Goal: Task Accomplishment & Management: Manage account settings

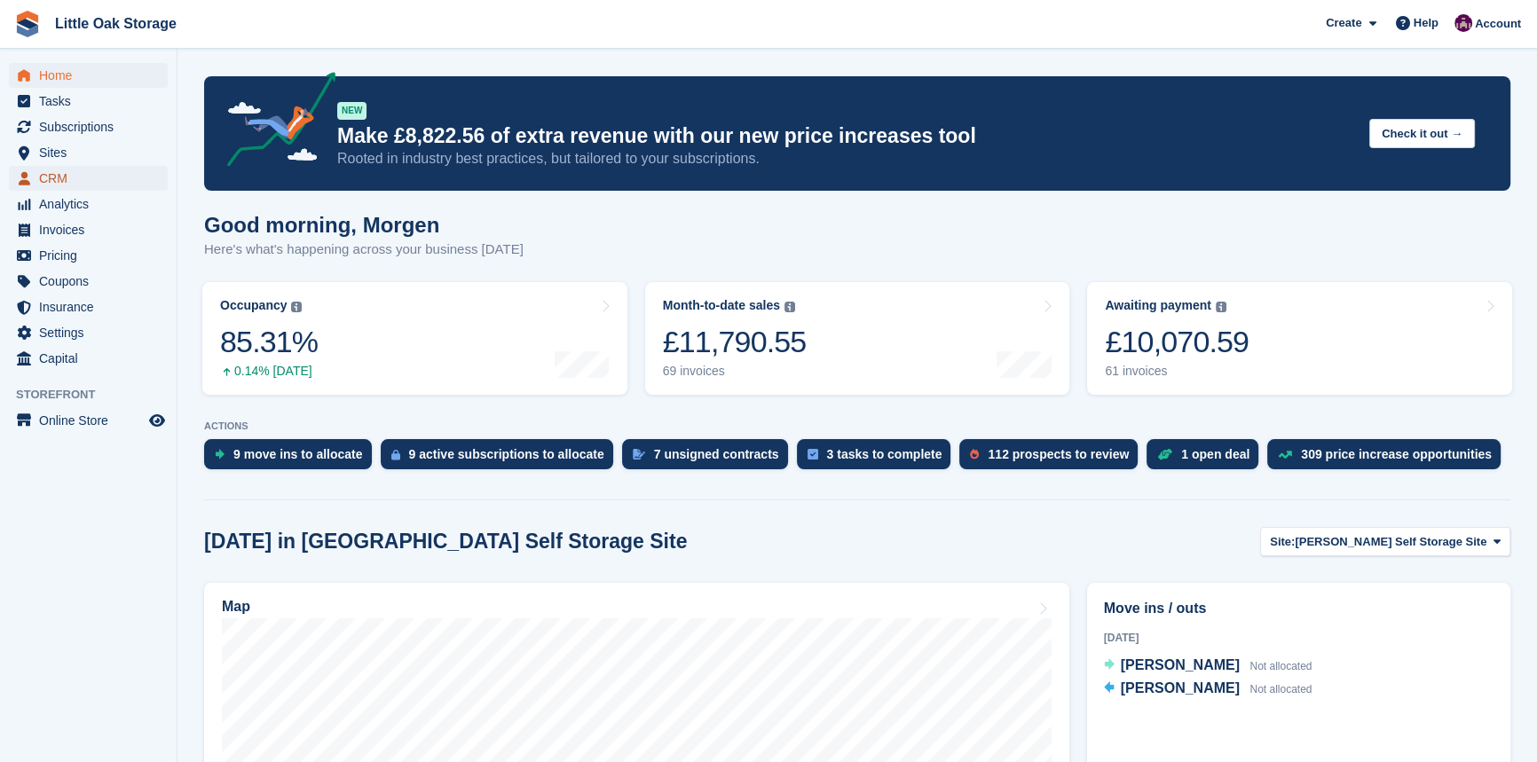
drag, startPoint x: 88, startPoint y: 171, endPoint x: 186, endPoint y: 416, distance: 264.0
click at [88, 171] on span "CRM" at bounding box center [92, 178] width 107 height 25
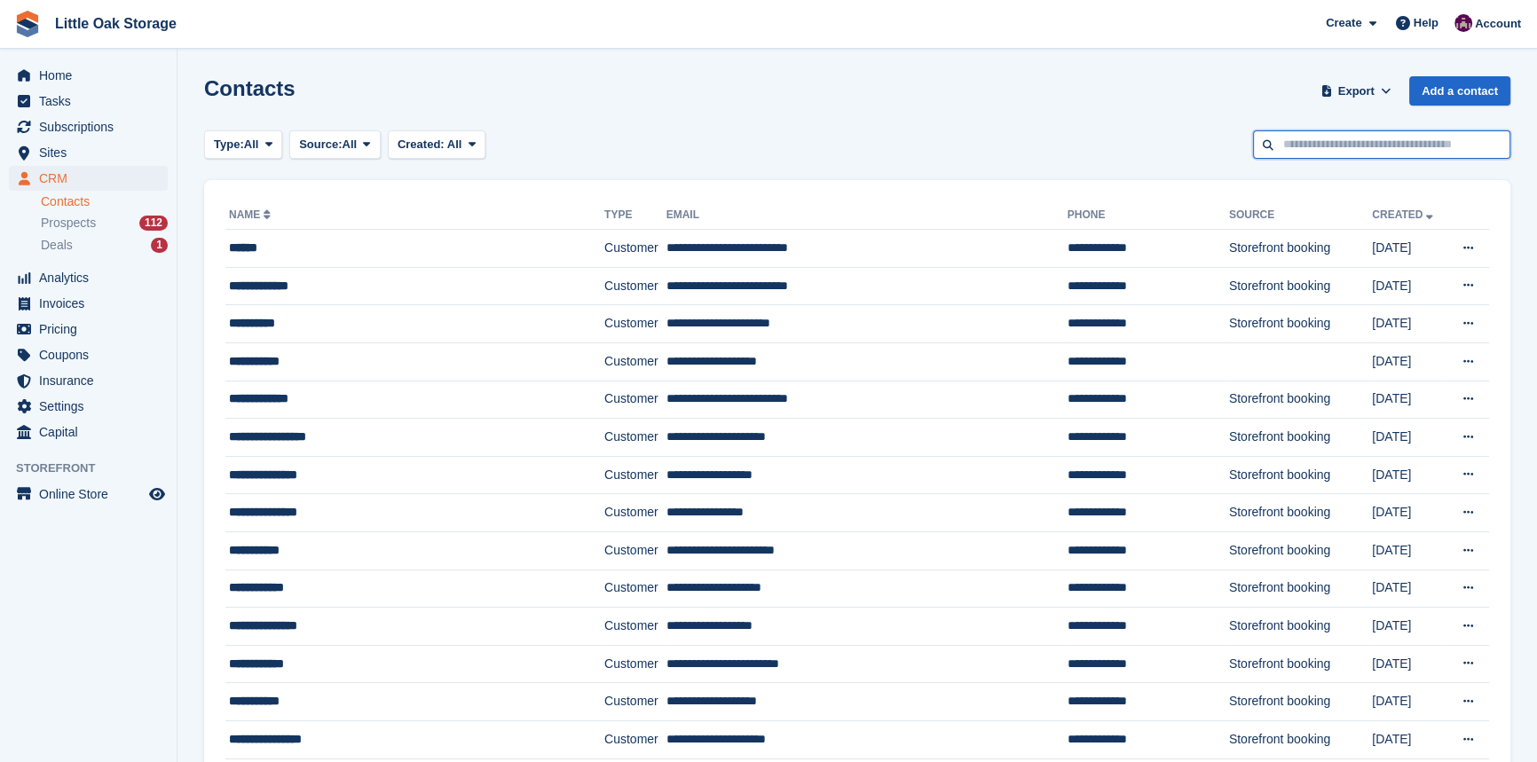
click at [1420, 148] on input "text" at bounding box center [1381, 144] width 257 height 29
type input "******"
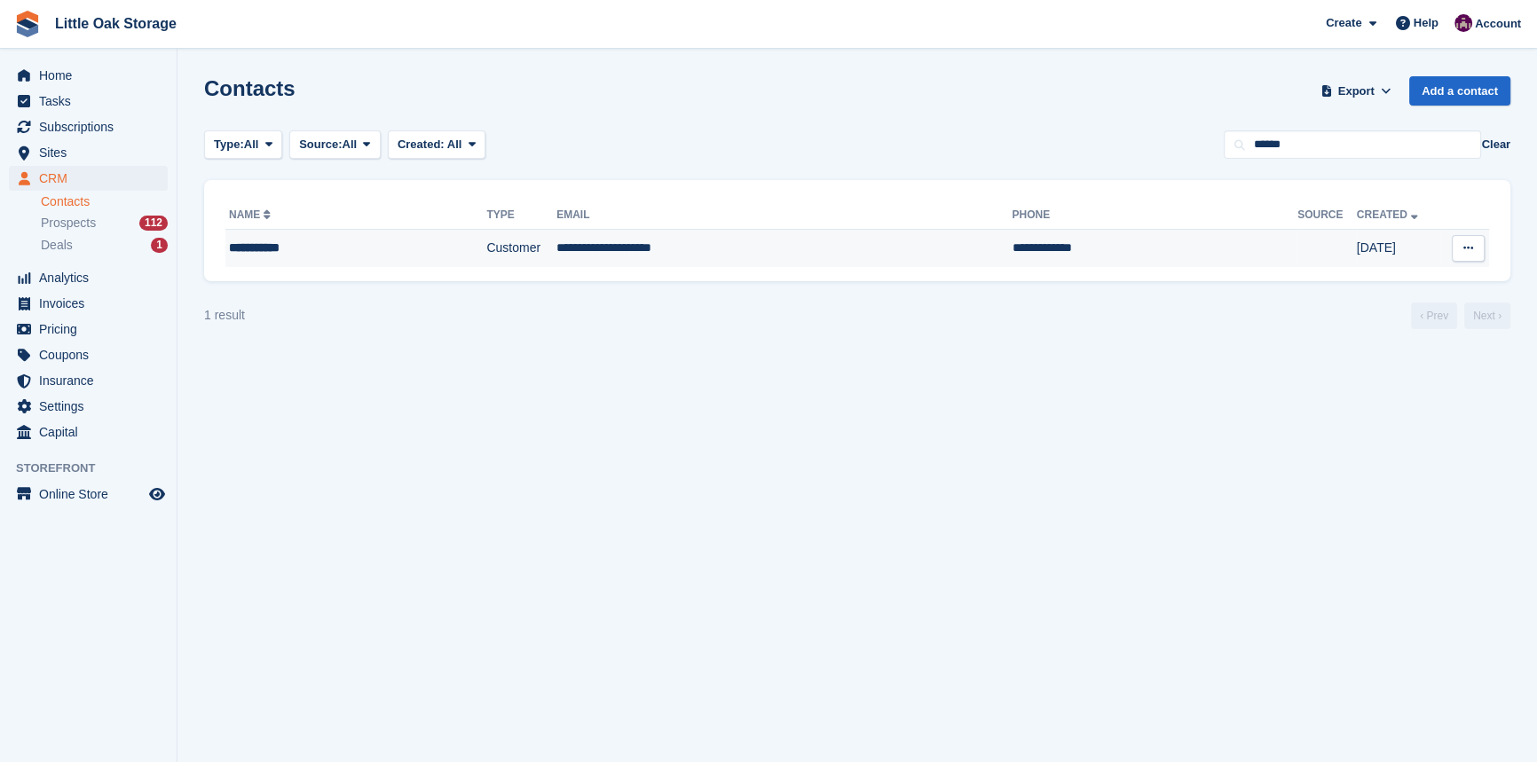
click at [1012, 249] on td "**********" at bounding box center [1155, 248] width 286 height 37
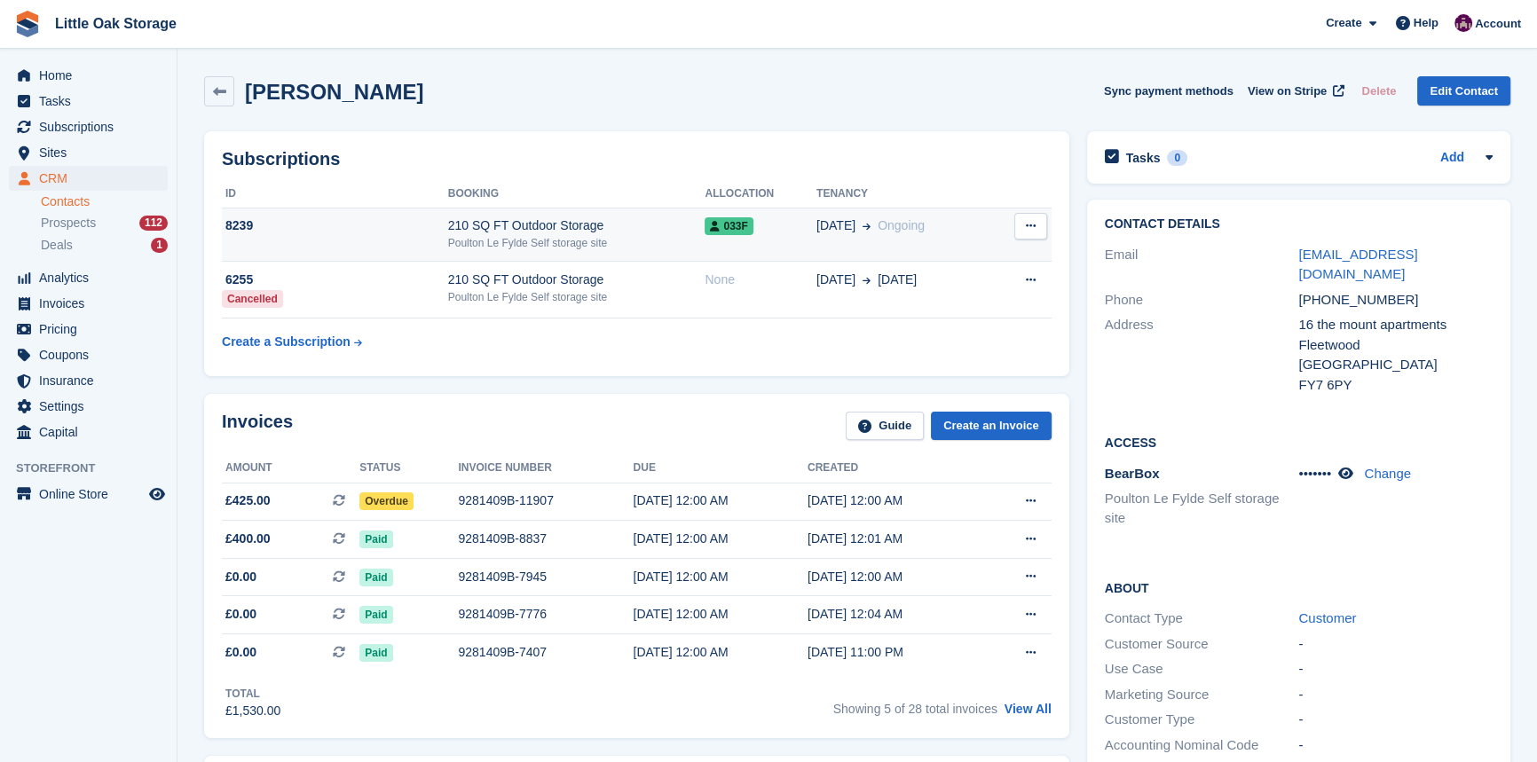
click at [661, 249] on div "Poulton Le Fylde Self storage site" at bounding box center [576, 243] width 257 height 16
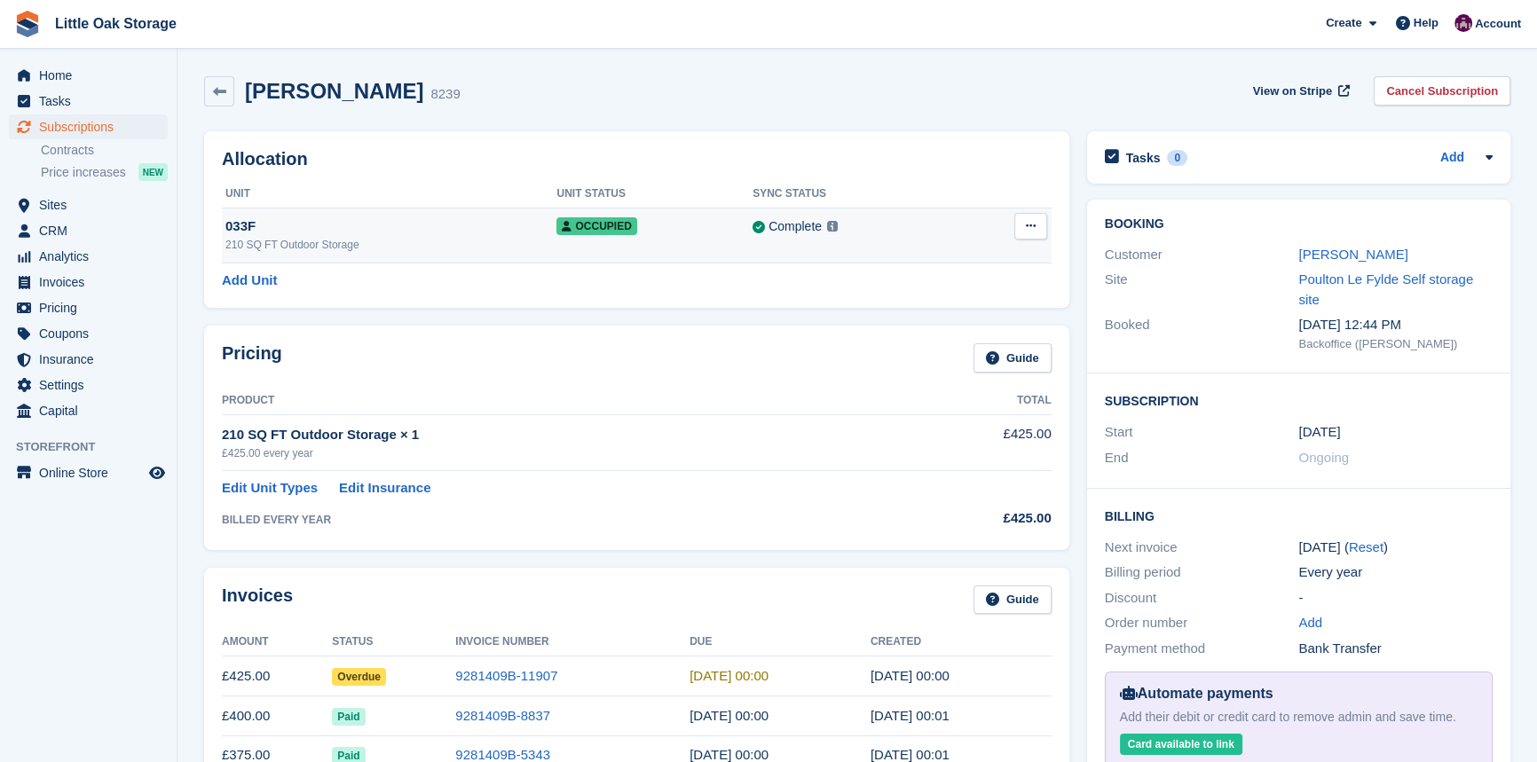
click at [1036, 221] on button at bounding box center [1030, 226] width 33 height 27
click at [950, 259] on p "Overlock" at bounding box center [962, 260] width 154 height 23
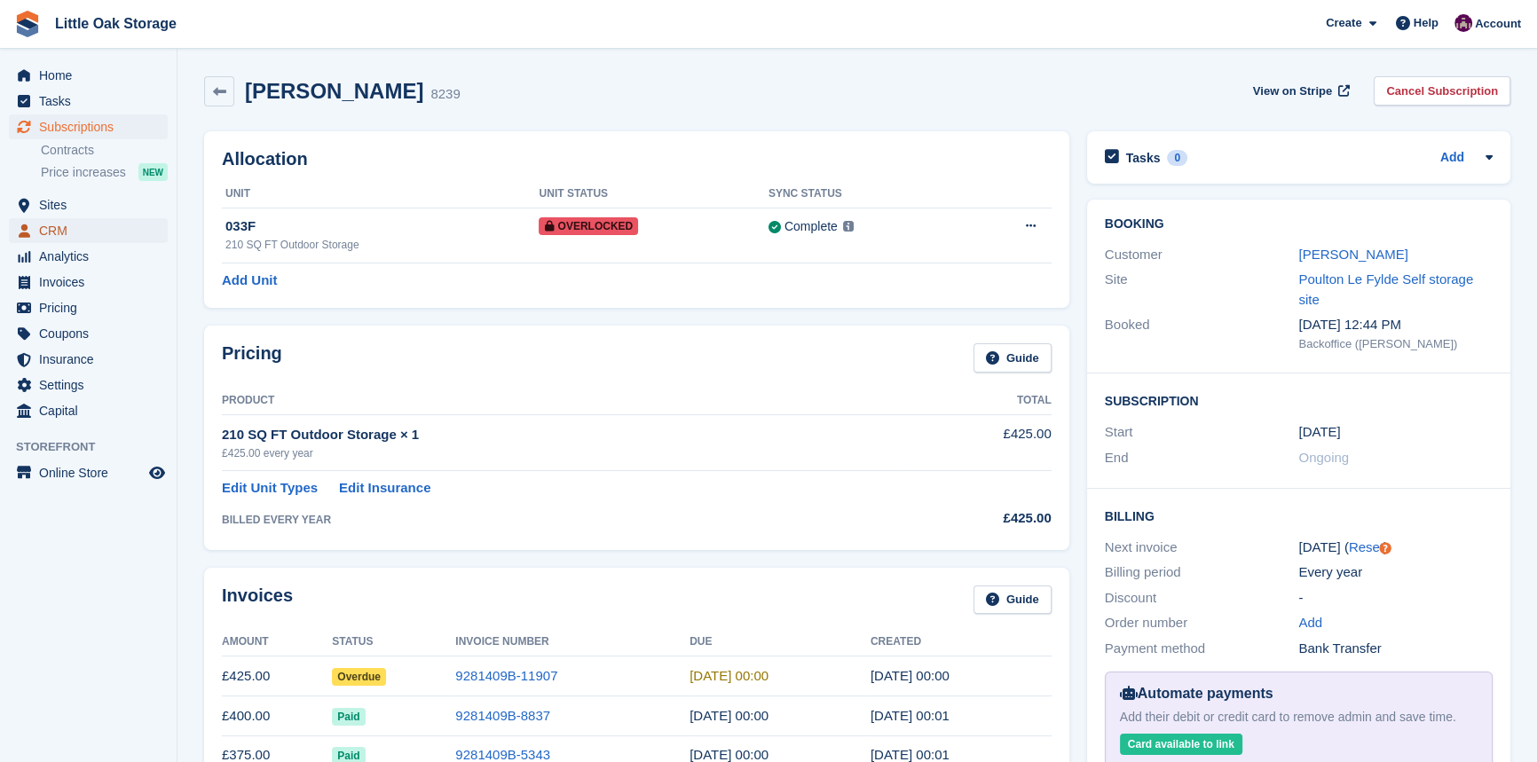
drag, startPoint x: 50, startPoint y: 235, endPoint x: 1038, endPoint y: 83, distance: 1000.3
click at [50, 235] on span "CRM" at bounding box center [92, 230] width 107 height 25
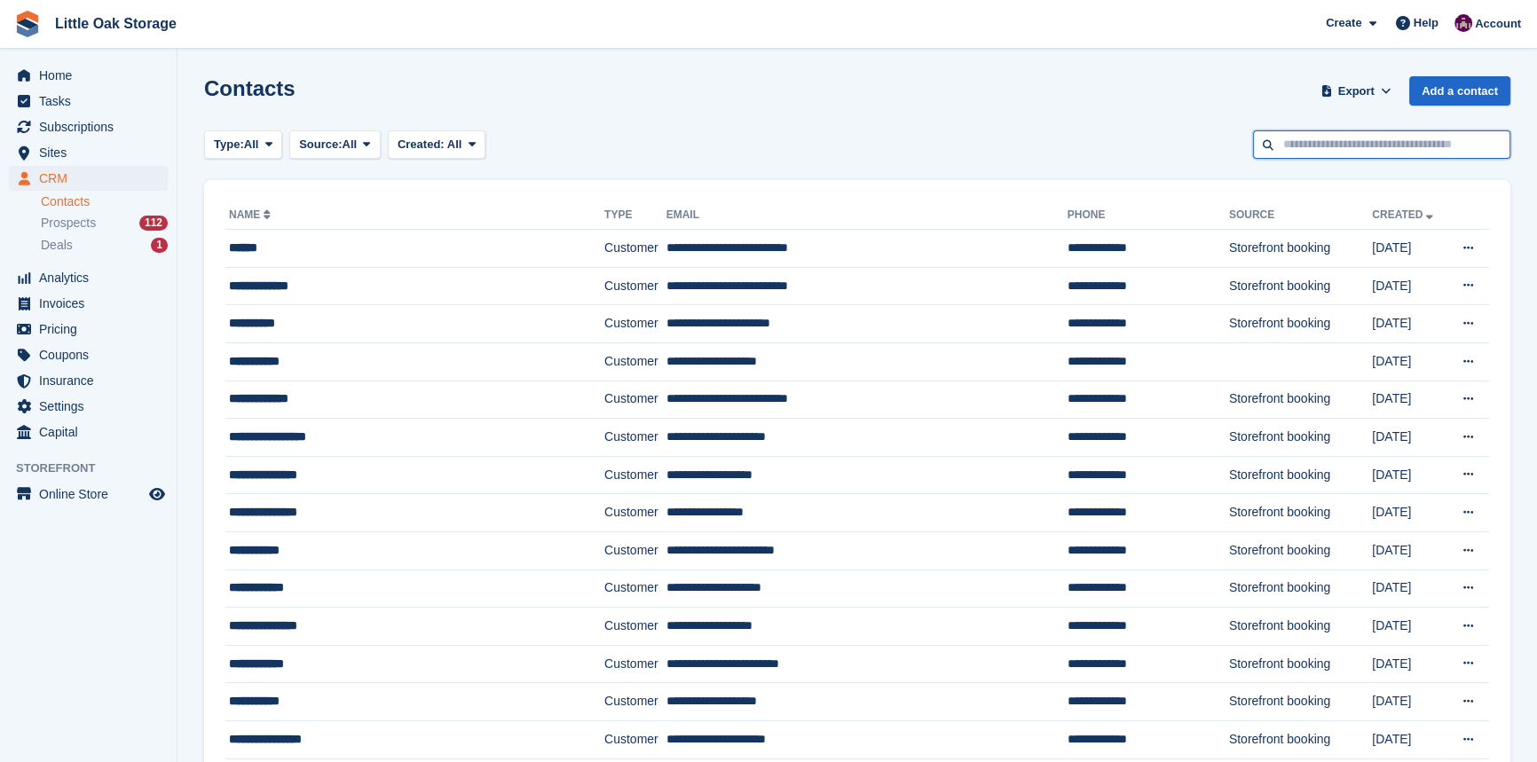
click at [1403, 152] on input "text" at bounding box center [1381, 144] width 257 height 29
type input "*******"
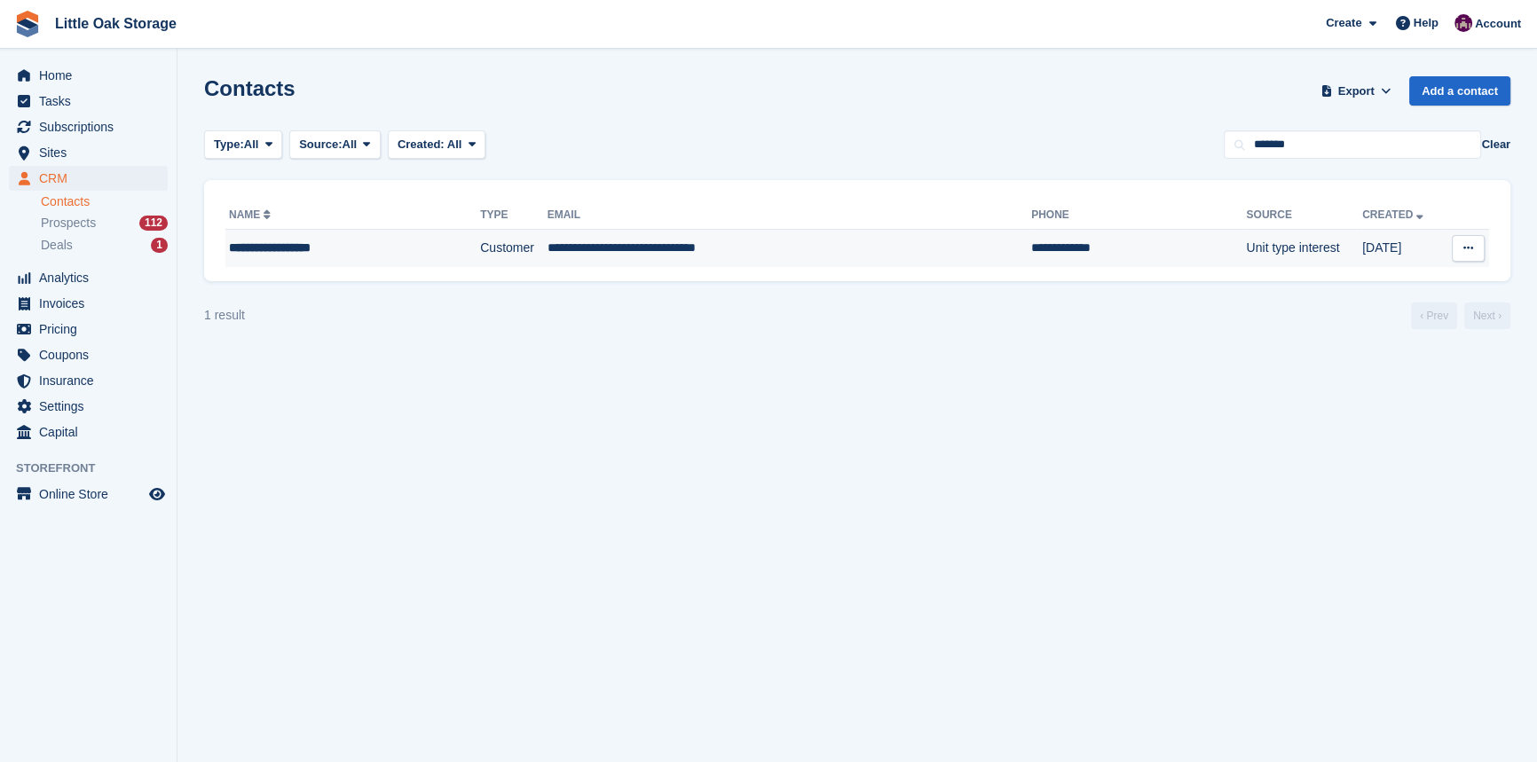
click at [480, 256] on td "Customer" at bounding box center [513, 248] width 67 height 37
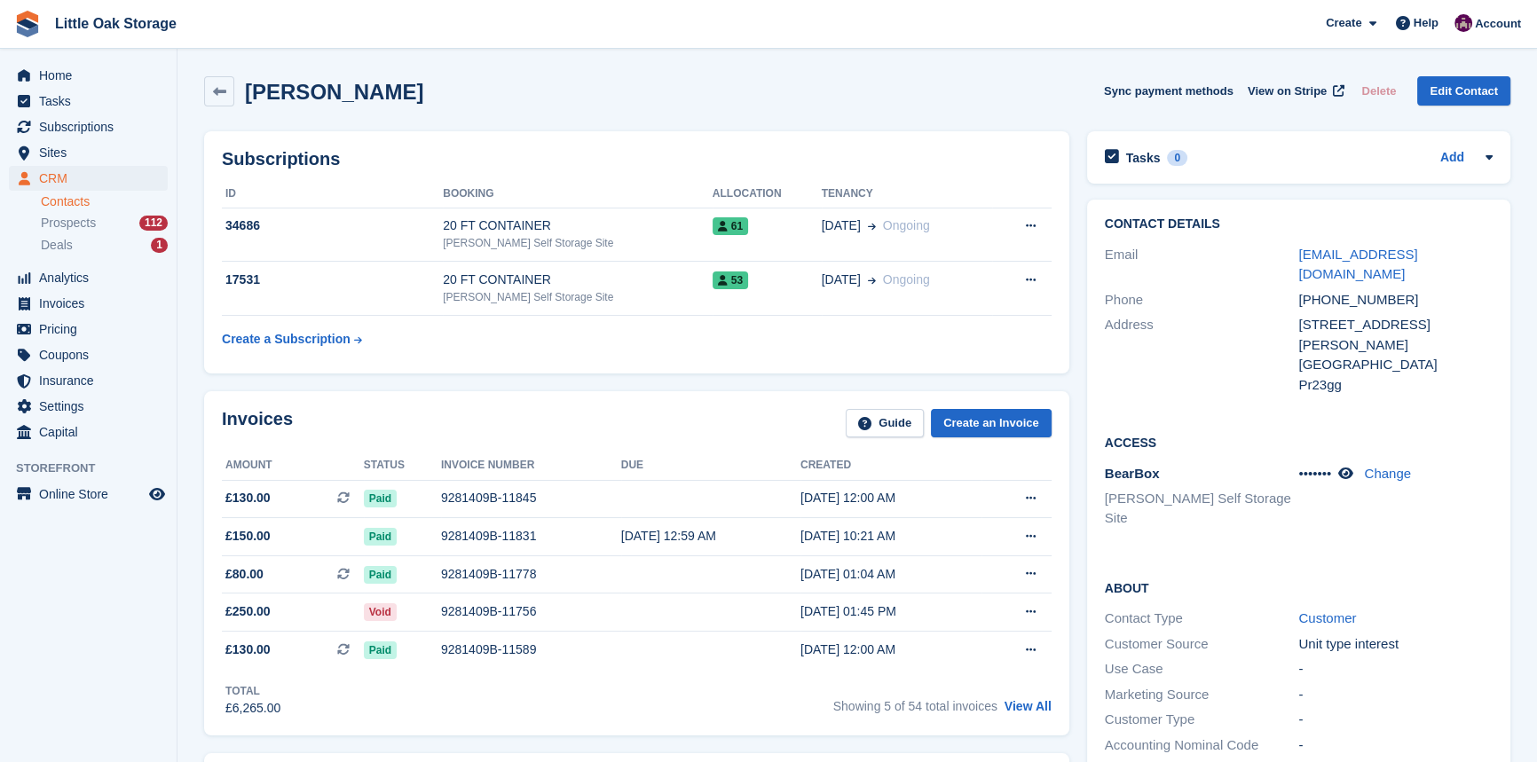
click at [98, 197] on link "Contacts" at bounding box center [104, 201] width 127 height 17
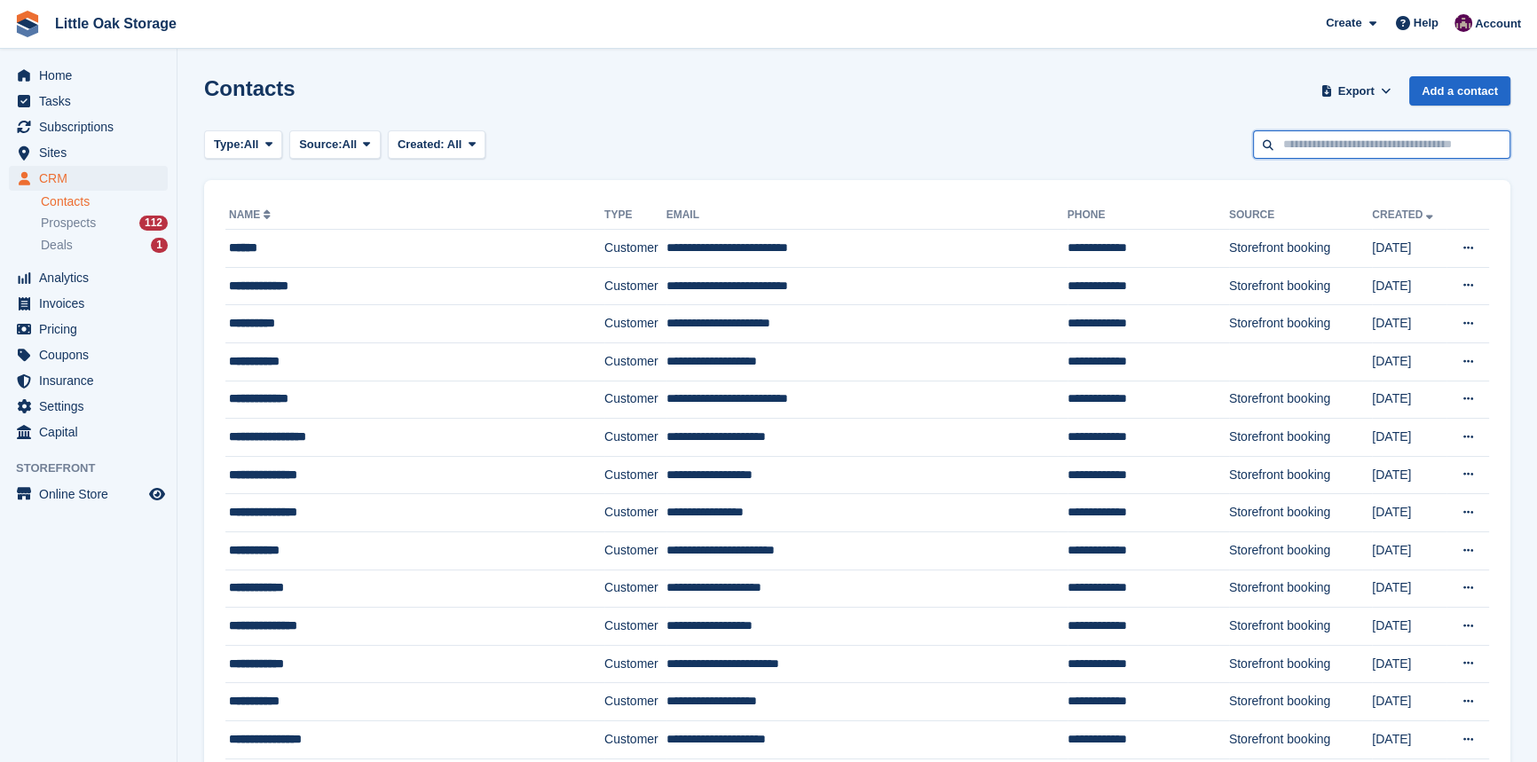
click at [1394, 146] on input "text" at bounding box center [1381, 144] width 257 height 29
type input "*****"
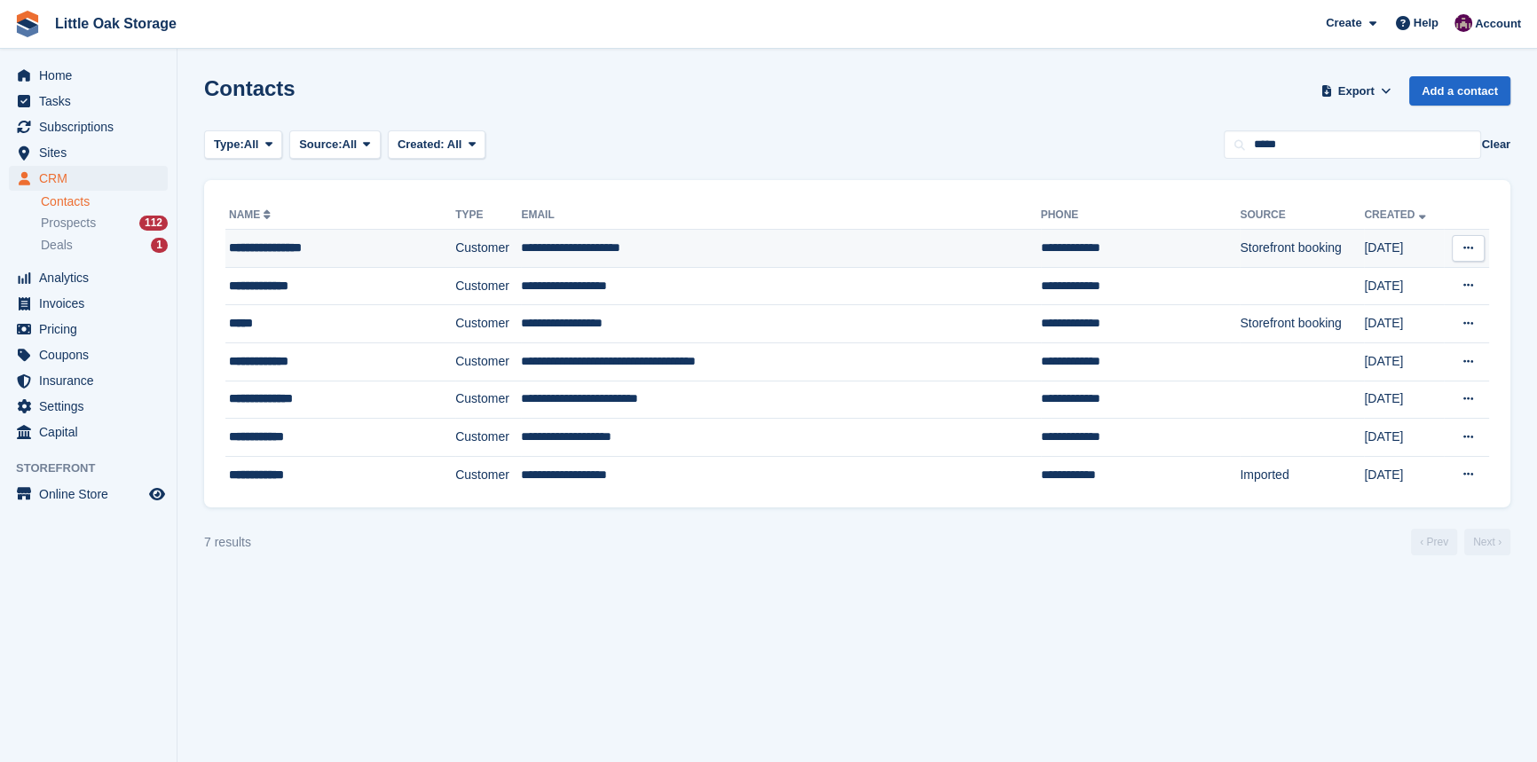
click at [579, 242] on td "**********" at bounding box center [780, 249] width 519 height 38
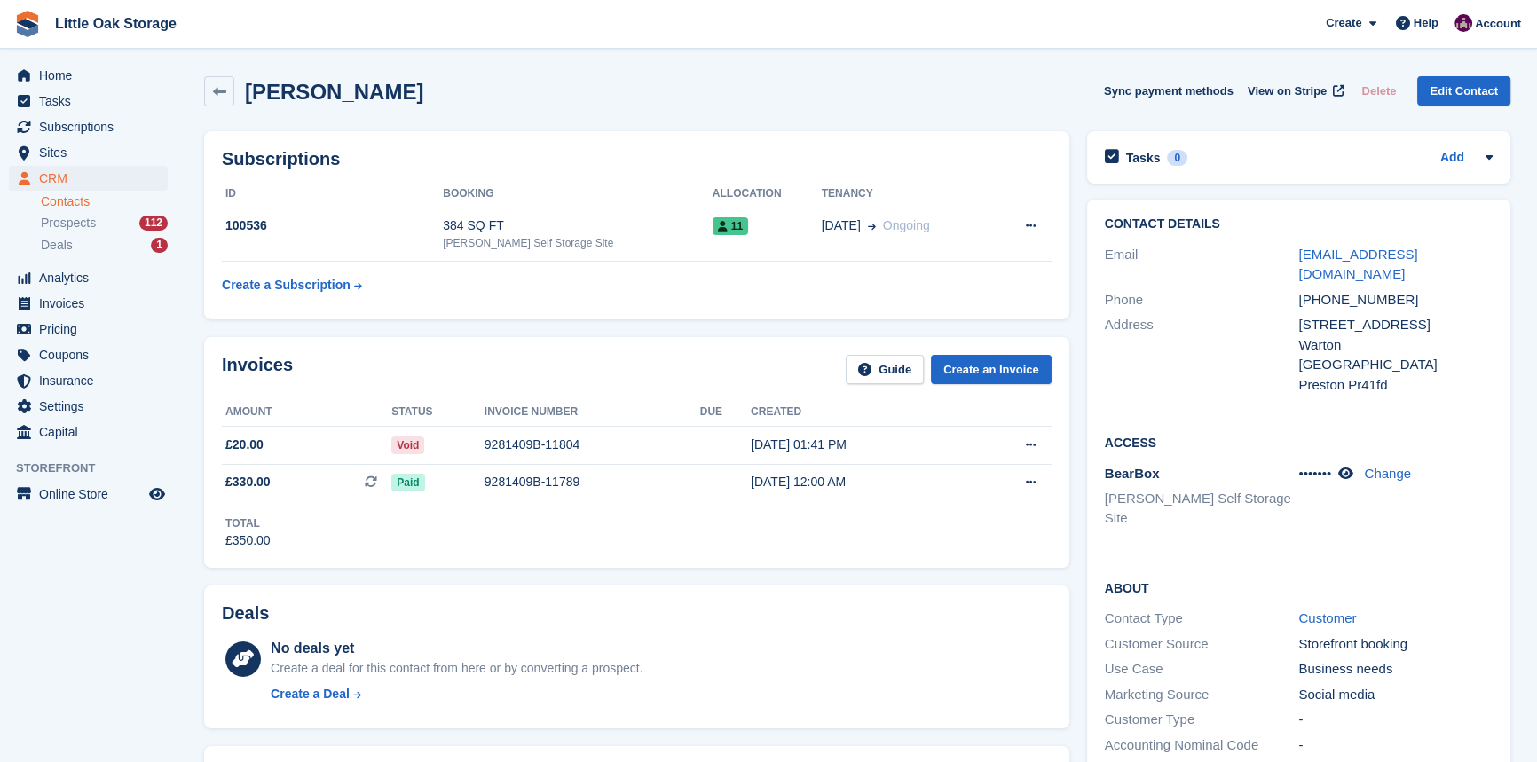
click at [478, 347] on div "Invoices Guide Create an Invoice Amount Status Invoice number Due Created £20.0…" at bounding box center [636, 452] width 865 height 231
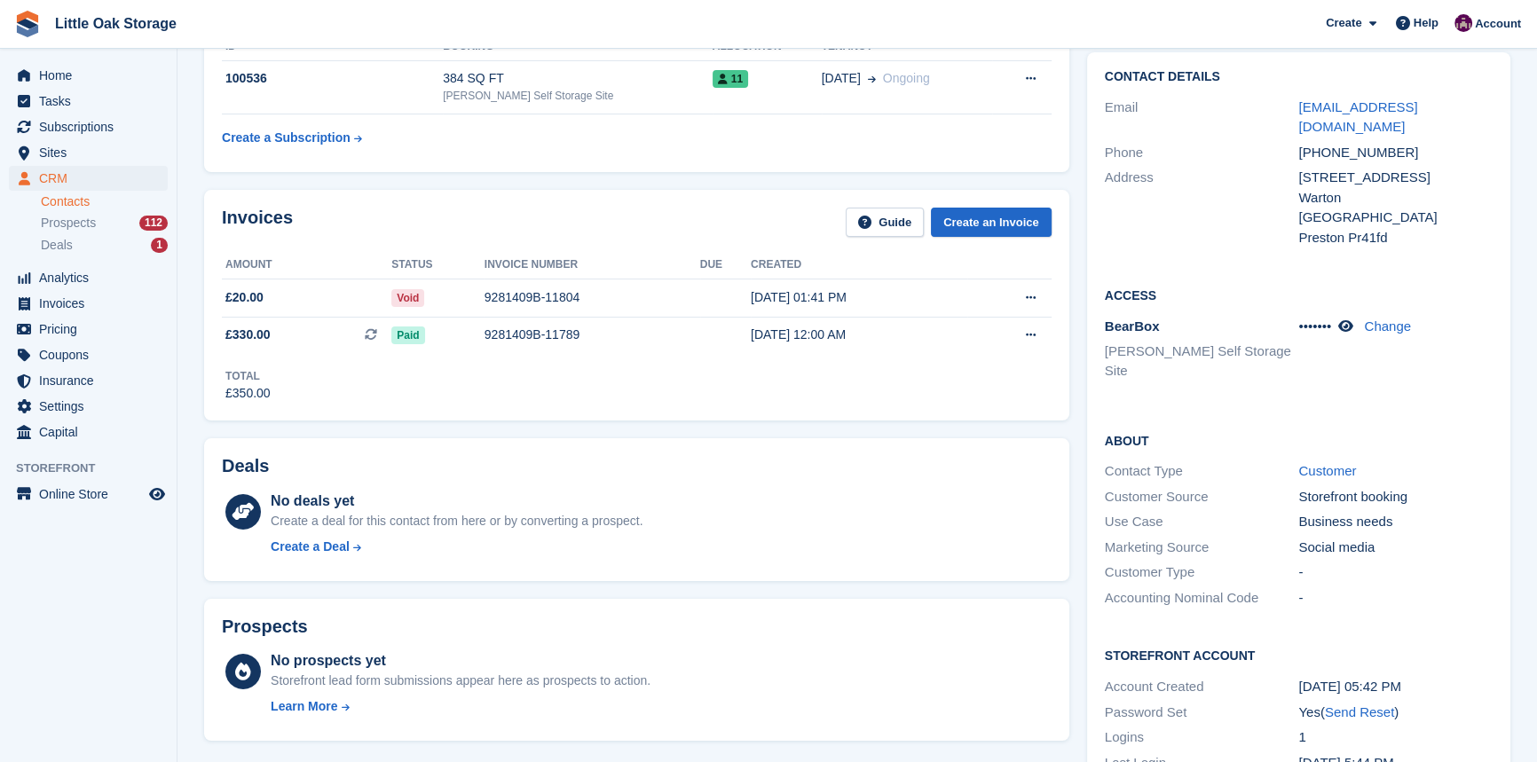
scroll to position [67, 0]
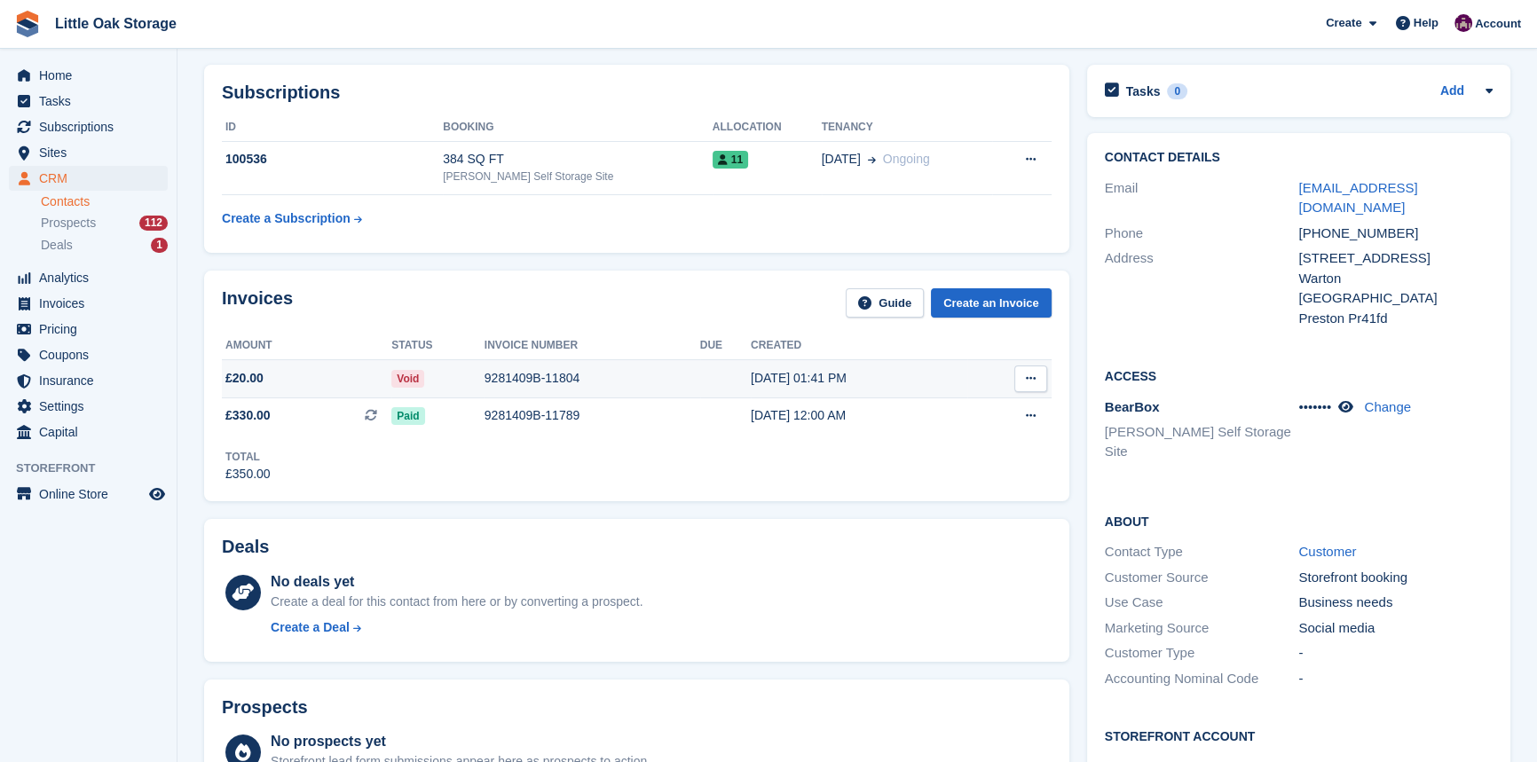
click at [685, 373] on div "9281409B-11804" at bounding box center [593, 378] width 216 height 19
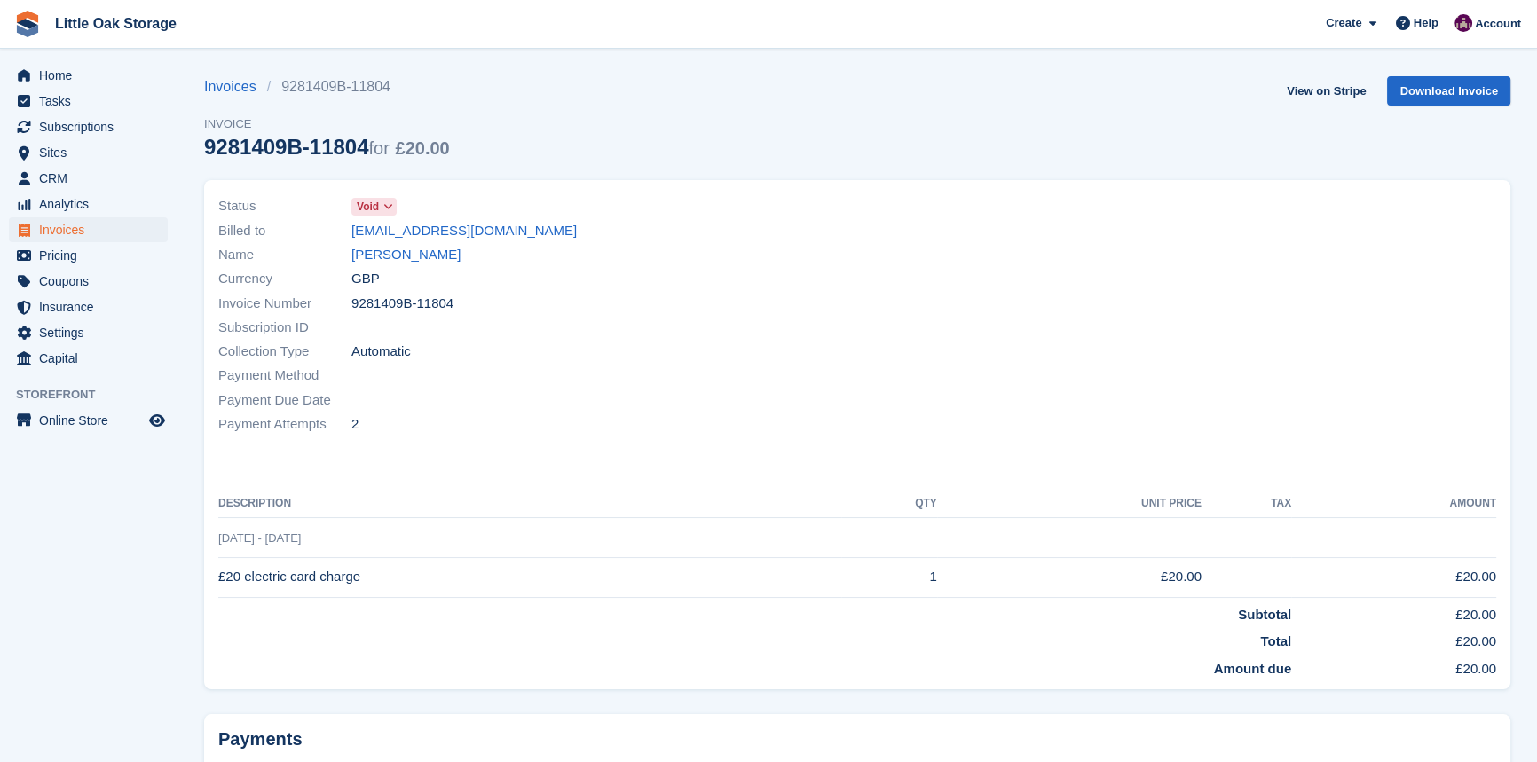
click at [387, 200] on span at bounding box center [388, 207] width 14 height 14
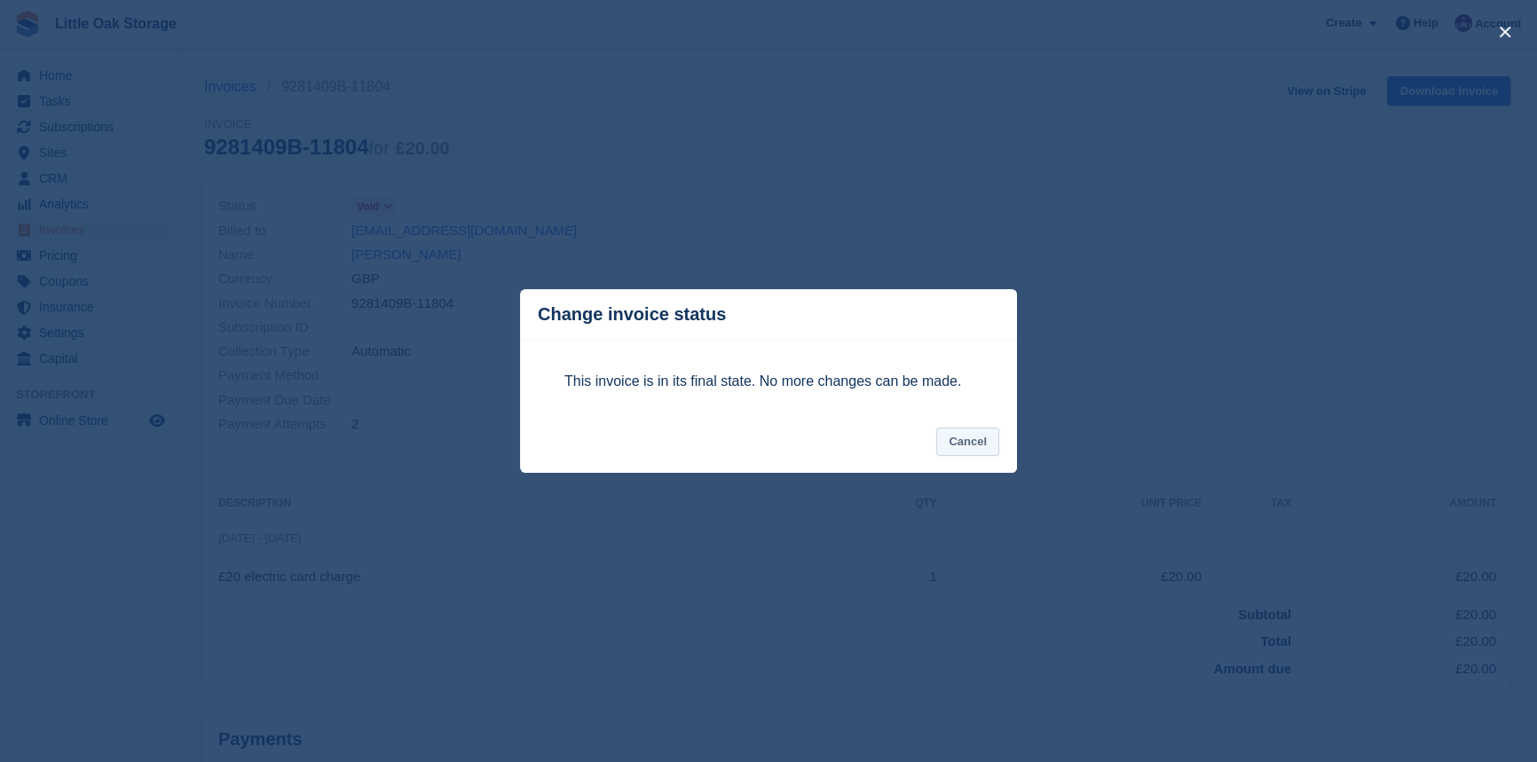
click at [981, 441] on button "Cancel" at bounding box center [967, 442] width 63 height 29
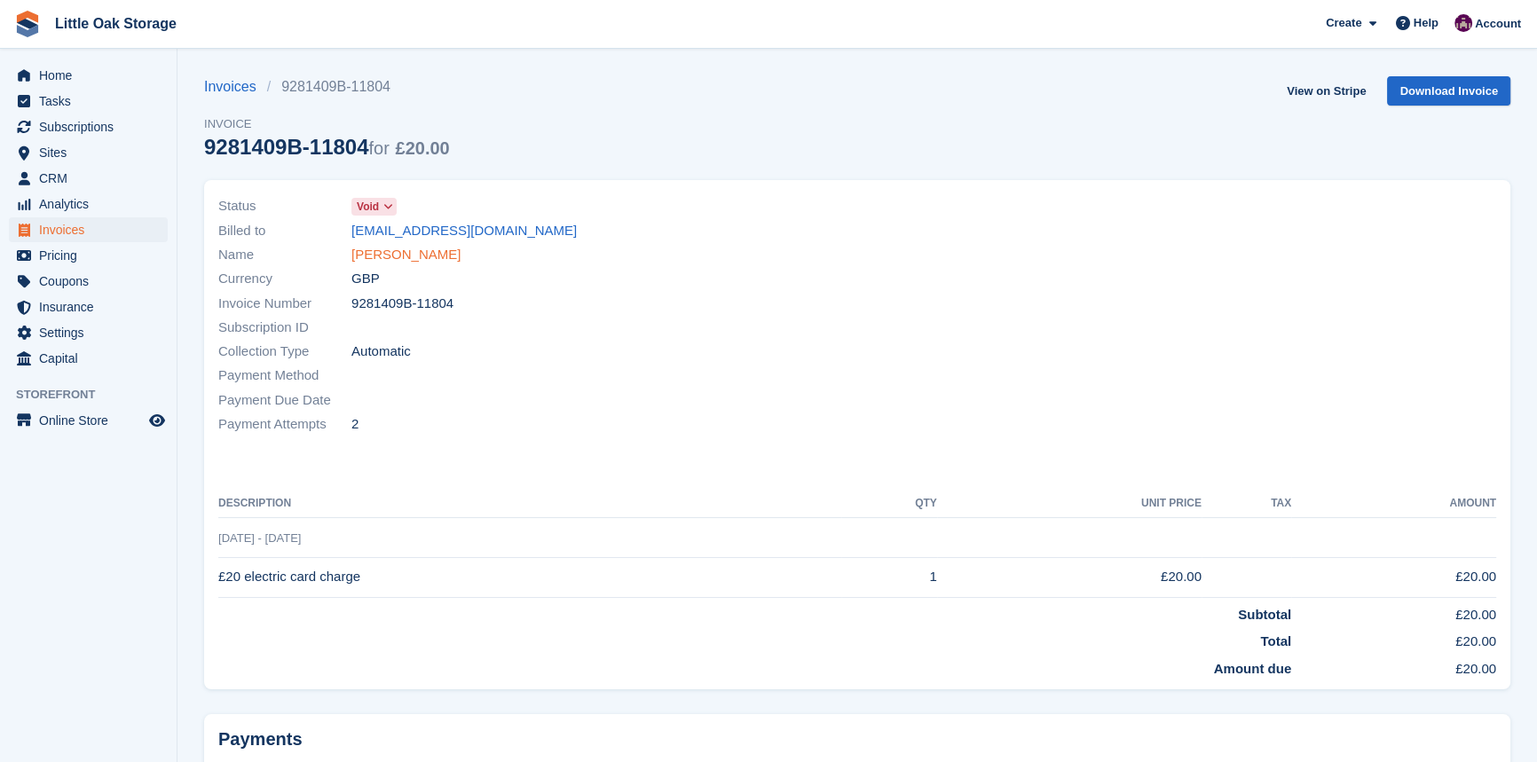
click at [432, 258] on link "[PERSON_NAME]" at bounding box center [405, 255] width 109 height 20
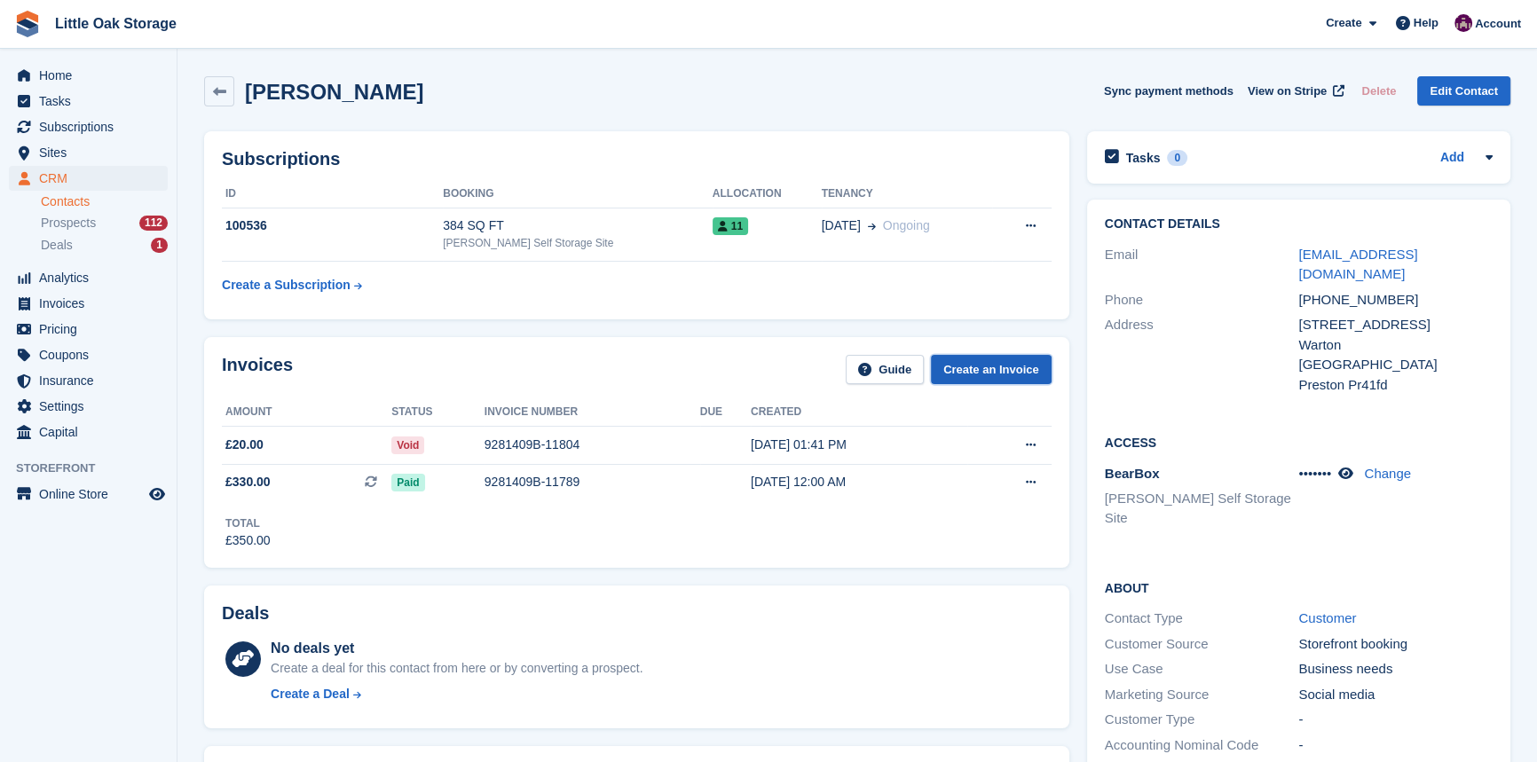
click at [1001, 367] on link "Create an Invoice" at bounding box center [991, 369] width 121 height 29
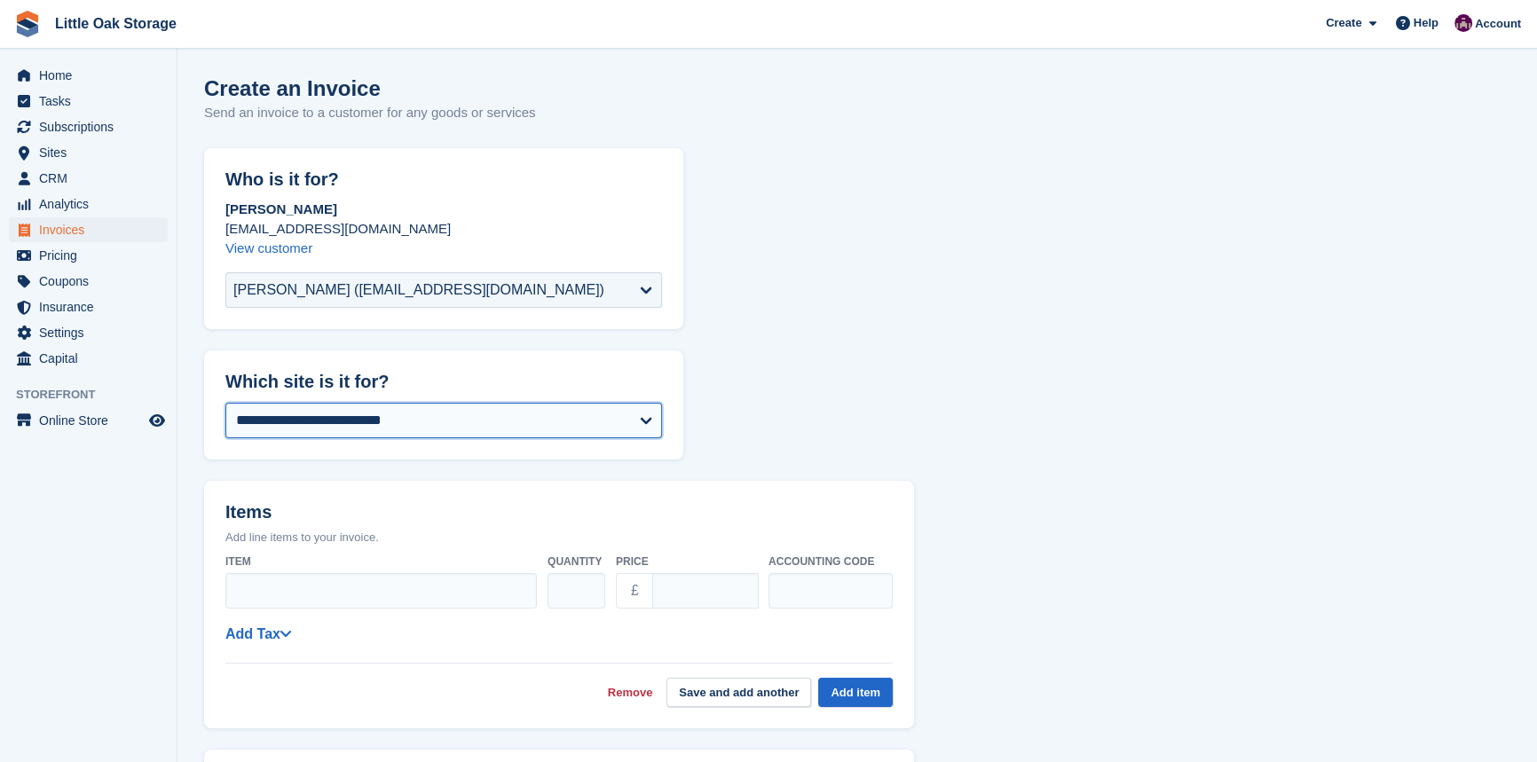
drag, startPoint x: 322, startPoint y: 416, endPoint x: 339, endPoint y: 428, distance: 20.4
click at [322, 416] on select "**********" at bounding box center [443, 421] width 437 height 36
select select "***"
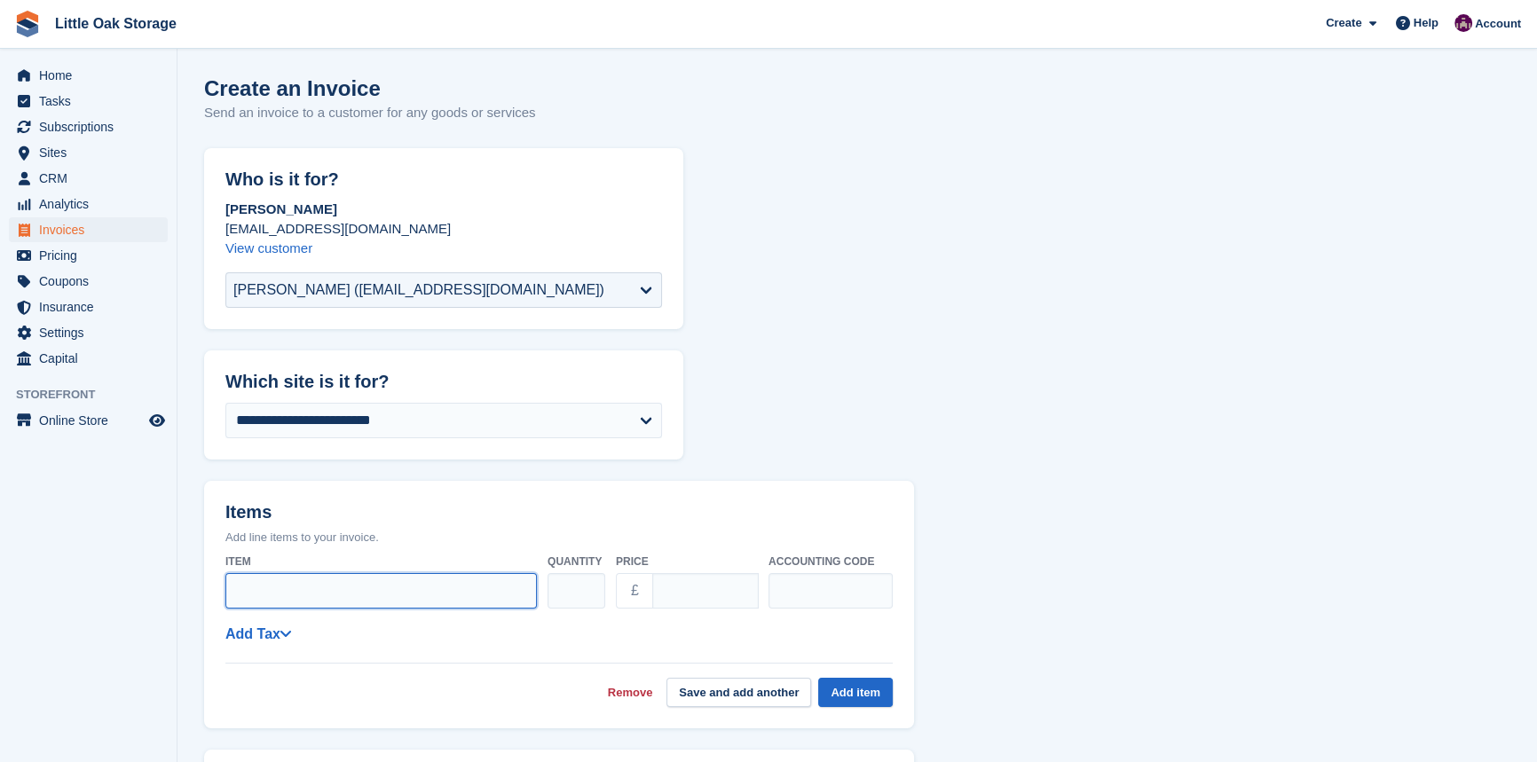
click at [338, 577] on input "Item" at bounding box center [381, 591] width 312 height 36
type input "**********"
drag, startPoint x: 704, startPoint y: 604, endPoint x: 494, endPoint y: 599, distance: 209.5
click at [498, 599] on div "**********" at bounding box center [558, 582] width 667 height 70
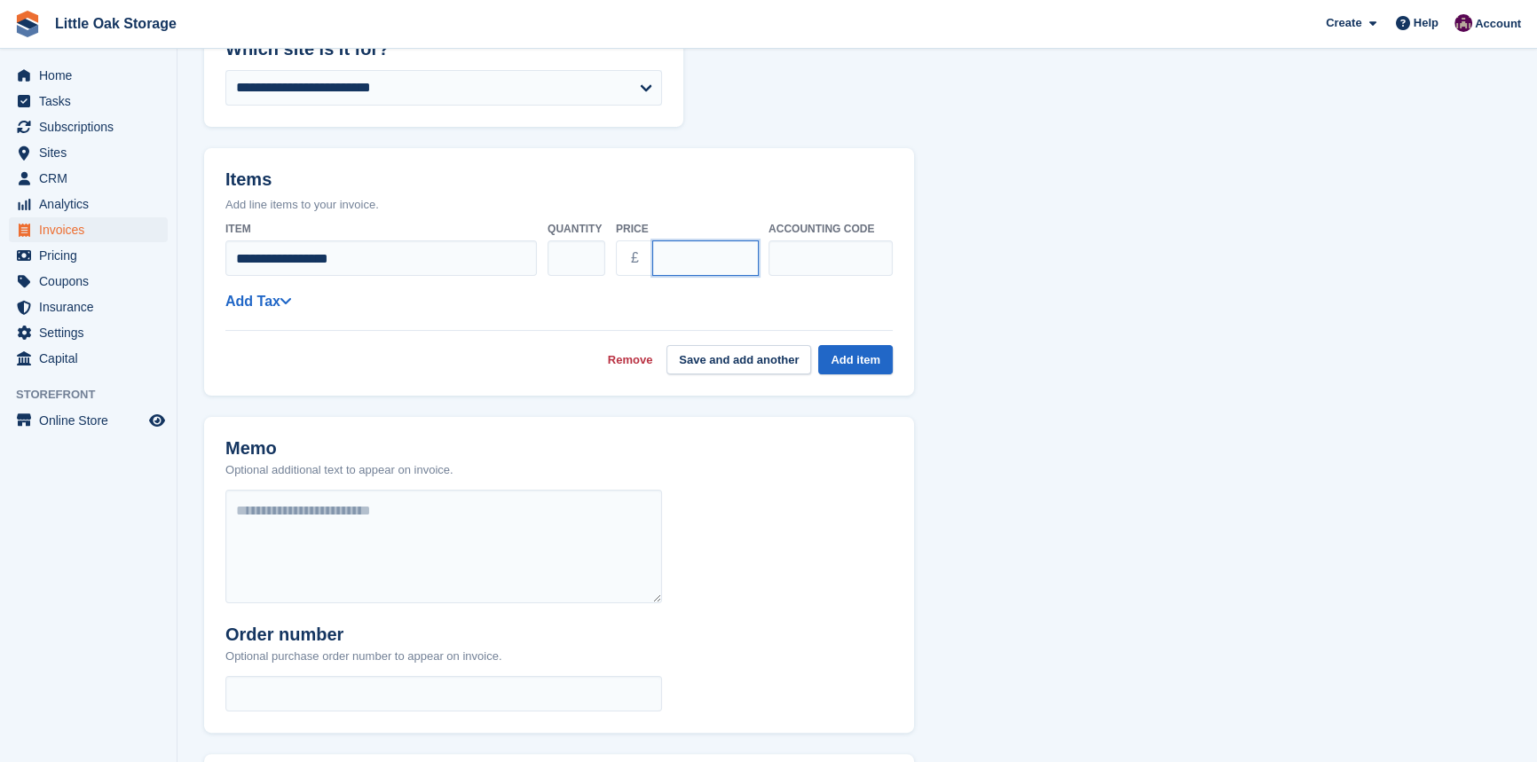
scroll to position [564, 0]
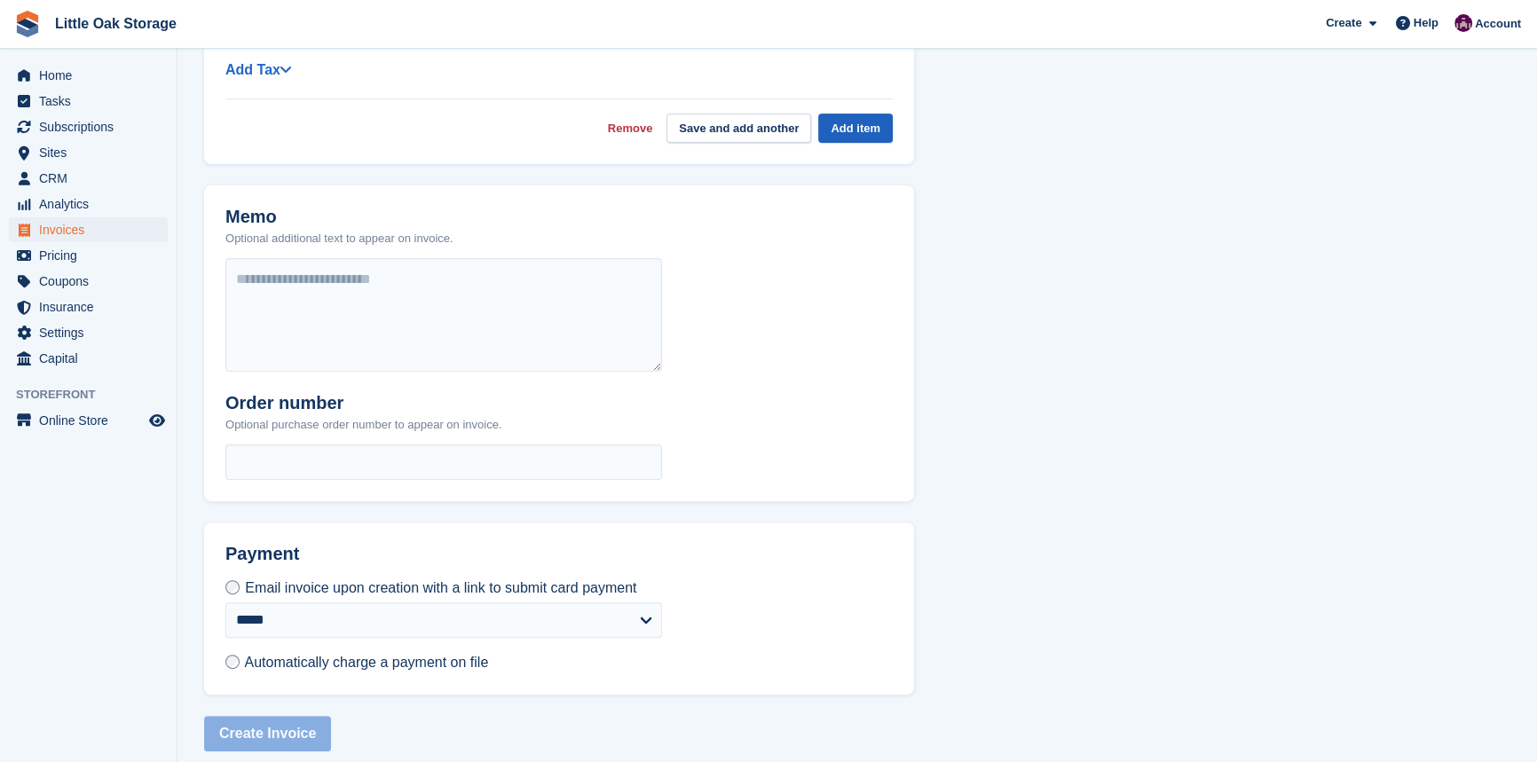
type input "*****"
click at [848, 120] on button "Add item" at bounding box center [855, 128] width 75 height 29
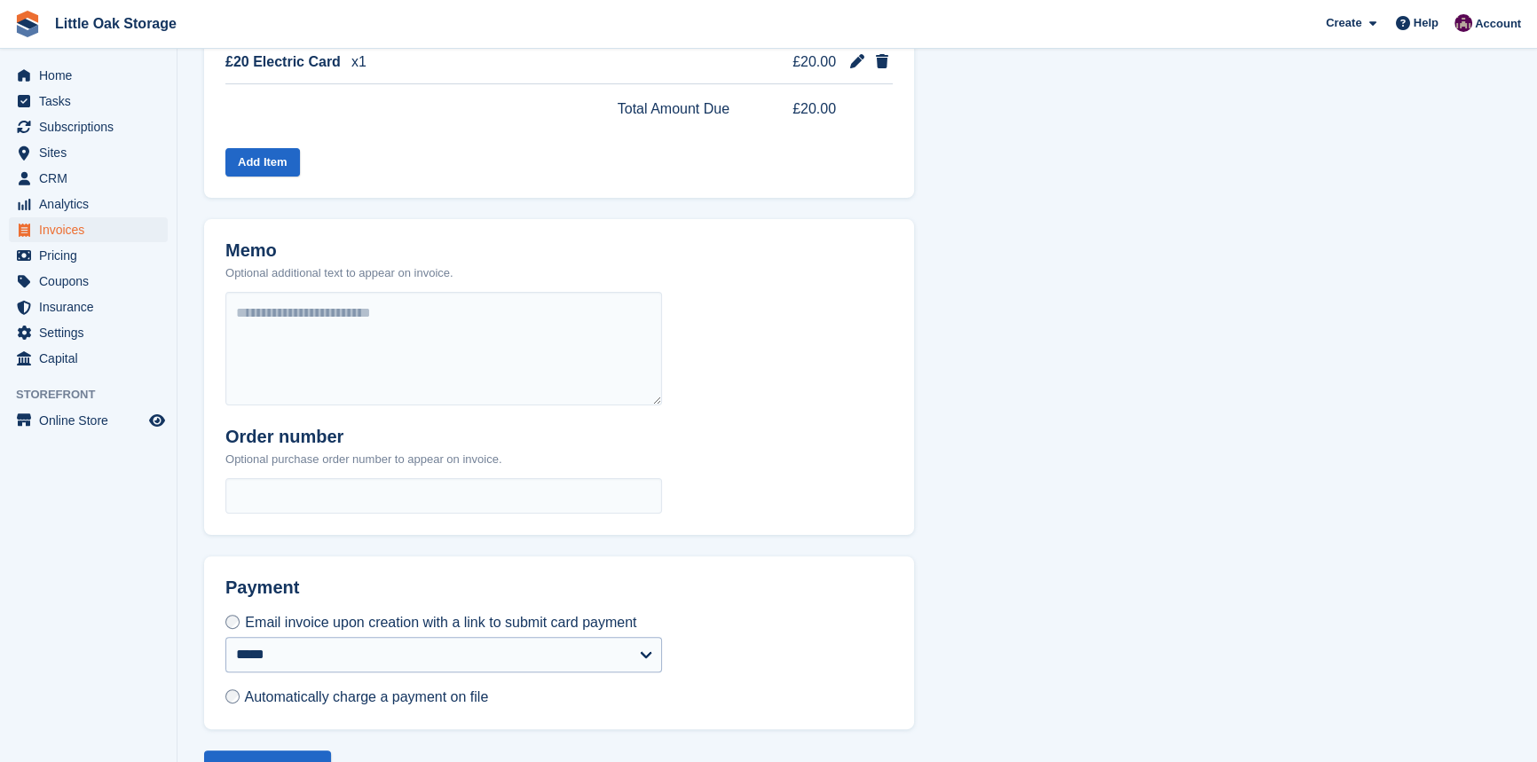
scroll to position [556, 0]
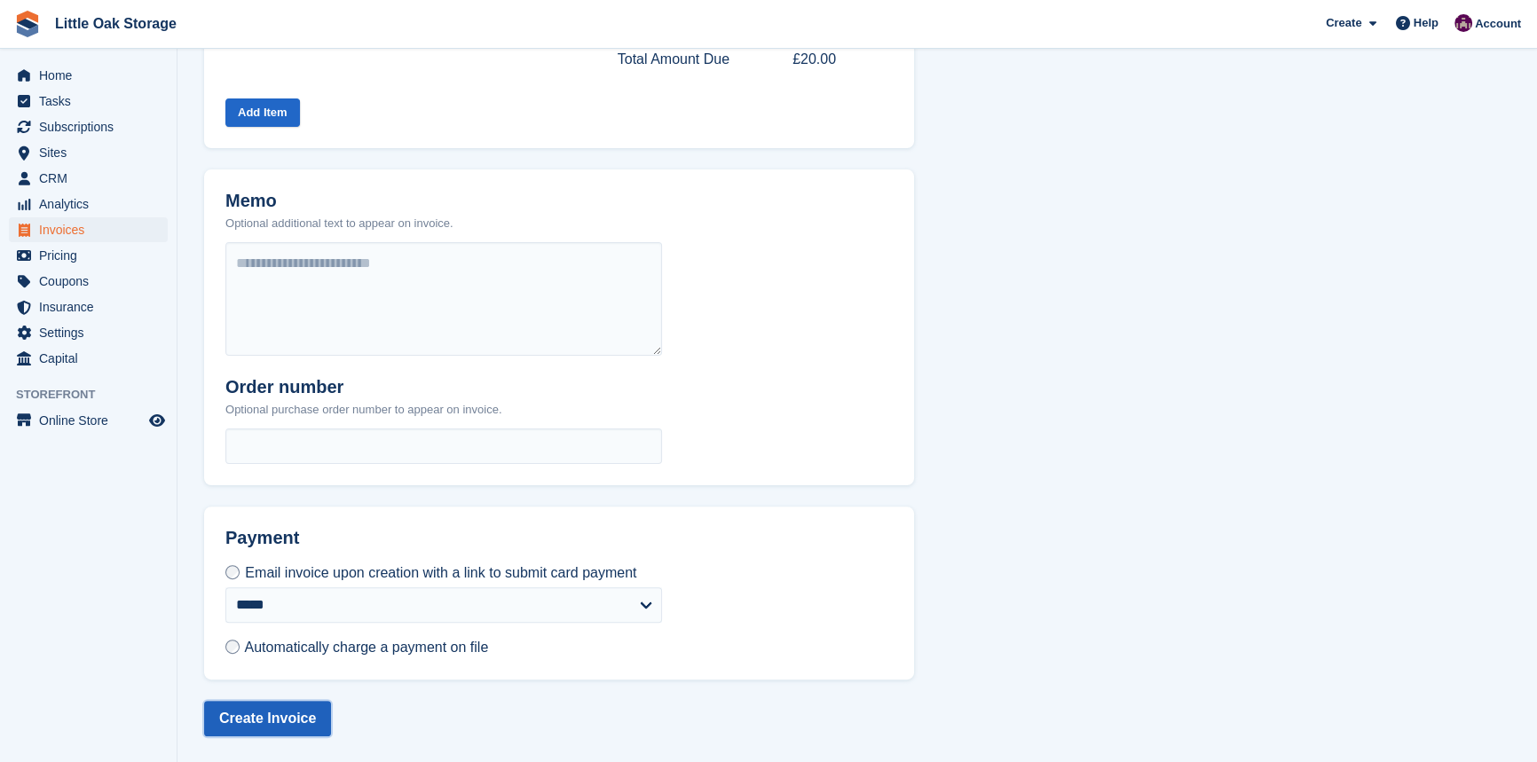
click at [311, 718] on button "Create Invoice" at bounding box center [267, 719] width 127 height 36
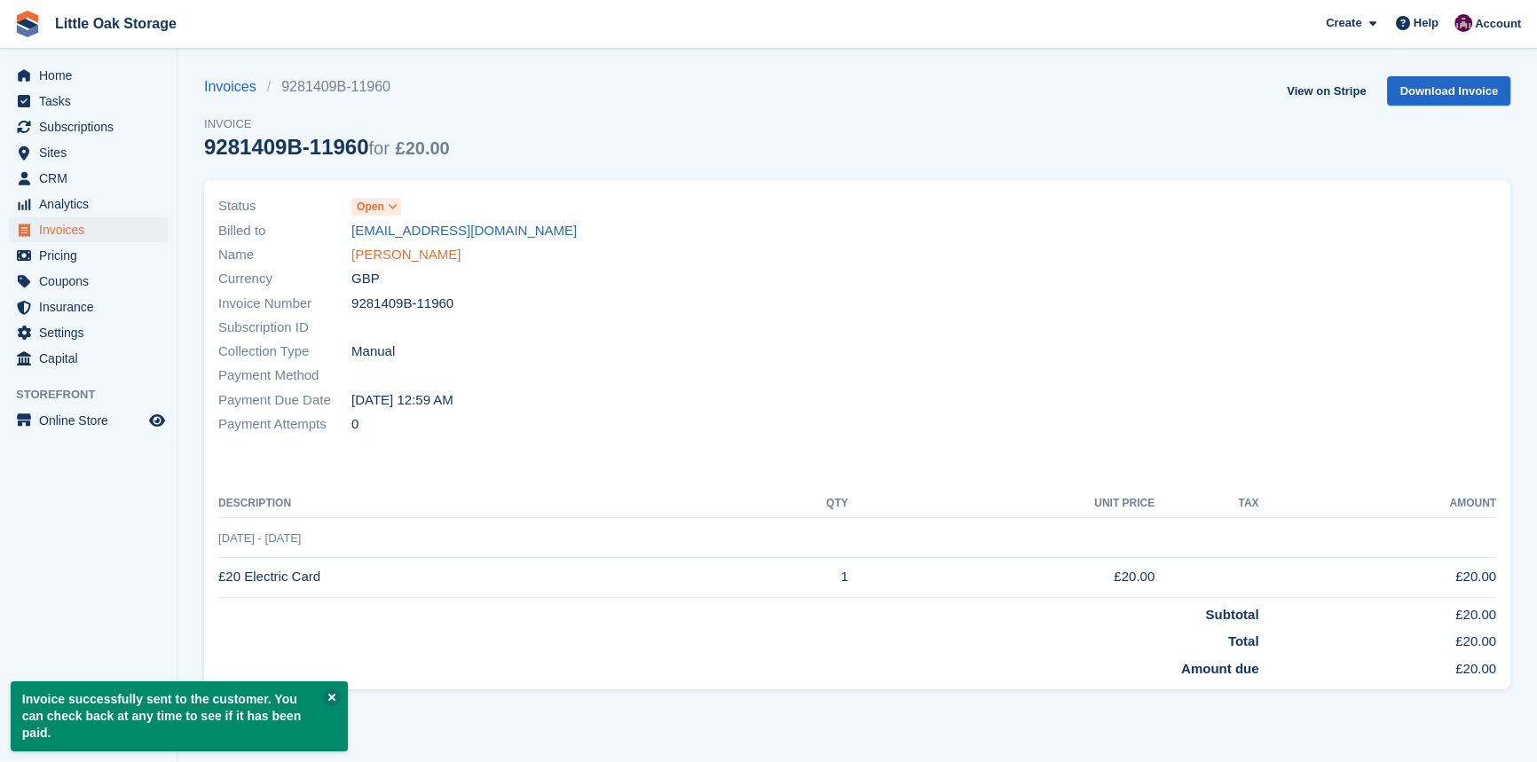
click at [414, 249] on link "Wayne Pilkington" at bounding box center [405, 255] width 109 height 20
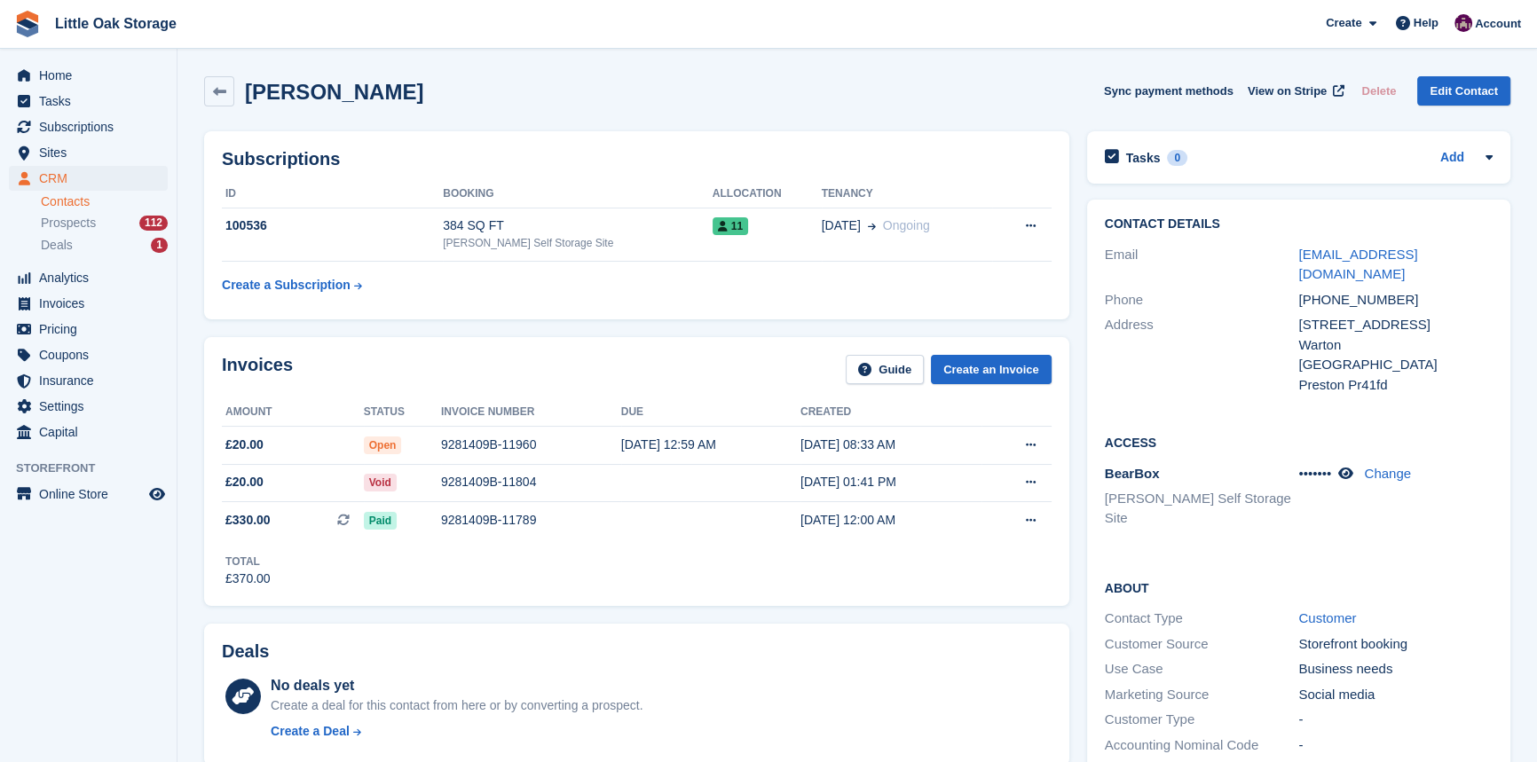
click at [483, 358] on div "Invoices Guide Create an Invoice" at bounding box center [637, 375] width 830 height 40
click at [90, 208] on link "Contacts" at bounding box center [104, 201] width 127 height 17
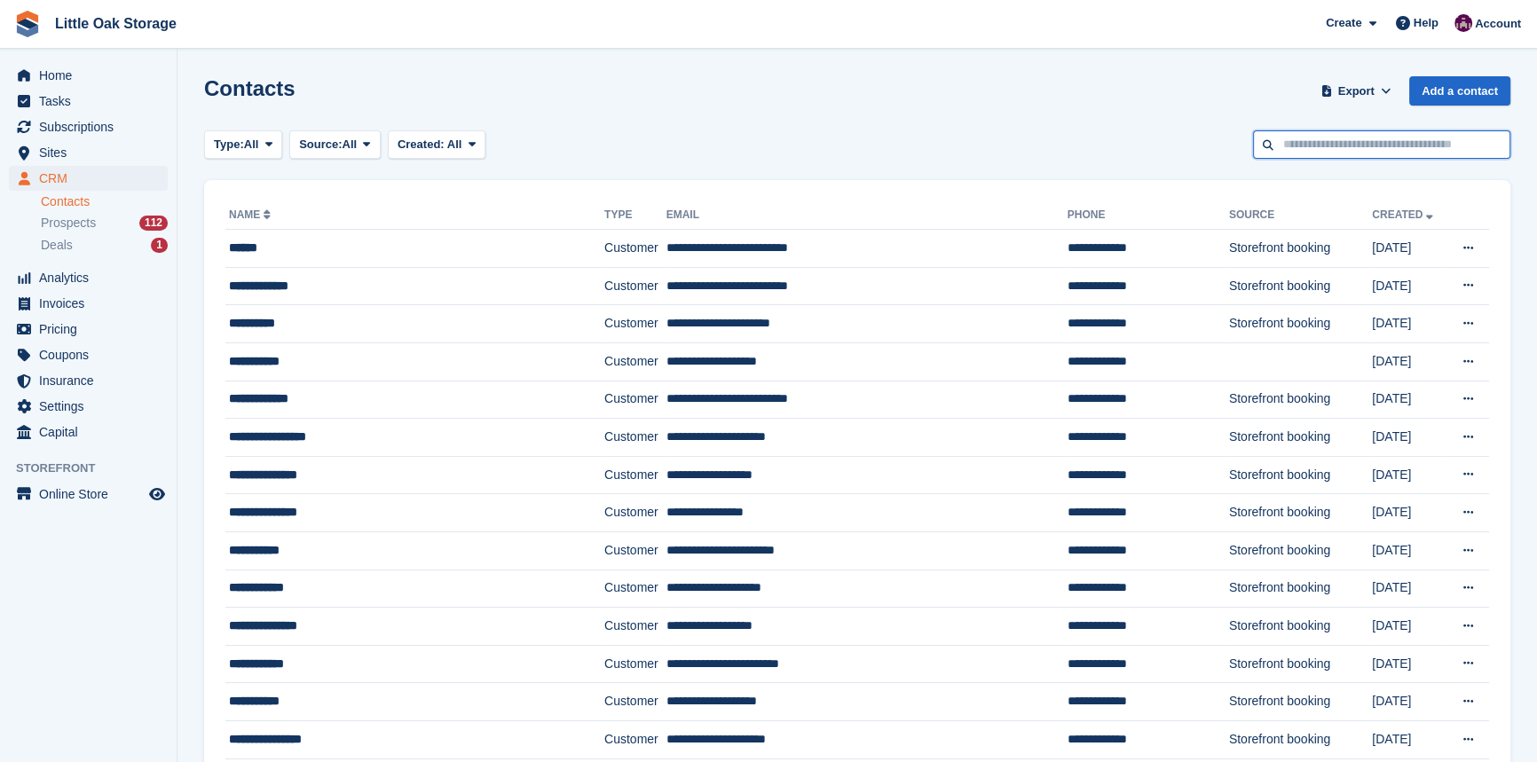
click at [1402, 145] on input "text" at bounding box center [1381, 144] width 257 height 29
click at [92, 200] on link "Contacts" at bounding box center [104, 201] width 127 height 17
drag, startPoint x: 1377, startPoint y: 96, endPoint x: 1400, endPoint y: 142, distance: 51.2
click at [1400, 142] on input "text" at bounding box center [1381, 144] width 257 height 29
type input "******"
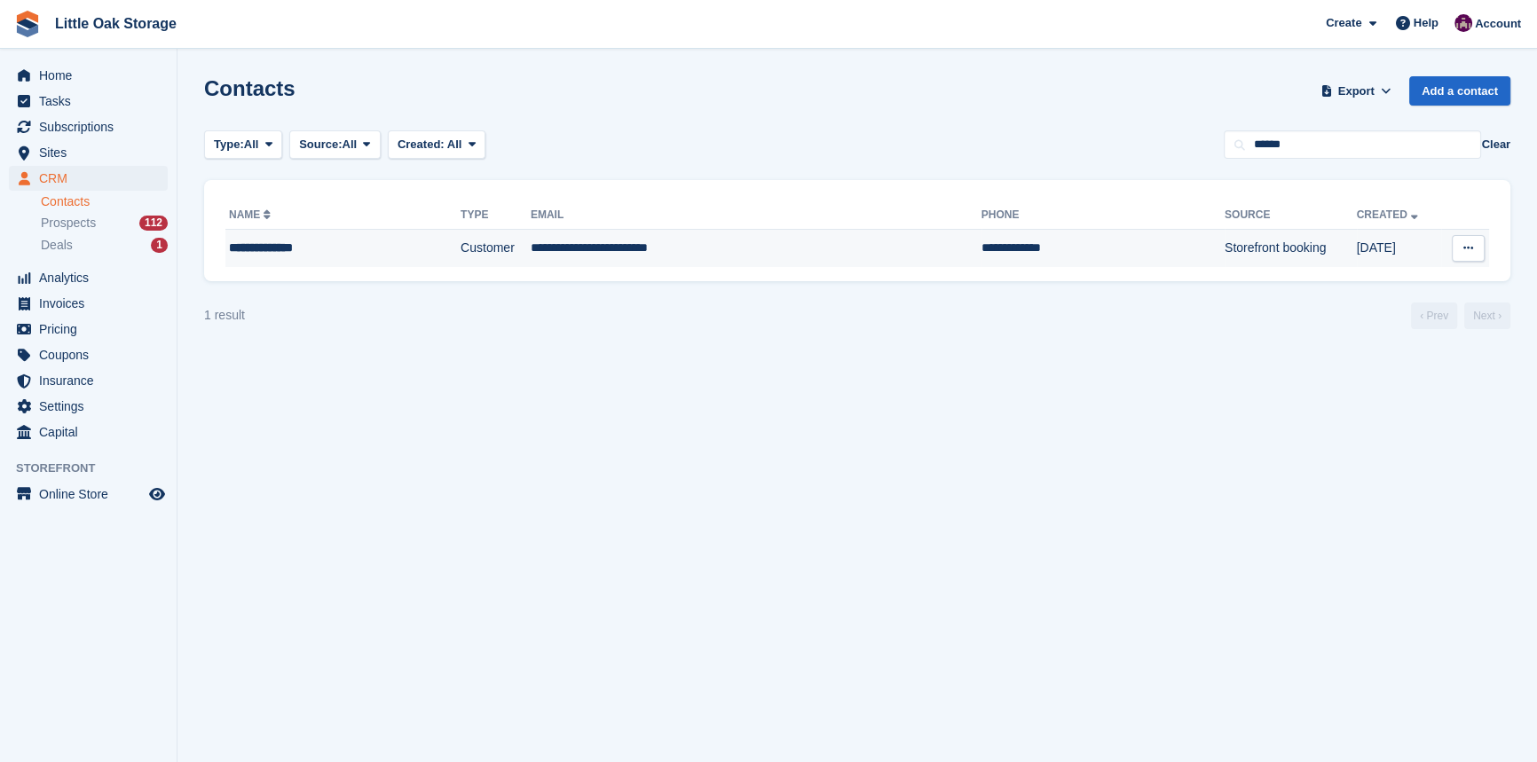
click at [771, 232] on td "**********" at bounding box center [756, 248] width 451 height 37
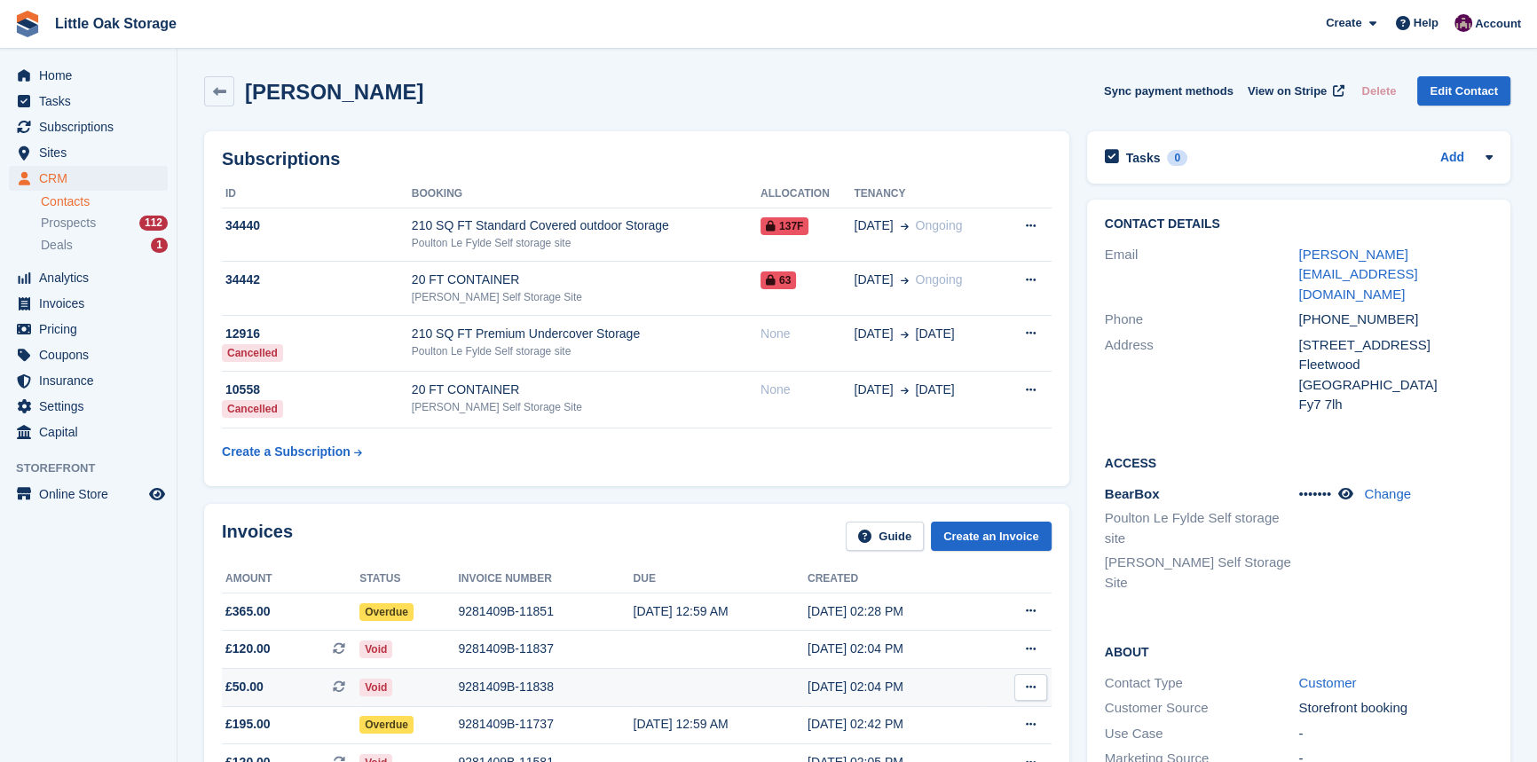
scroll to position [161, 0]
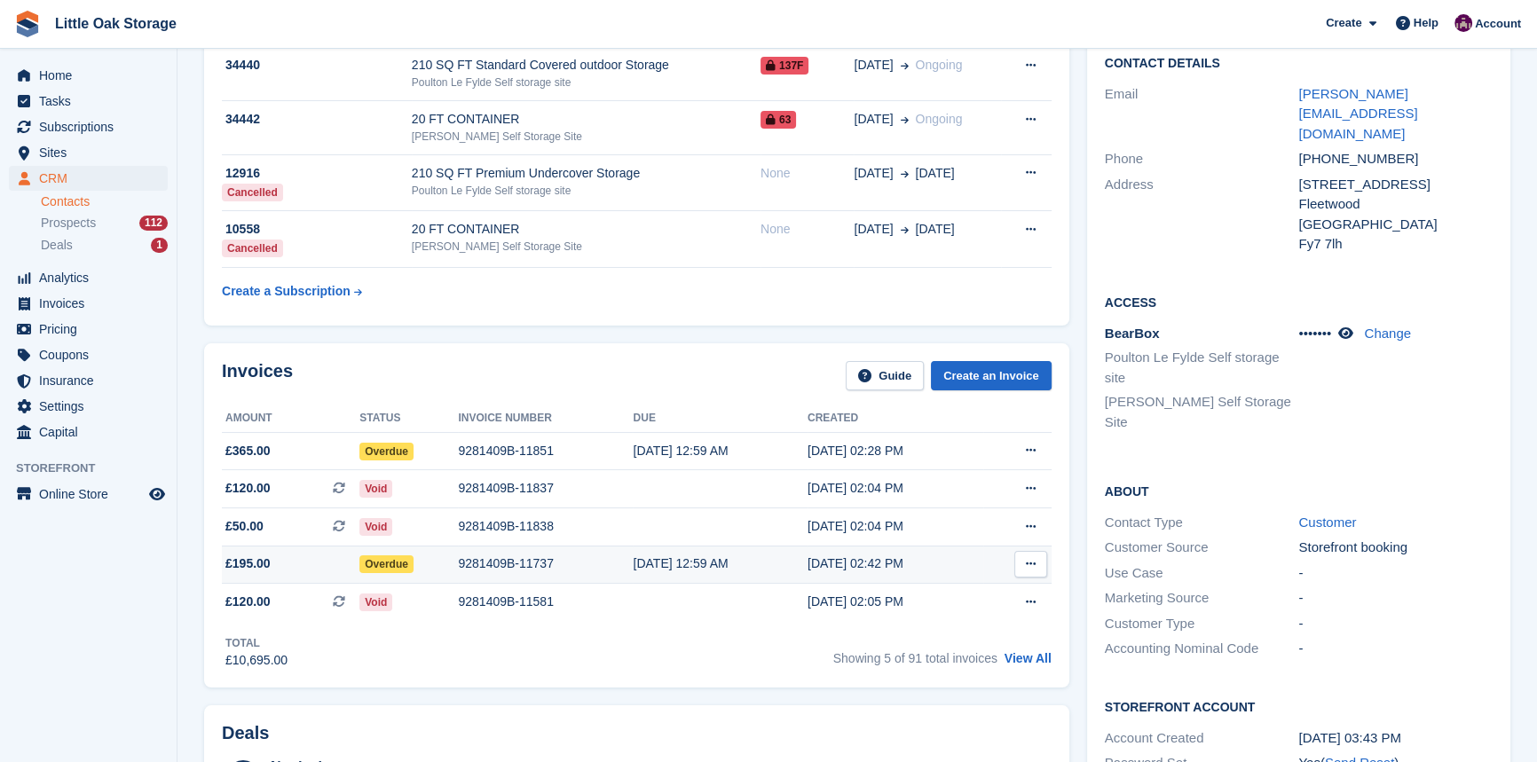
click at [581, 570] on div "9281409B-11737" at bounding box center [545, 564] width 175 height 19
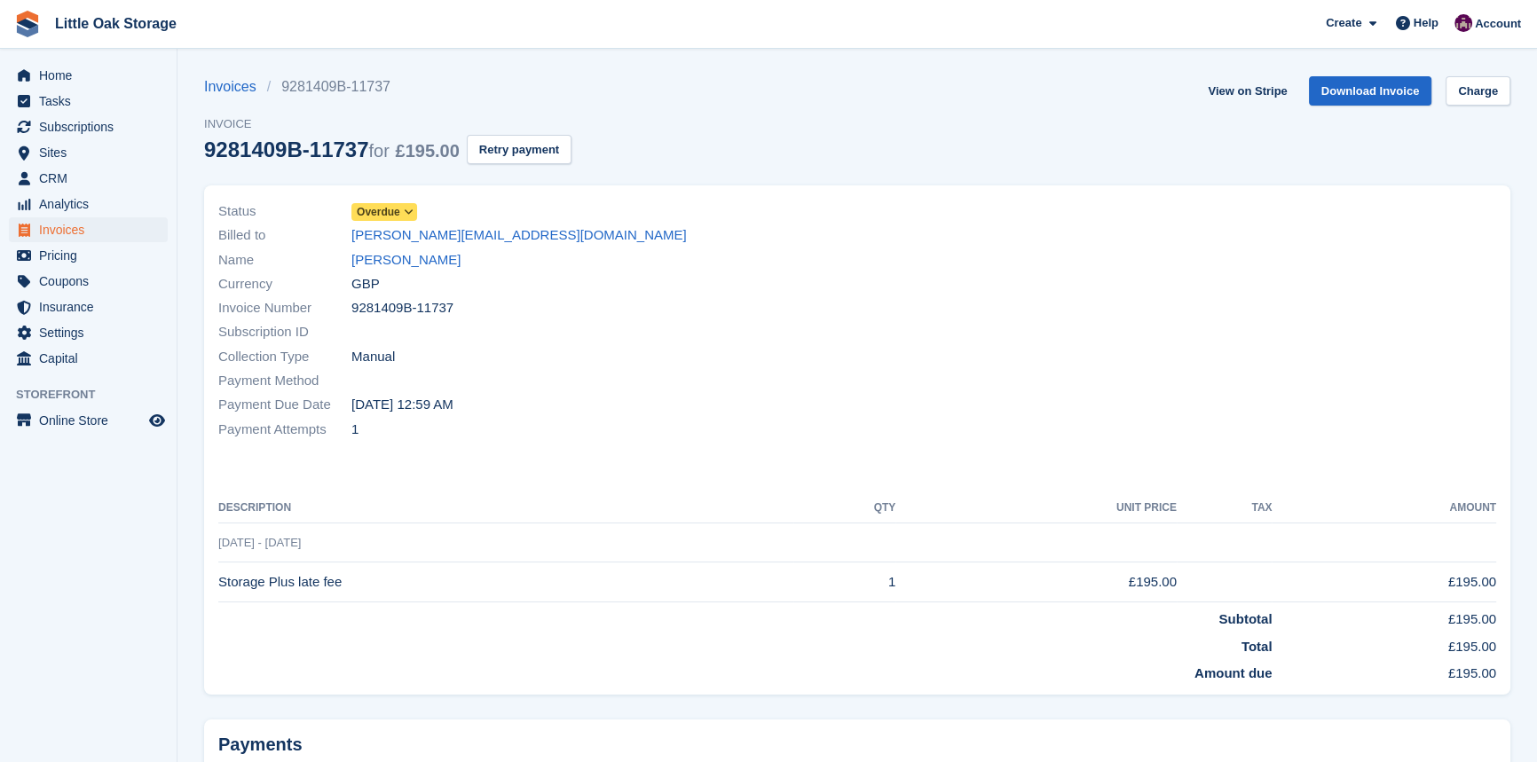
click at [364, 211] on span "Overdue" at bounding box center [378, 212] width 43 height 16
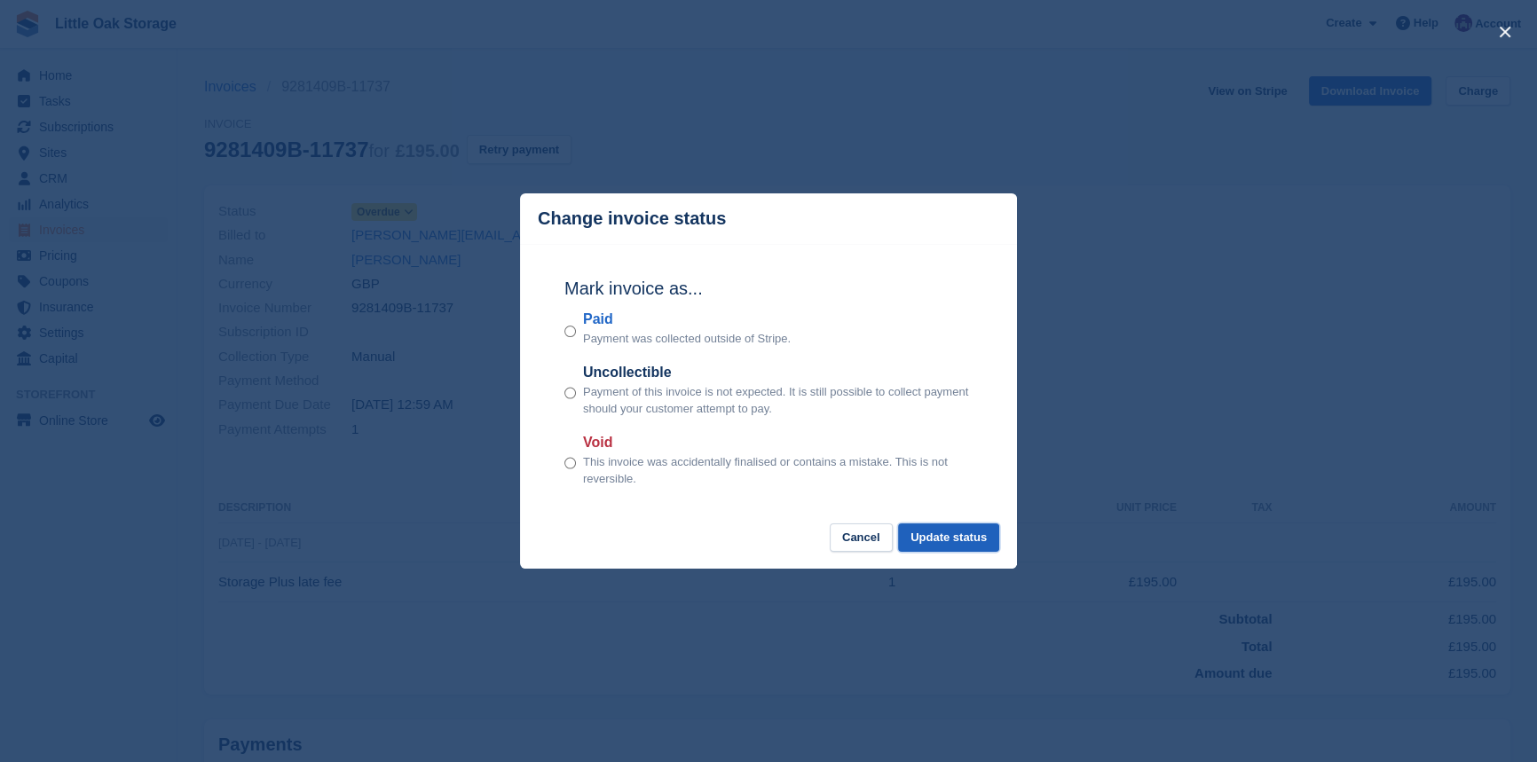
click at [987, 536] on button "Update status" at bounding box center [948, 538] width 101 height 29
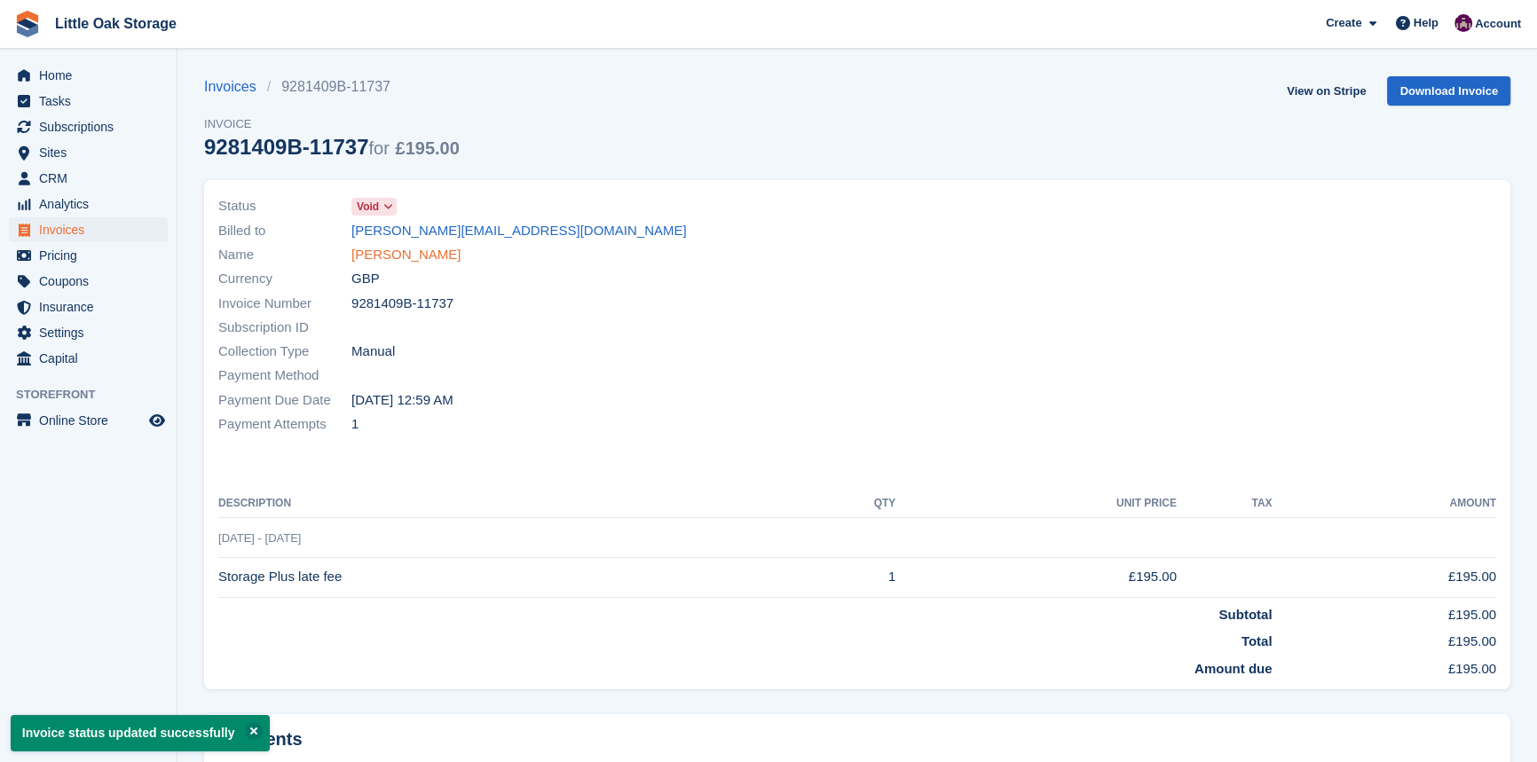
click at [406, 261] on link "[PERSON_NAME]" at bounding box center [405, 255] width 109 height 20
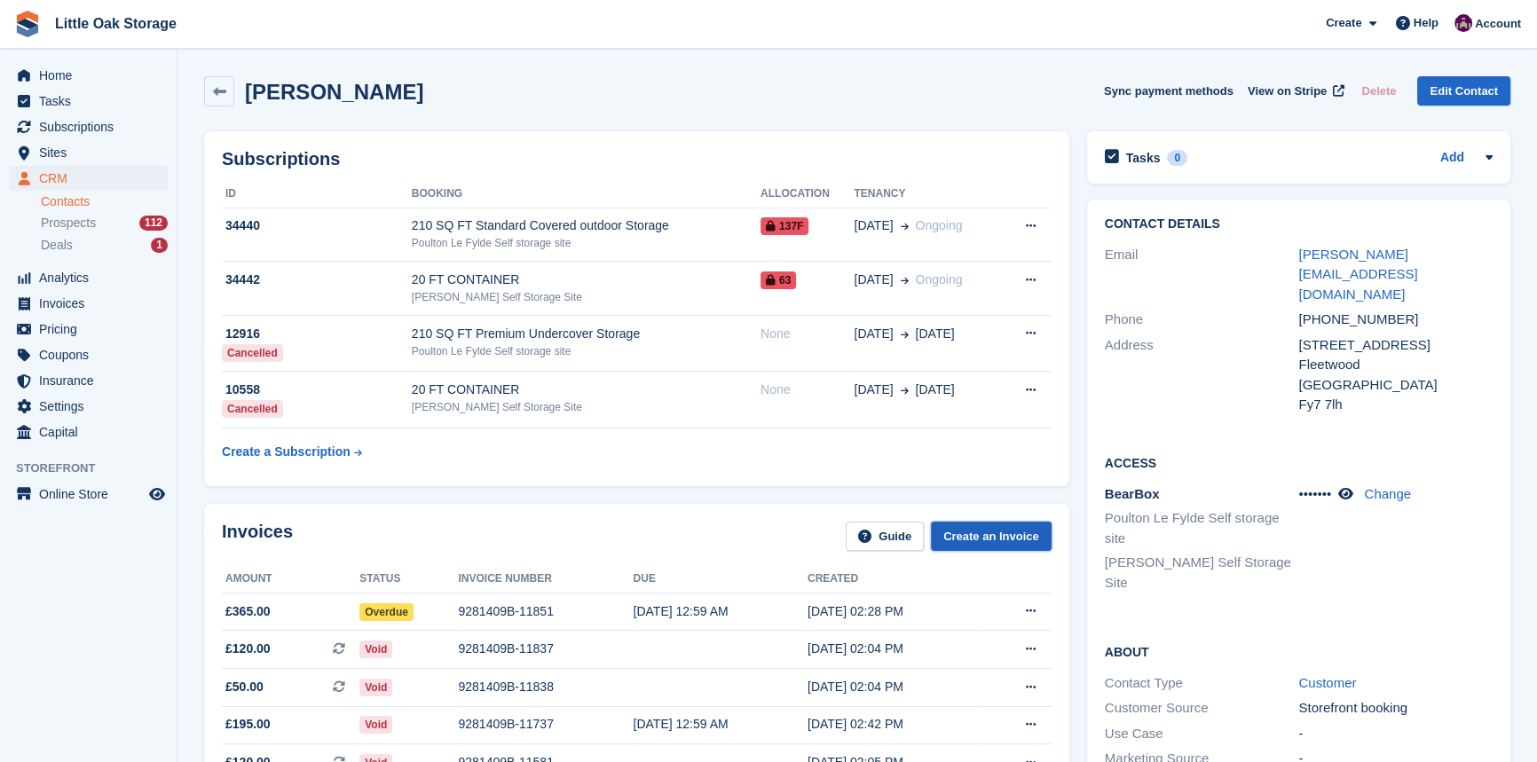
click at [971, 538] on link "Create an Invoice" at bounding box center [991, 536] width 121 height 29
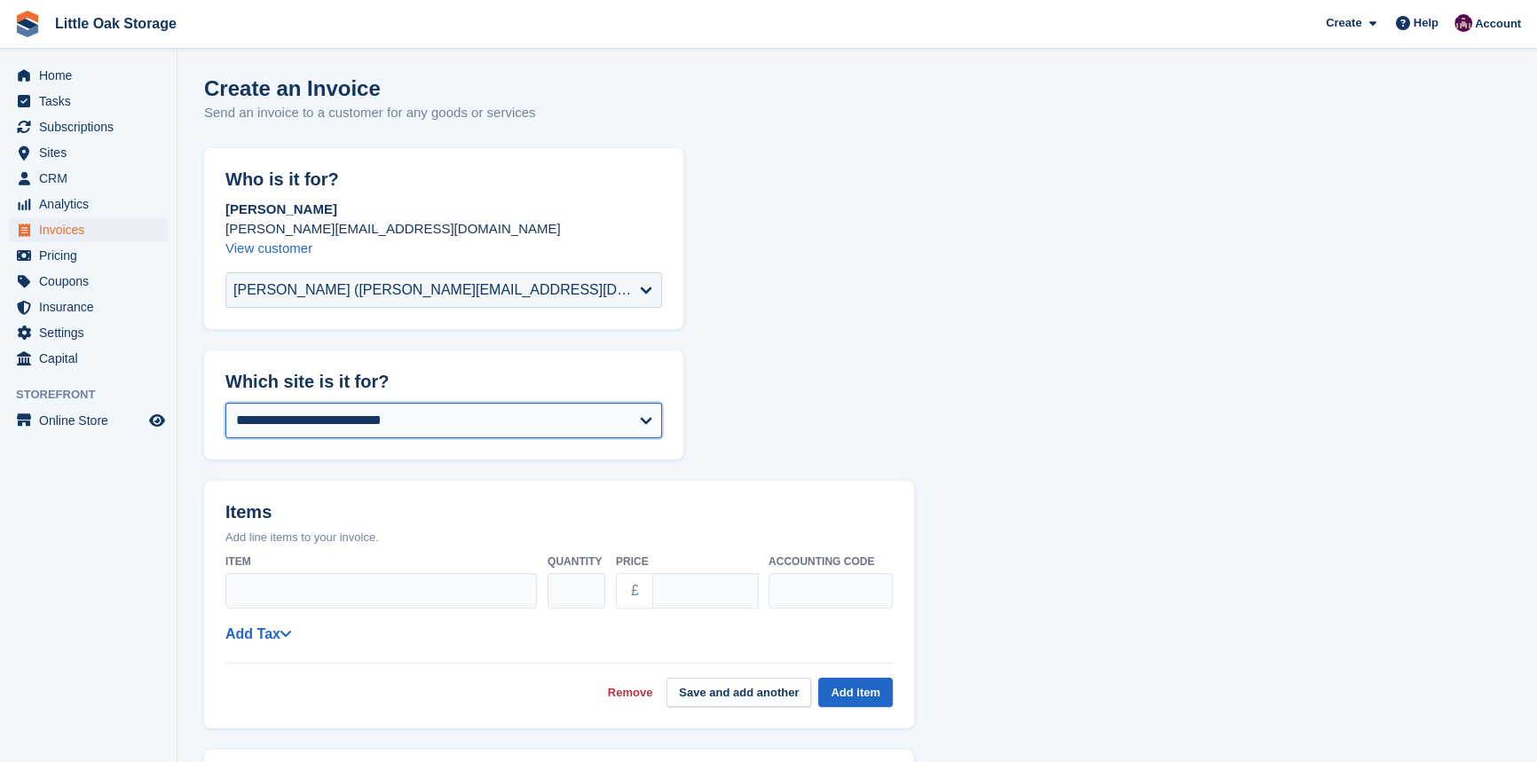
click at [293, 428] on select "**********" at bounding box center [443, 421] width 437 height 36
select select "***"
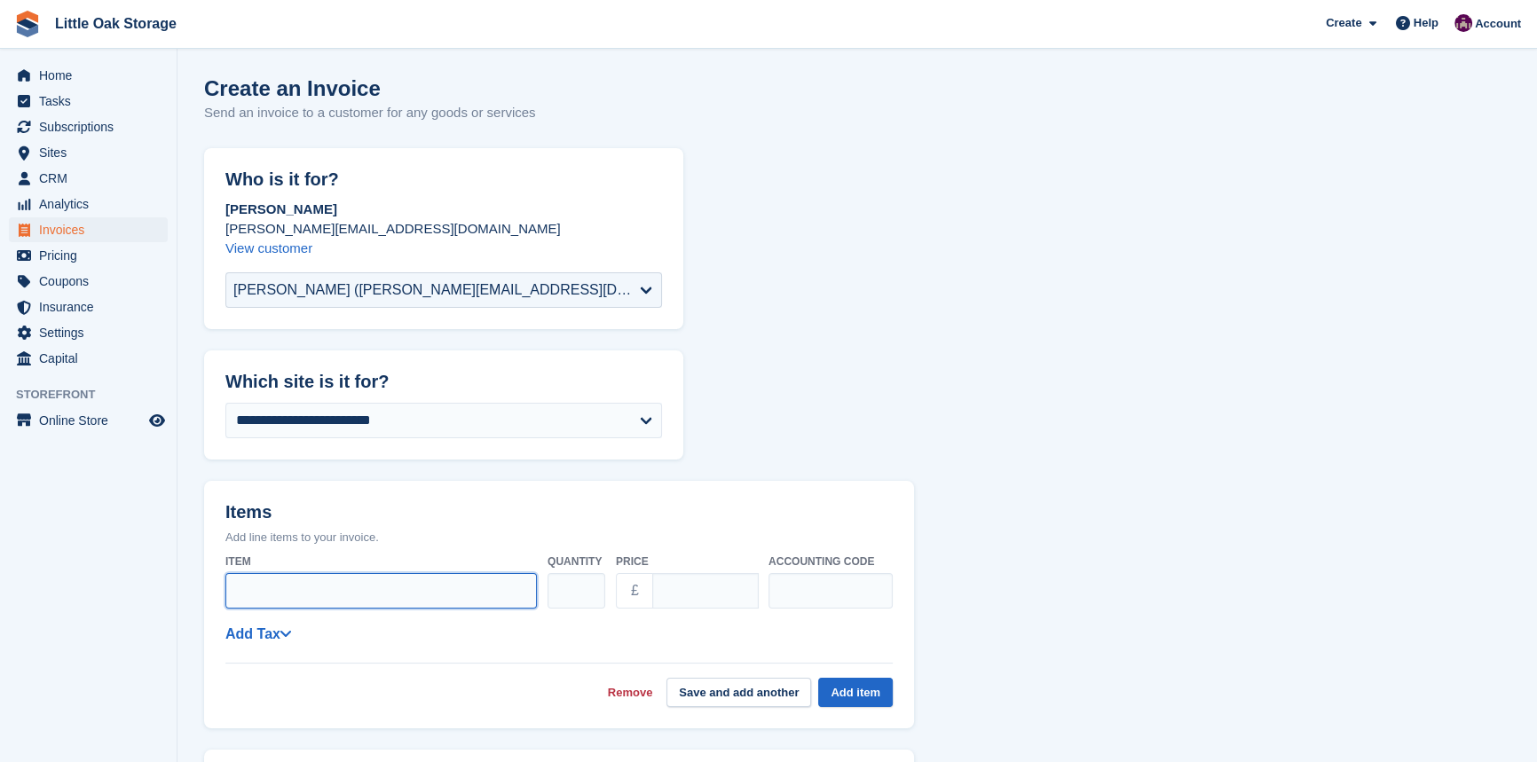
drag, startPoint x: 279, startPoint y: 597, endPoint x: 290, endPoint y: 584, distance: 17.6
click at [278, 597] on input "Item" at bounding box center [381, 591] width 312 height 36
type input "**********"
drag, startPoint x: 685, startPoint y: 585, endPoint x: 584, endPoint y: 577, distance: 101.5
click at [586, 577] on div "**********" at bounding box center [558, 582] width 667 height 70
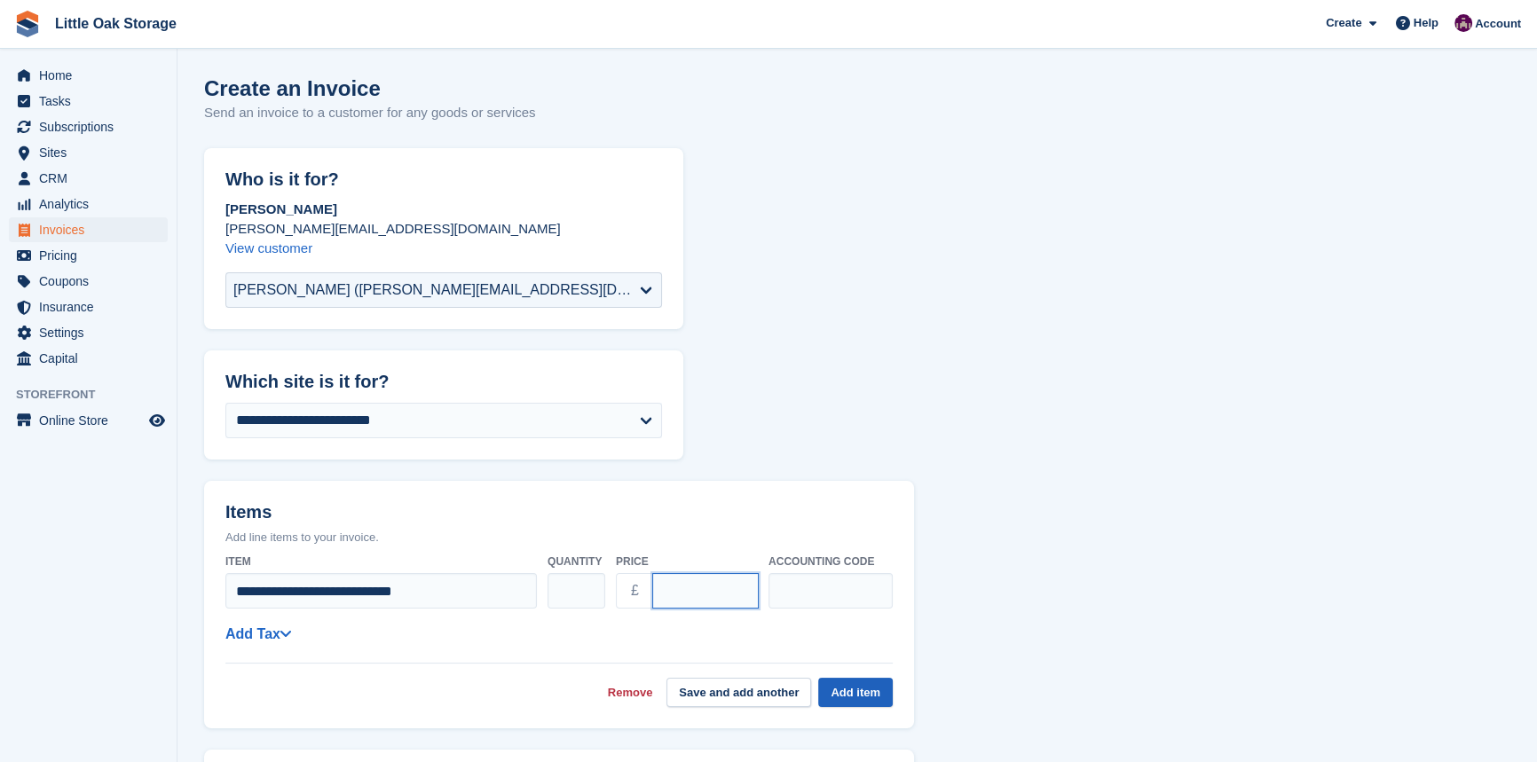
type input "******"
click at [856, 700] on button "Add item" at bounding box center [855, 692] width 75 height 29
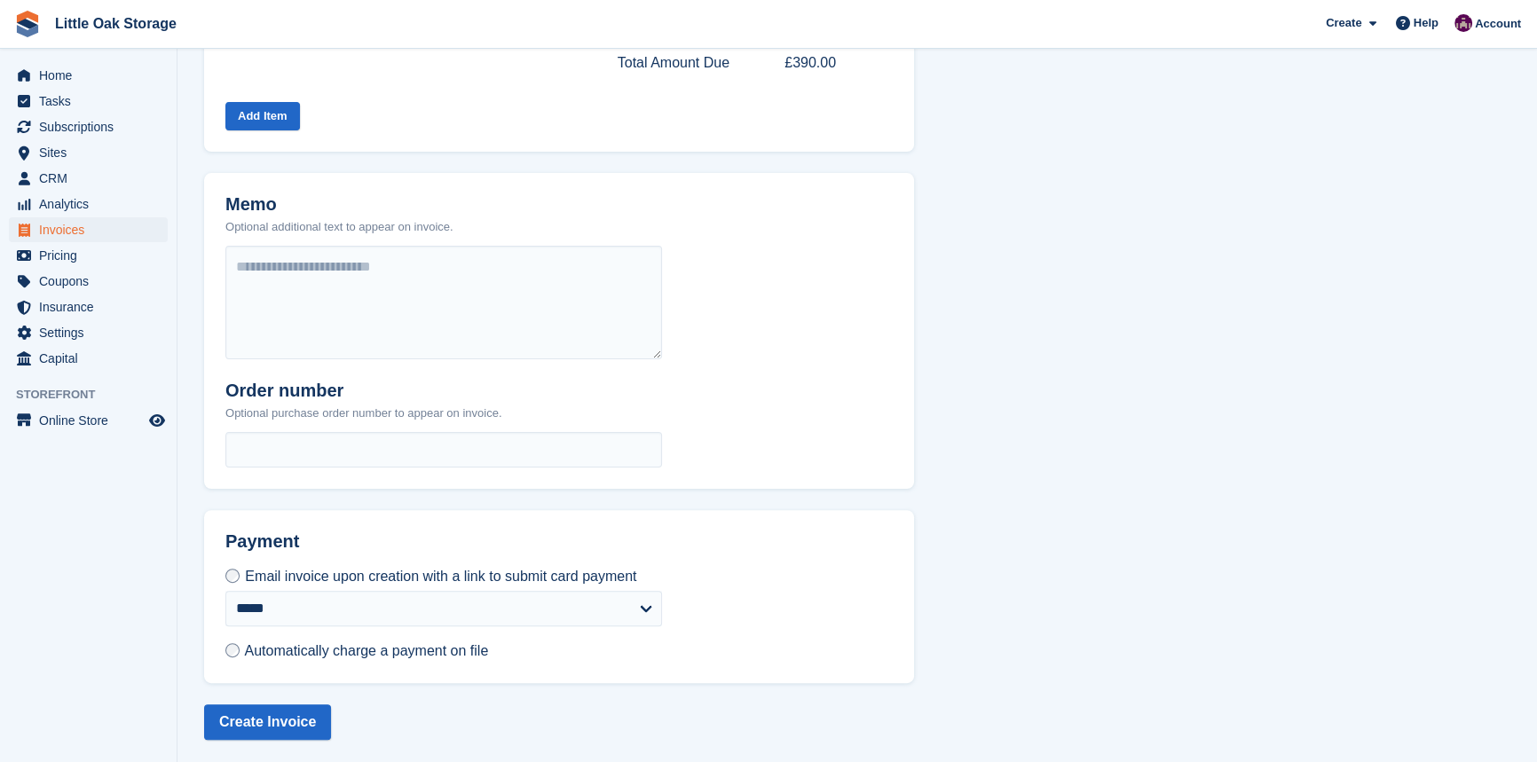
scroll to position [556, 0]
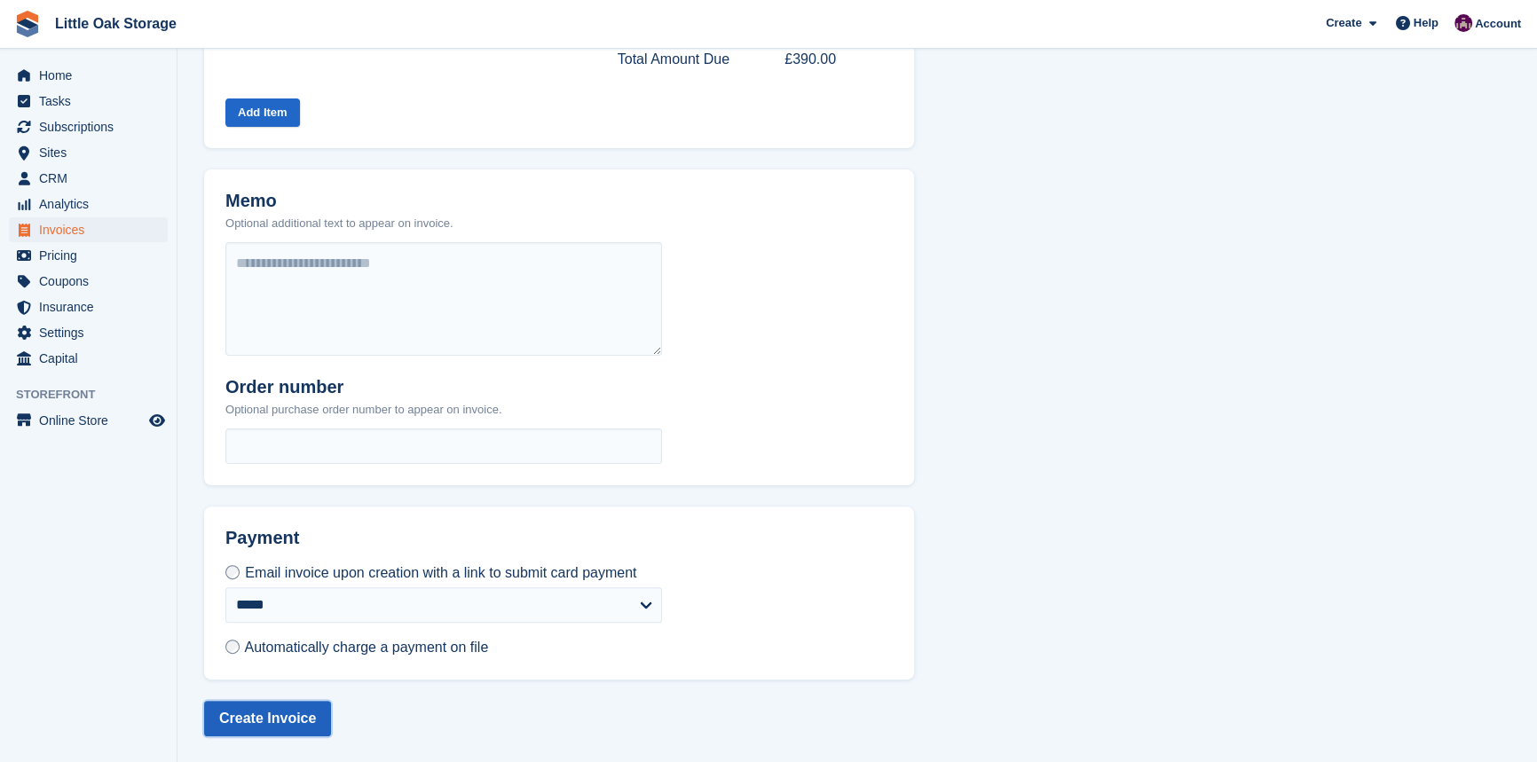
click at [284, 710] on button "Create Invoice" at bounding box center [267, 719] width 127 height 36
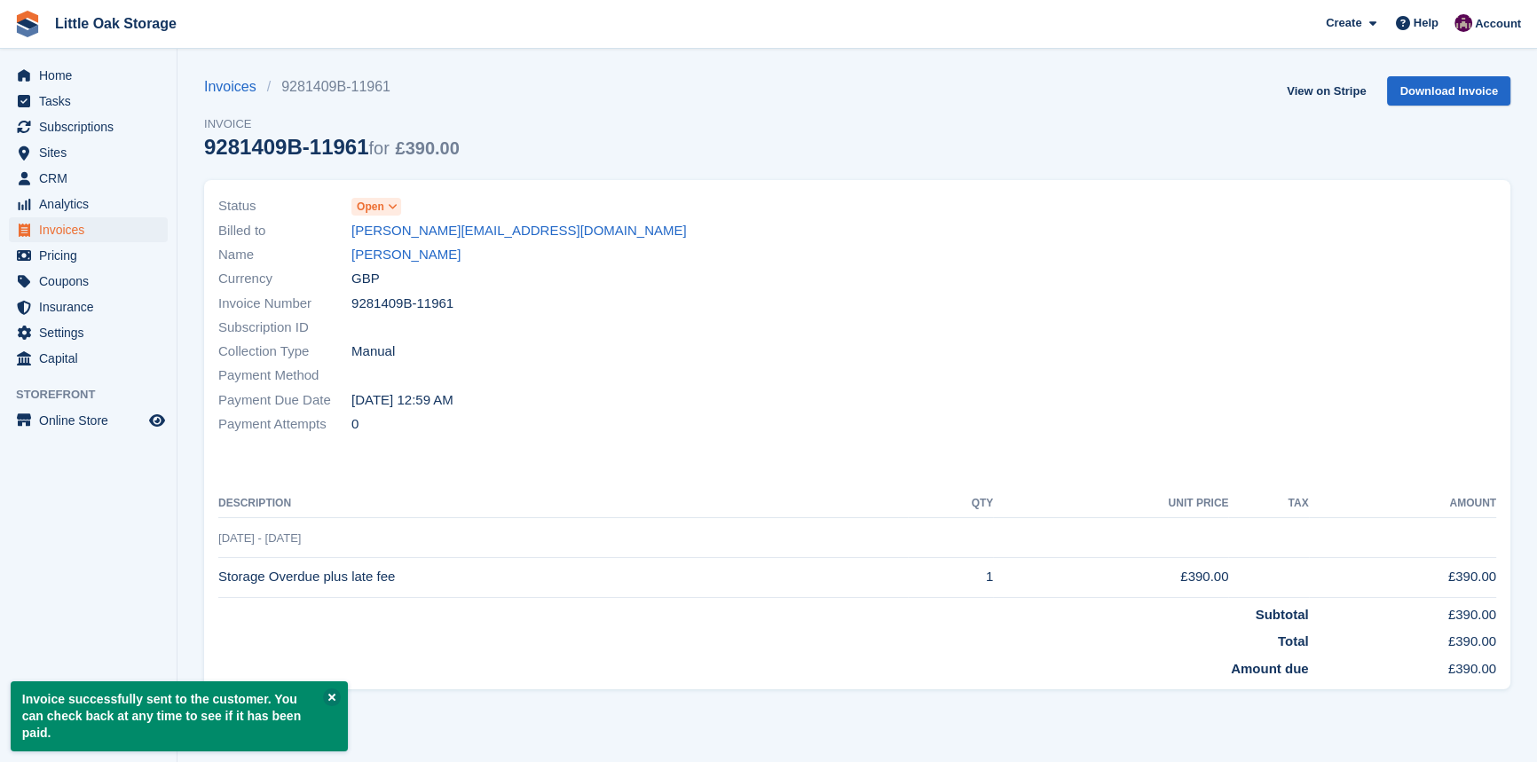
drag, startPoint x: 415, startPoint y: 257, endPoint x: 414, endPoint y: 305, distance: 47.9
click at [415, 257] on link "[PERSON_NAME]" at bounding box center [405, 255] width 109 height 20
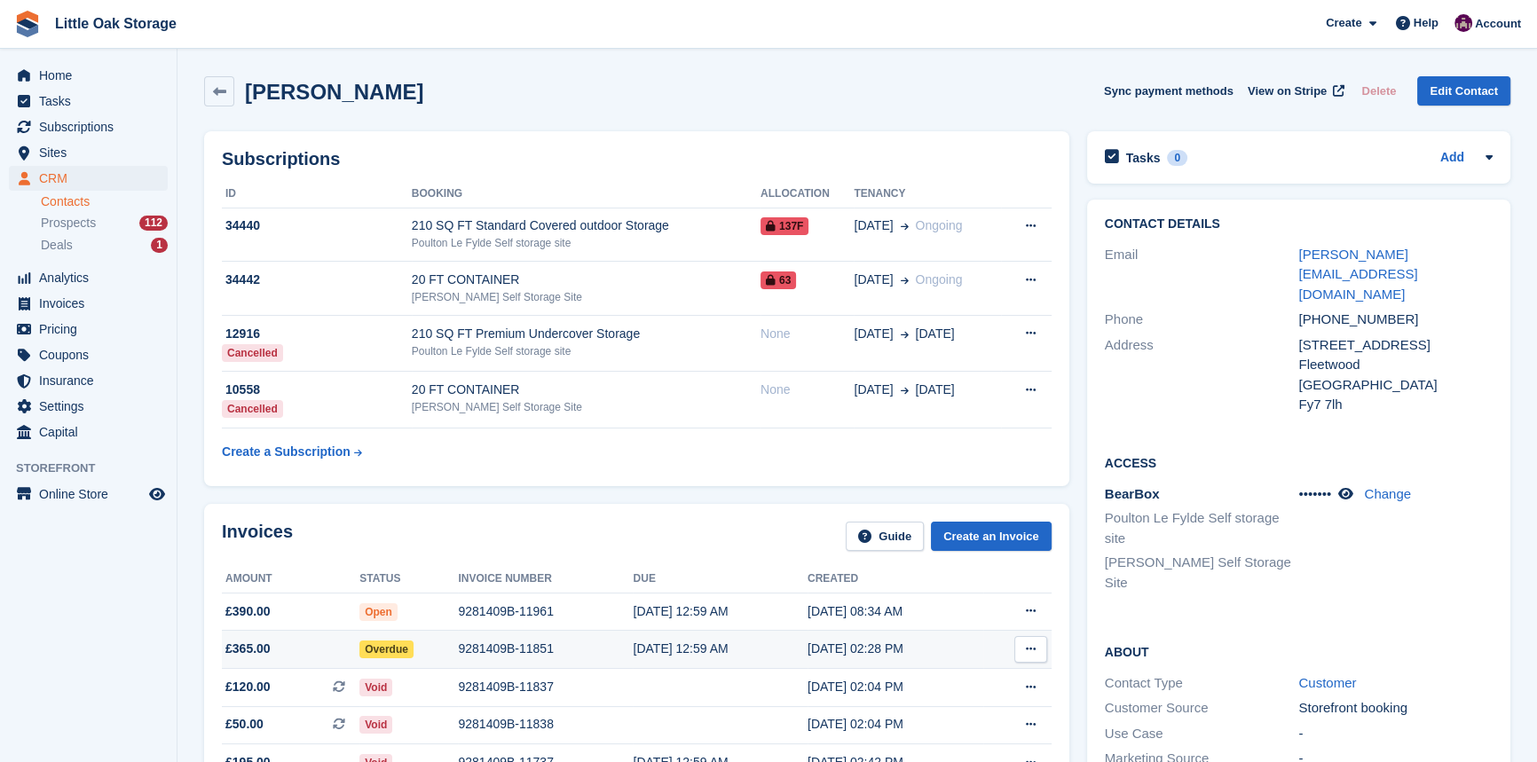
click at [458, 662] on td "9281409B-11851" at bounding box center [545, 650] width 175 height 38
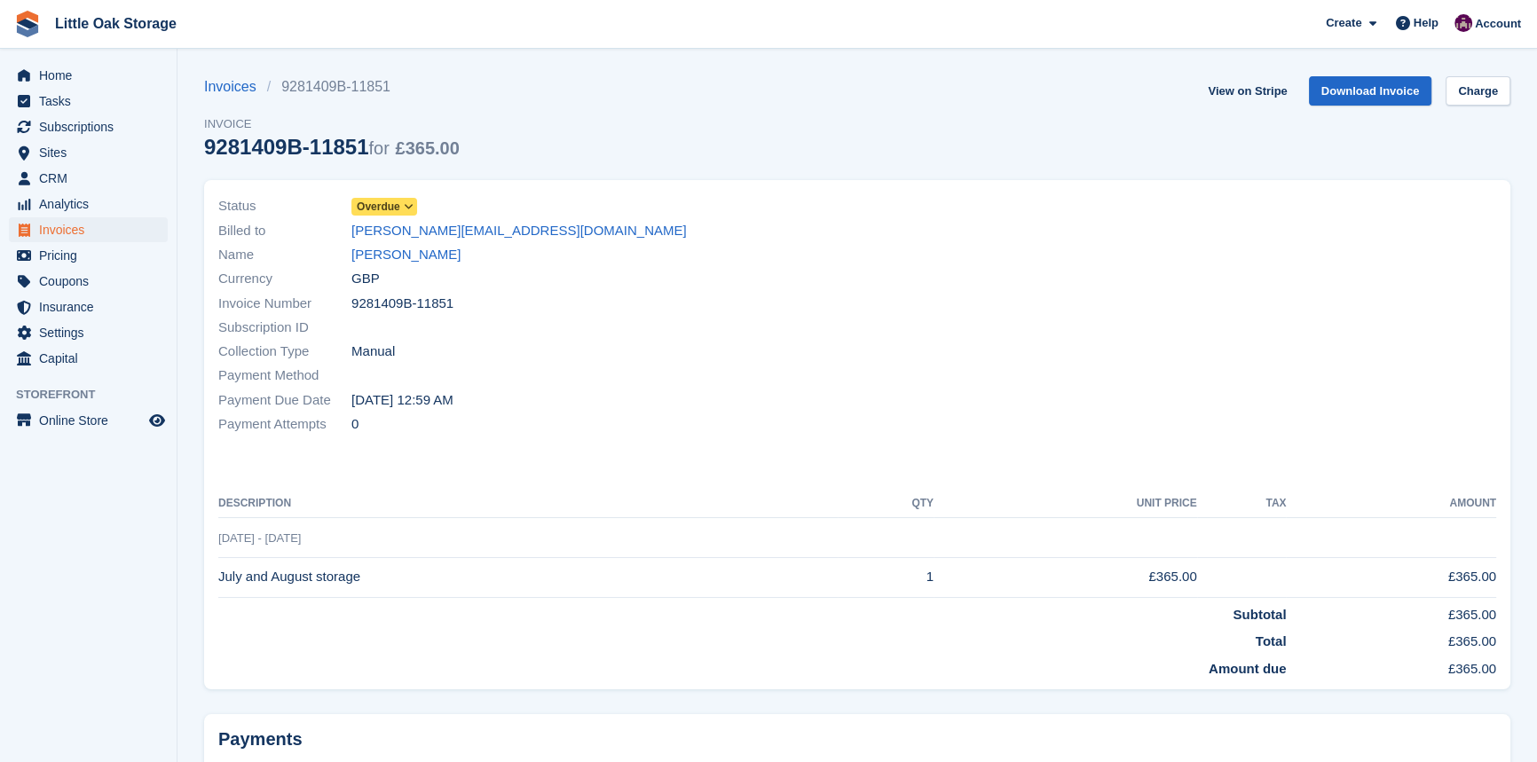
click at [377, 205] on span "Overdue" at bounding box center [378, 207] width 43 height 16
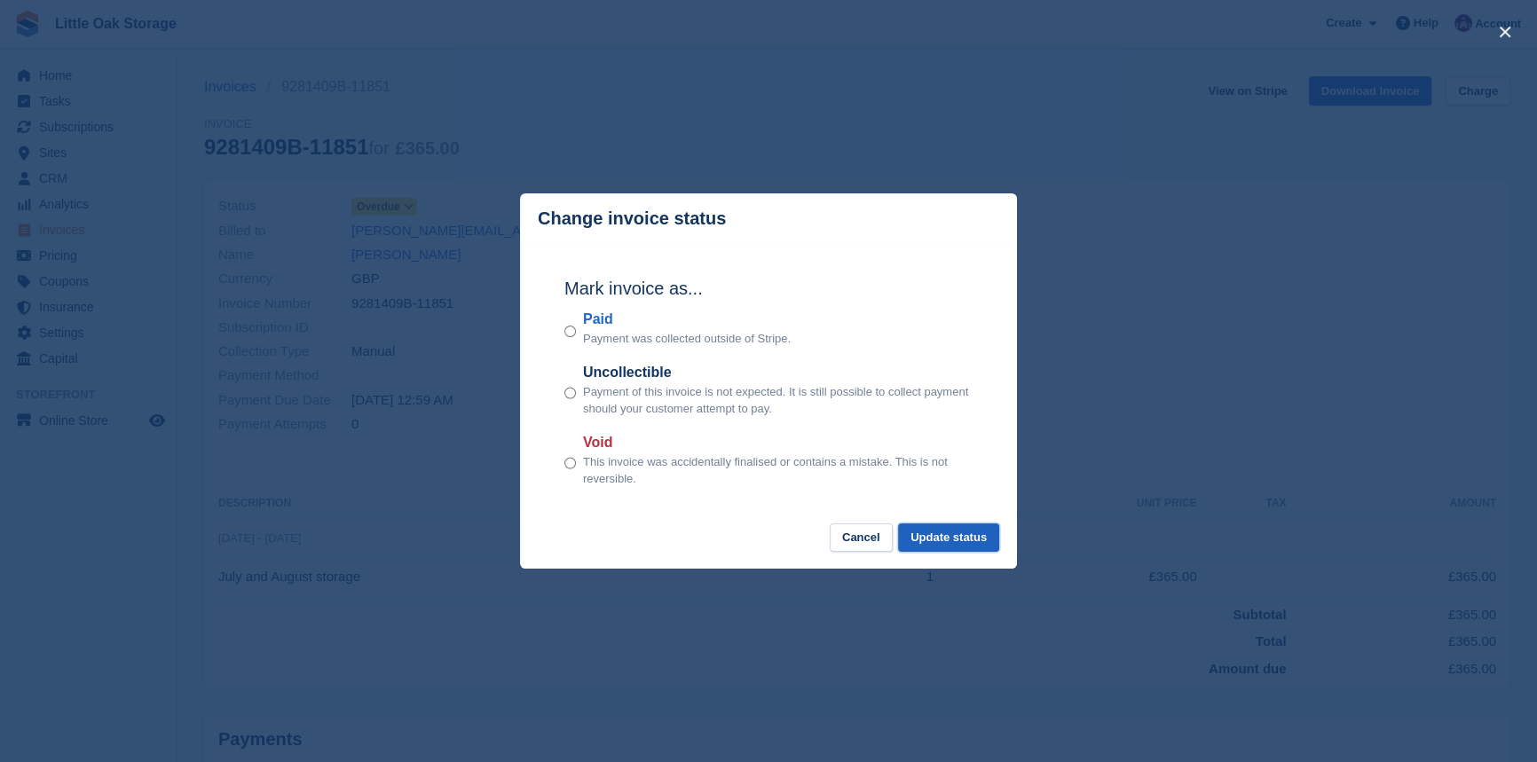
click at [957, 539] on button "Update status" at bounding box center [948, 538] width 101 height 29
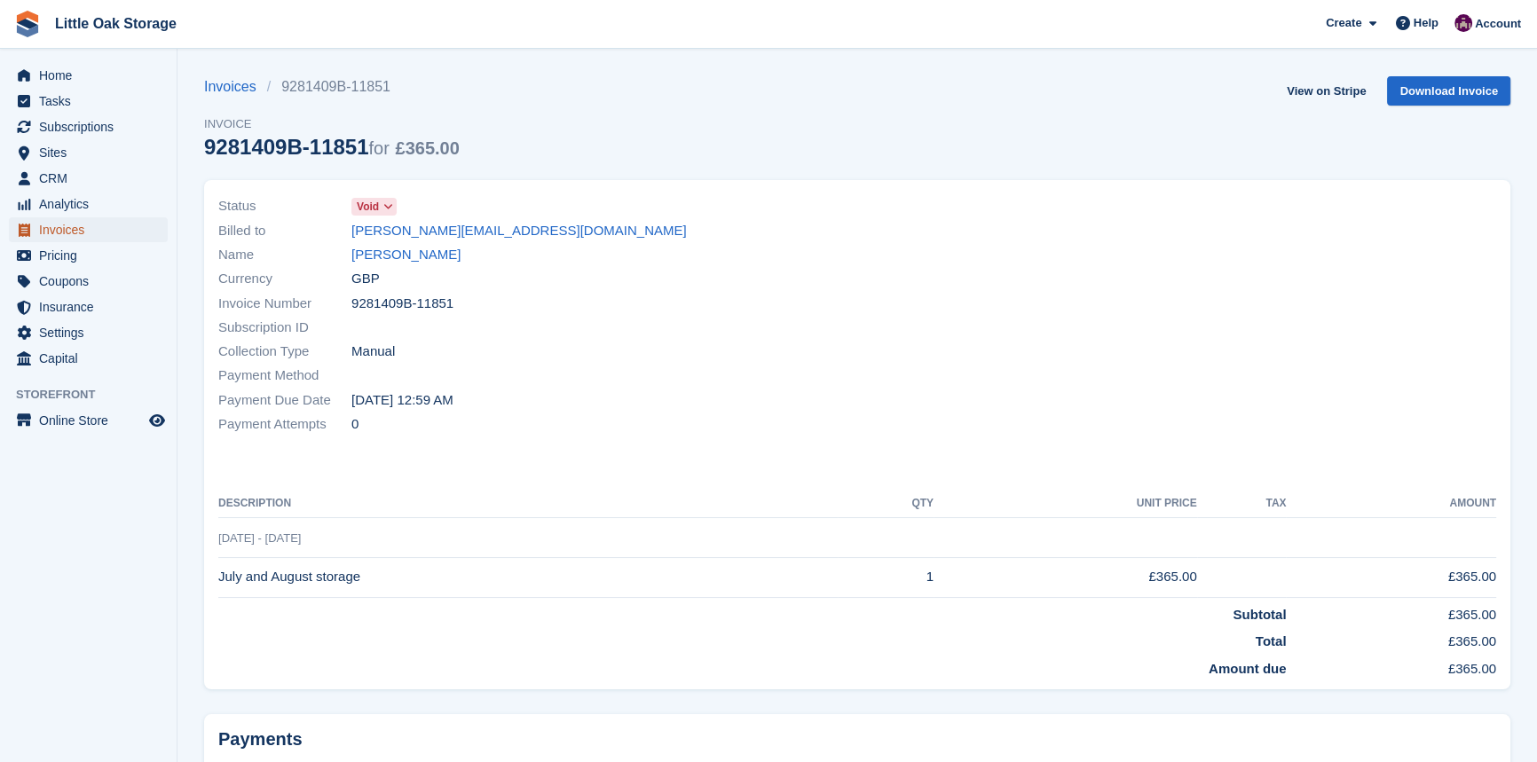
click at [99, 229] on span "Invoices" at bounding box center [92, 229] width 107 height 25
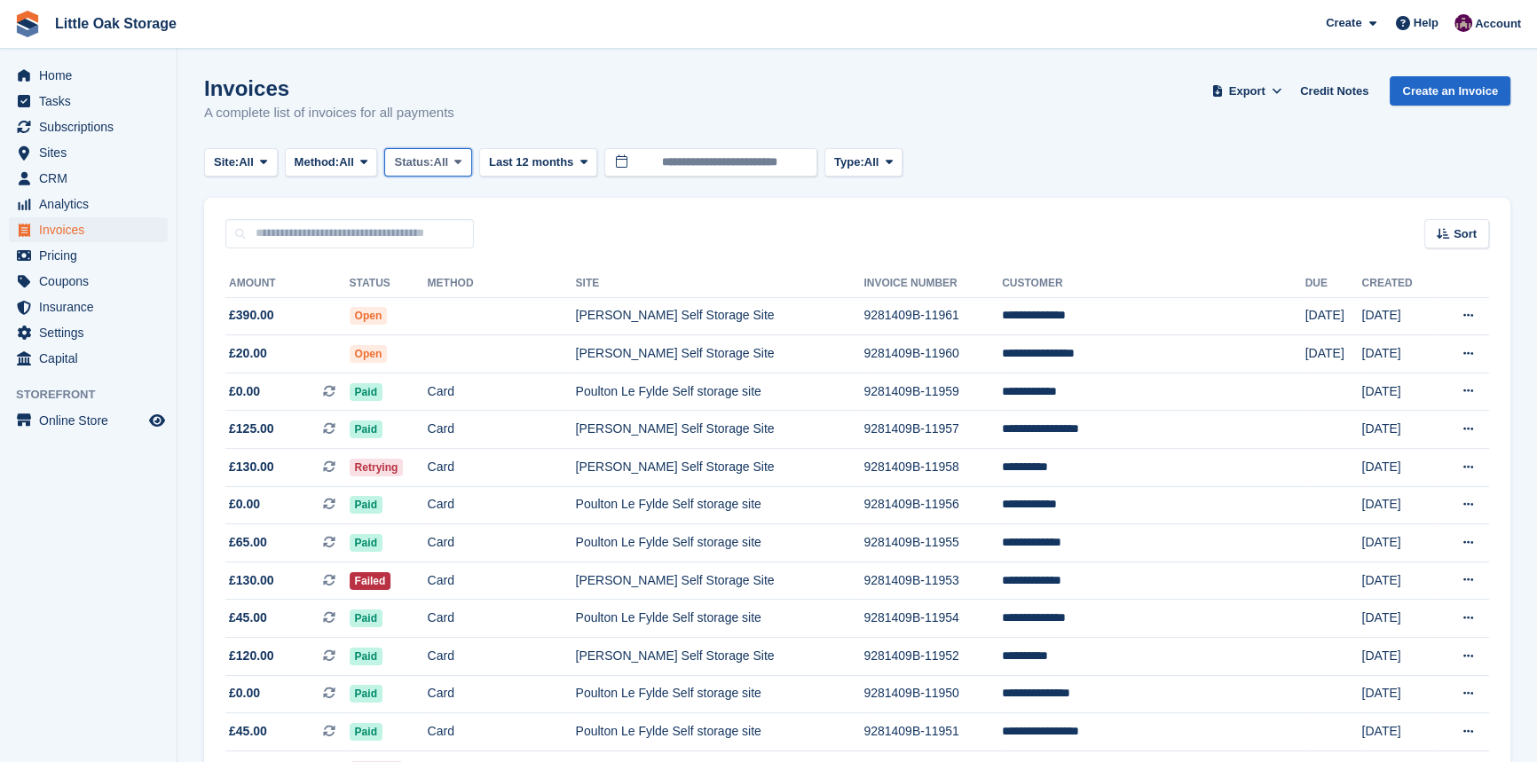
click at [438, 151] on button "Status: All" at bounding box center [427, 162] width 87 height 29
click at [462, 290] on link "Open" at bounding box center [469, 300] width 154 height 32
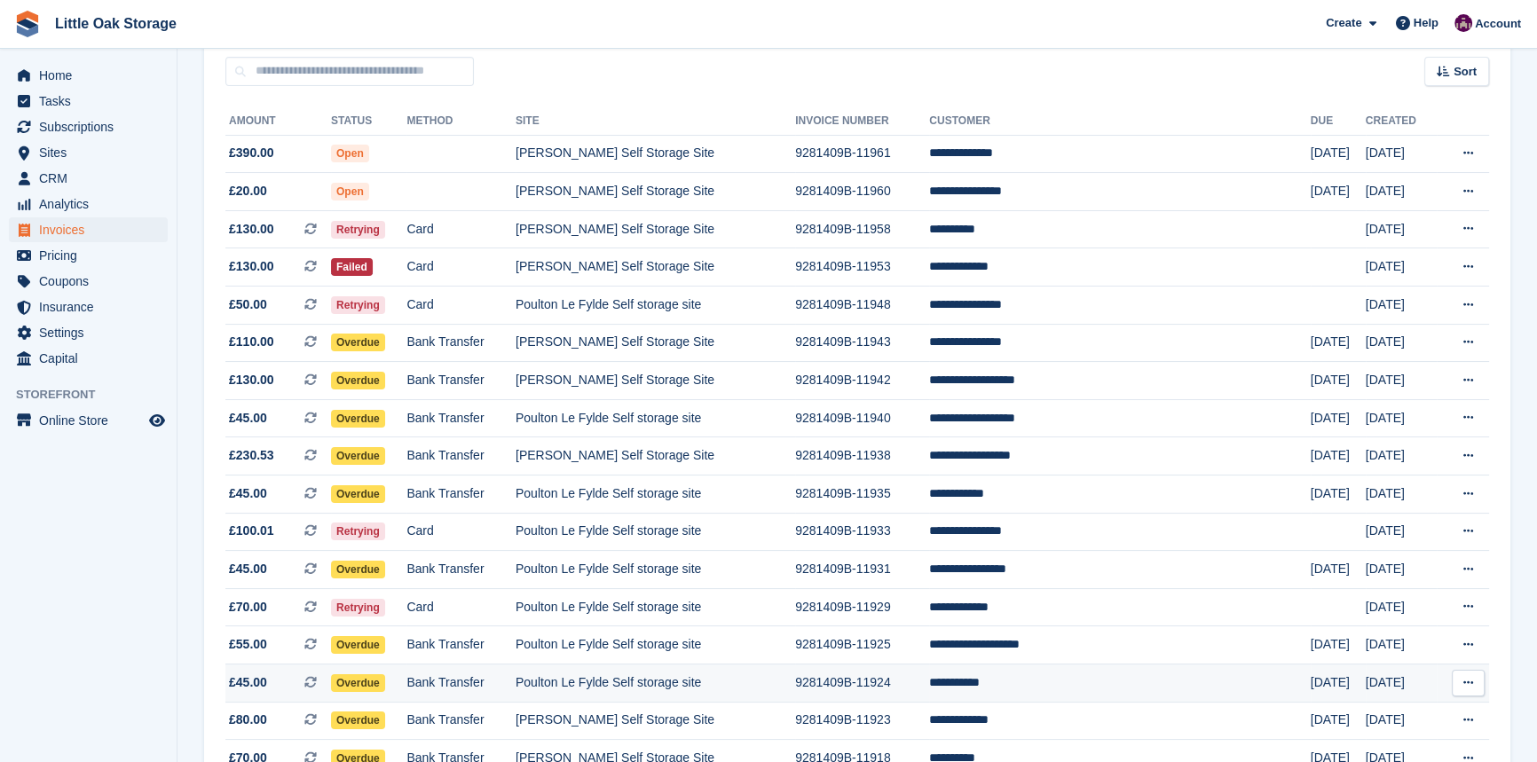
scroll to position [80, 0]
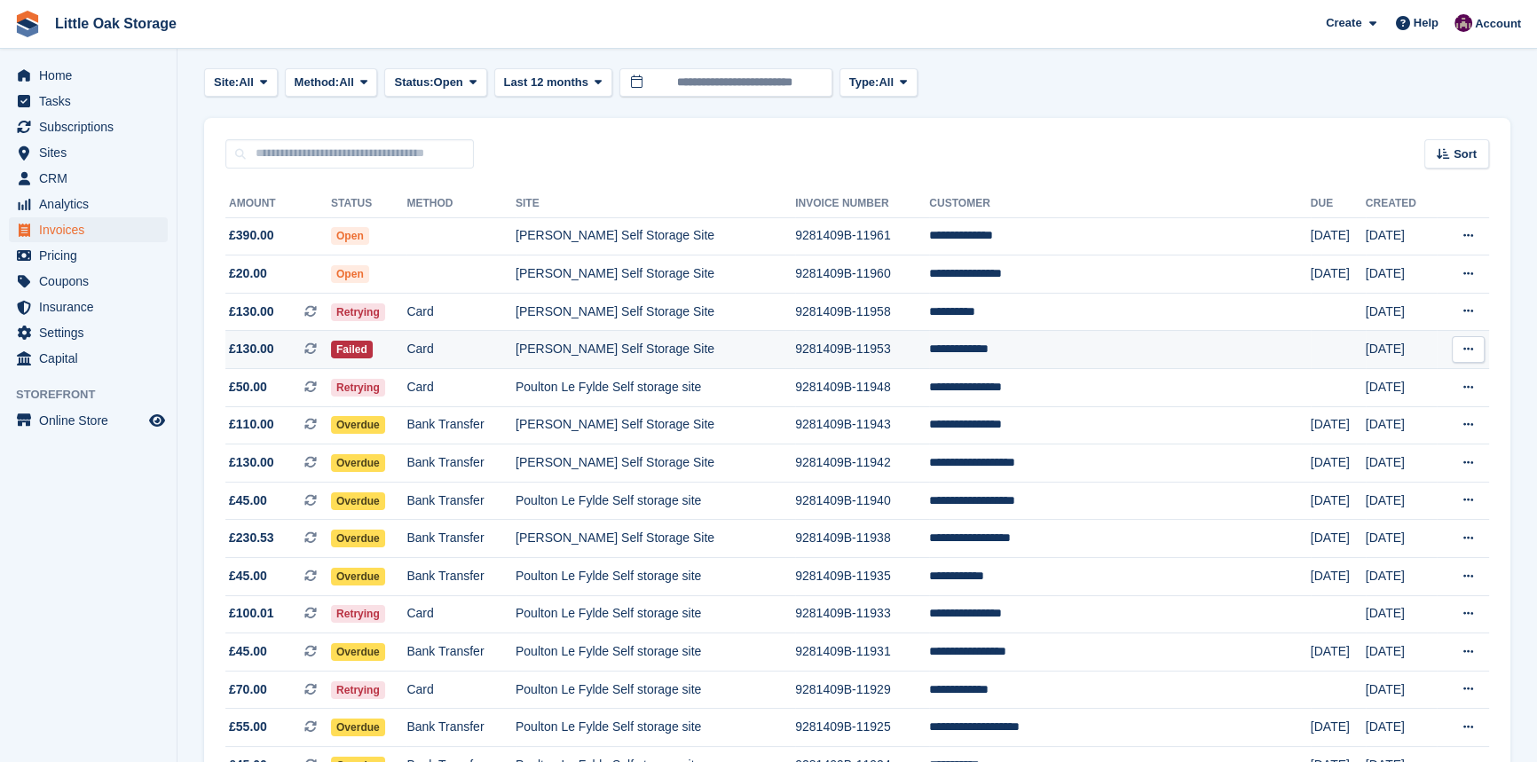
click at [795, 358] on td "[PERSON_NAME] Self Storage Site" at bounding box center [656, 350] width 280 height 38
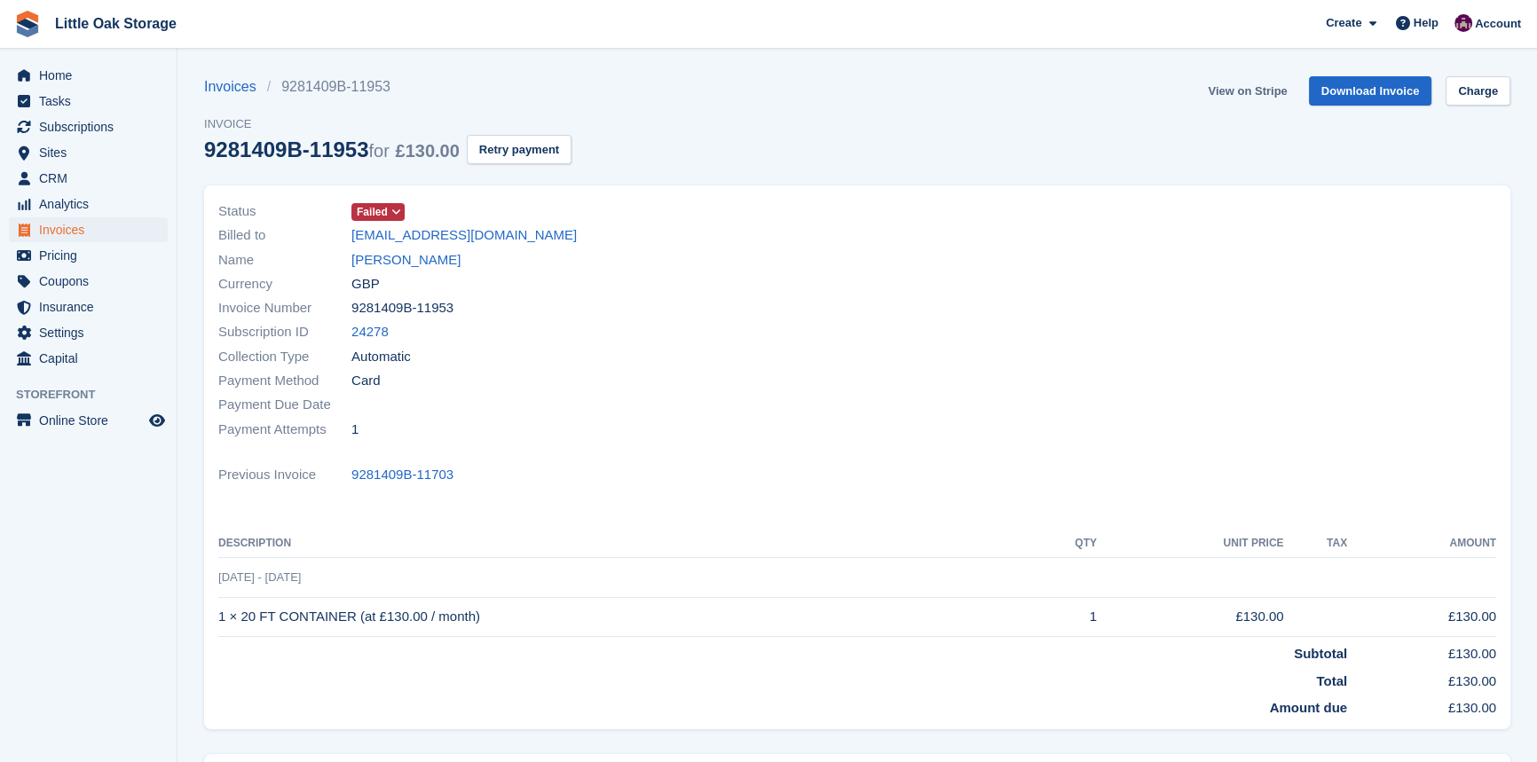
click at [1265, 87] on link "View on Stripe" at bounding box center [1247, 90] width 93 height 29
click at [50, 179] on span "CRM" at bounding box center [92, 178] width 107 height 25
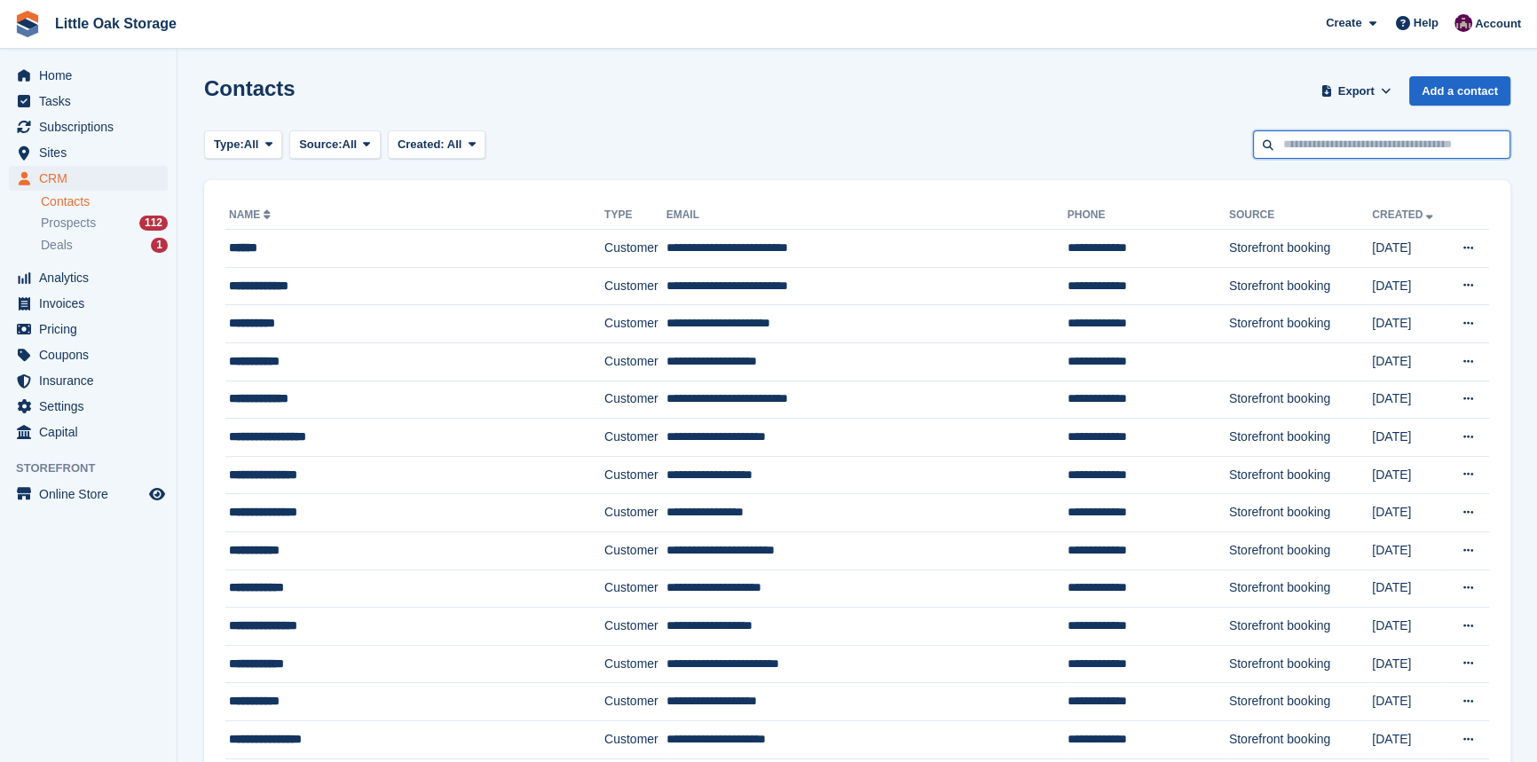
click at [1377, 152] on input "text" at bounding box center [1381, 144] width 257 height 29
type input "*****"
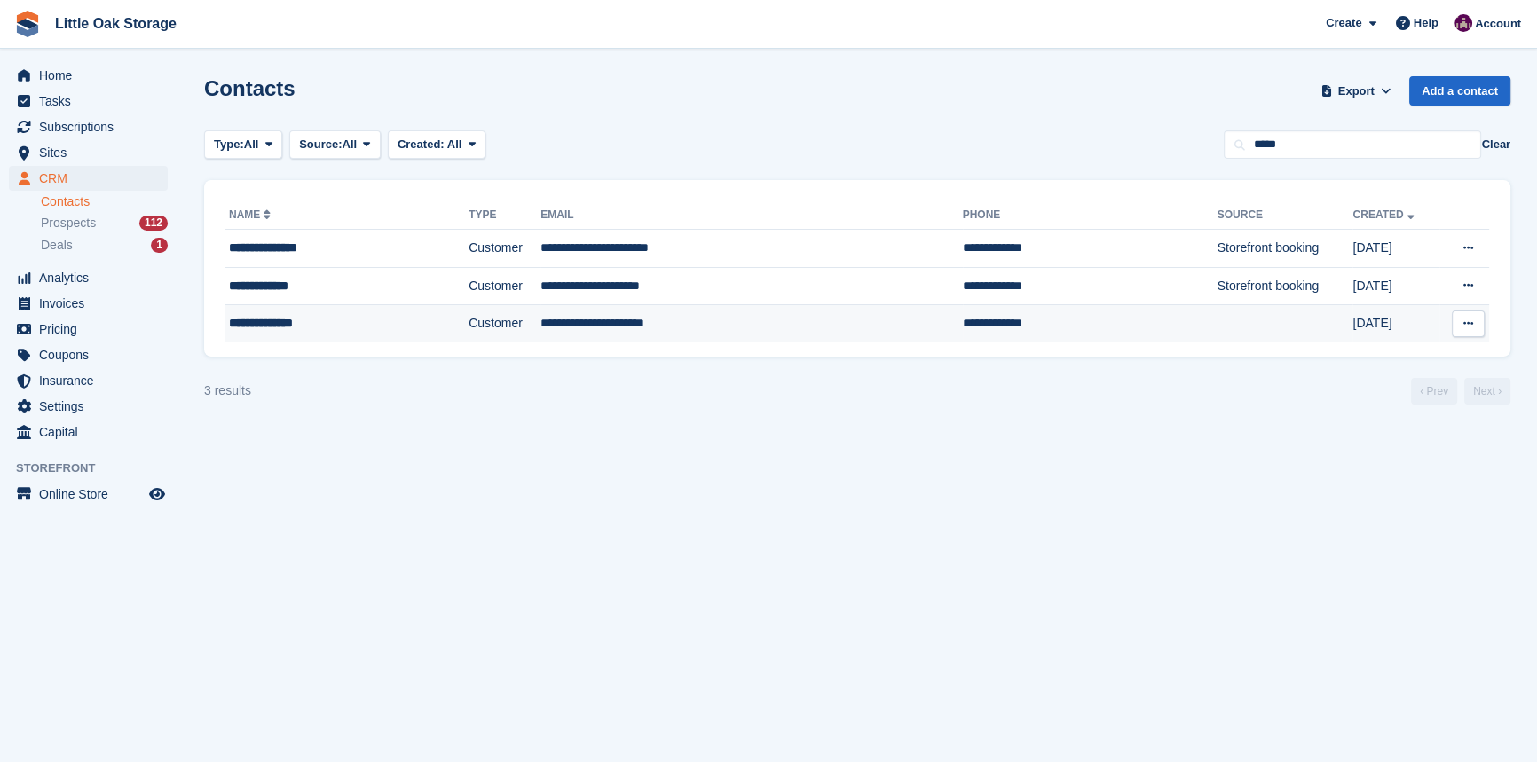
click at [565, 331] on td "**********" at bounding box center [752, 323] width 422 height 37
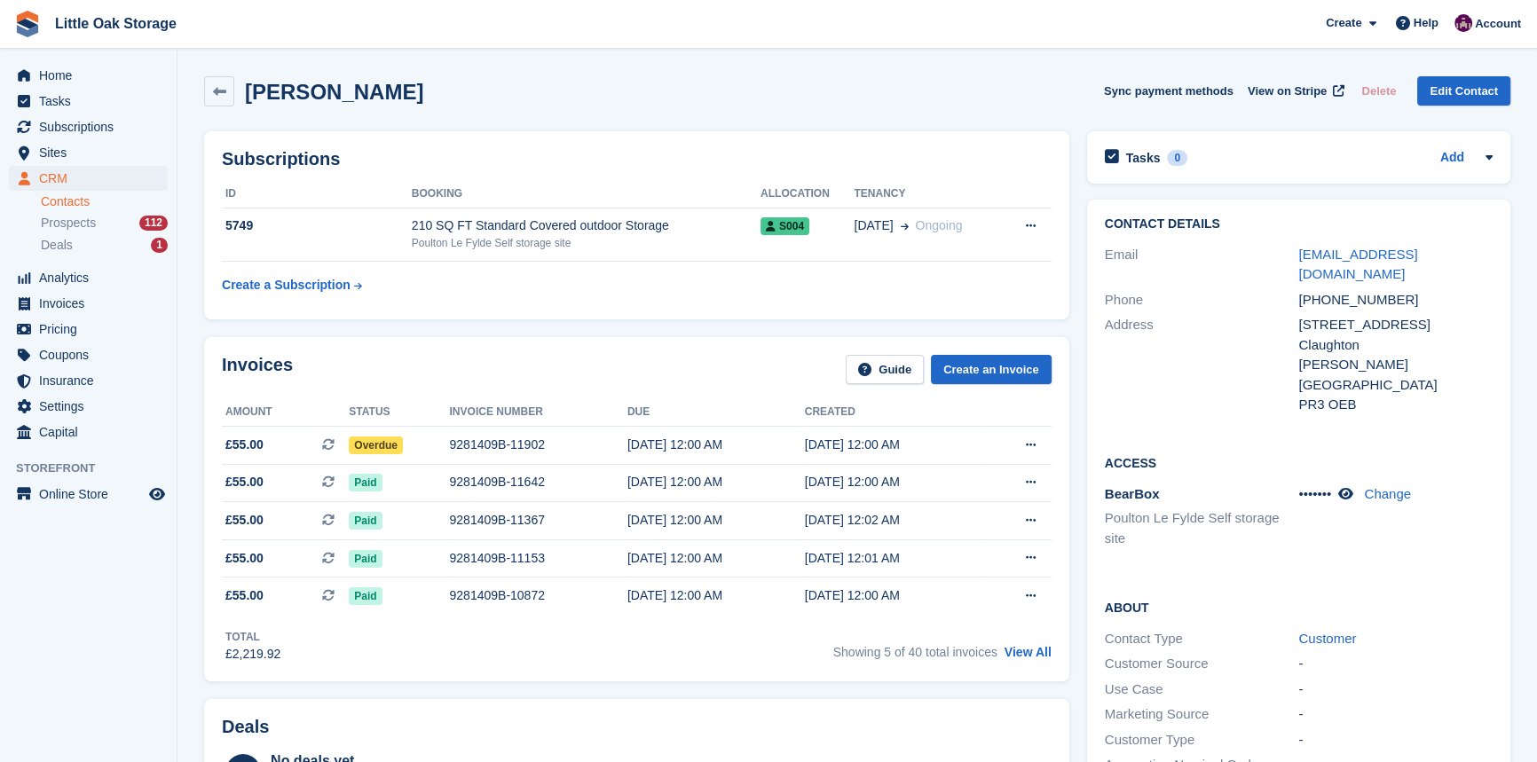
scroll to position [564, 0]
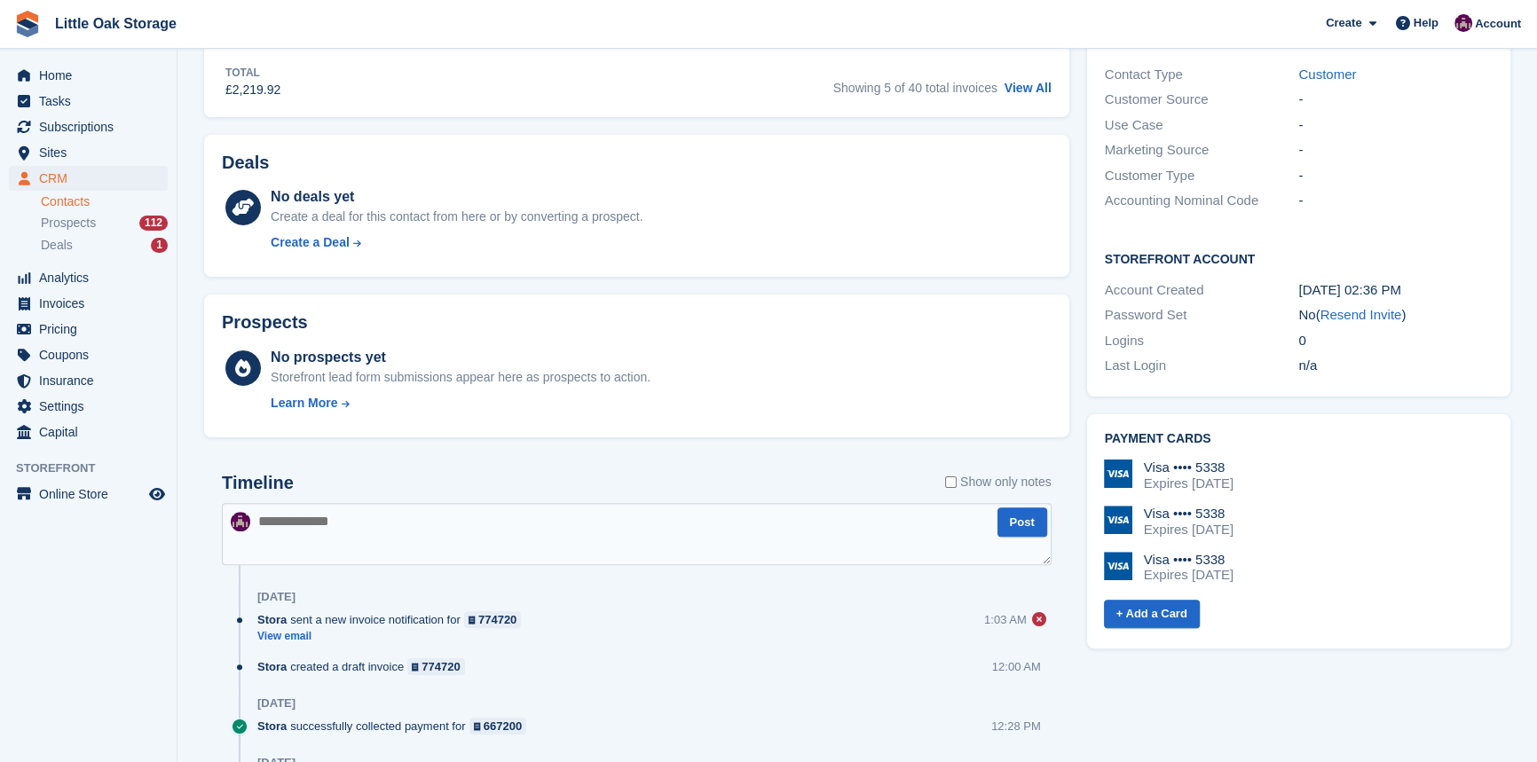
click at [83, 205] on link "Contacts" at bounding box center [104, 201] width 127 height 17
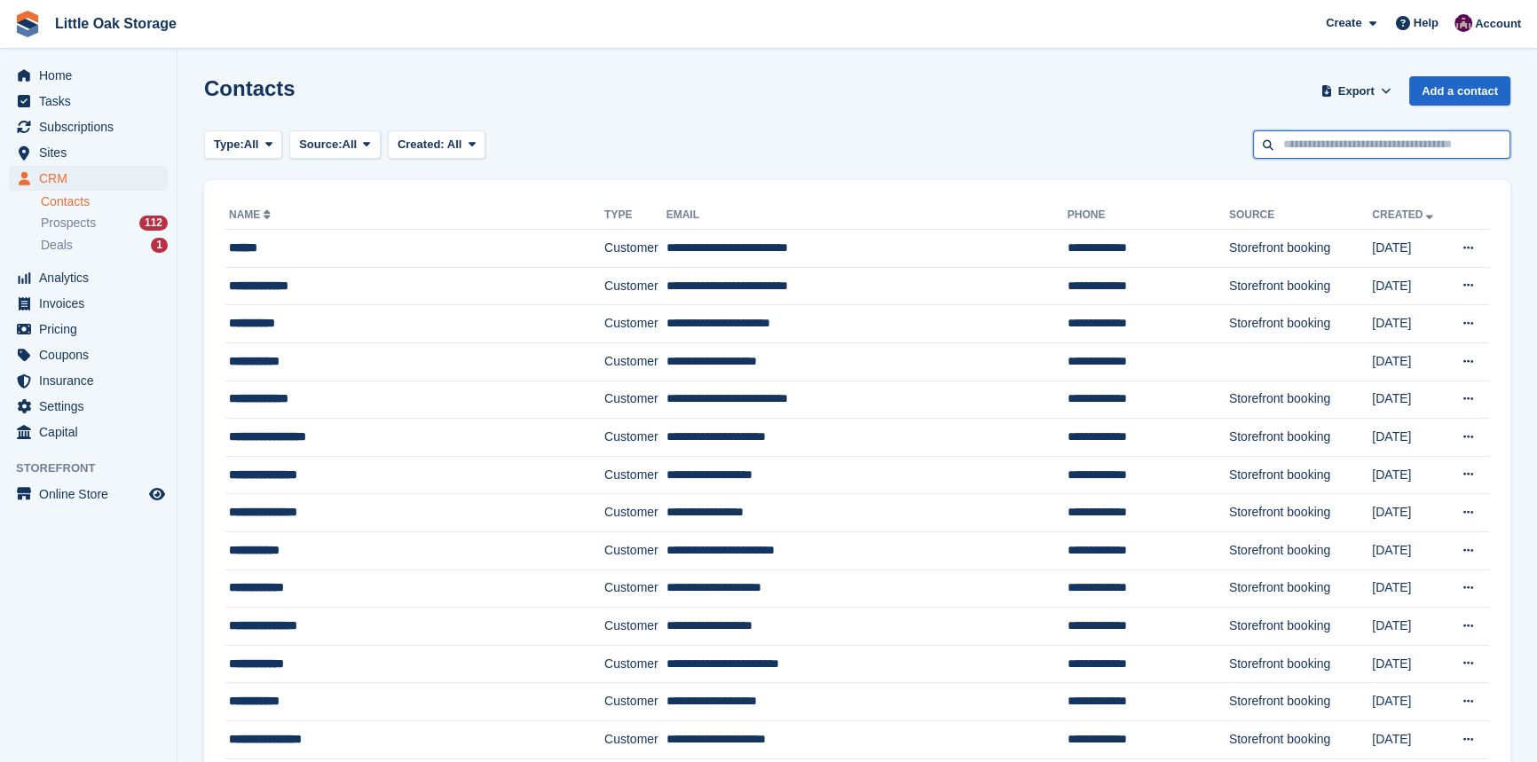
drag, startPoint x: 1384, startPoint y: 113, endPoint x: 1429, endPoint y: 140, distance: 53.0
click at [1429, 140] on input "text" at bounding box center [1381, 144] width 257 height 29
type input "****"
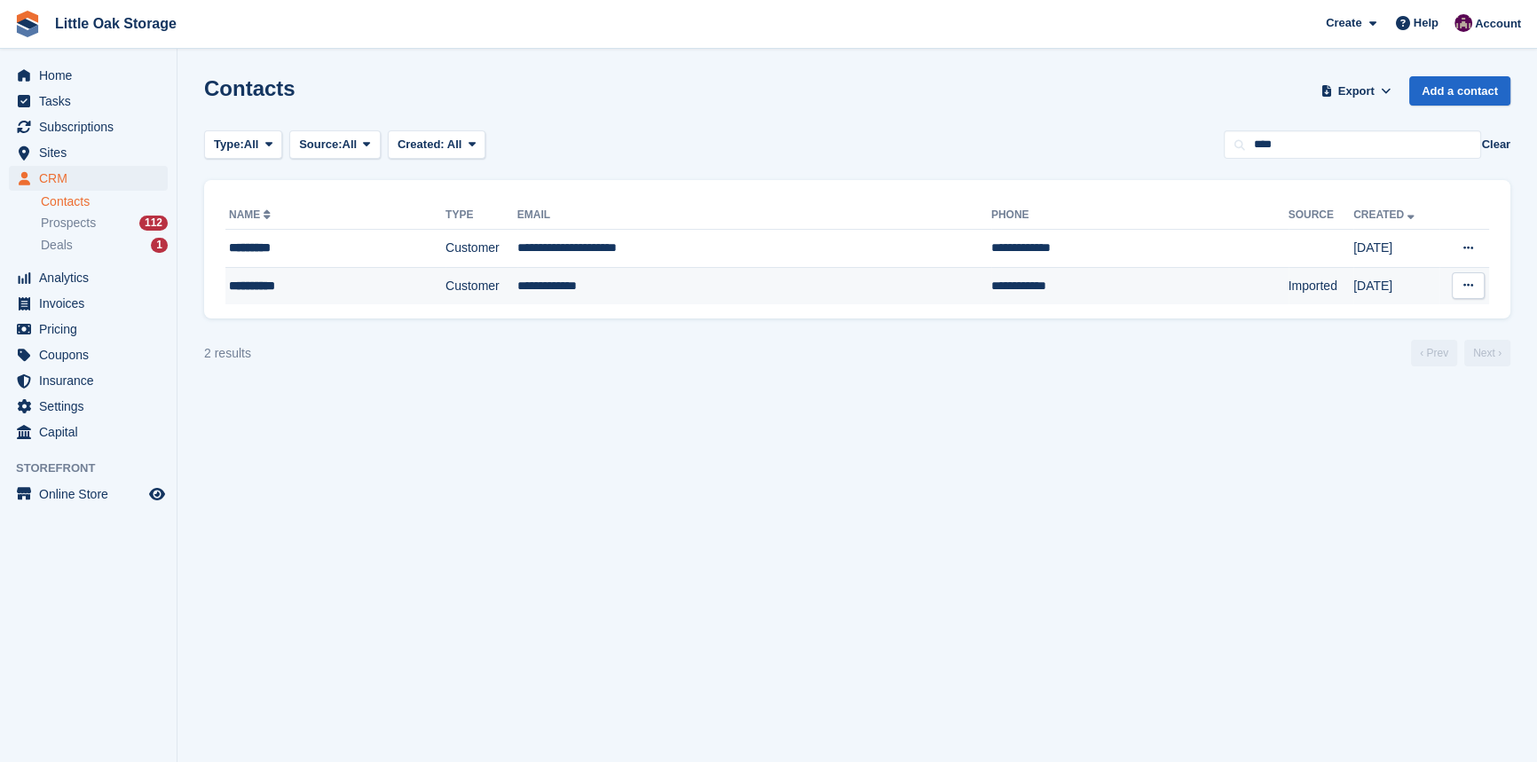
click at [654, 292] on td "**********" at bounding box center [754, 285] width 474 height 37
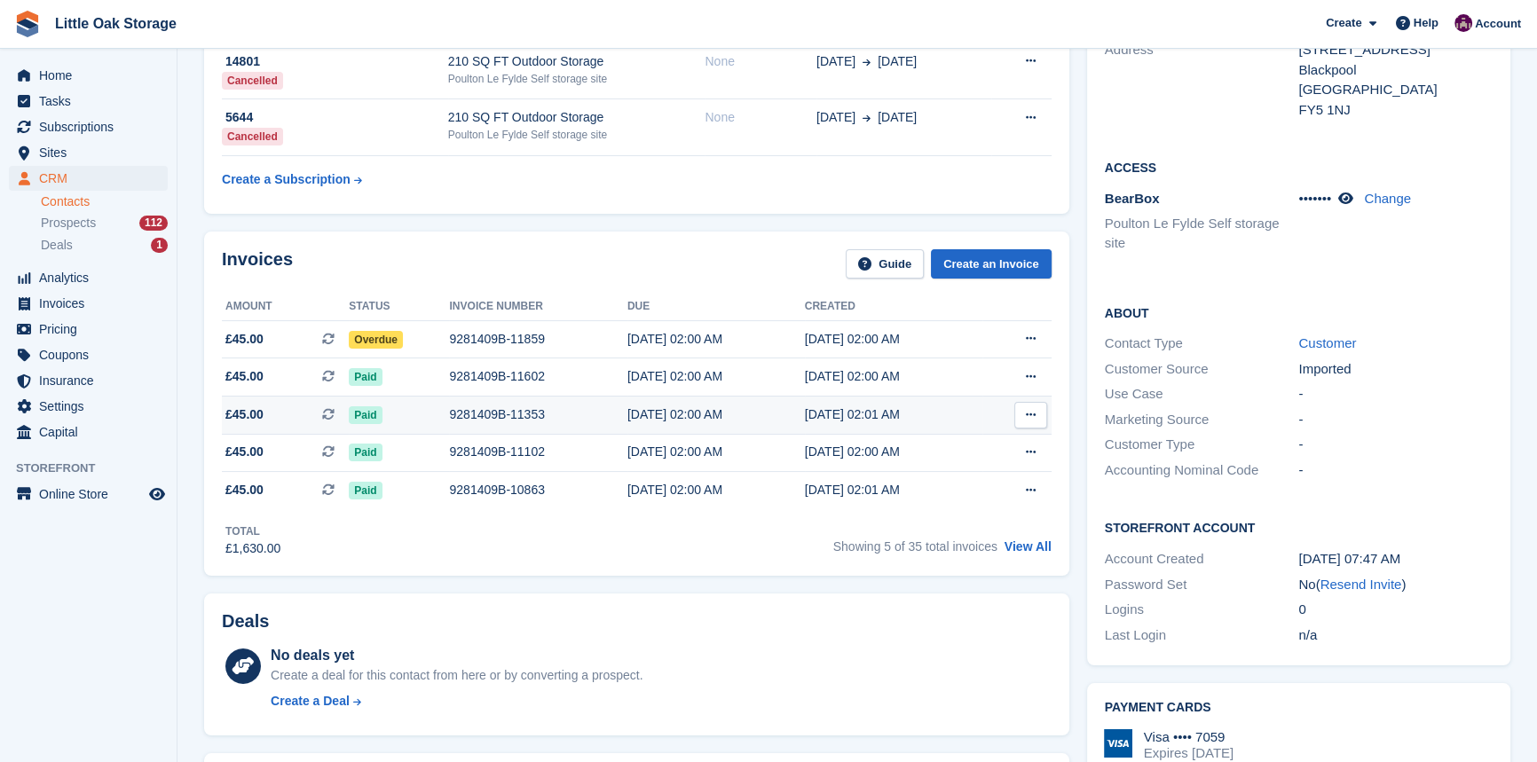
scroll to position [322, 0]
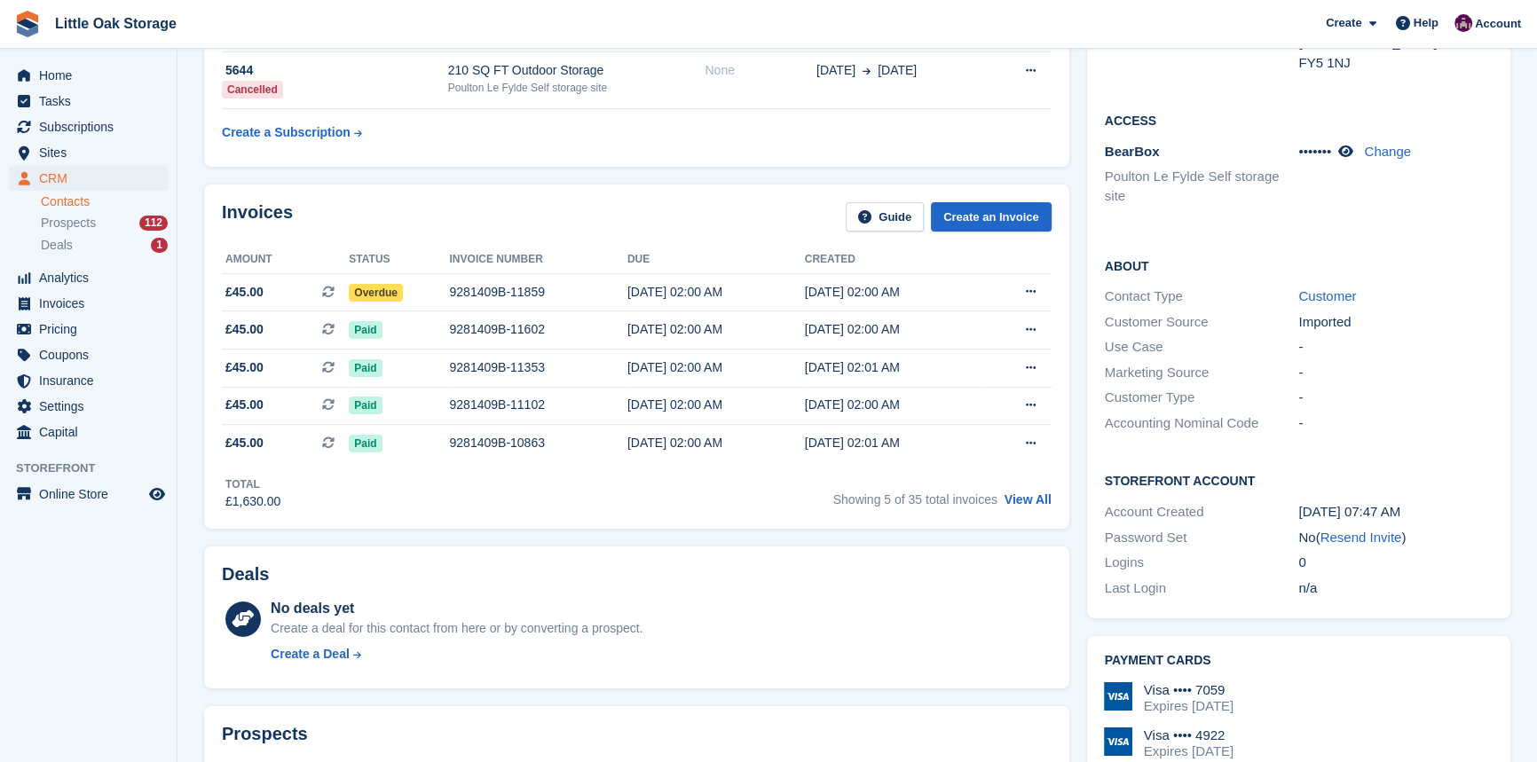
drag, startPoint x: 74, startPoint y: 206, endPoint x: 233, endPoint y: 211, distance: 159.8
click at [74, 206] on link "Contacts" at bounding box center [104, 201] width 127 height 17
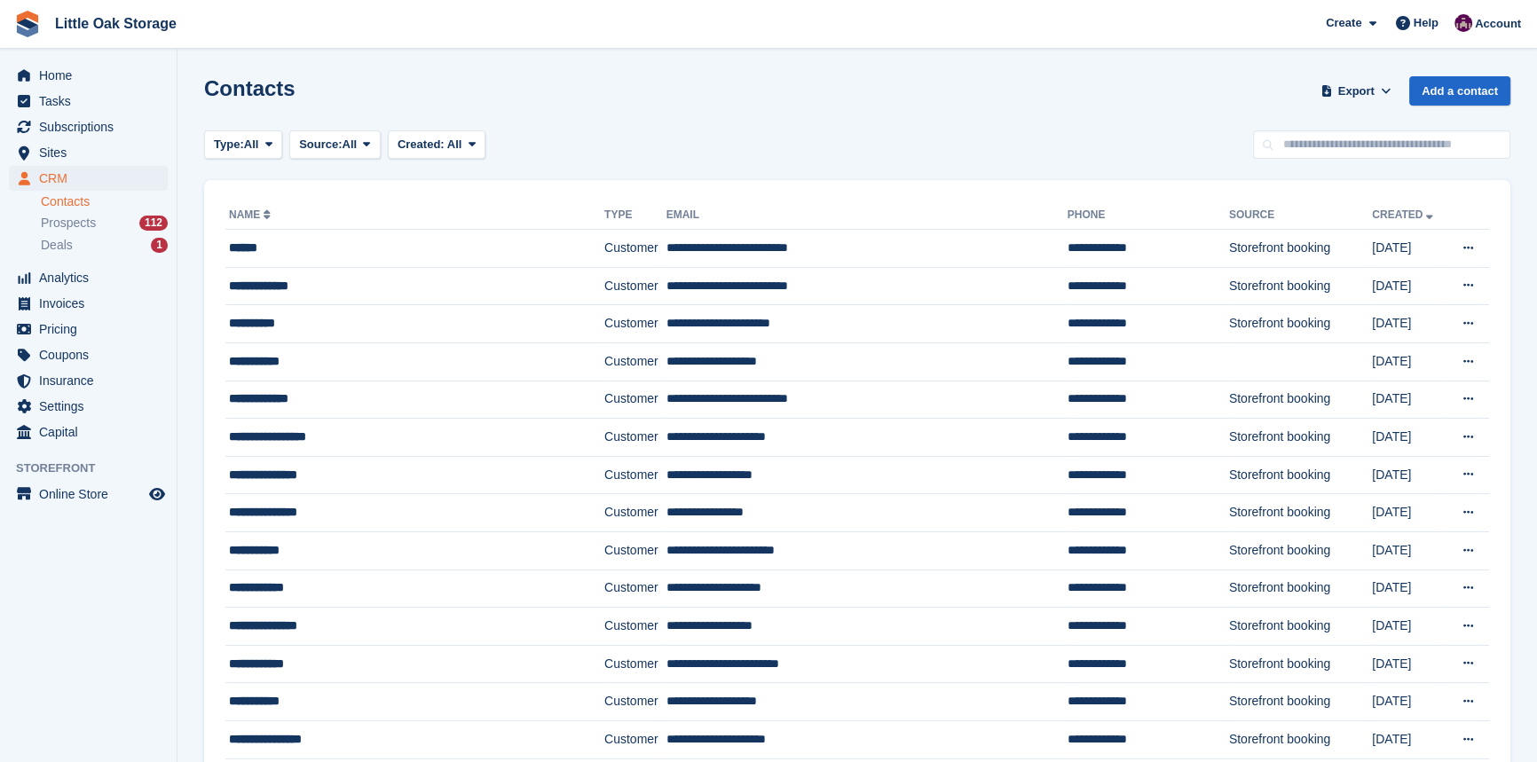
click at [1409, 124] on div "Contacts Export Export Contacts Export a CSV of all Contacts which match the cu…" at bounding box center [857, 101] width 1306 height 51
click at [1420, 135] on input "text" at bounding box center [1381, 144] width 257 height 29
type input "******"
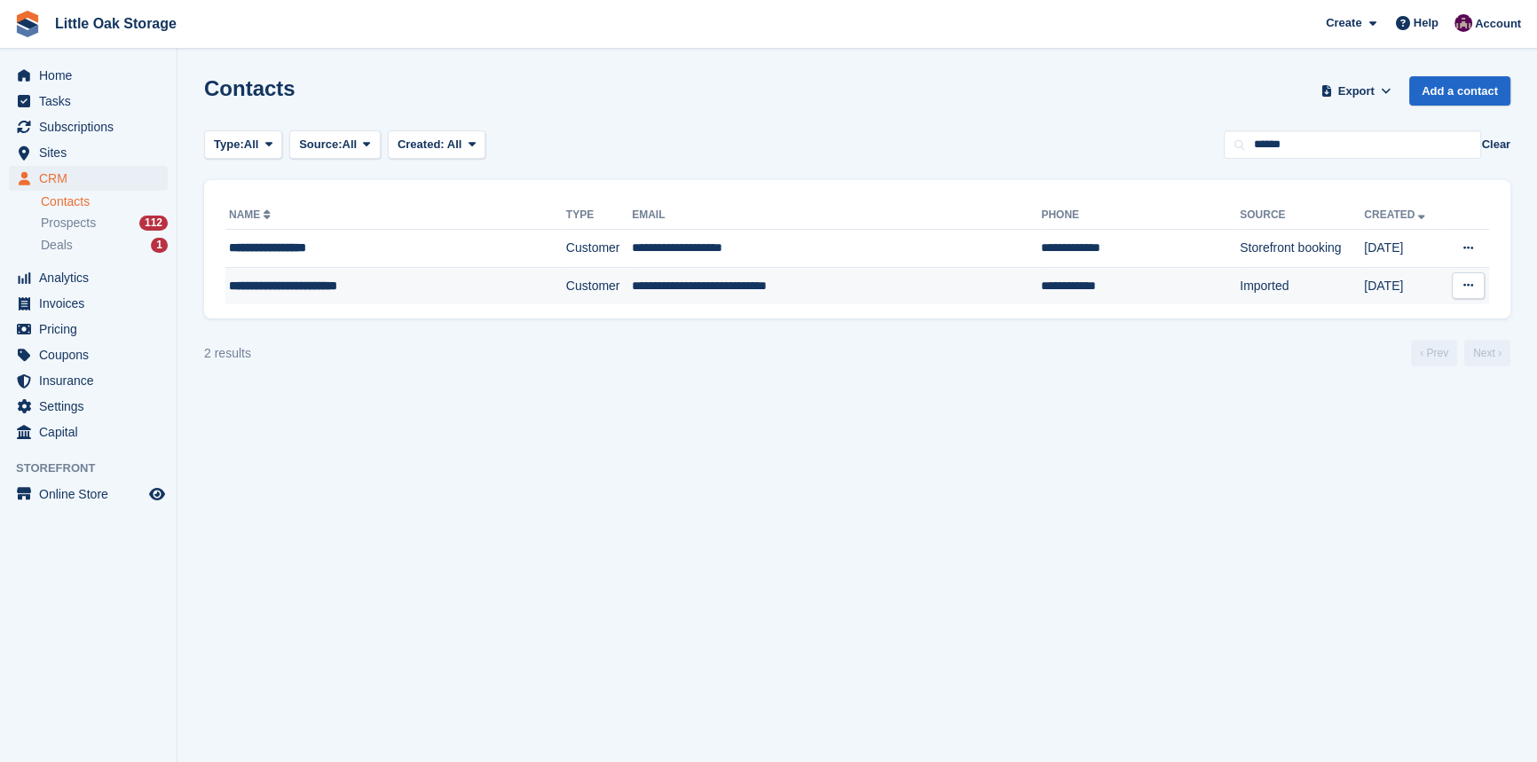
click at [685, 292] on td "**********" at bounding box center [836, 285] width 409 height 37
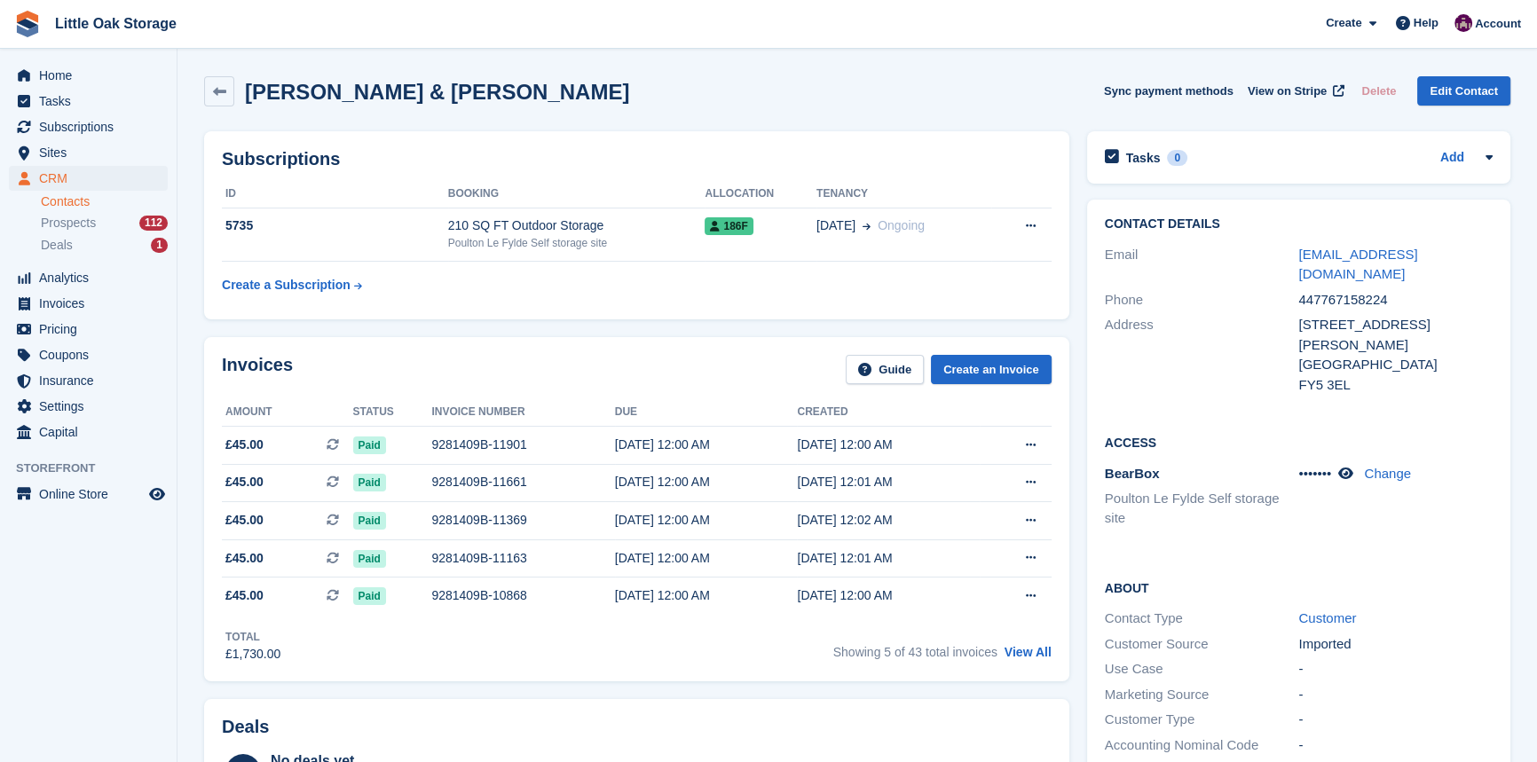
click at [65, 209] on link "Contacts" at bounding box center [104, 201] width 127 height 17
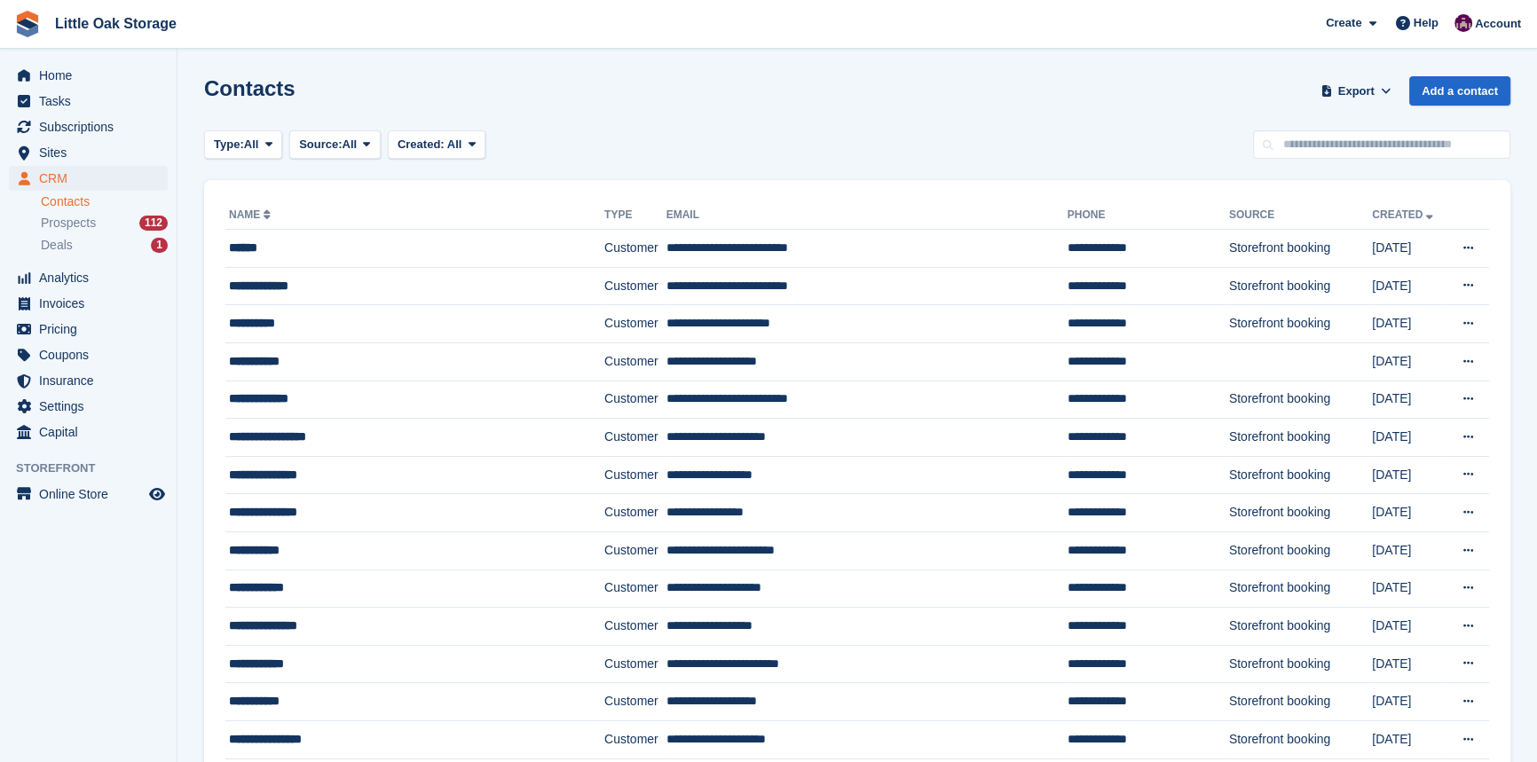
click at [1420, 141] on input "text" at bounding box center [1381, 144] width 257 height 29
type input "******"
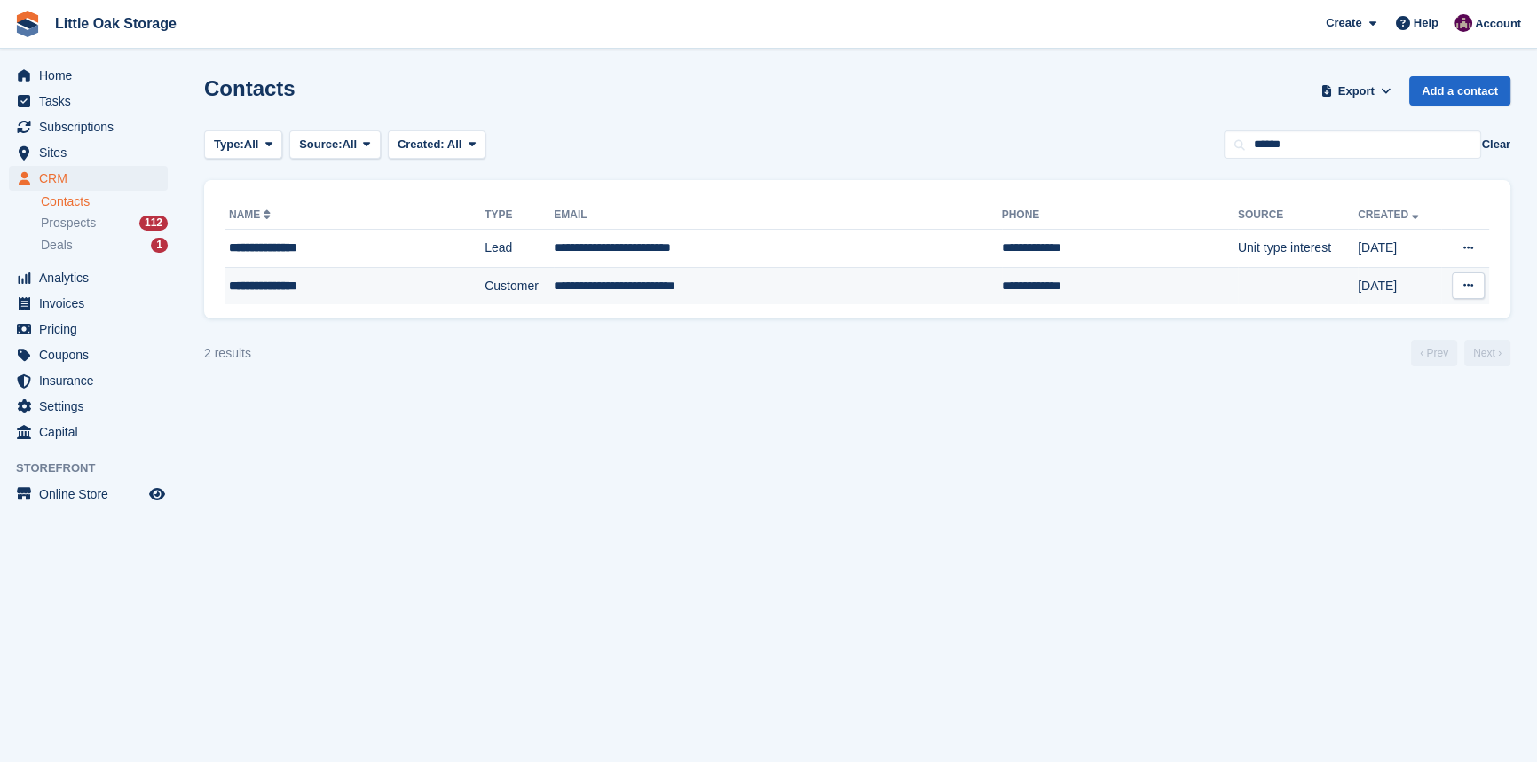
click at [632, 285] on td "**********" at bounding box center [777, 285] width 447 height 37
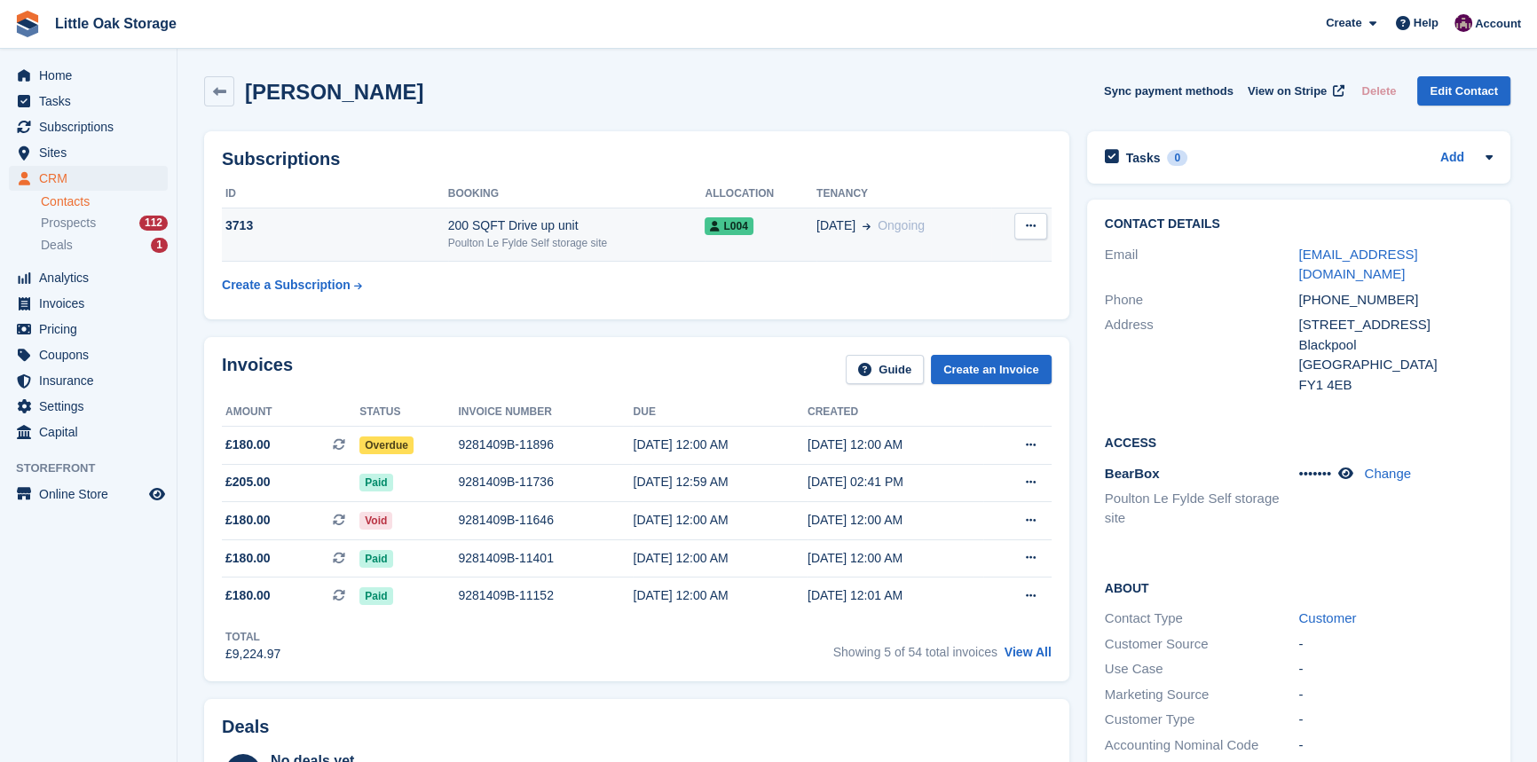
click at [560, 241] on div "Poulton Le Fylde Self storage site" at bounding box center [576, 243] width 257 height 16
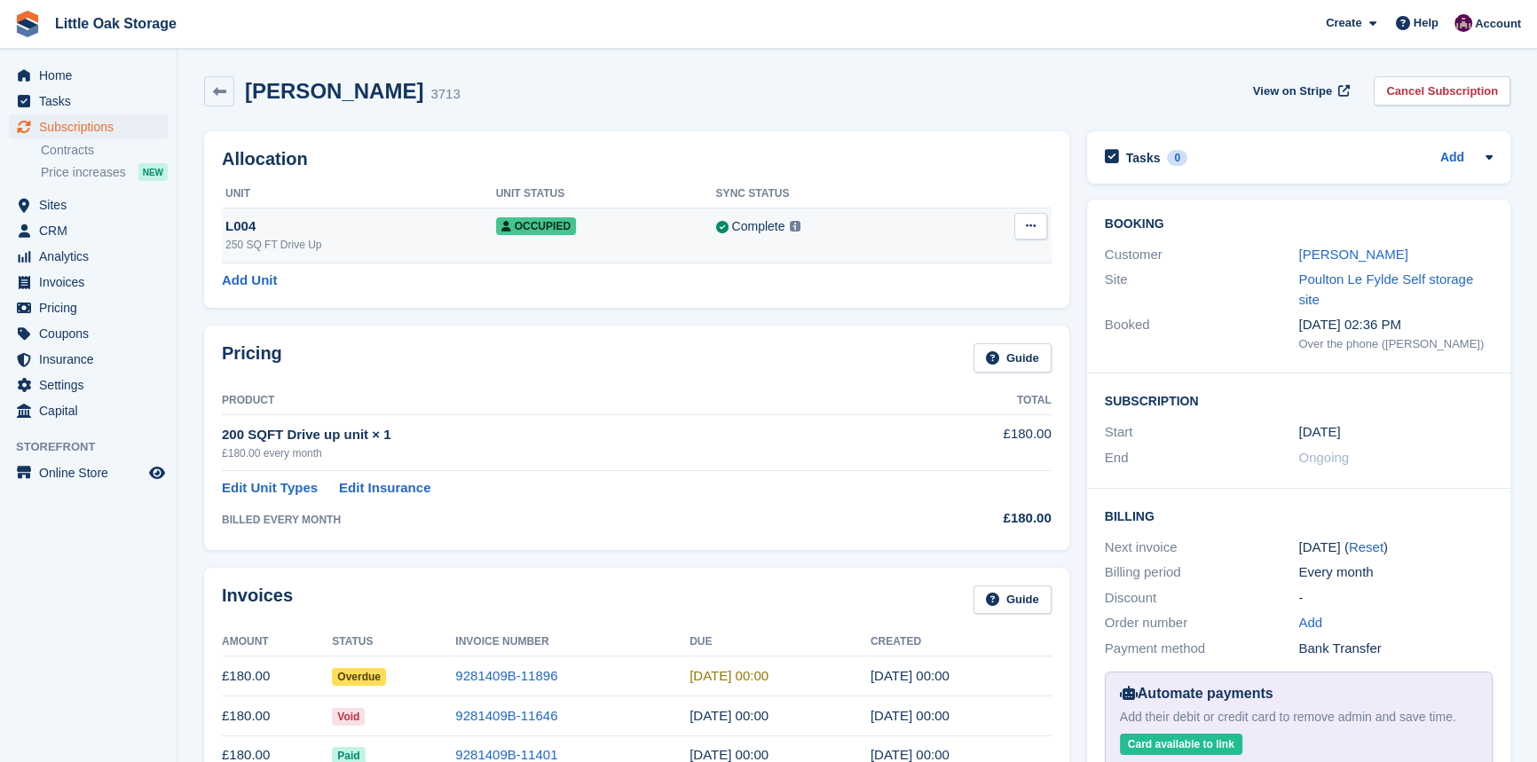
click at [1022, 231] on button at bounding box center [1030, 226] width 33 height 27
click at [912, 257] on p "Overlock" at bounding box center [962, 260] width 154 height 23
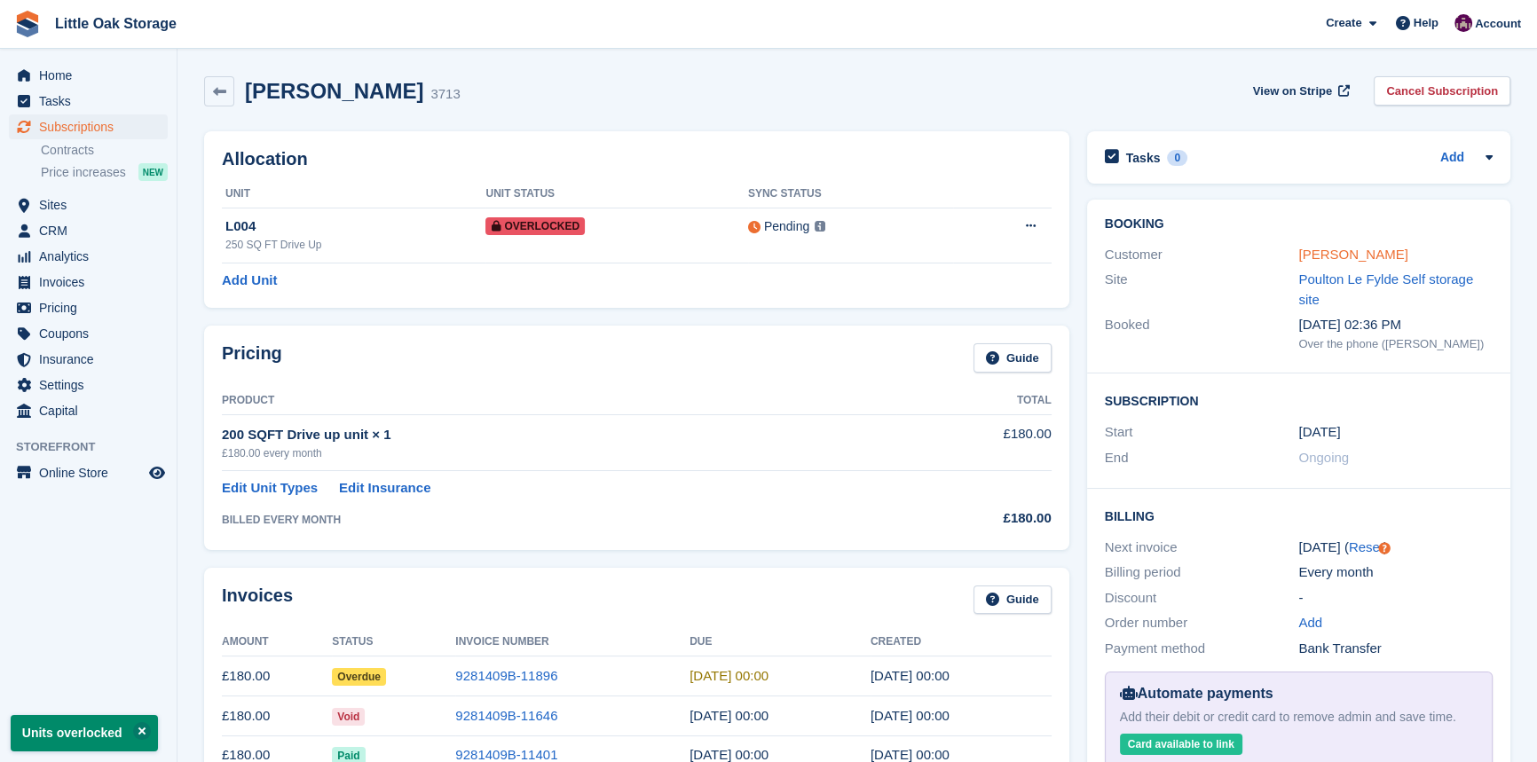
click at [1365, 248] on link "Michael Hopkins" at bounding box center [1352, 254] width 109 height 15
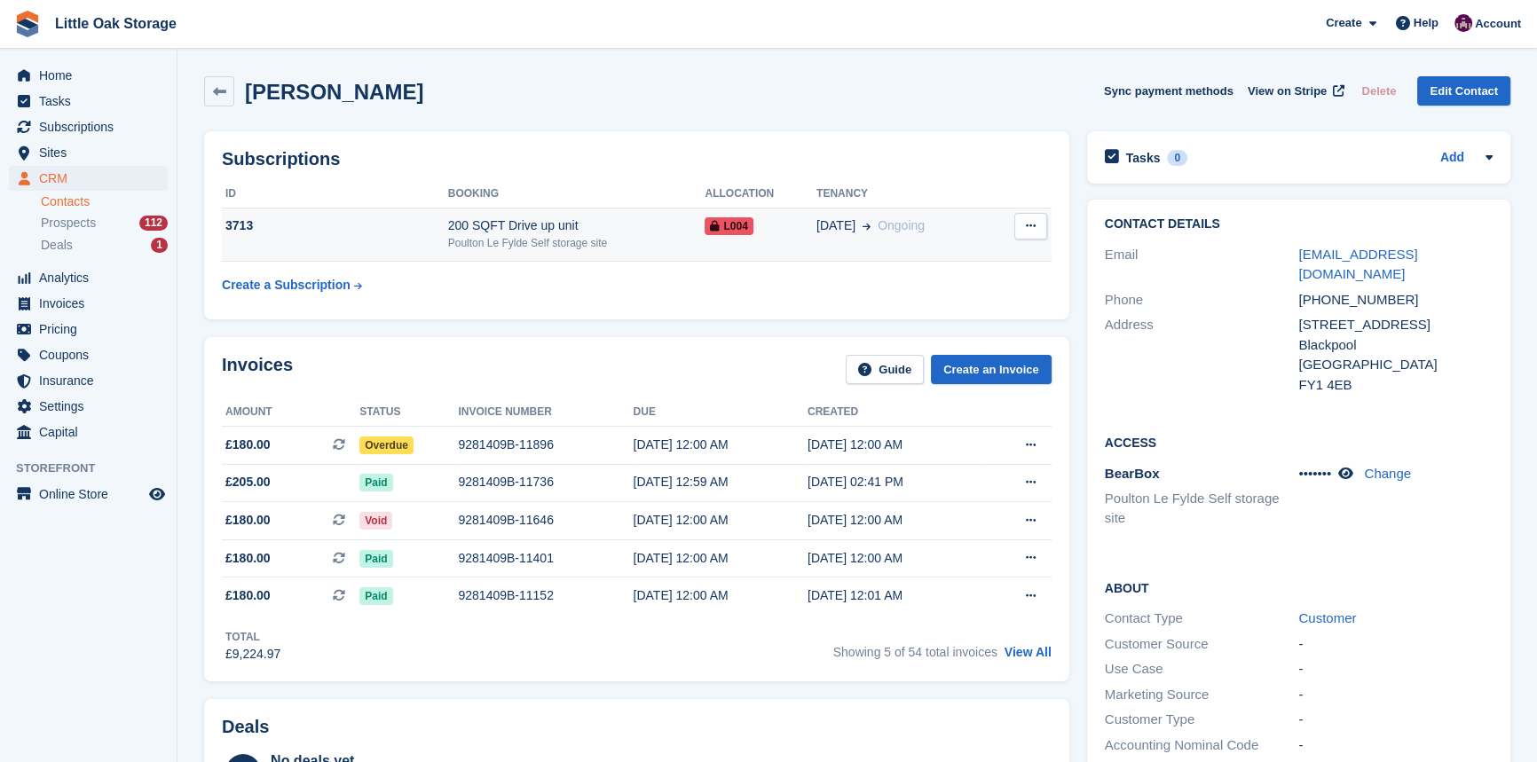
drag, startPoint x: 87, startPoint y: 194, endPoint x: 635, endPoint y: 211, distance: 548.8
click at [87, 194] on link "Contacts" at bounding box center [104, 201] width 127 height 17
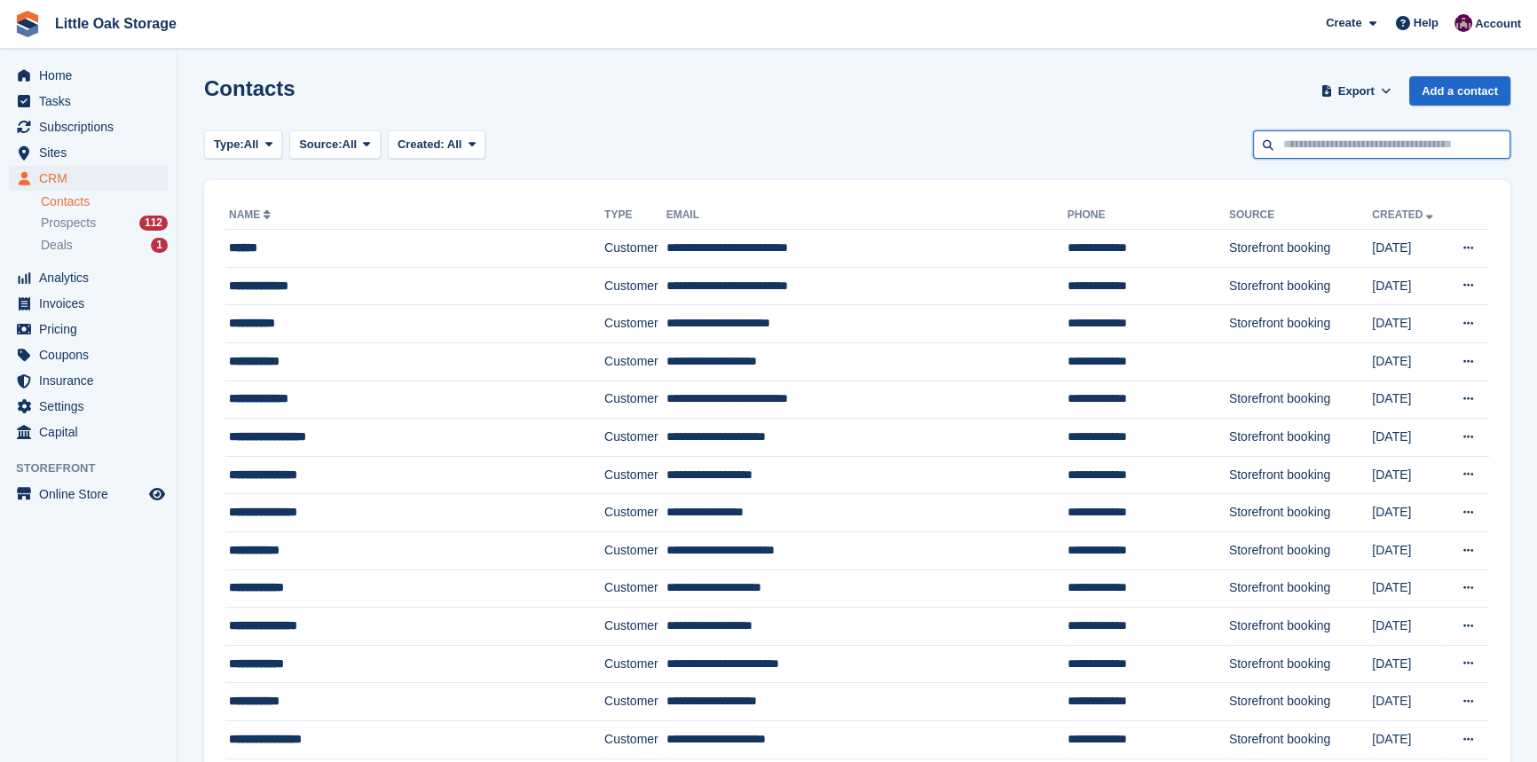
click at [1340, 148] on input "text" at bounding box center [1381, 144] width 257 height 29
type input "*****"
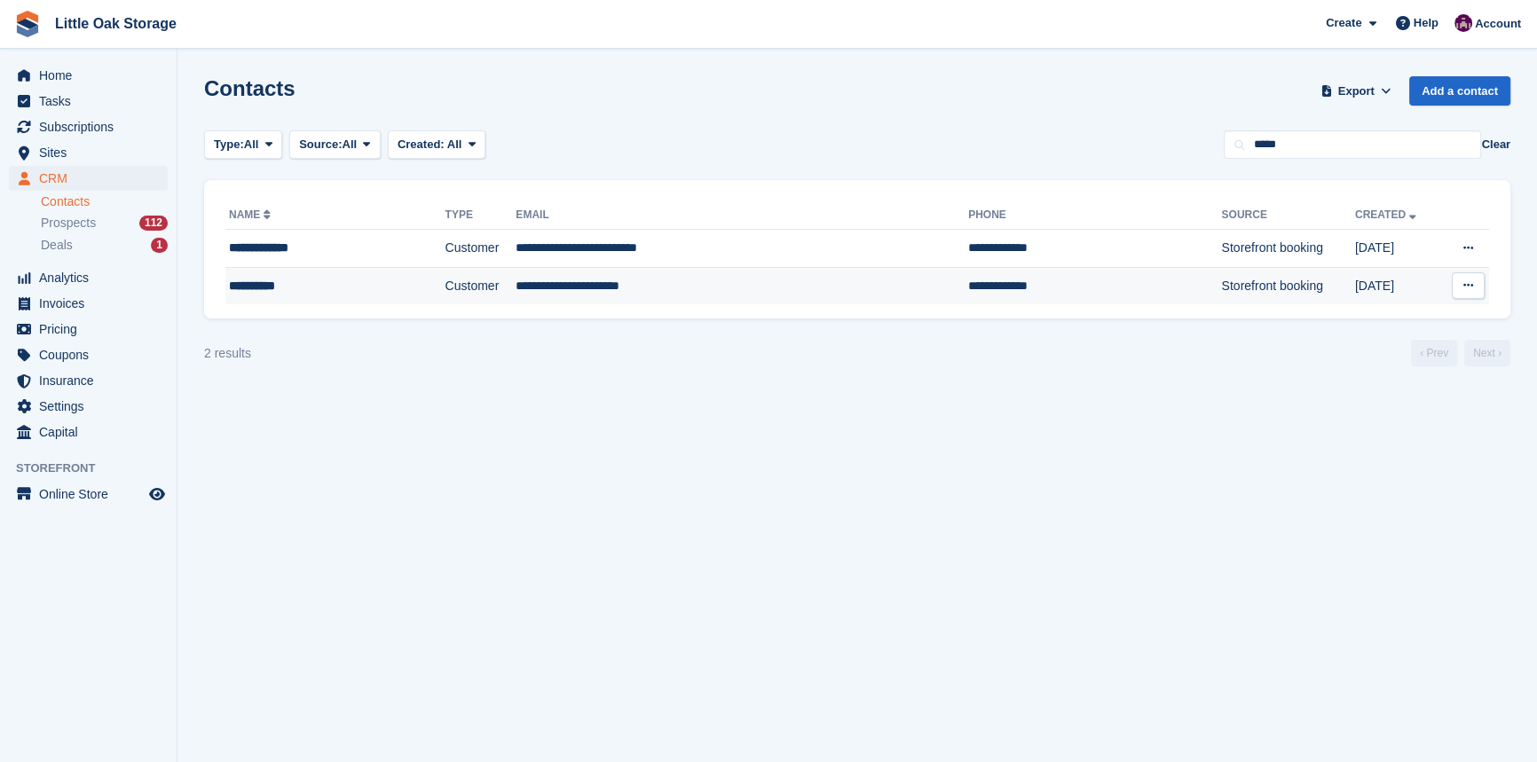
click at [483, 275] on td "Customer" at bounding box center [481, 285] width 71 height 37
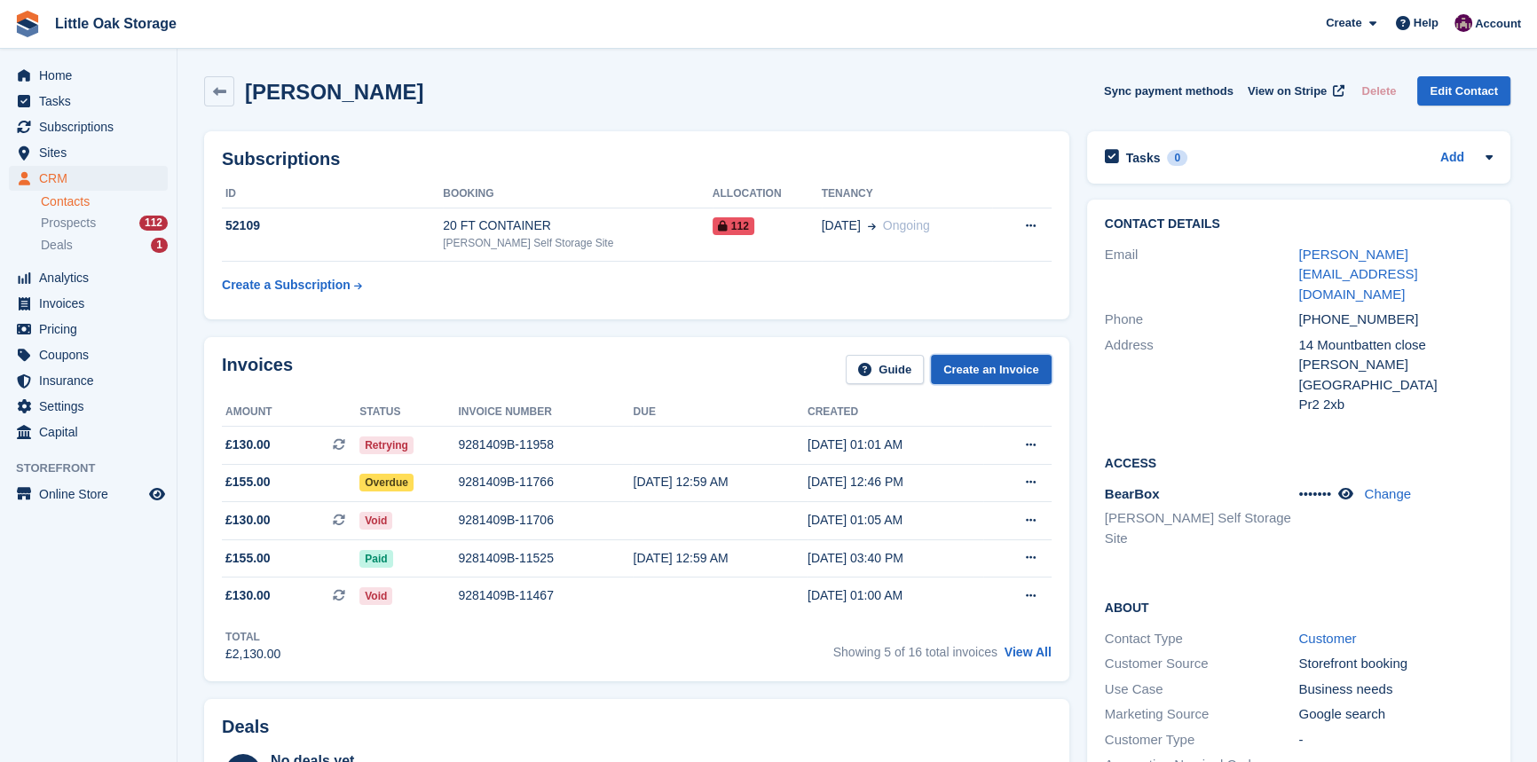
click at [981, 372] on link "Create an Invoice" at bounding box center [991, 369] width 121 height 29
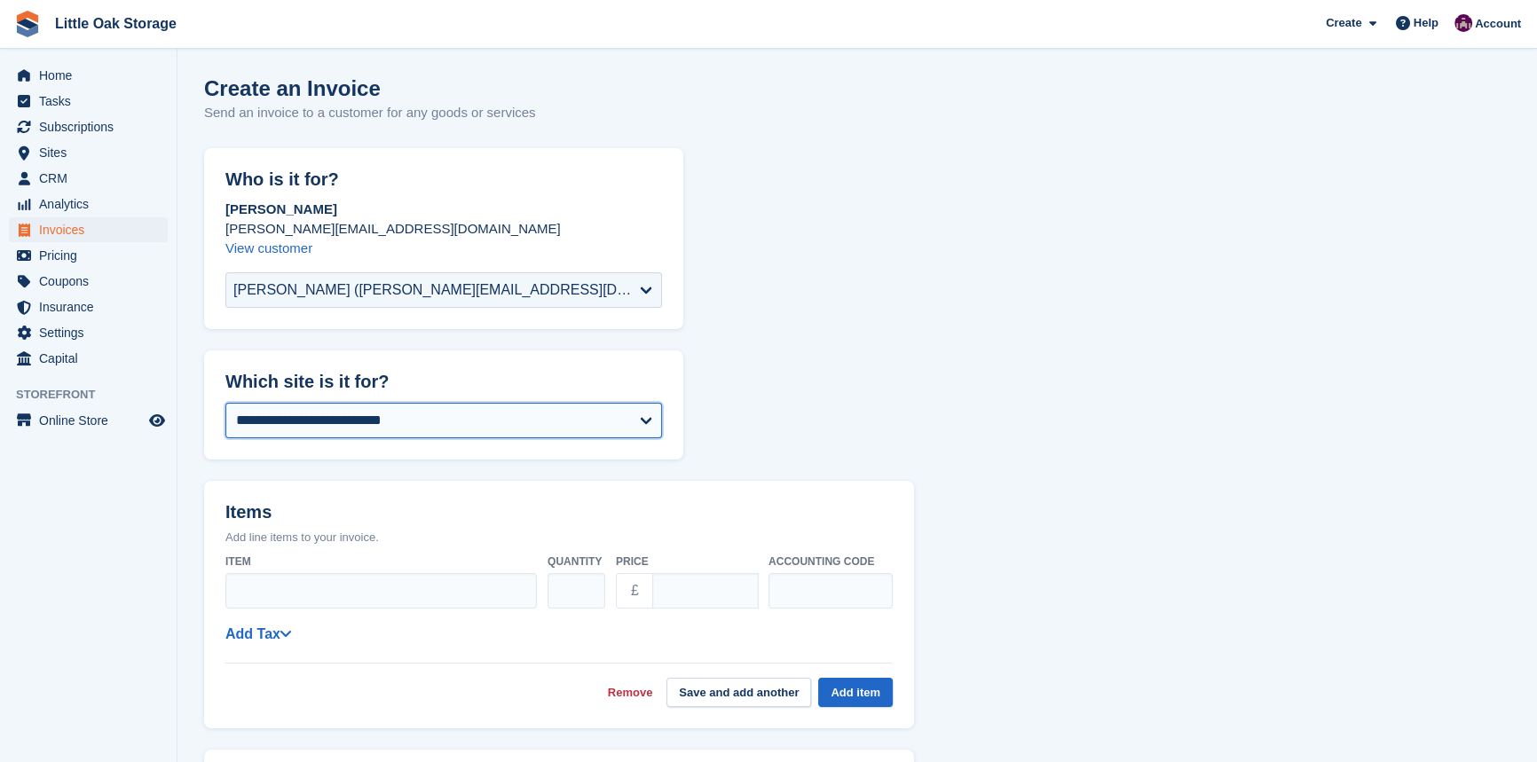
drag, startPoint x: 295, startPoint y: 419, endPoint x: 298, endPoint y: 431, distance: 12.9
click at [295, 419] on select "**********" at bounding box center [443, 421] width 437 height 36
select select "***"
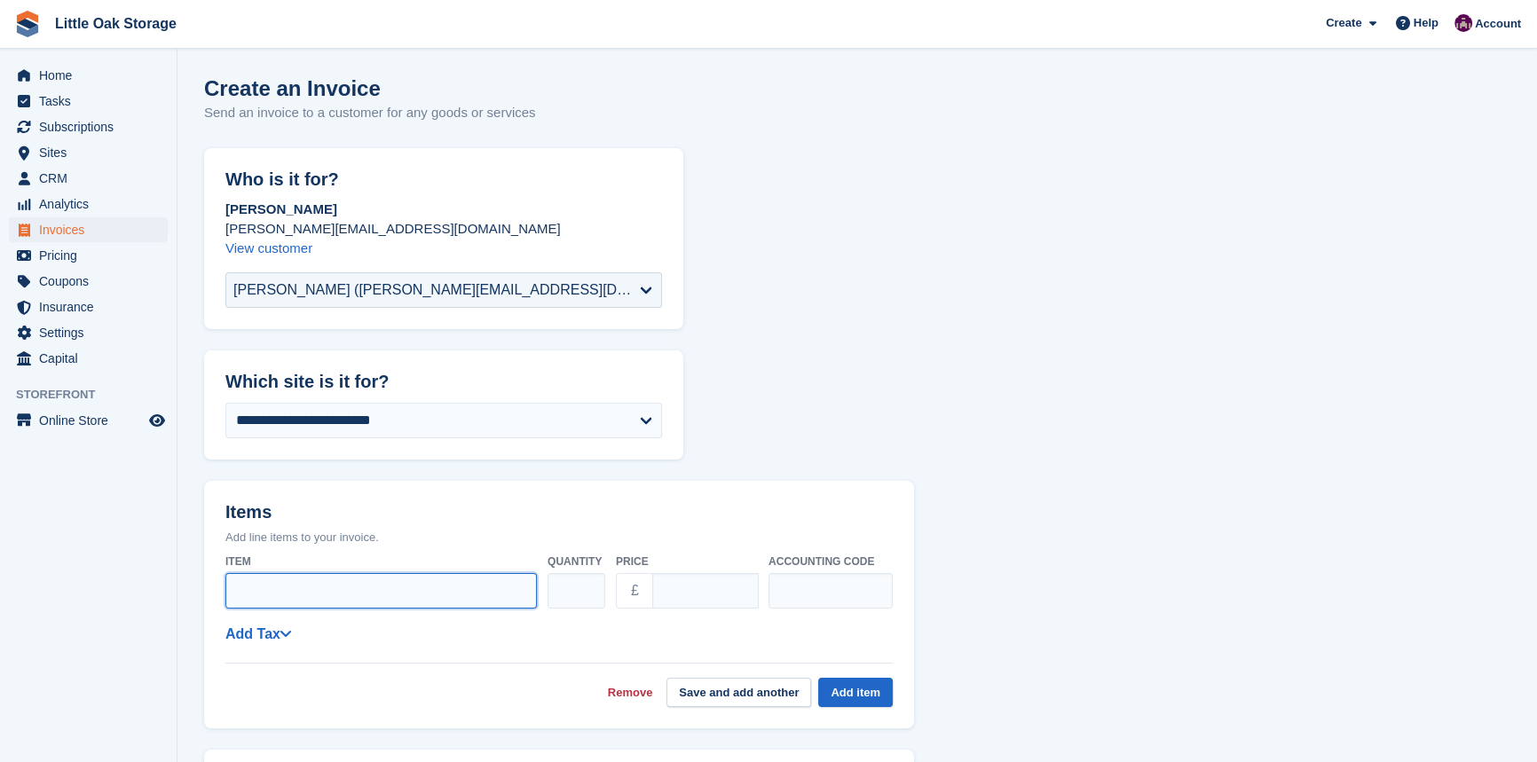
click at [312, 586] on input "Item" at bounding box center [381, 591] width 312 height 36
type input "*"
type input "**********"
drag, startPoint x: 692, startPoint y: 595, endPoint x: 116, endPoint y: 564, distance: 576.8
click at [116, 569] on div "Home Tasks Subscriptions Subscriptions Subscriptions Contracts Price increases …" at bounding box center [768, 671] width 1537 height 1343
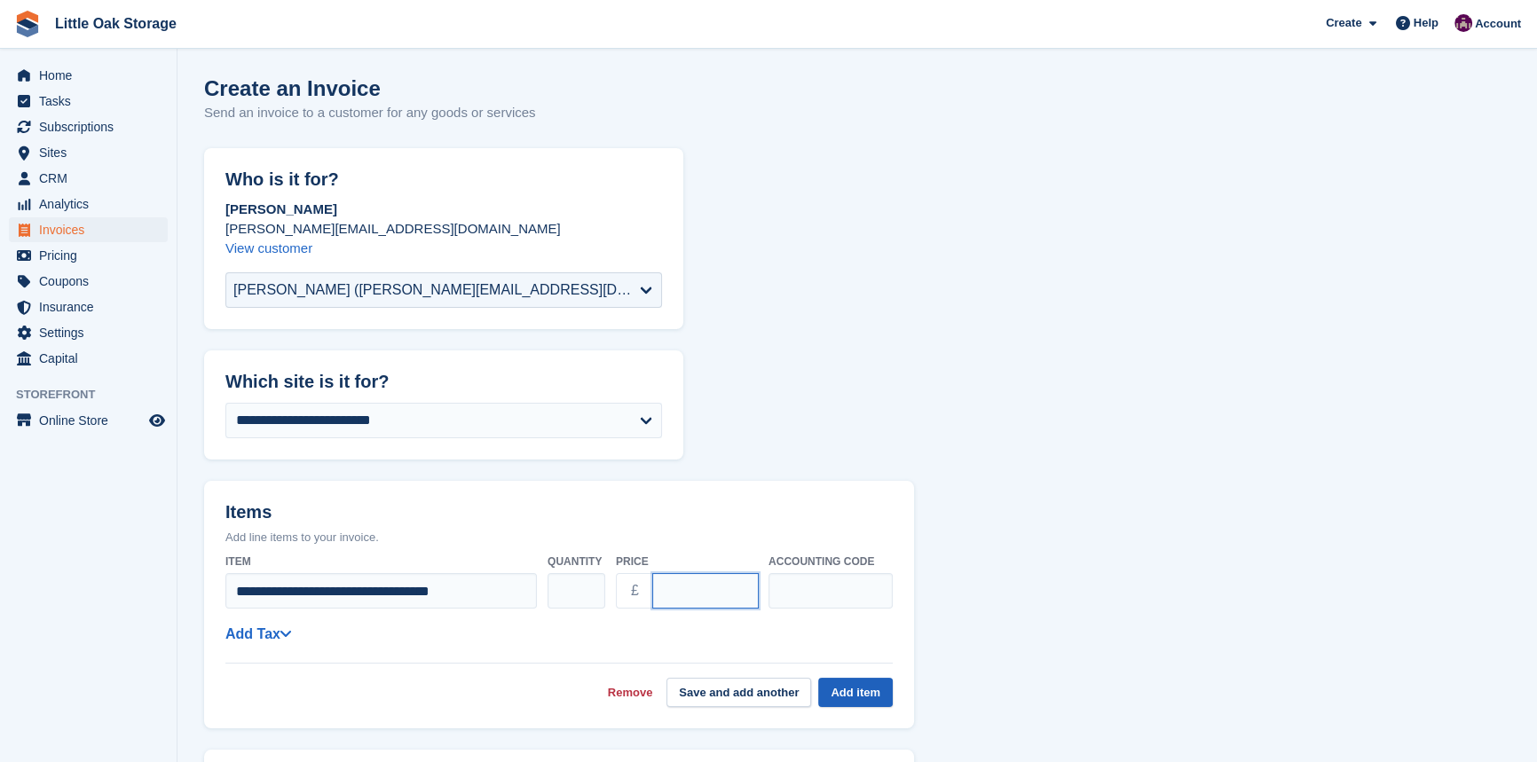
type input "******"
click at [851, 695] on button "Add item" at bounding box center [855, 692] width 75 height 29
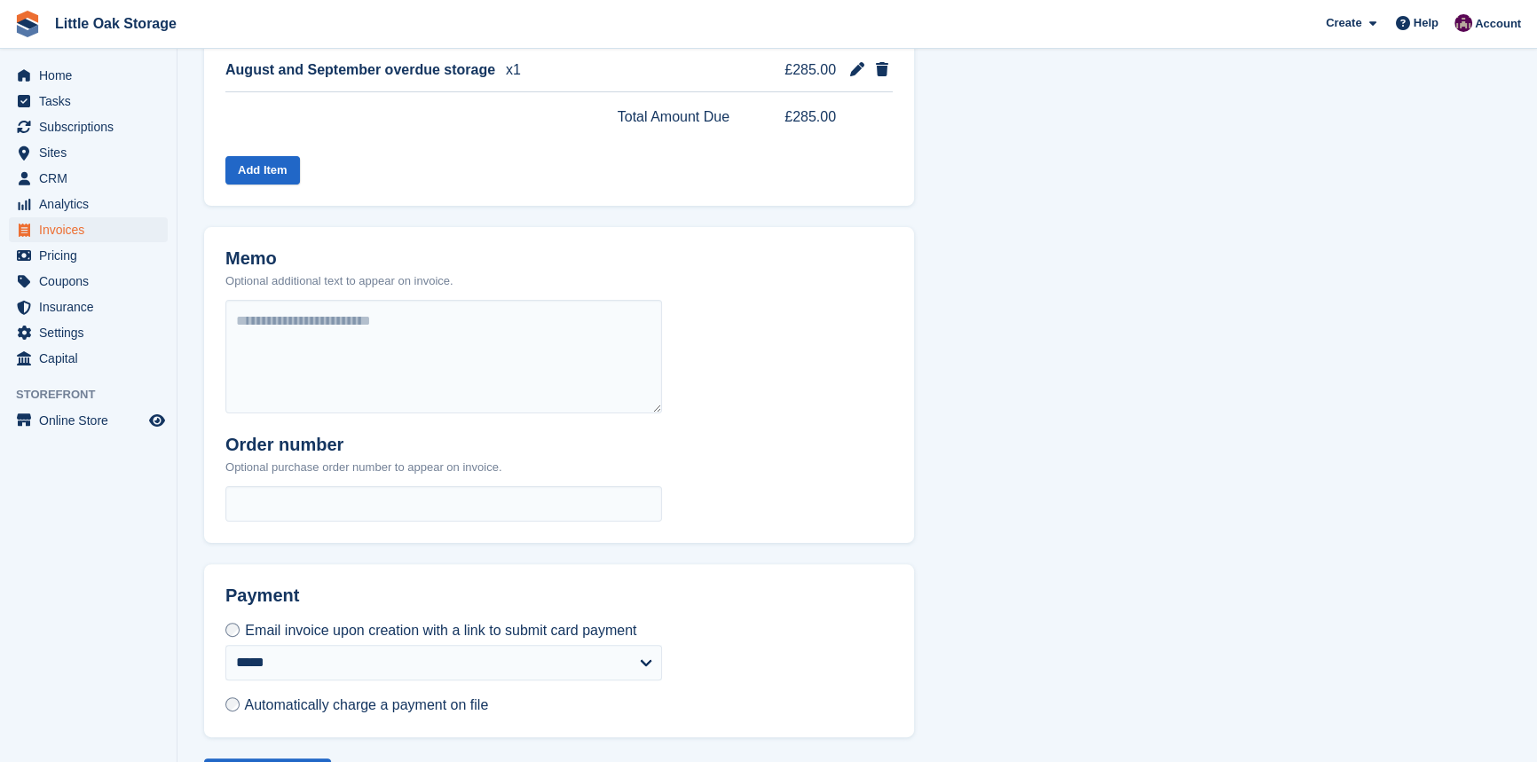
scroll to position [556, 0]
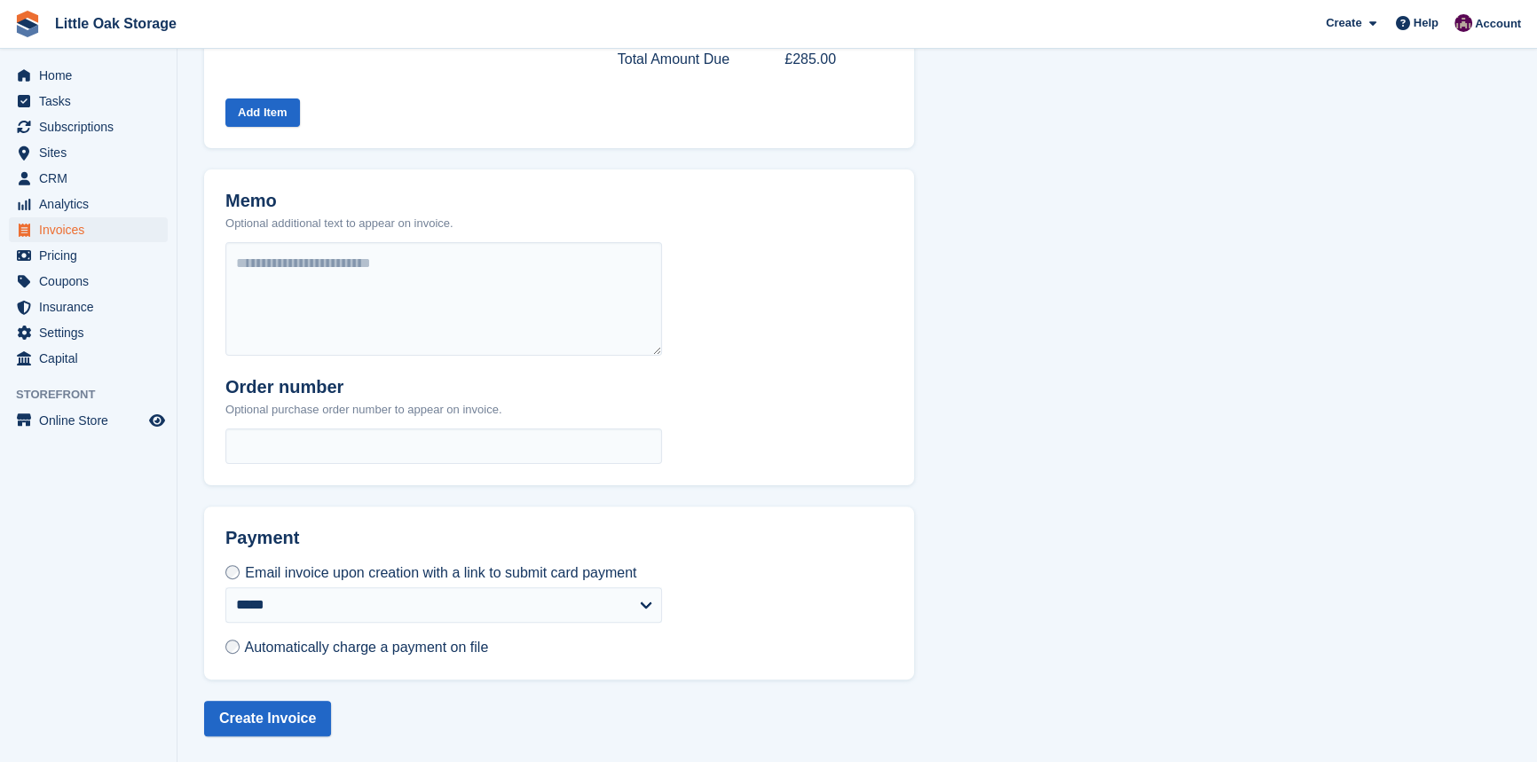
click at [276, 643] on span "Automatically charge a payment on file" at bounding box center [366, 647] width 244 height 15
click at [408, 639] on div "MASTERCARD •••• 5699 - Ex. 09/27" at bounding box center [390, 641] width 213 height 16
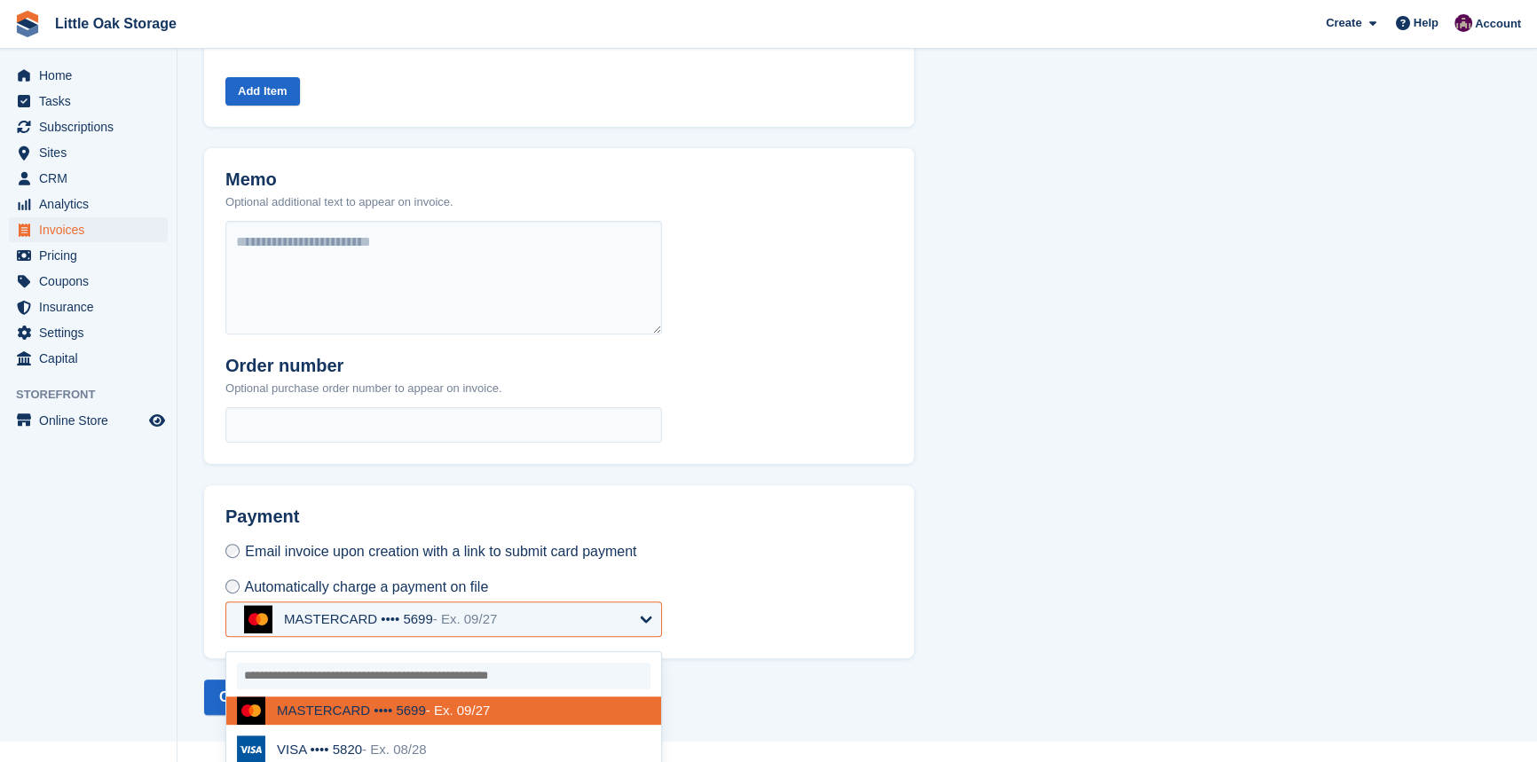
scroll to position [588, 0]
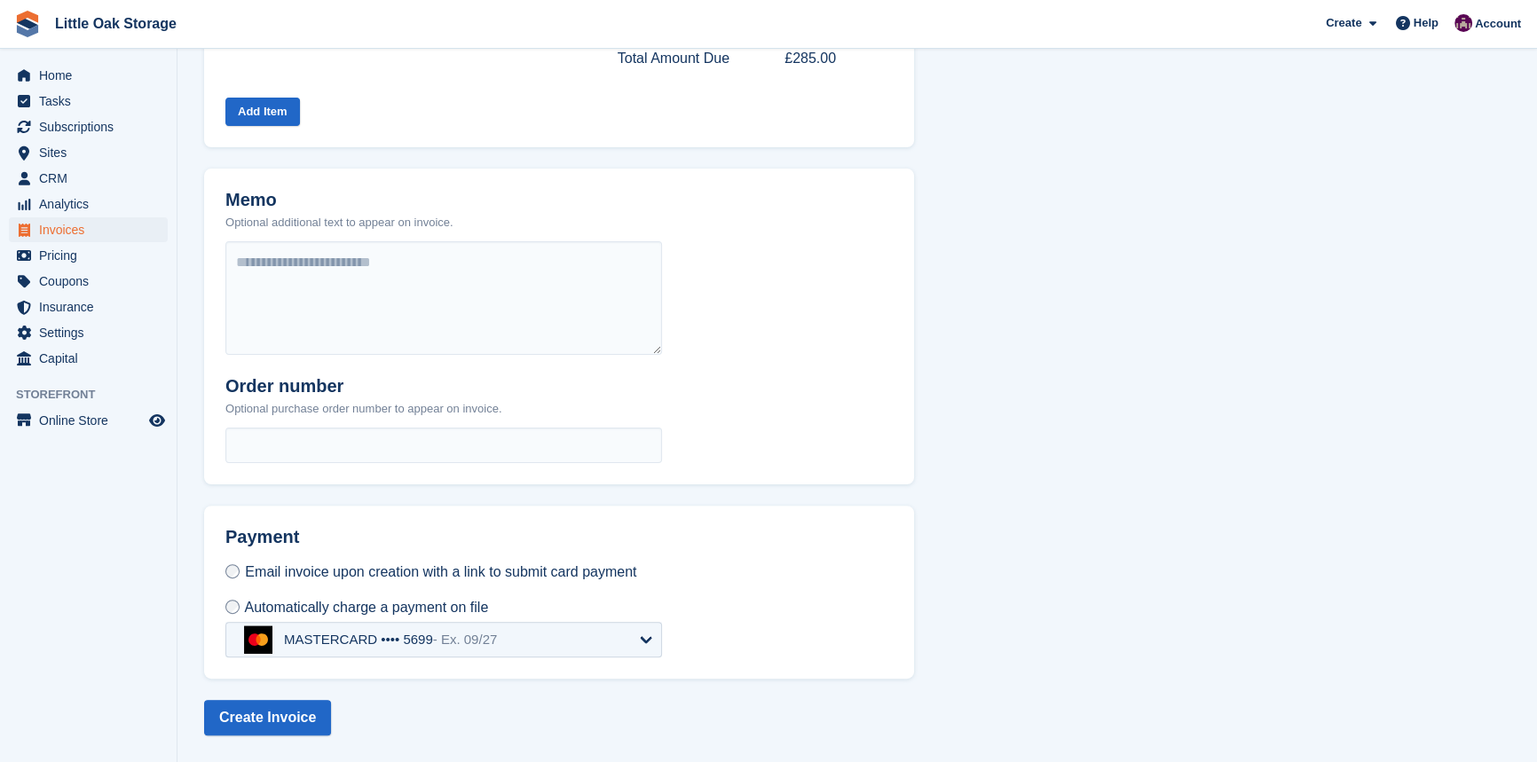
click at [716, 599] on div "Payment Email invoice upon creation with a link to submit card payment Automati…" at bounding box center [559, 592] width 710 height 173
click at [342, 567] on span "Email invoice upon creation with a link to submit card payment" at bounding box center [440, 572] width 391 height 15
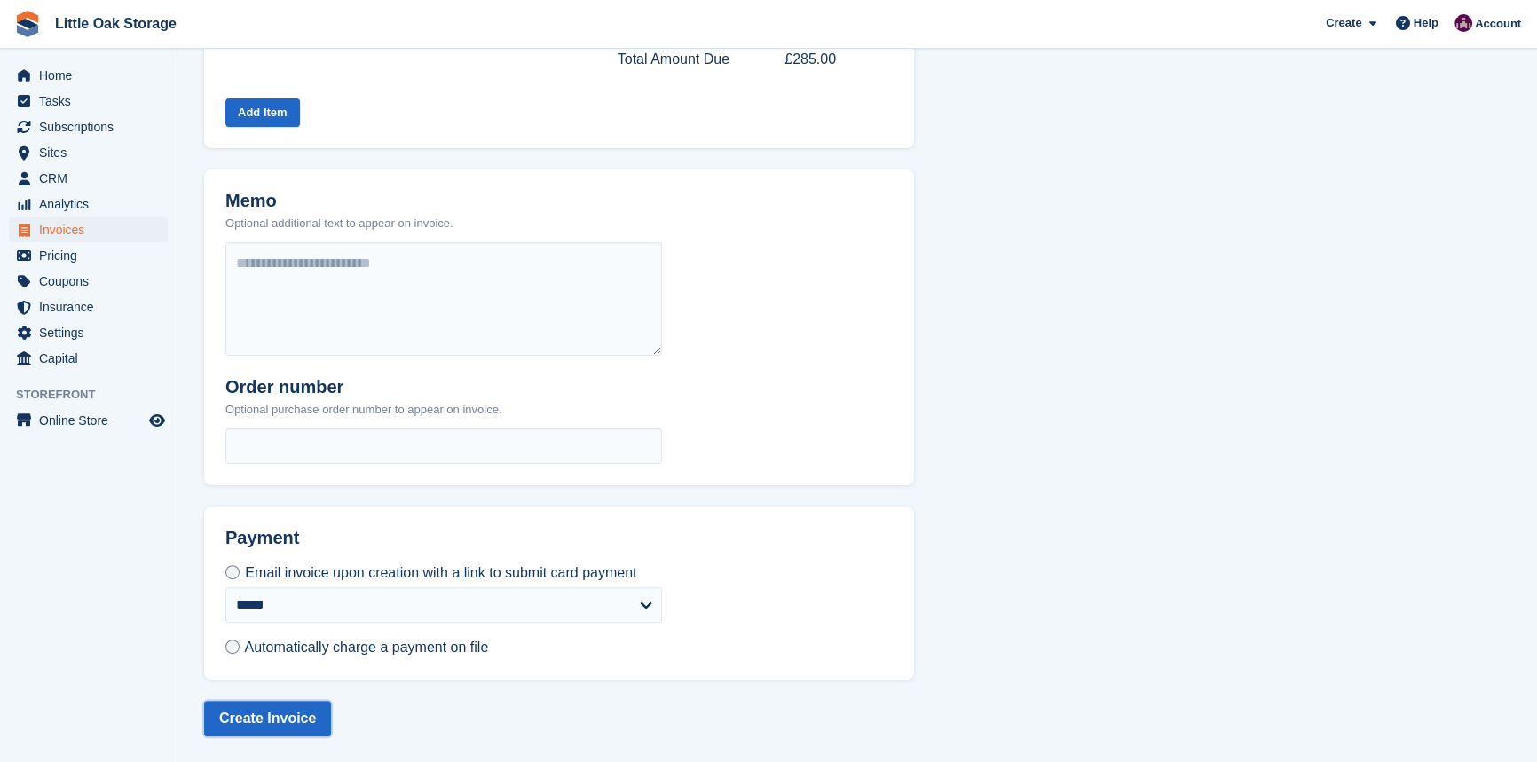
click at [249, 719] on button "Create Invoice" at bounding box center [267, 719] width 127 height 36
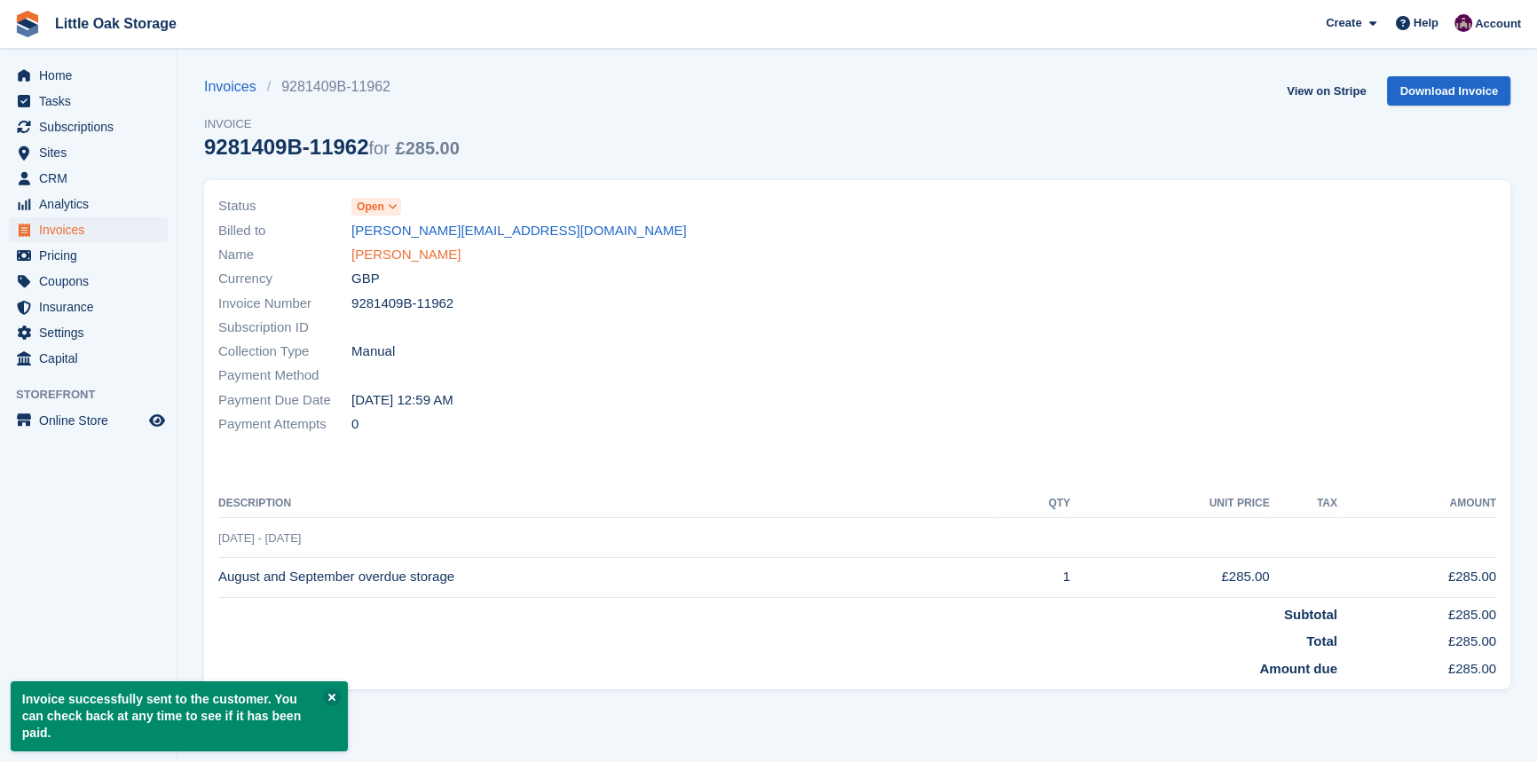
click at [391, 262] on link "Isaac Amin" at bounding box center [405, 255] width 109 height 20
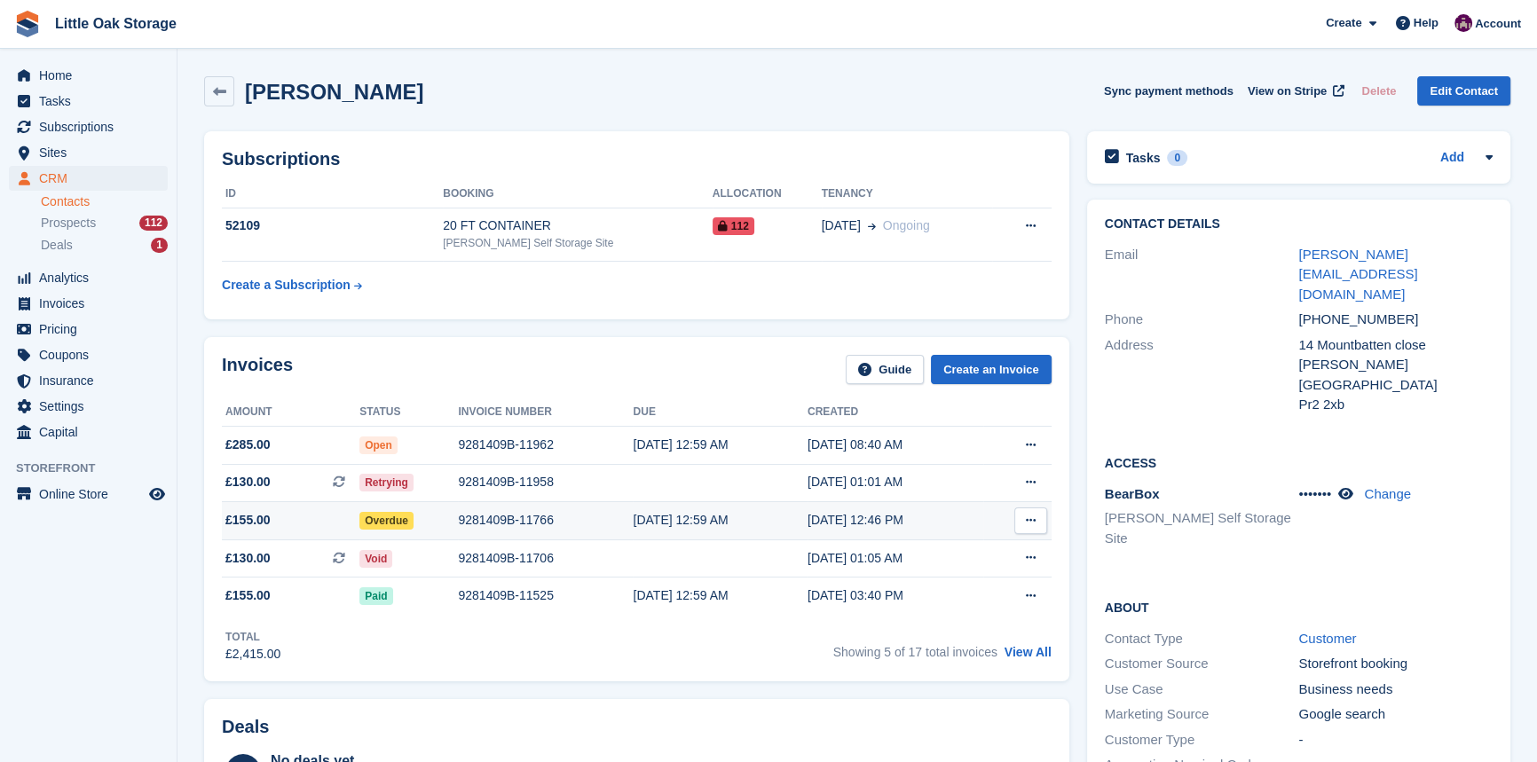
click at [521, 521] on div "9281409B-11766" at bounding box center [545, 520] width 175 height 19
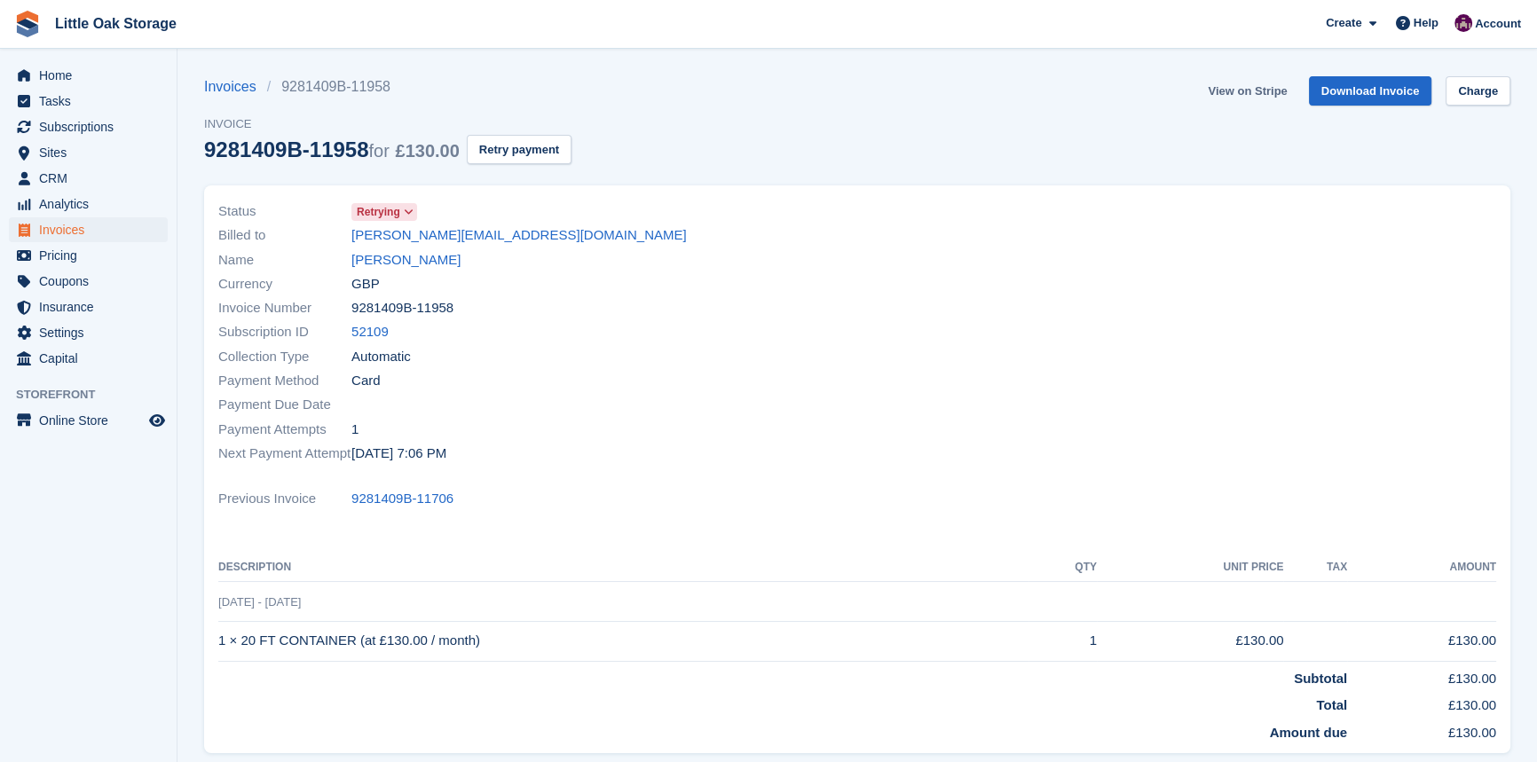
drag, startPoint x: 0, startPoint y: 0, endPoint x: 1248, endPoint y: 94, distance: 1251.4
click at [1248, 94] on link "View on Stripe" at bounding box center [1247, 90] width 93 height 29
click at [44, 171] on span "CRM" at bounding box center [92, 178] width 107 height 25
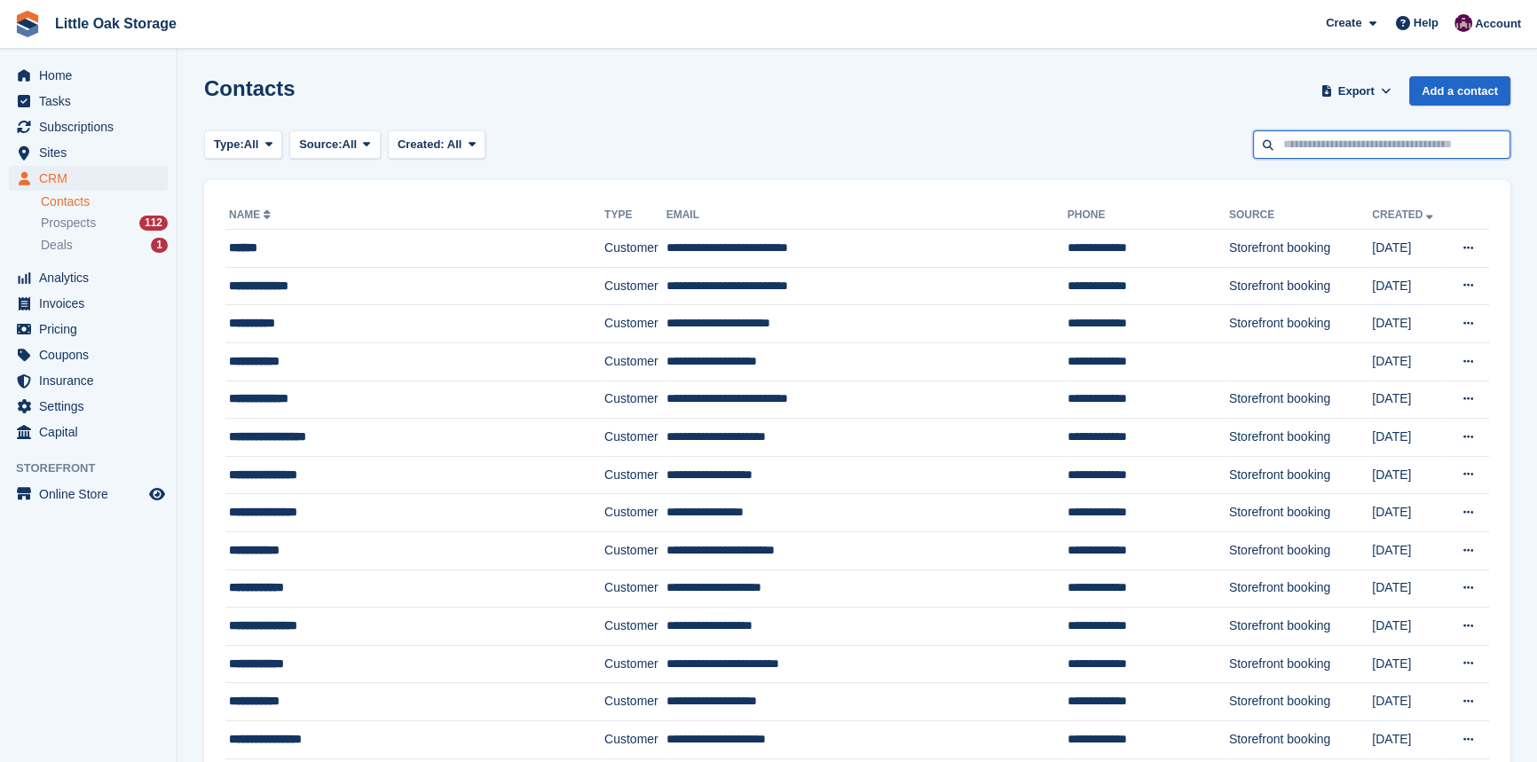
click at [1330, 151] on input "text" at bounding box center [1381, 144] width 257 height 29
type input "****"
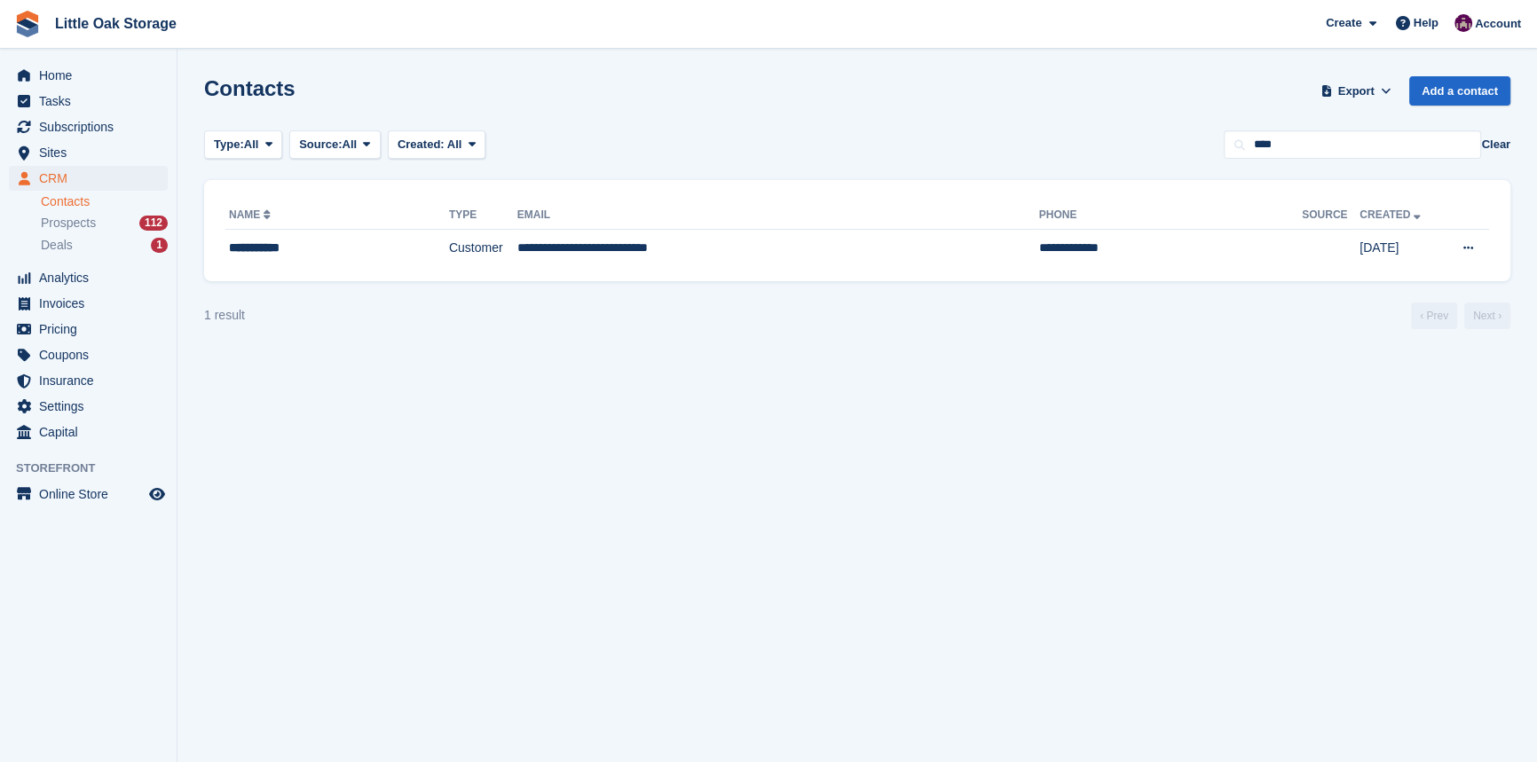
click at [835, 270] on div "**********" at bounding box center [857, 230] width 1306 height 101
click at [838, 256] on td "**********" at bounding box center [778, 248] width 522 height 37
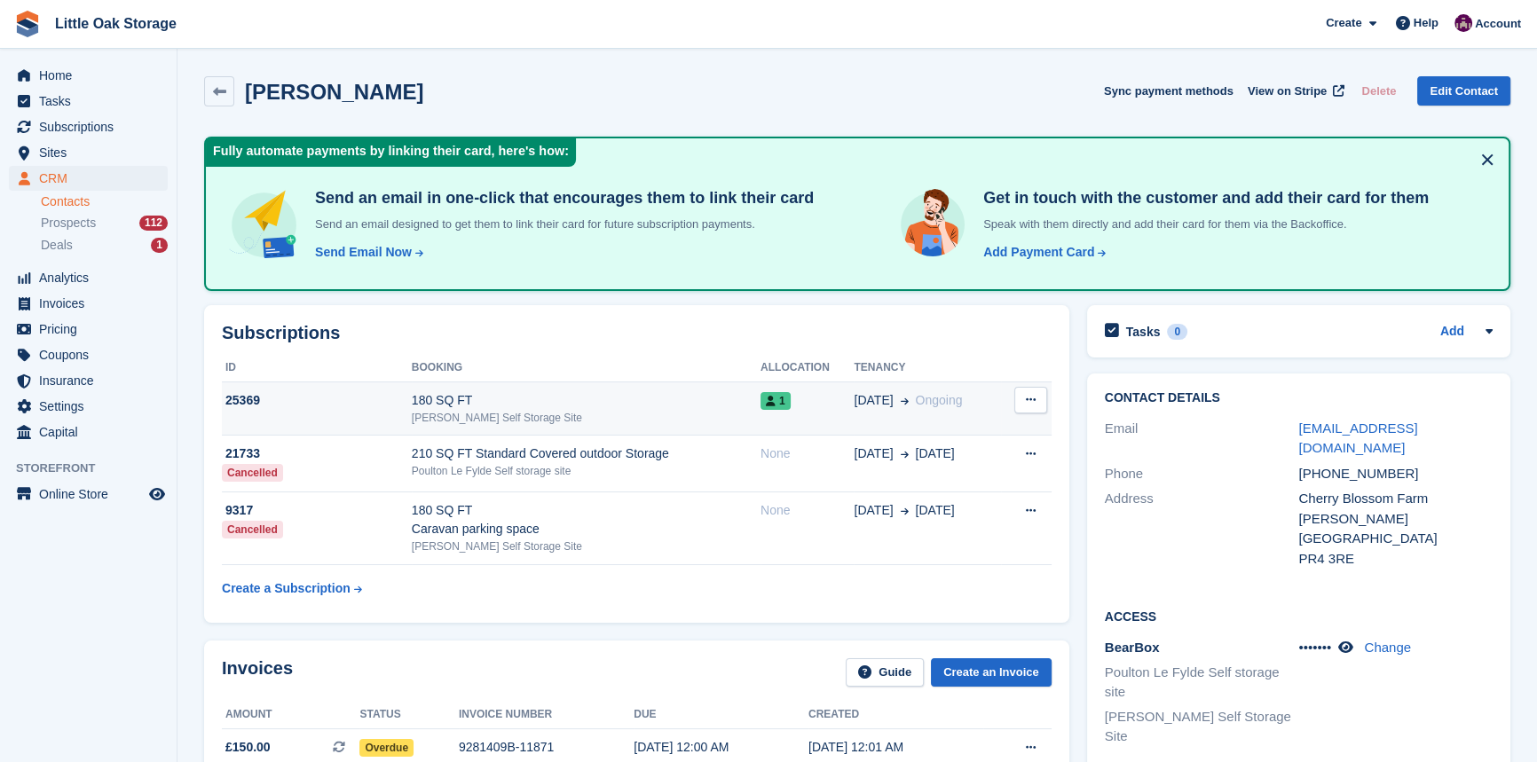
click at [479, 398] on div "180 SQ FT" at bounding box center [586, 400] width 349 height 19
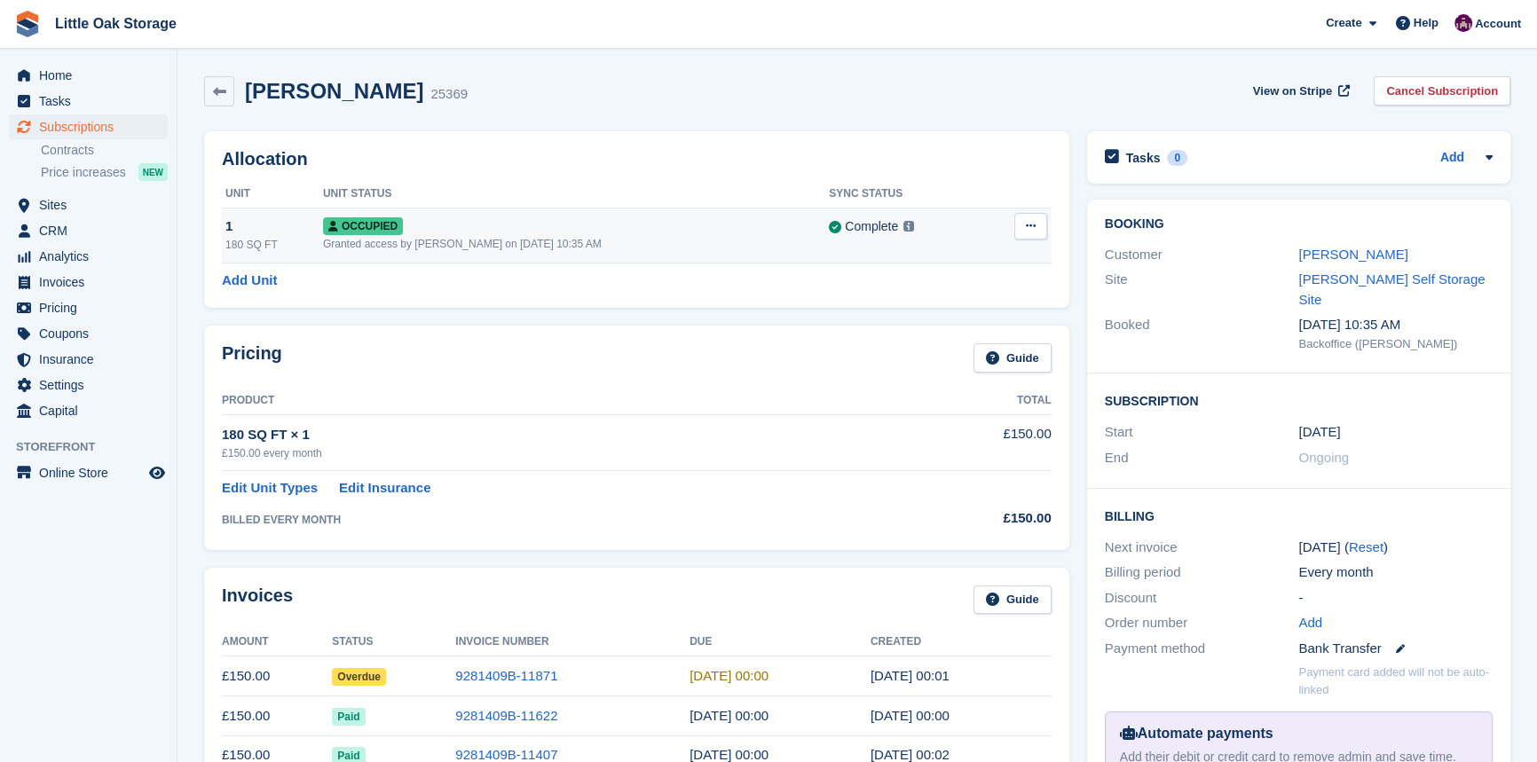
click at [1016, 232] on button at bounding box center [1030, 226] width 33 height 27
click at [1002, 261] on p "Overlock" at bounding box center [962, 260] width 154 height 23
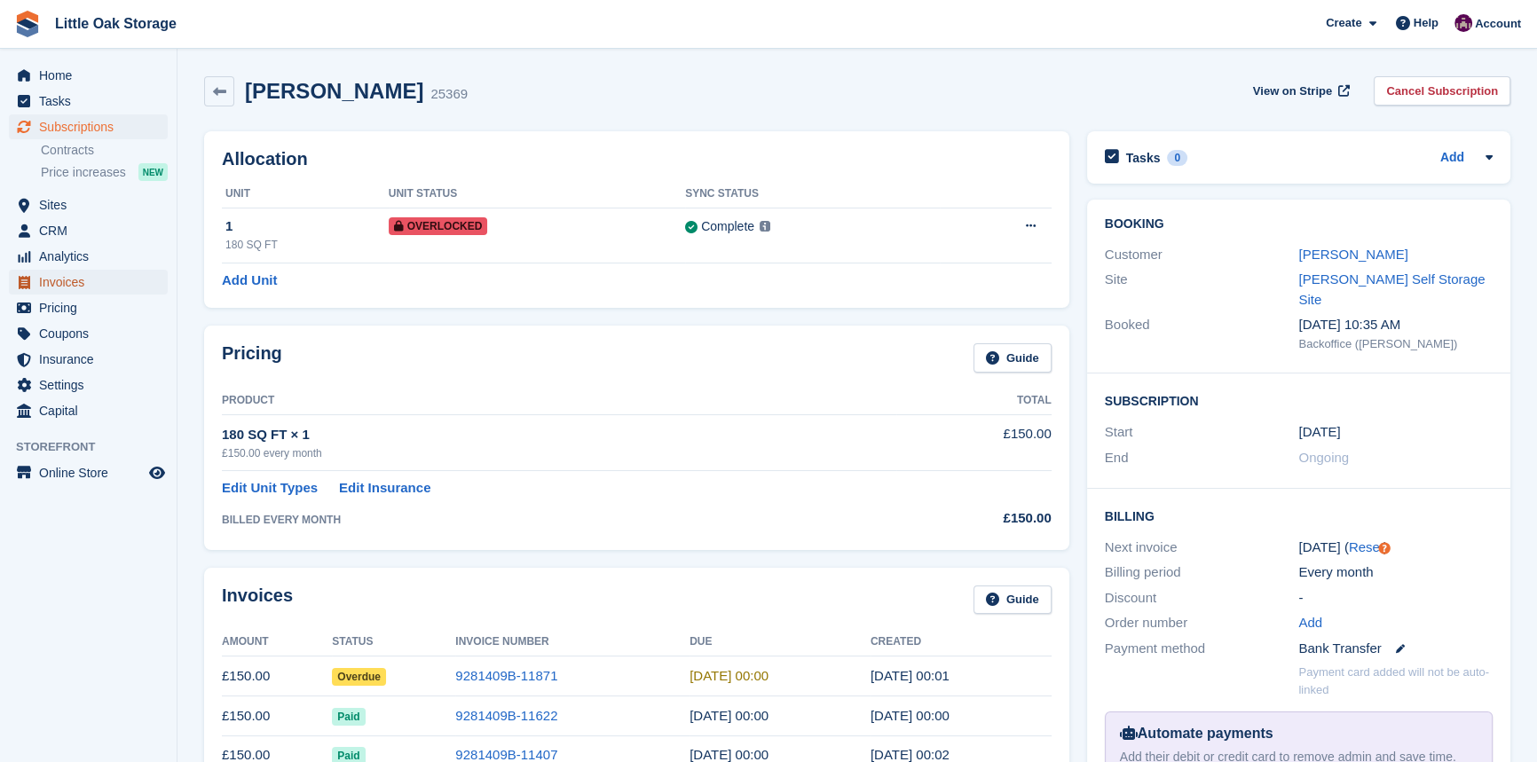
drag, startPoint x: 74, startPoint y: 280, endPoint x: 79, endPoint y: 288, distance: 9.6
click at [74, 280] on span "Invoices" at bounding box center [92, 282] width 107 height 25
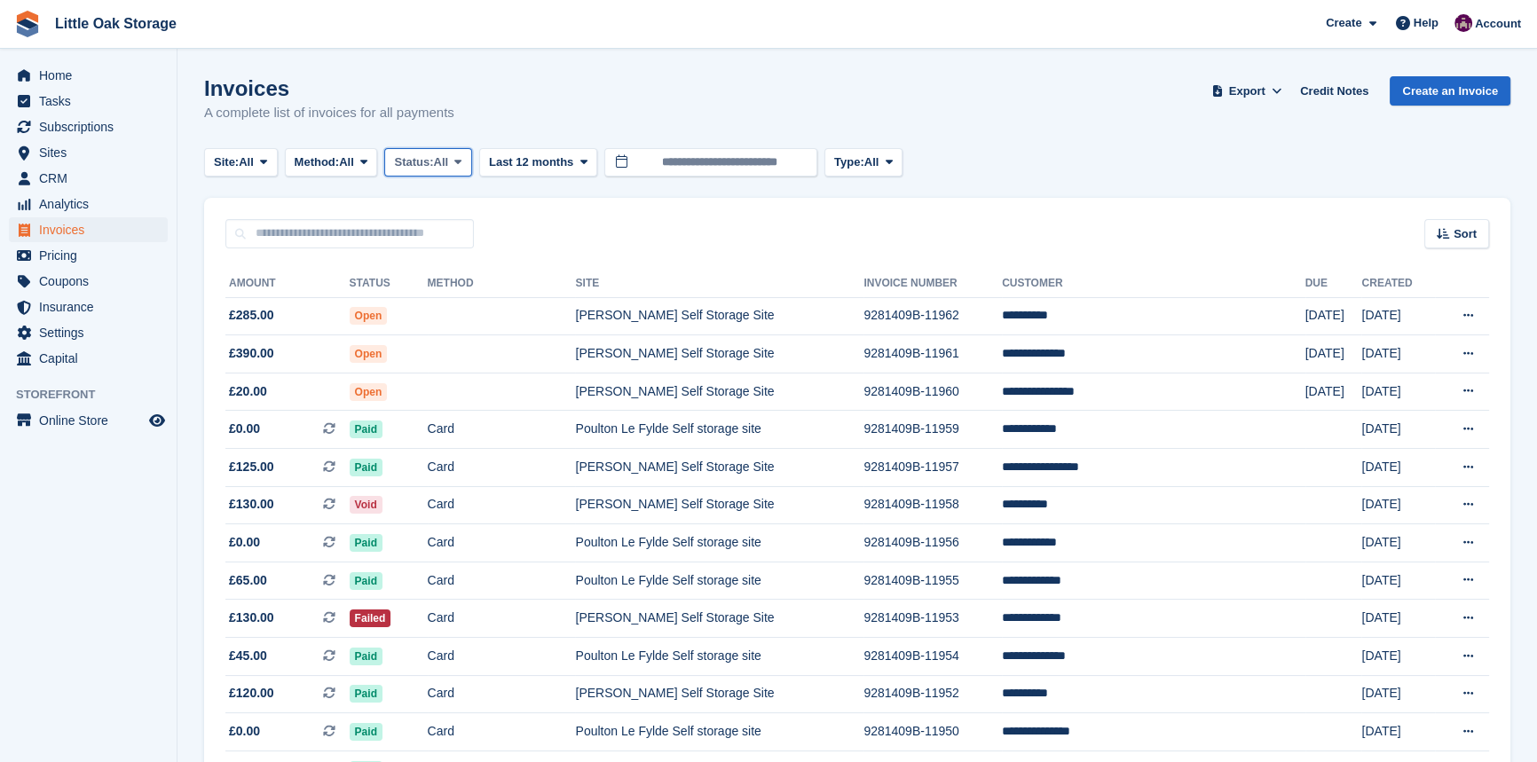
drag, startPoint x: 460, startPoint y: 162, endPoint x: 418, endPoint y: 304, distance: 147.2
click at [461, 162] on span at bounding box center [458, 162] width 14 height 14
click at [428, 285] on link "Open" at bounding box center [469, 300] width 154 height 32
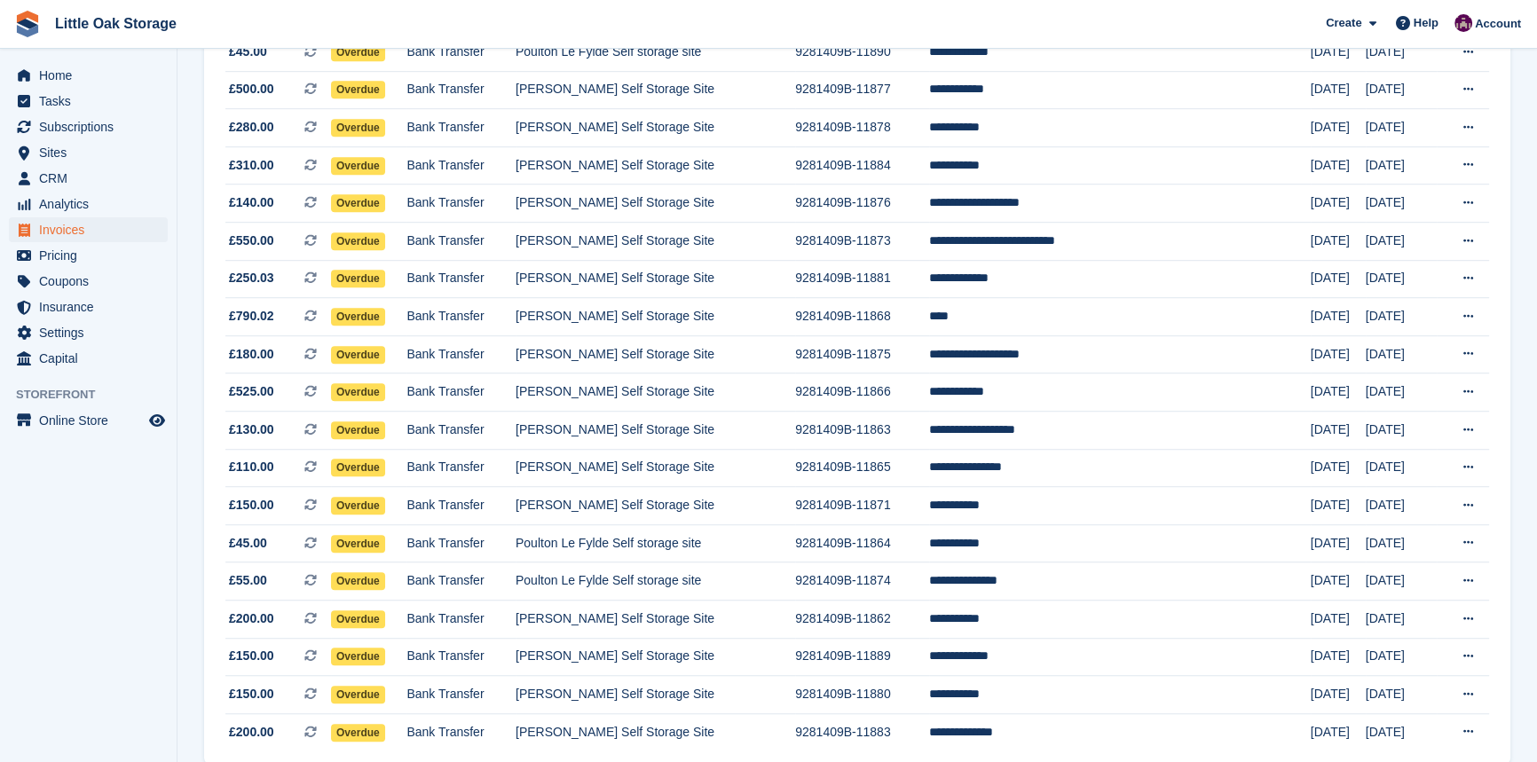
scroll to position [1541, 0]
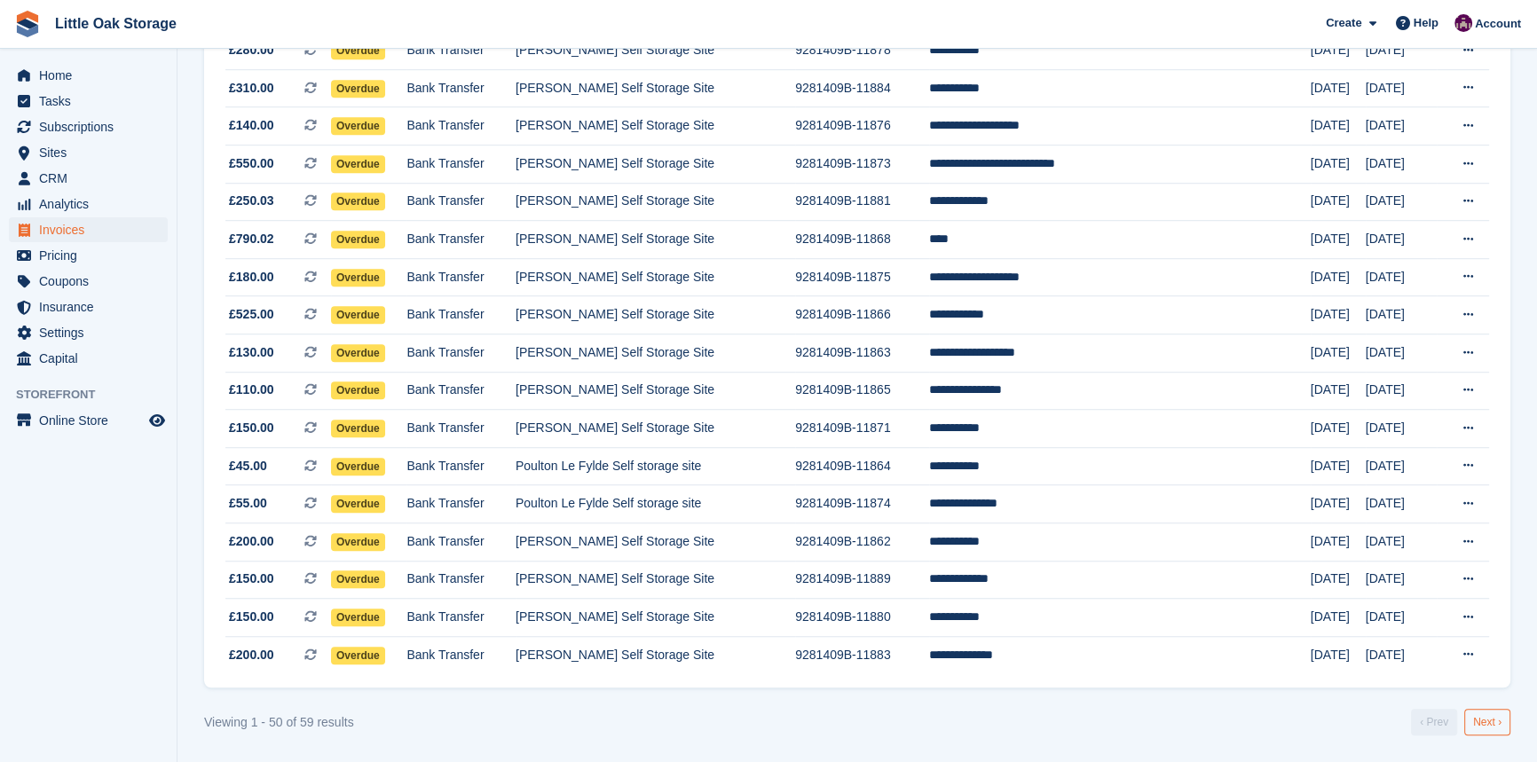
click at [1500, 727] on link "Next ›" at bounding box center [1487, 722] width 46 height 27
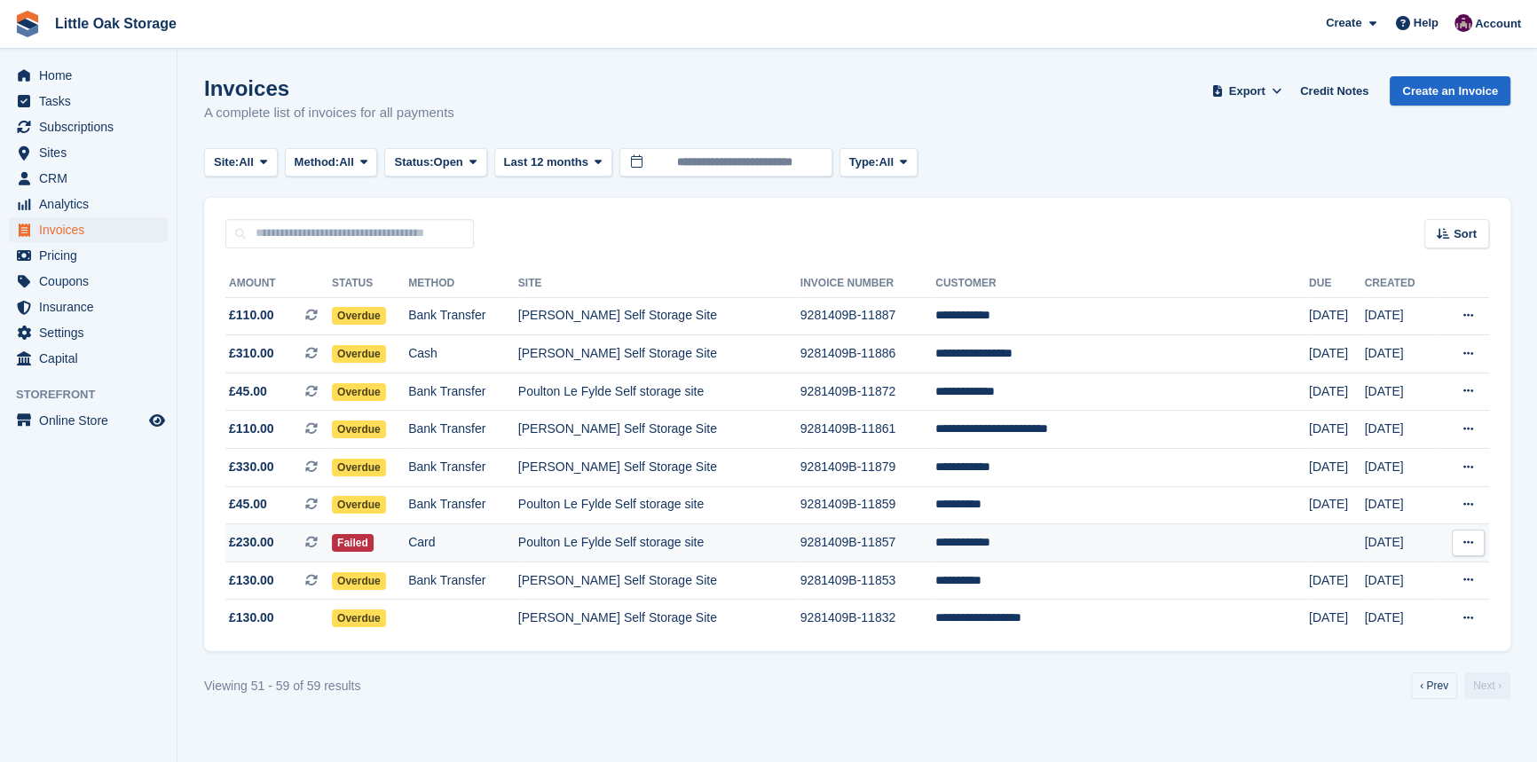
click at [935, 553] on td "9281409B-11857" at bounding box center [868, 544] width 135 height 38
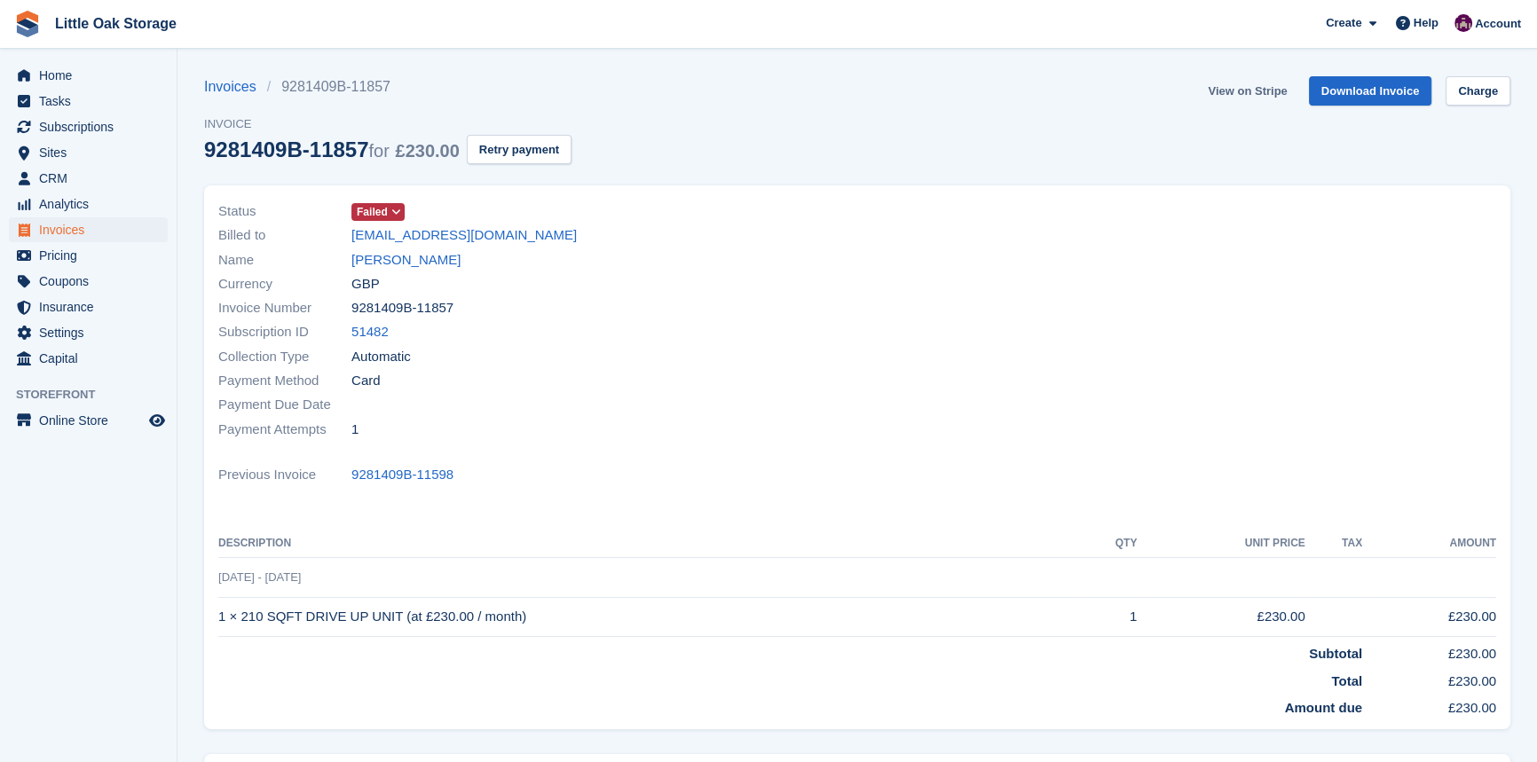
click at [1232, 96] on link "View on Stripe" at bounding box center [1247, 90] width 93 height 29
click at [83, 221] on span "Invoices" at bounding box center [92, 229] width 107 height 25
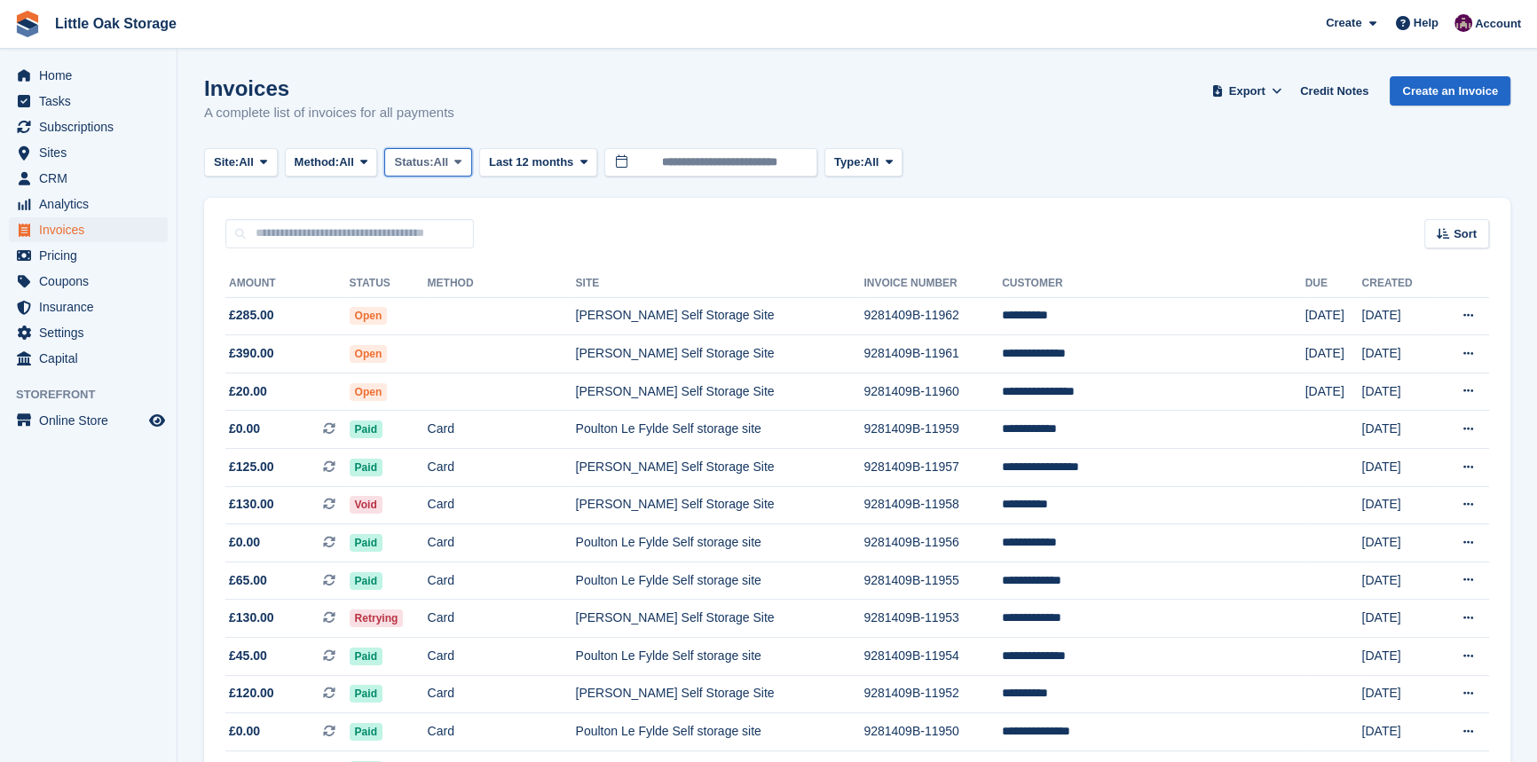
click at [438, 151] on button "Status: All" at bounding box center [427, 162] width 87 height 29
click at [477, 304] on link "Open" at bounding box center [469, 300] width 154 height 32
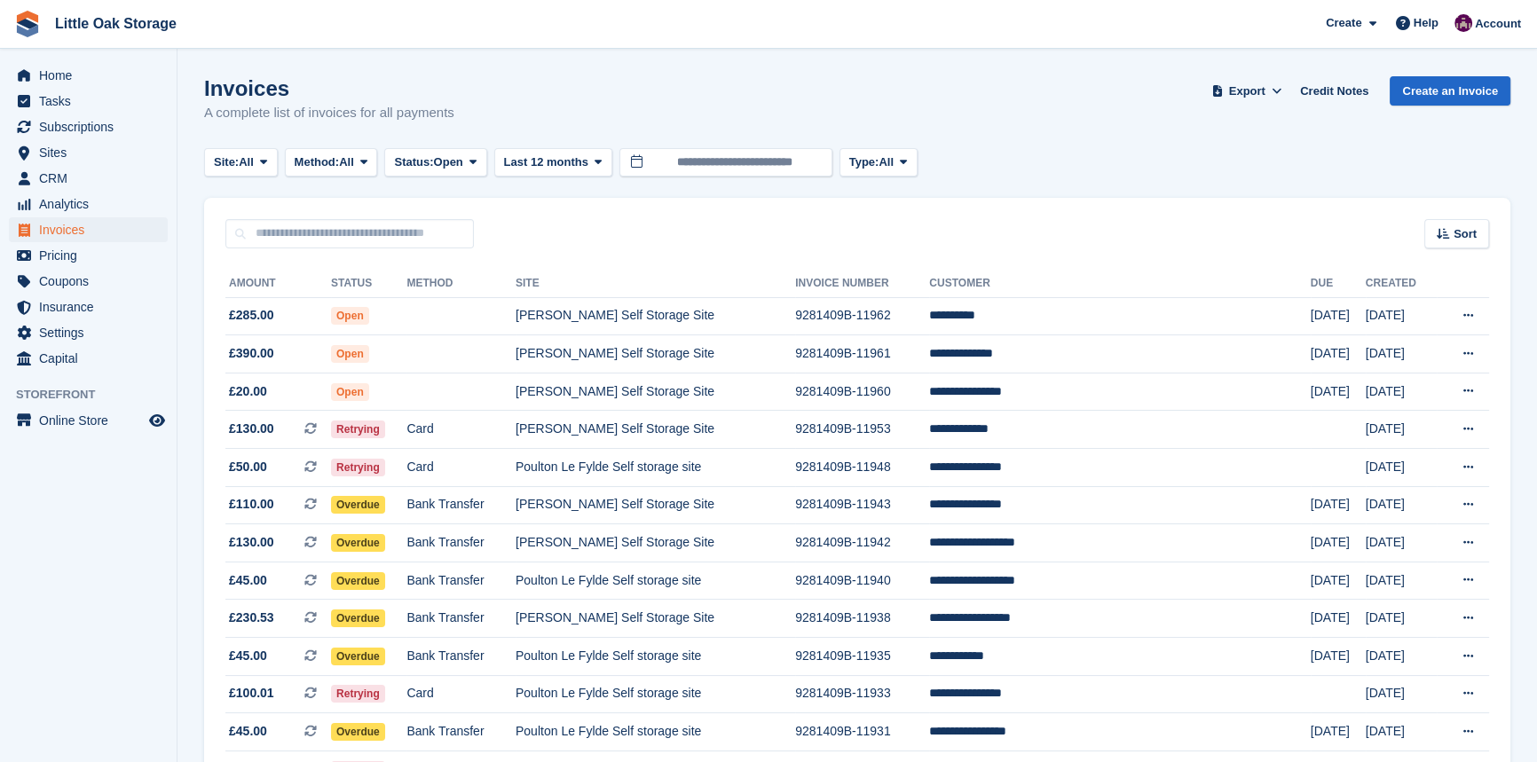
scroll to position [1541, 0]
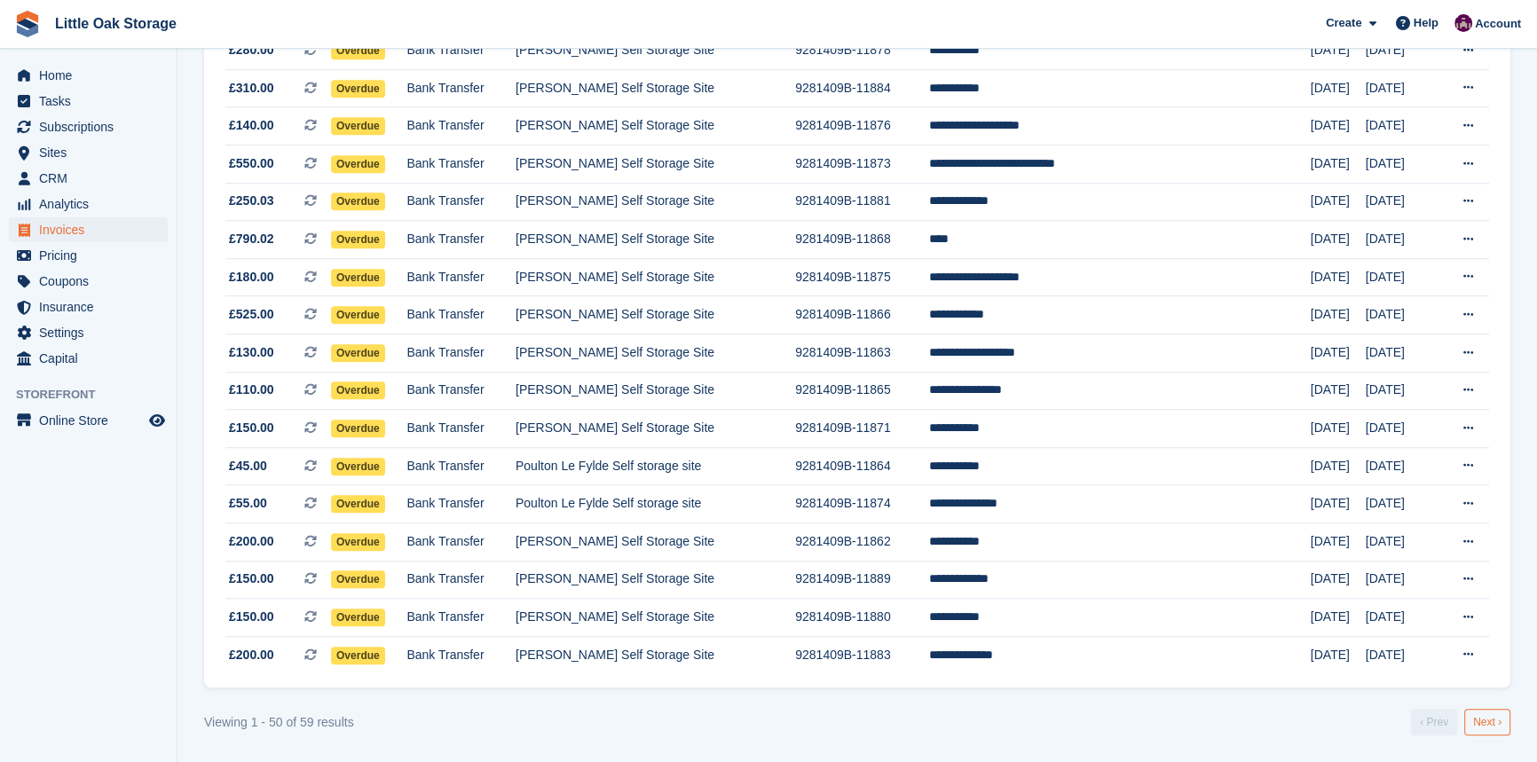
click at [1482, 728] on link "Next ›" at bounding box center [1487, 722] width 46 height 27
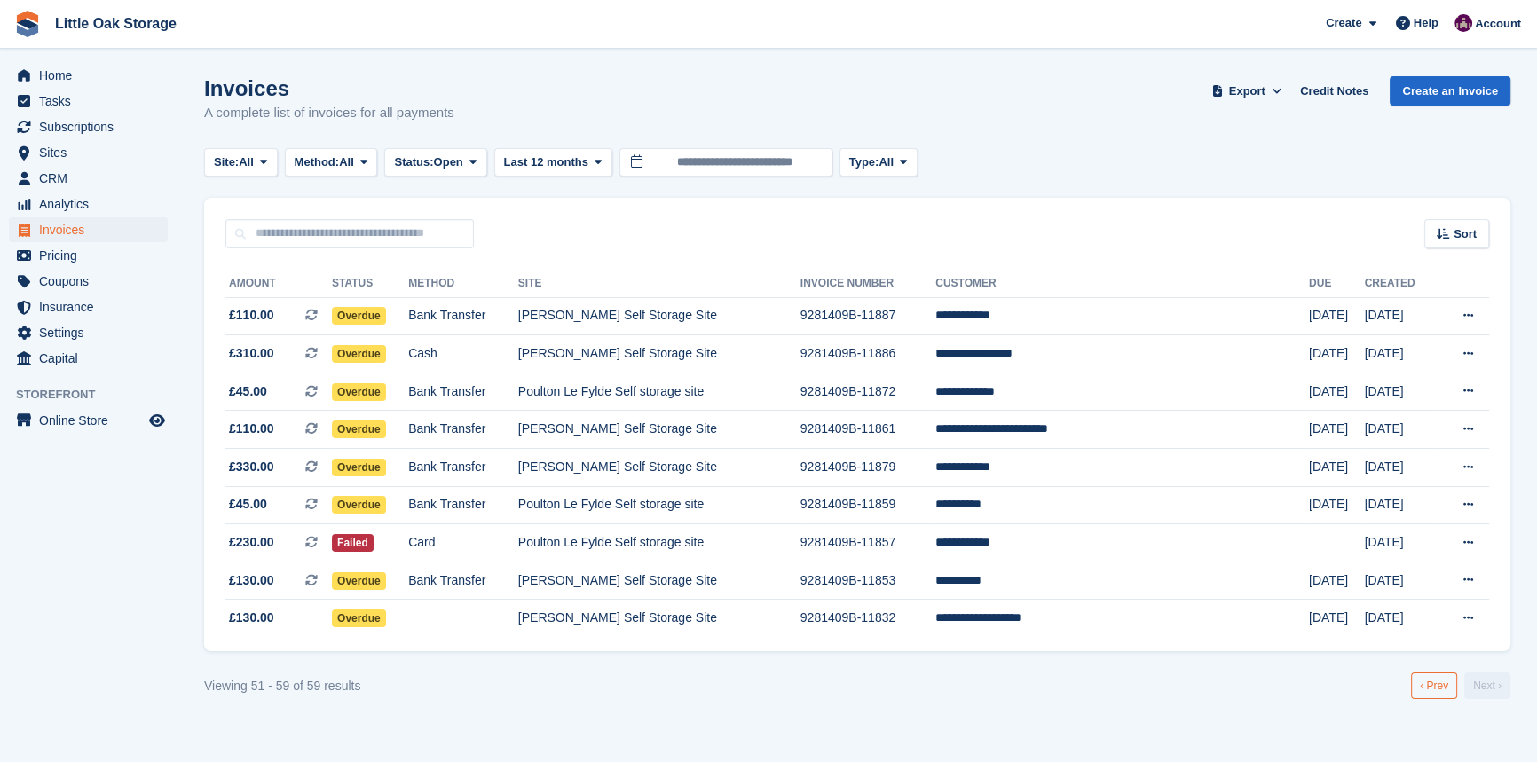
click at [1445, 689] on link "‹ Prev" at bounding box center [1434, 686] width 46 height 27
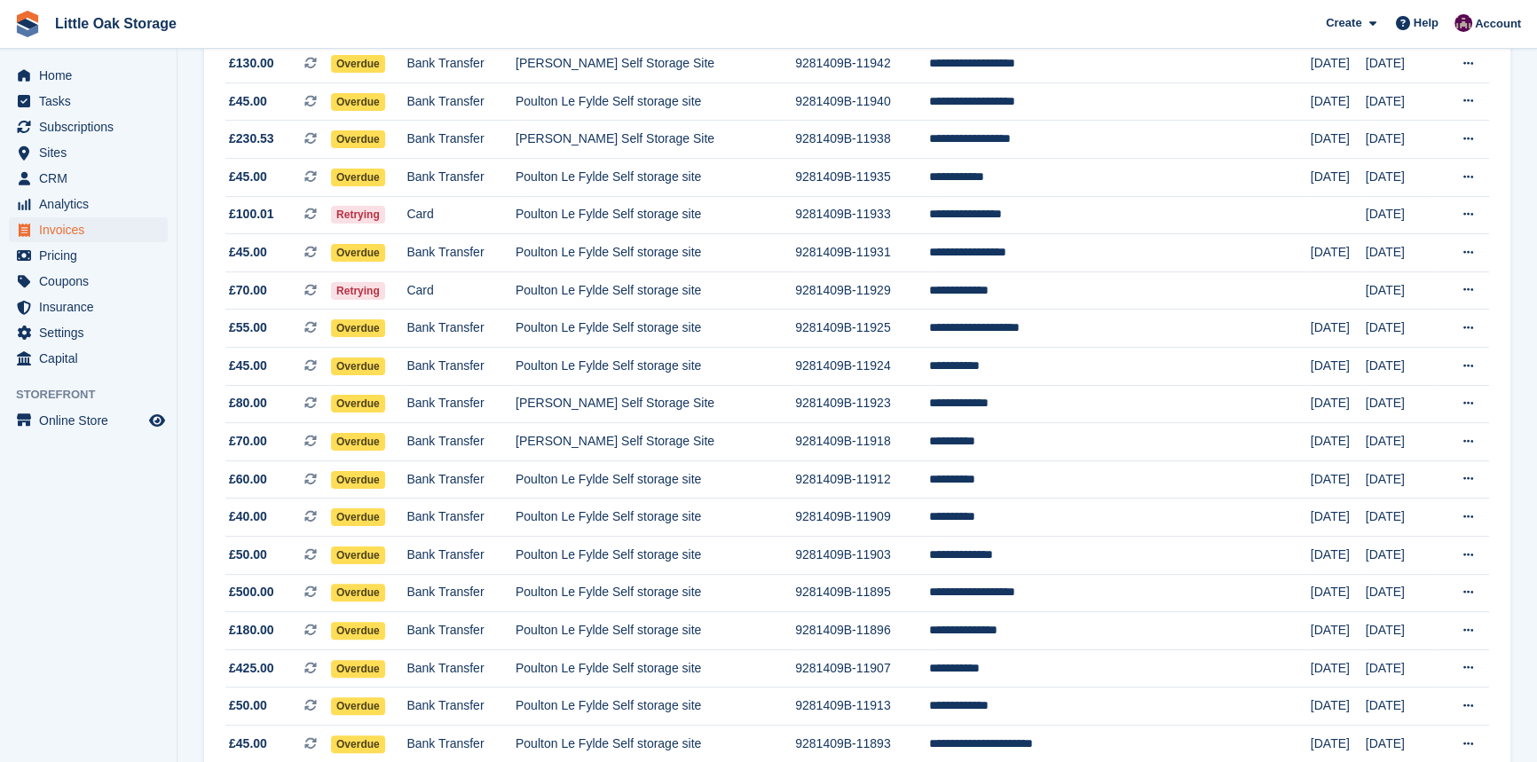
scroll to position [473, 0]
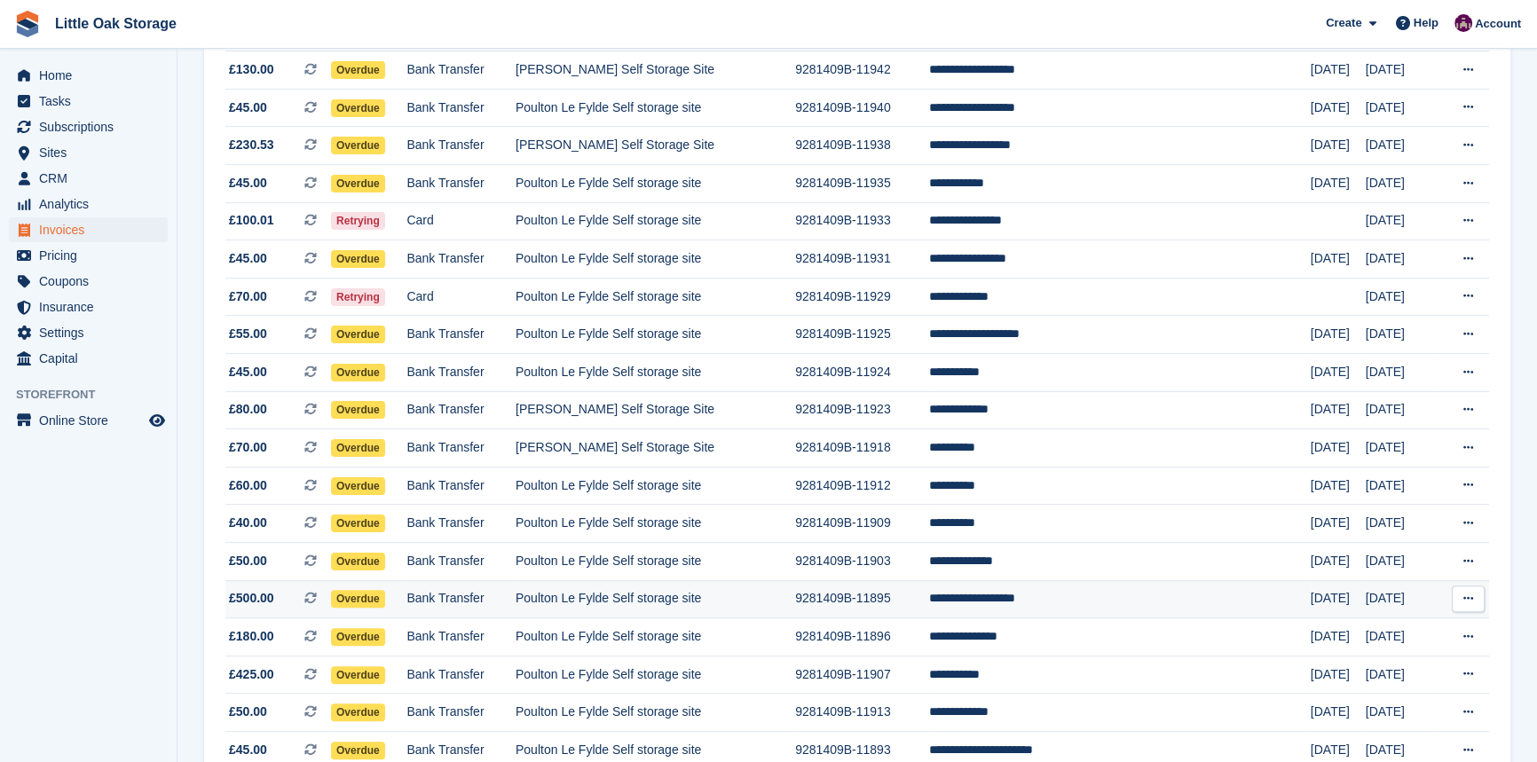
click at [516, 607] on td "Bank Transfer" at bounding box center [460, 599] width 109 height 38
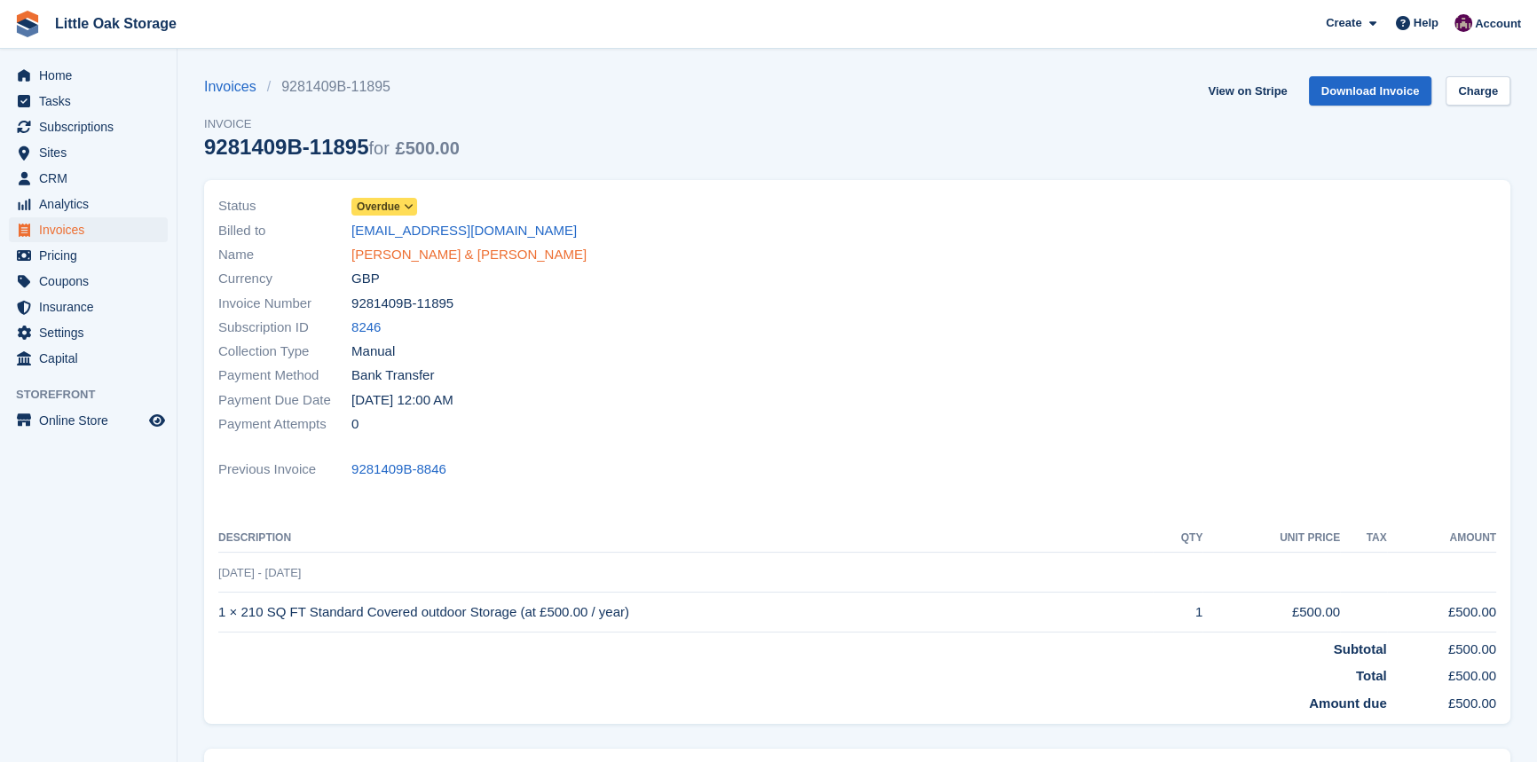
click at [399, 251] on link "[PERSON_NAME] & [PERSON_NAME]" at bounding box center [468, 255] width 235 height 20
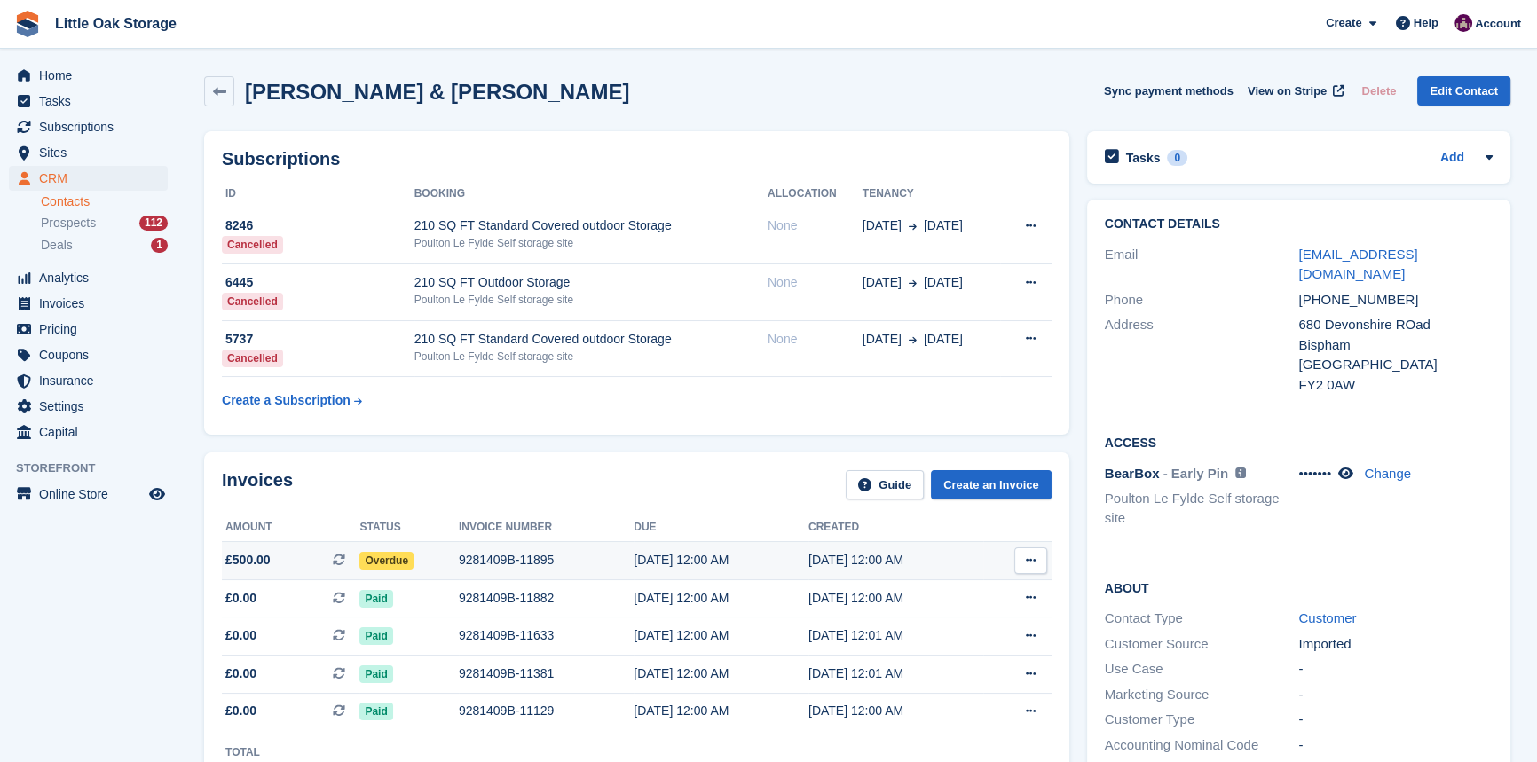
click at [452, 564] on div "Overdue" at bounding box center [408, 560] width 99 height 19
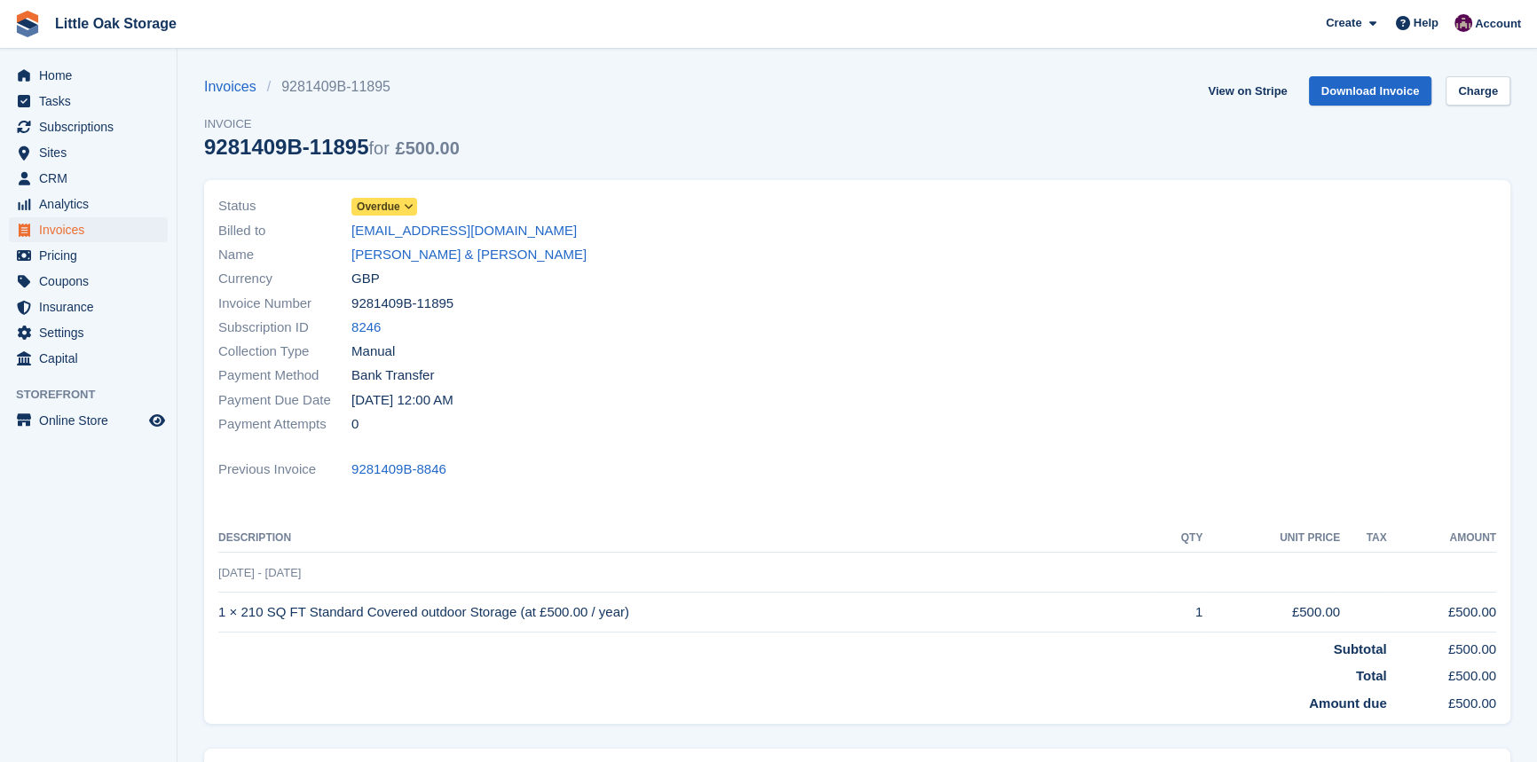
click at [373, 208] on span "Overdue" at bounding box center [378, 207] width 43 height 16
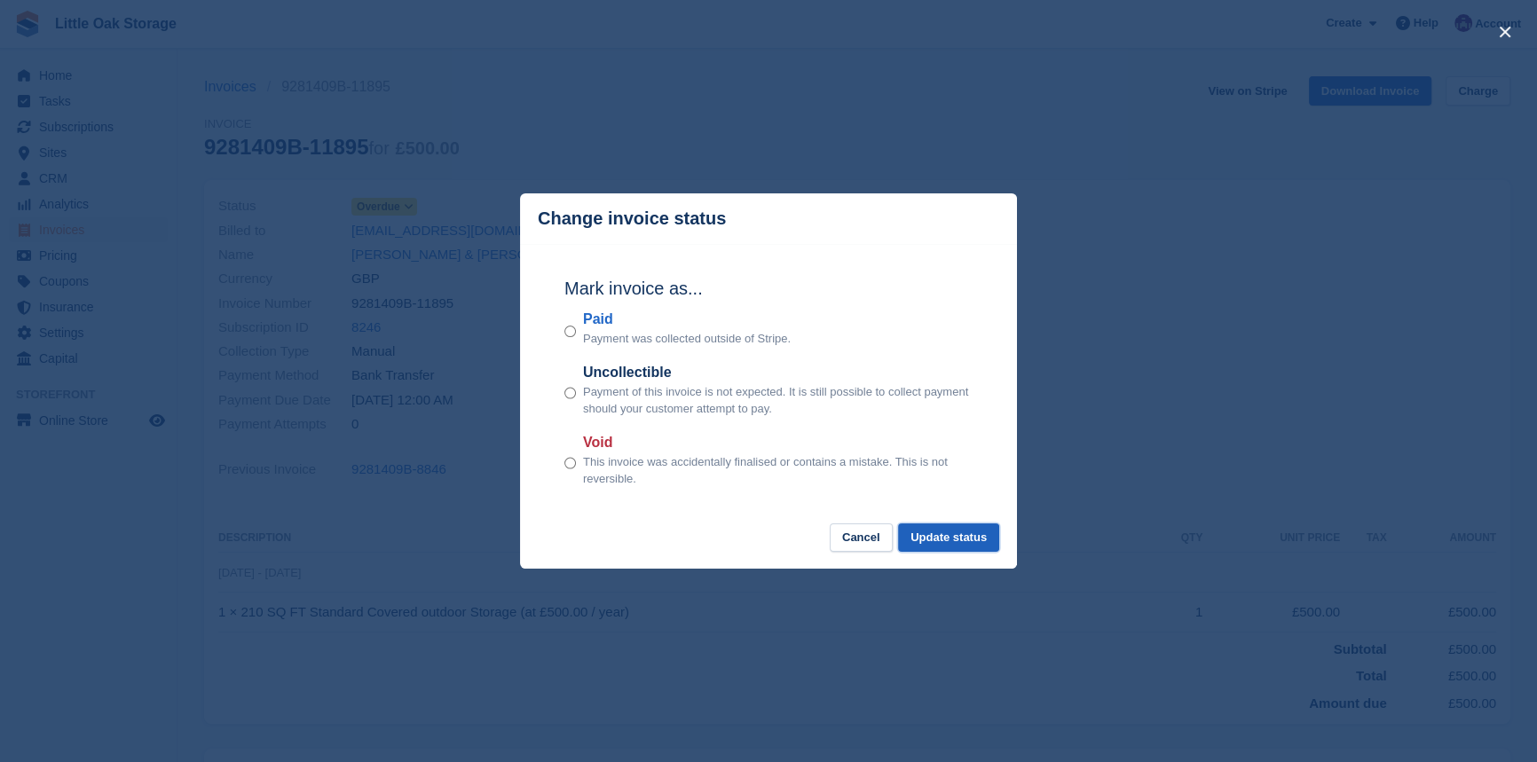
click at [953, 541] on button "Update status" at bounding box center [948, 538] width 101 height 29
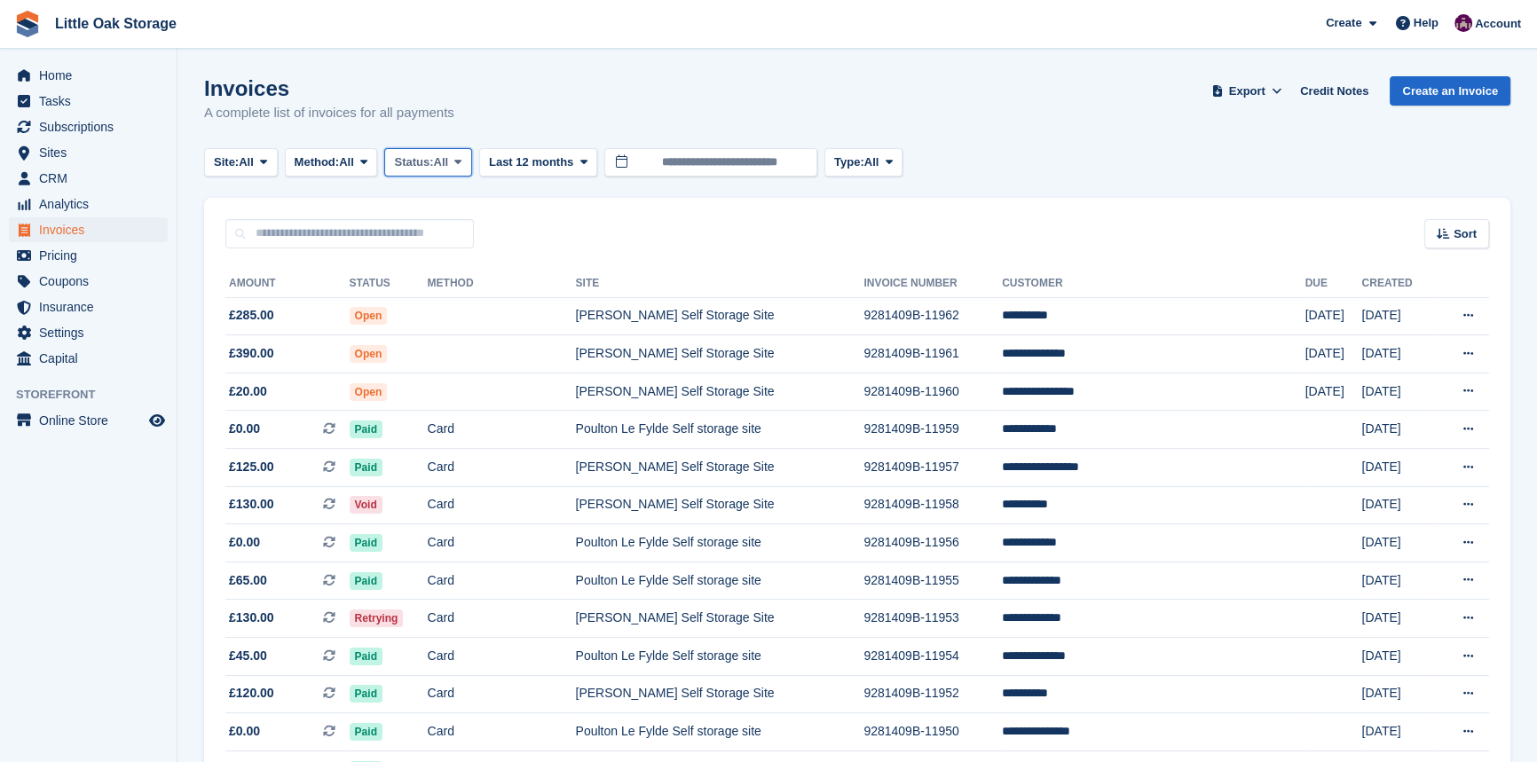
click at [407, 161] on span "Status:" at bounding box center [413, 163] width 39 height 18
click at [431, 289] on link "Open" at bounding box center [469, 300] width 154 height 32
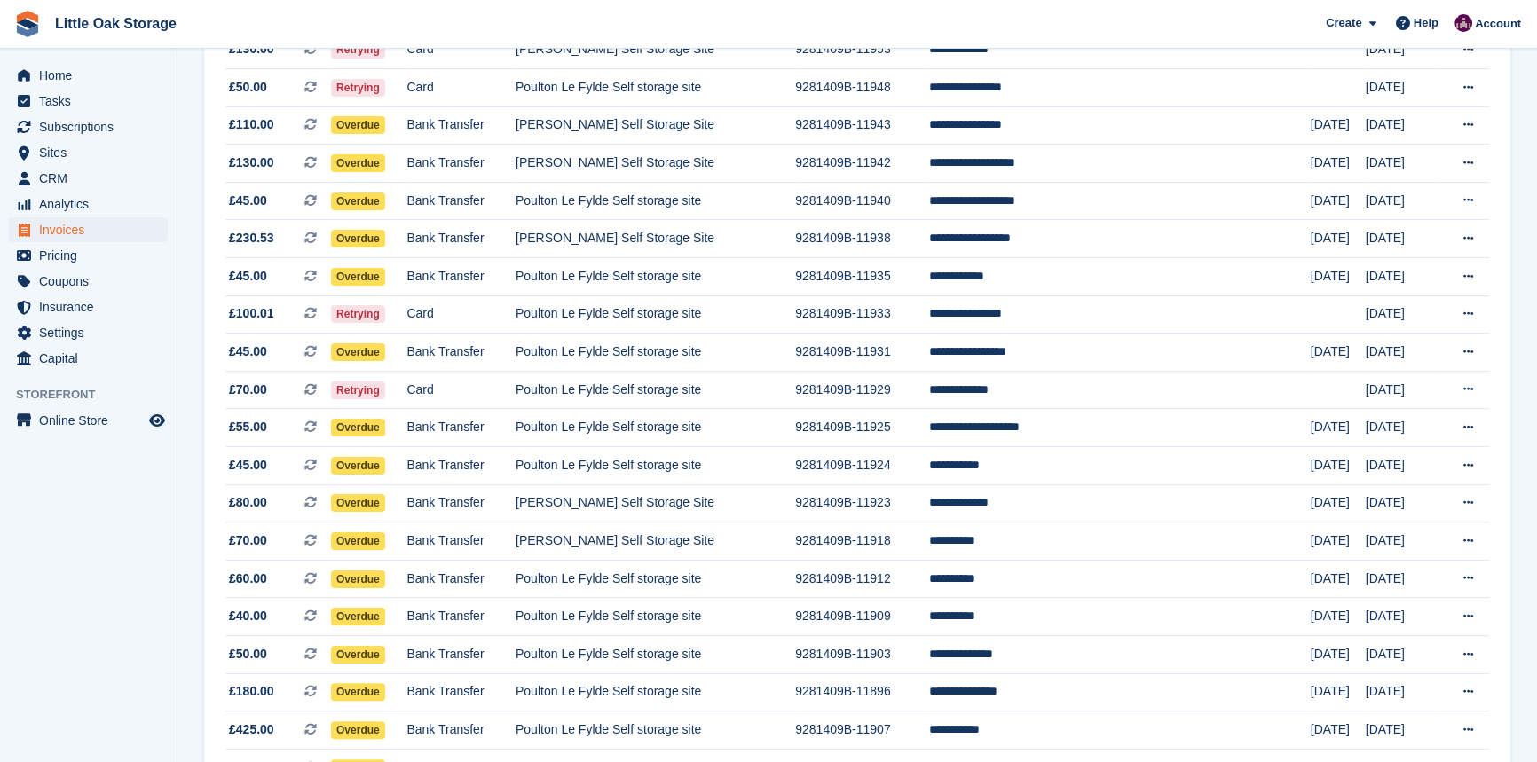
scroll to position [346, 0]
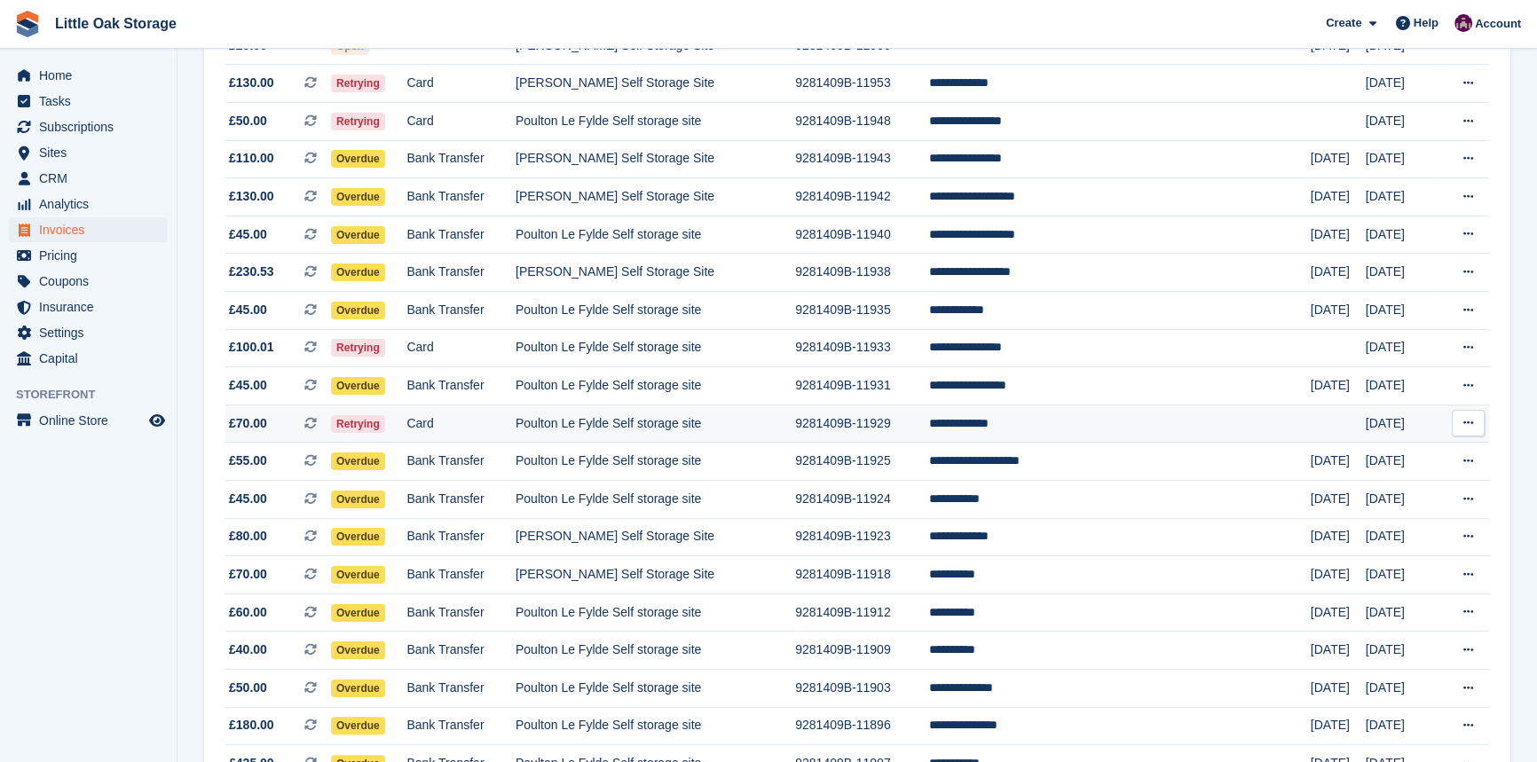
click at [795, 434] on td "Poulton Le Fylde Self storage site" at bounding box center [656, 424] width 280 height 38
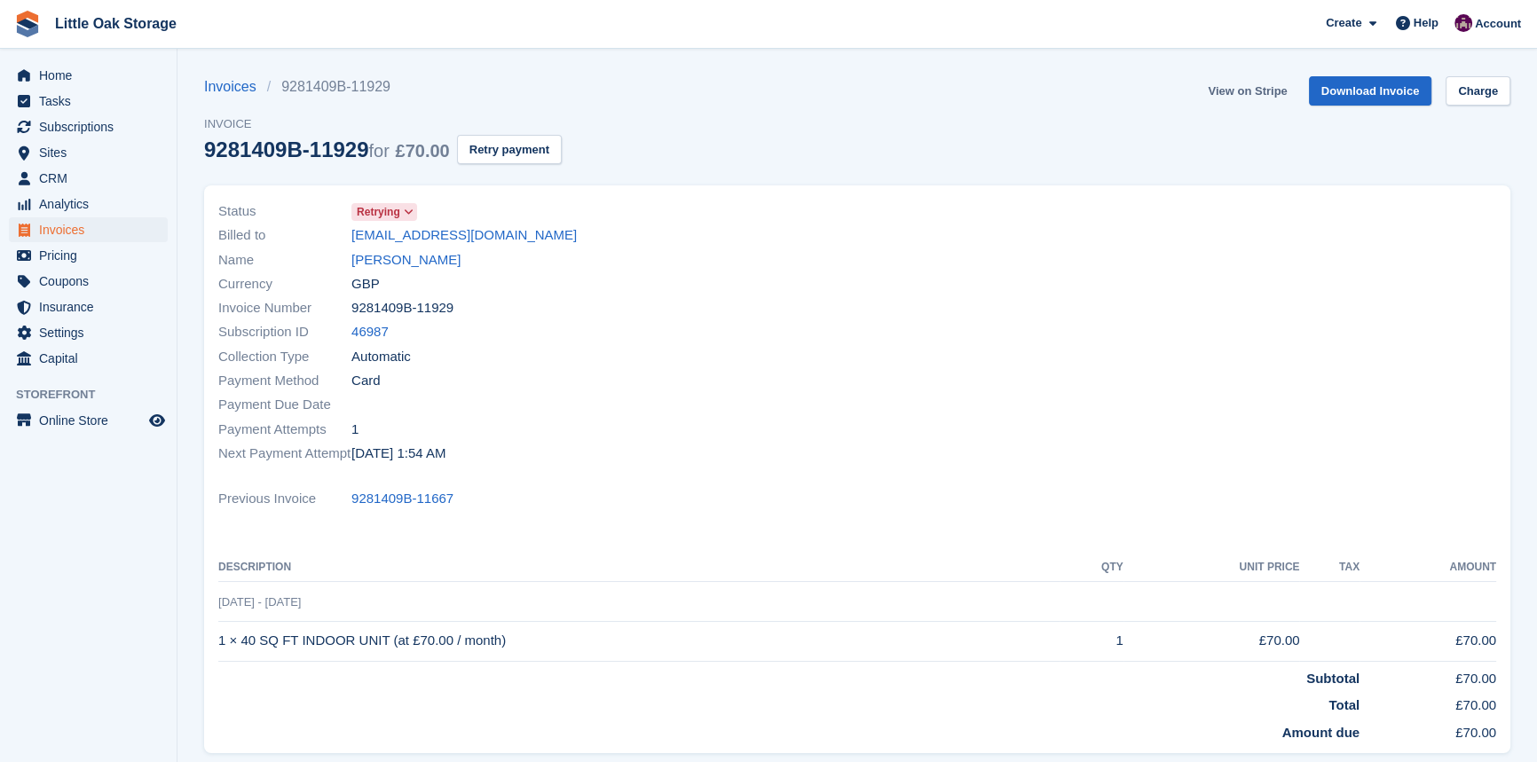
click at [1255, 97] on link "View on Stripe" at bounding box center [1247, 90] width 93 height 29
click at [110, 223] on span "Invoices" at bounding box center [92, 229] width 107 height 25
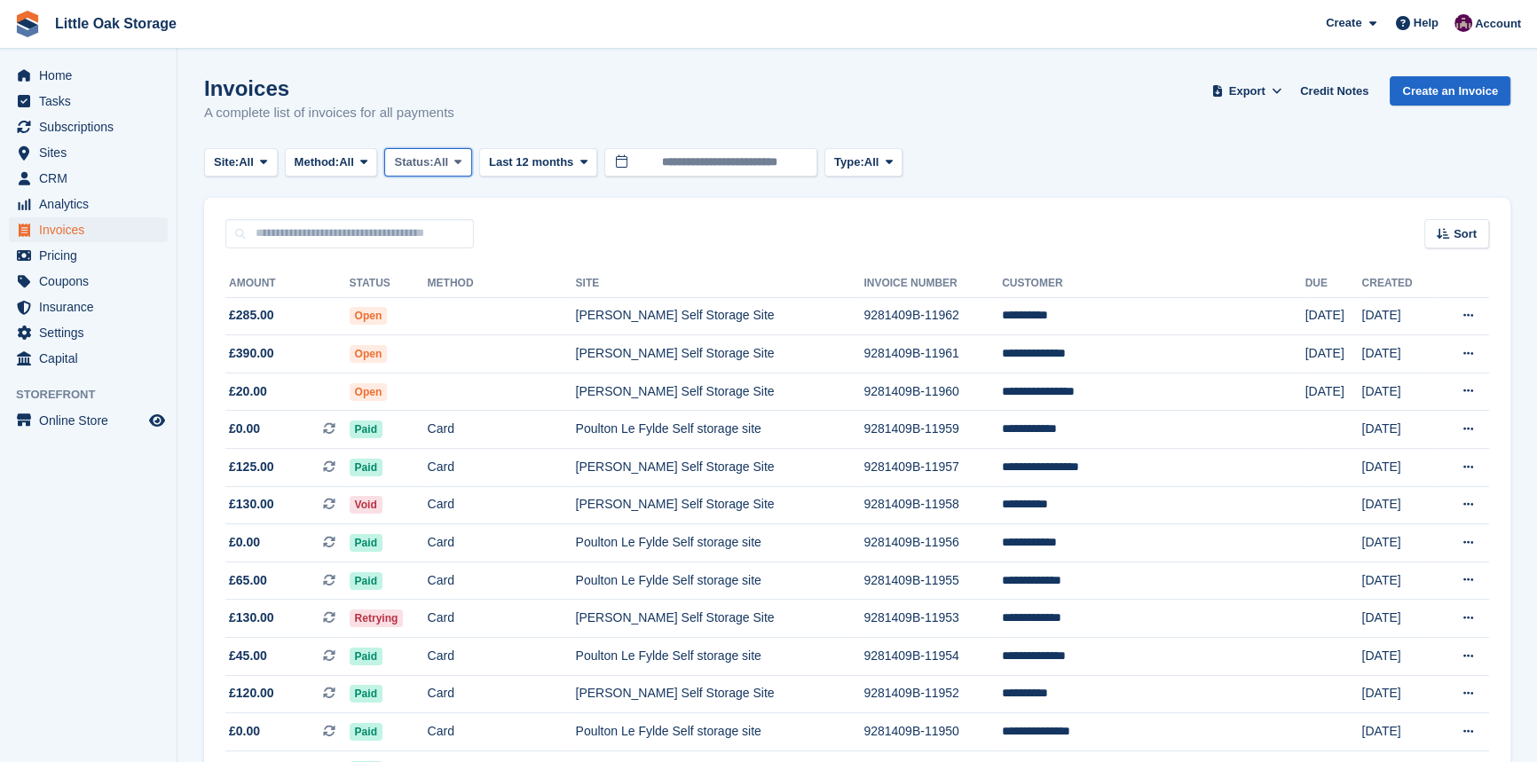
click at [444, 156] on span "All" at bounding box center [441, 163] width 15 height 18
click at [443, 311] on link "Open" at bounding box center [469, 300] width 154 height 32
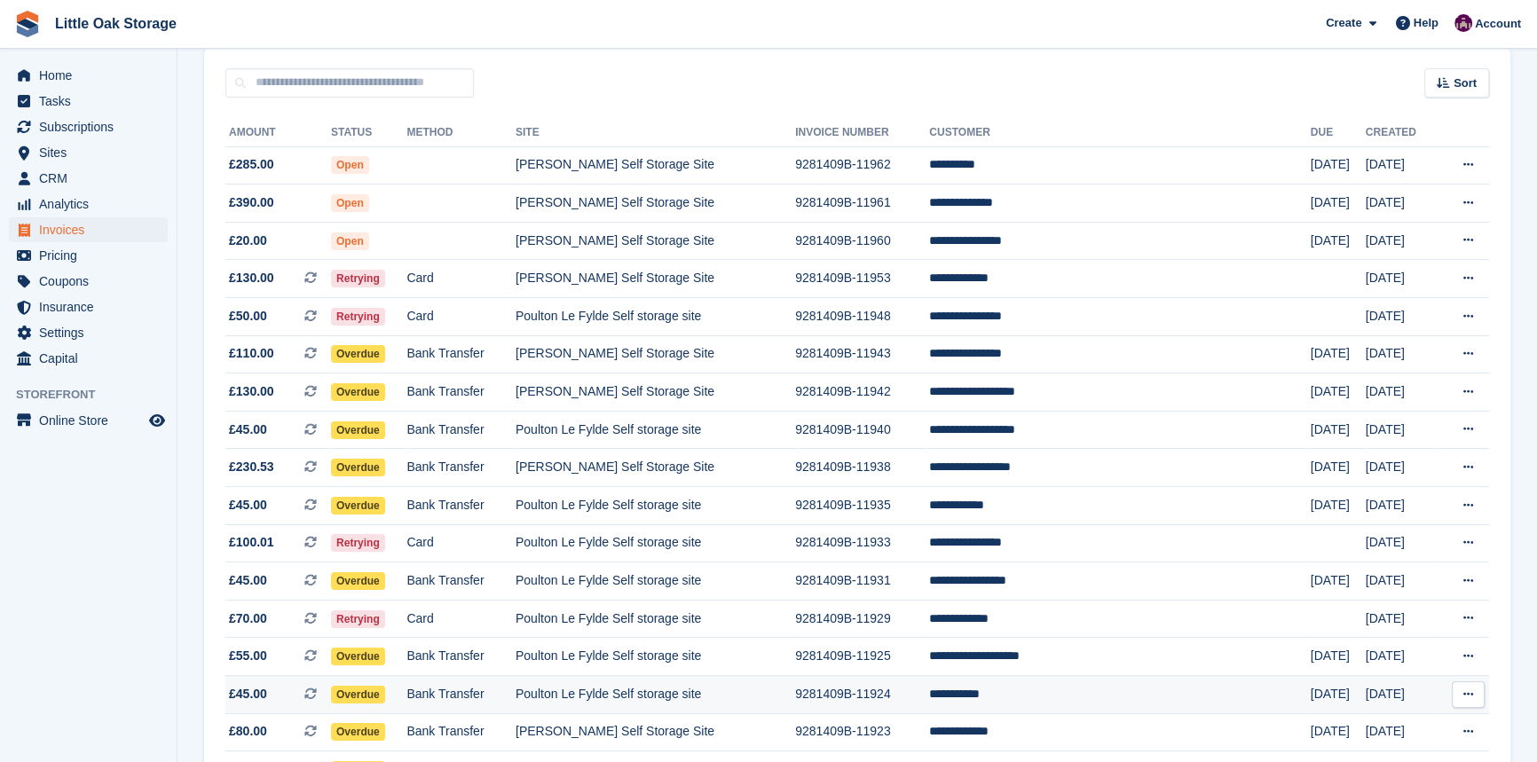
scroll to position [322, 0]
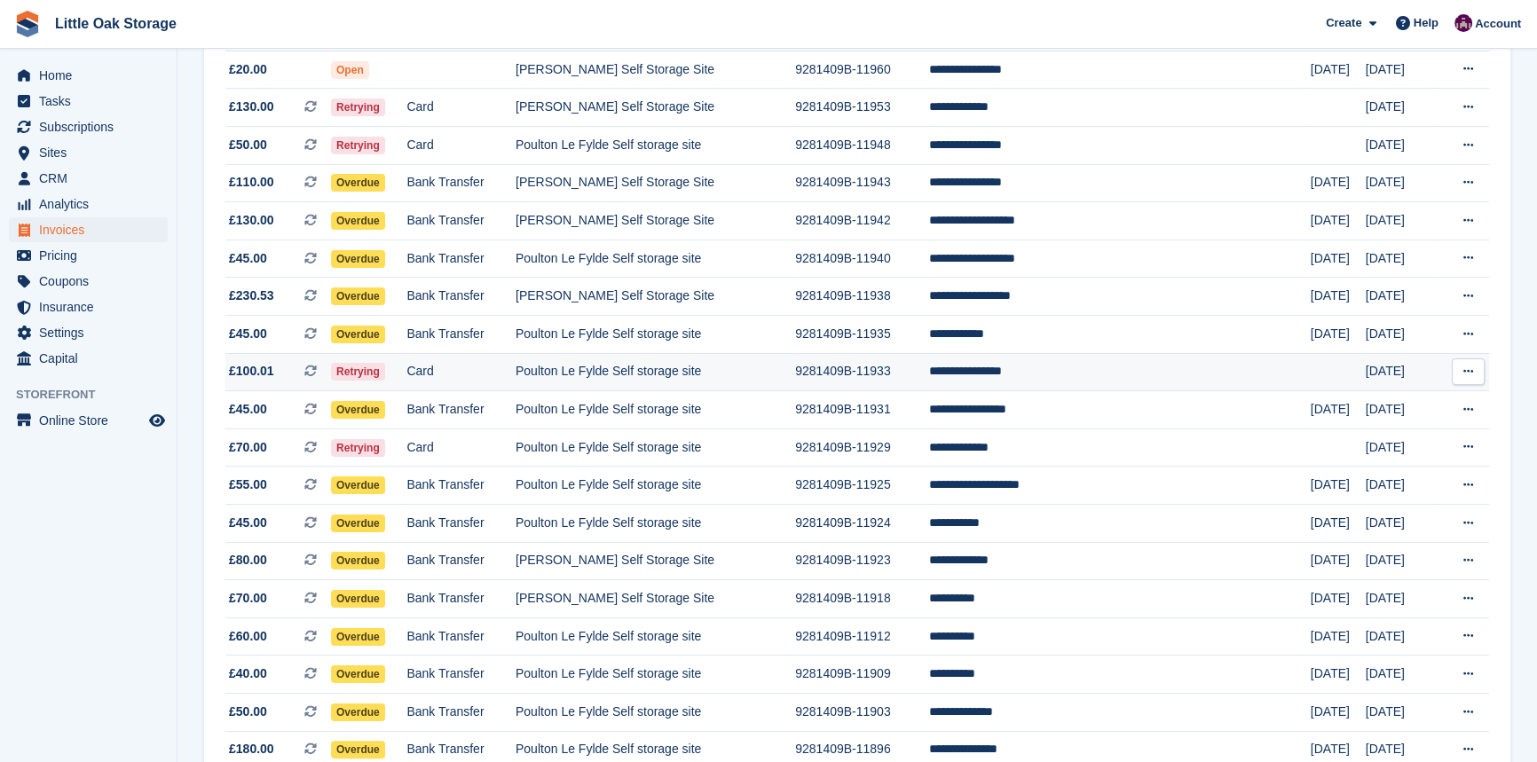
click at [929, 390] on td "9281409B-11933" at bounding box center [862, 372] width 134 height 38
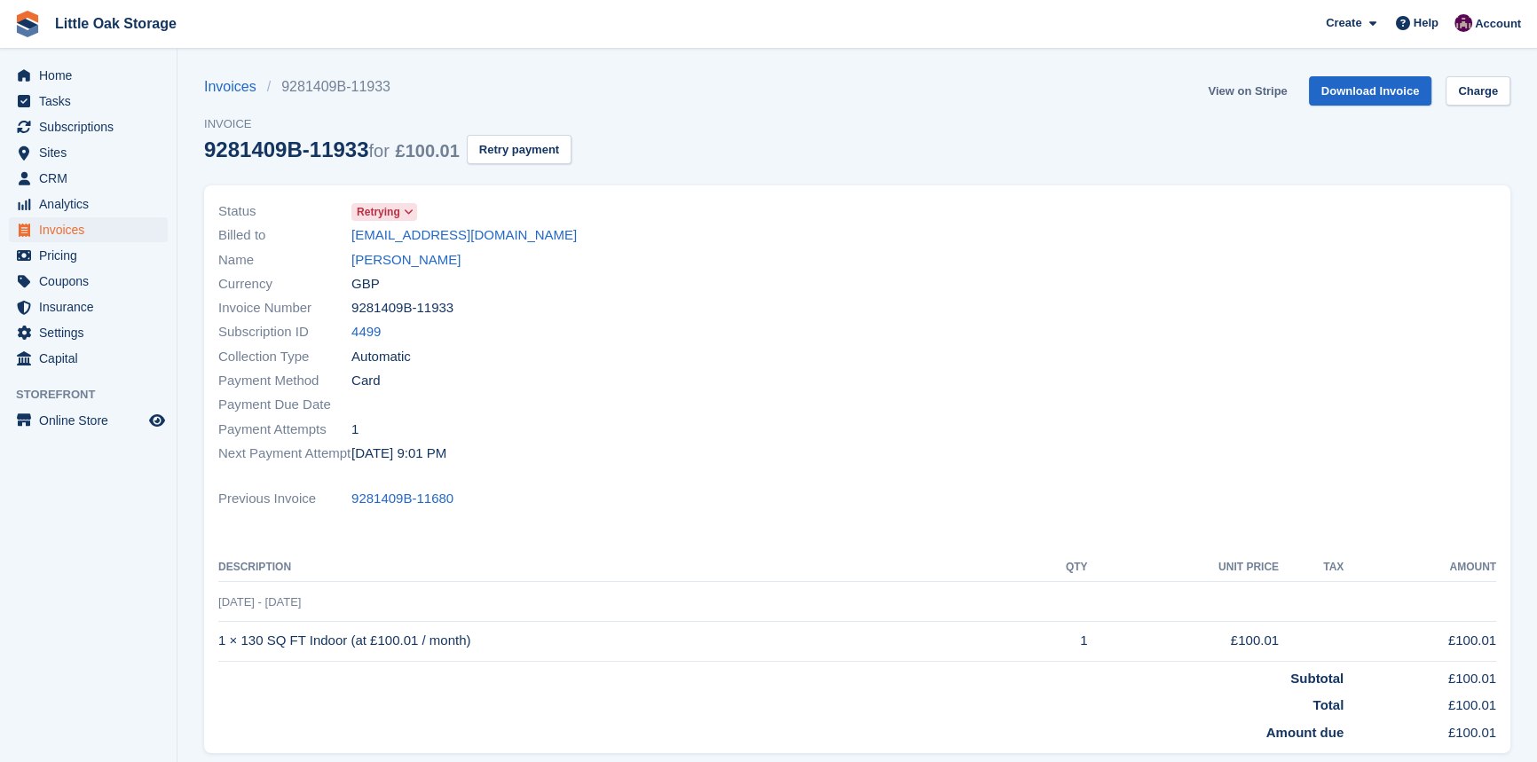
click at [1264, 84] on link "View on Stripe" at bounding box center [1247, 90] width 93 height 29
click at [88, 224] on span "Invoices" at bounding box center [92, 229] width 107 height 25
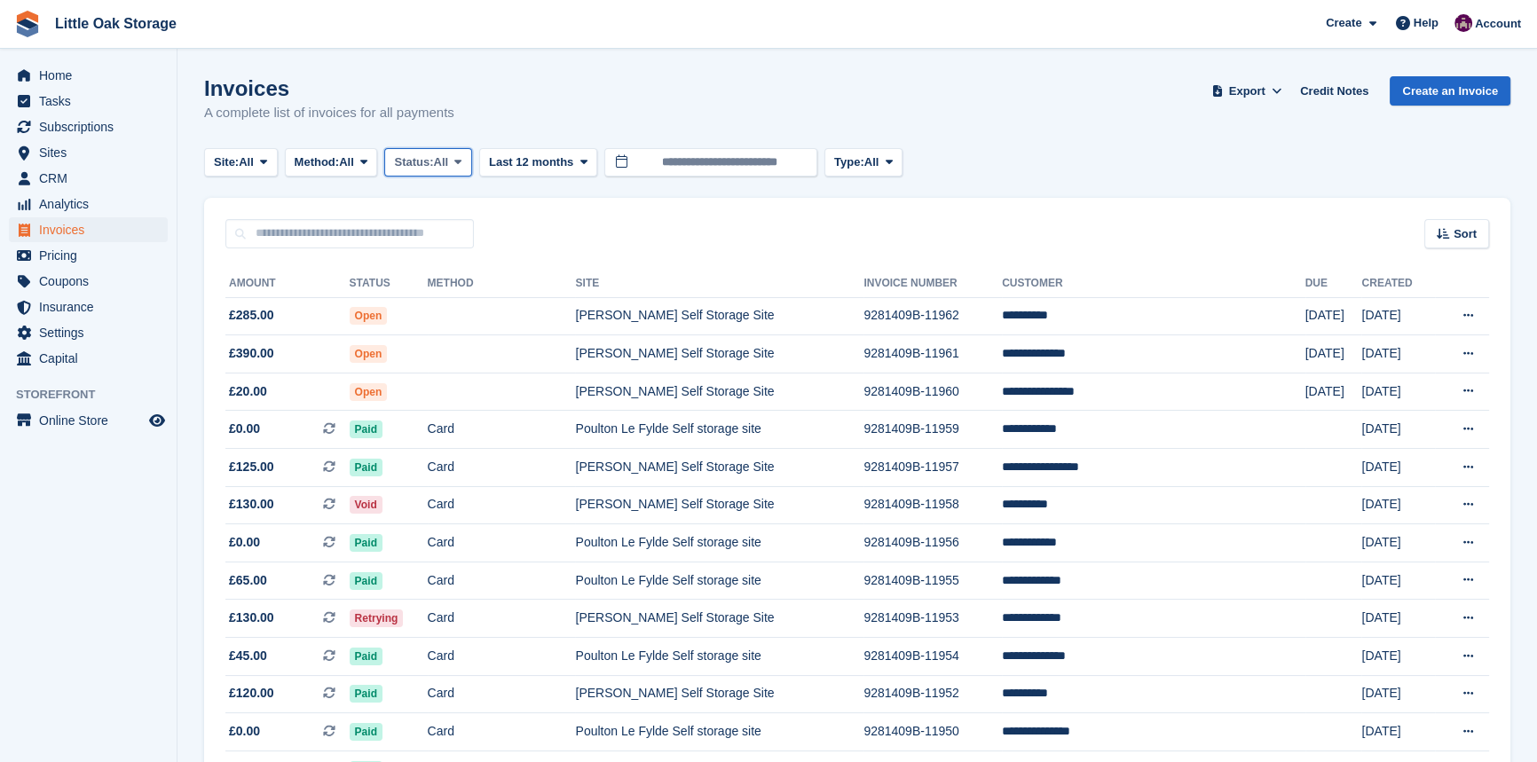
click at [433, 162] on span "Status:" at bounding box center [413, 163] width 39 height 18
click at [422, 304] on link "Open" at bounding box center [469, 300] width 154 height 32
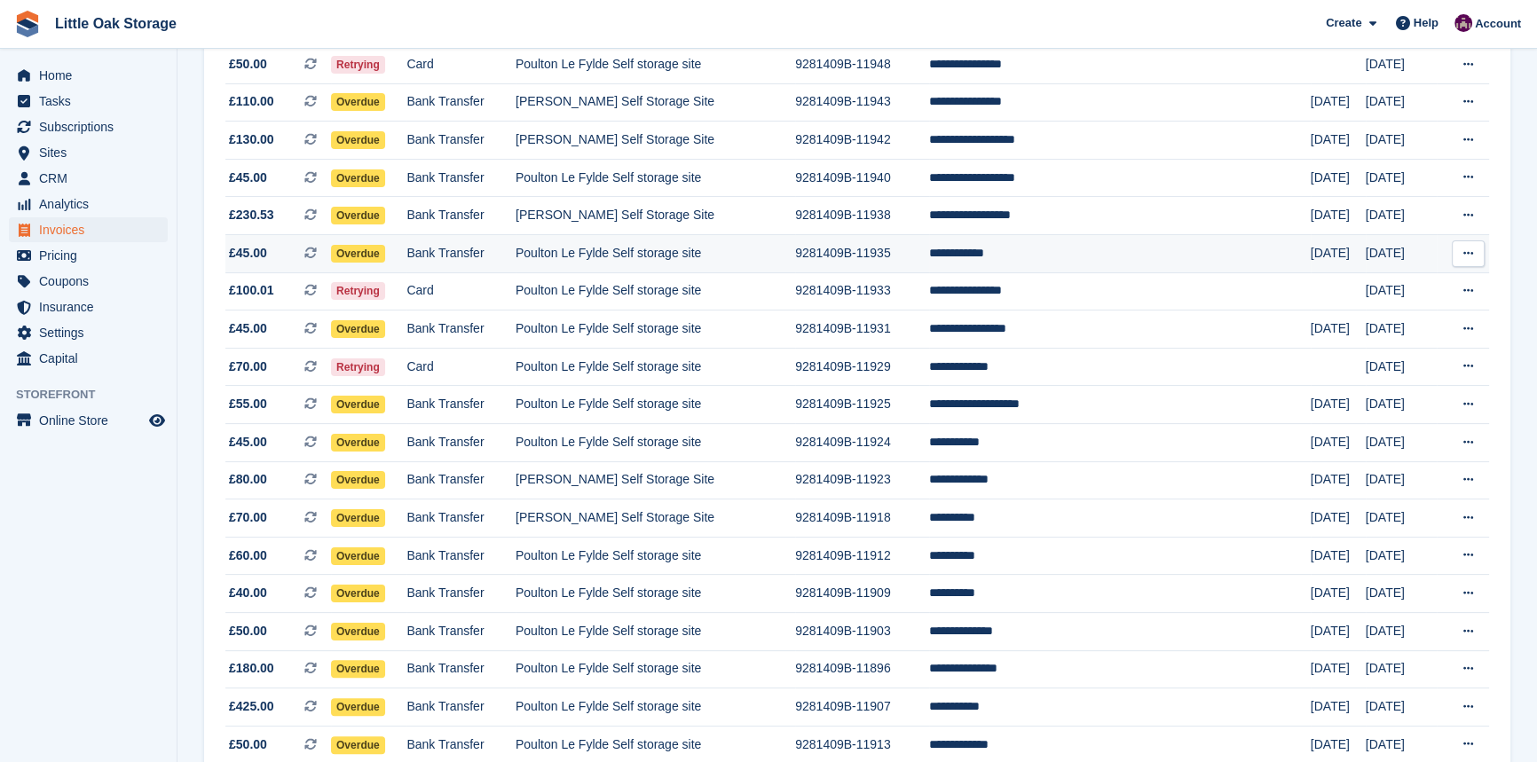
scroll to position [241, 0]
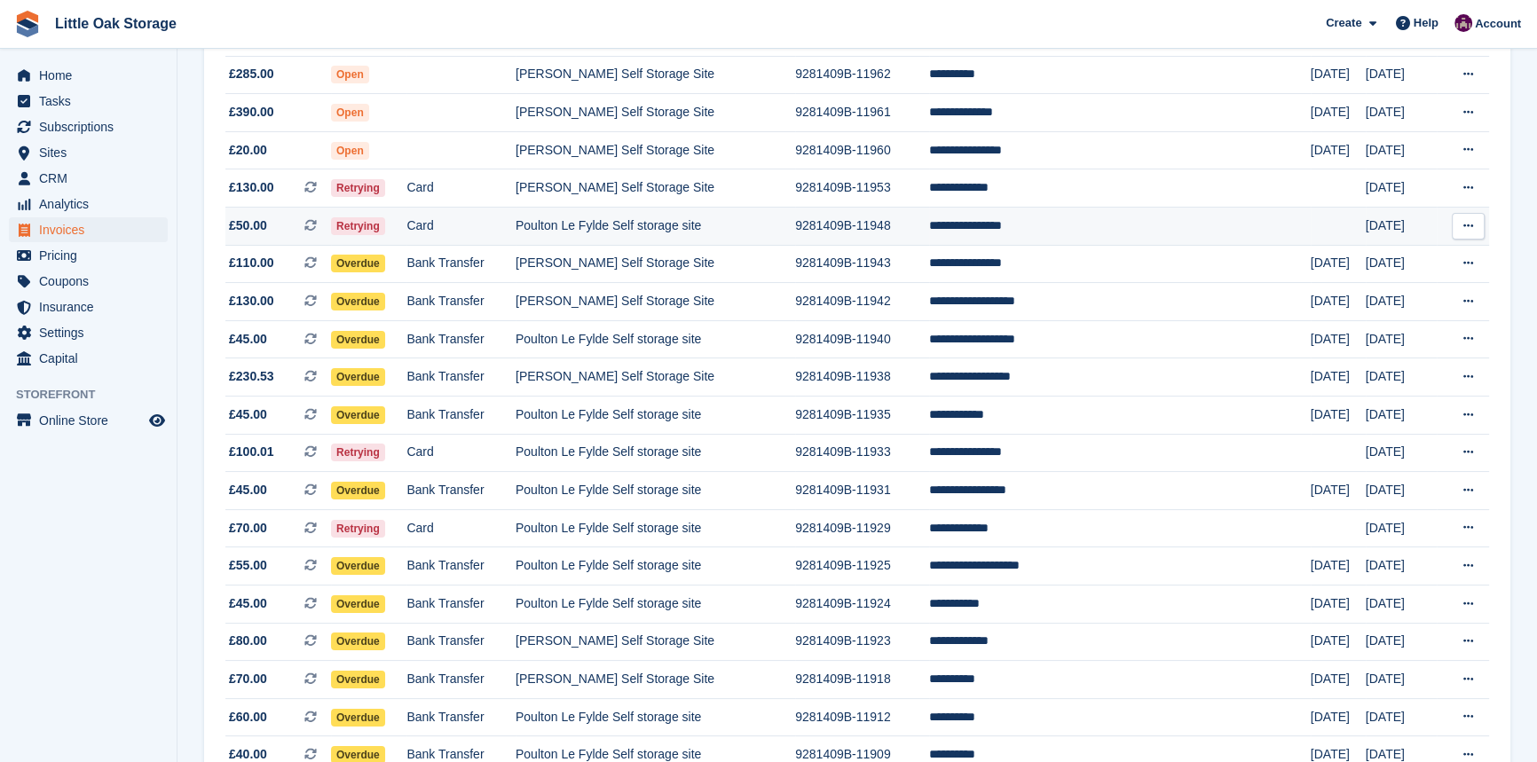
click at [929, 232] on td "9281409B-11948" at bounding box center [862, 227] width 134 height 38
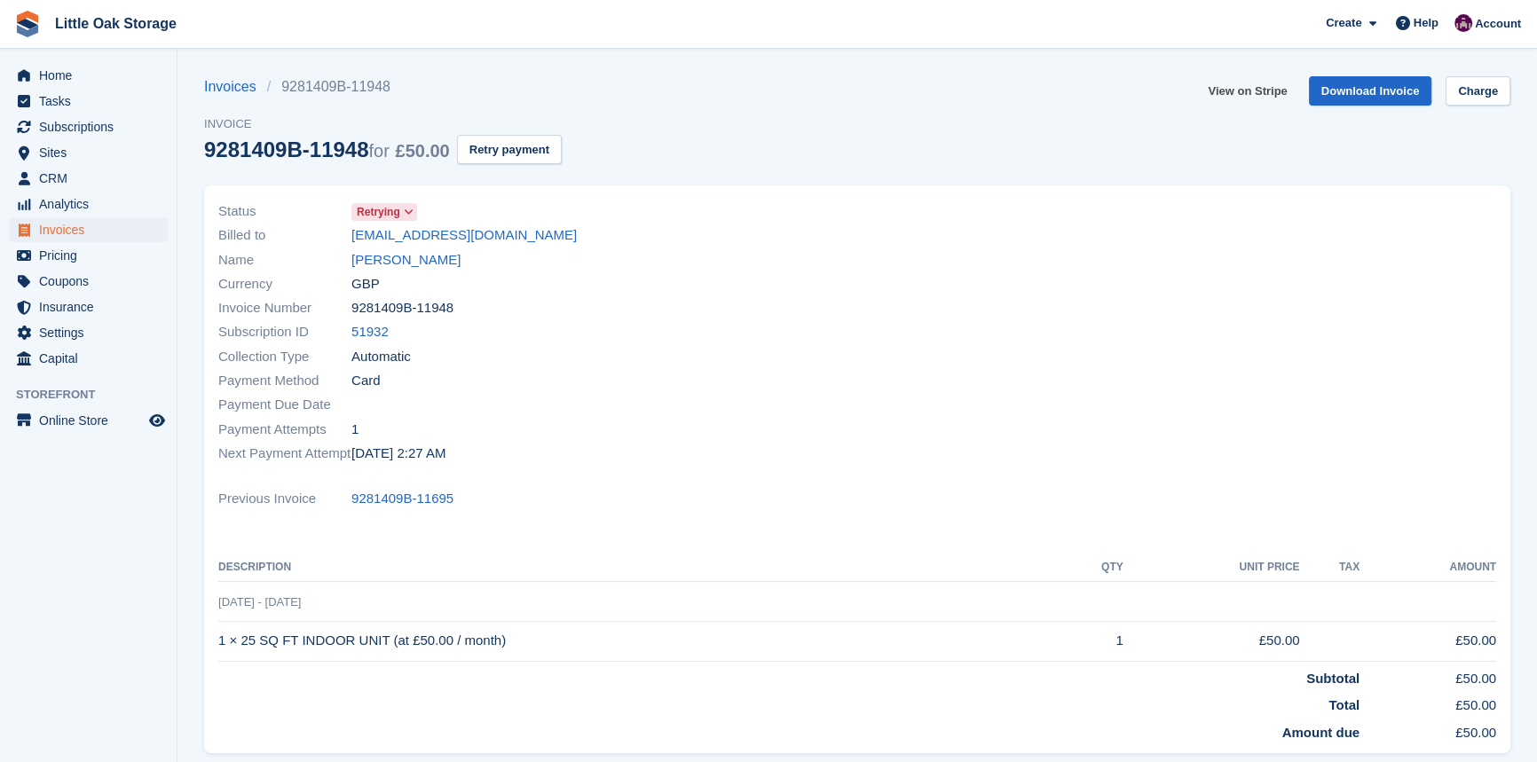
click at [1242, 97] on link "View on Stripe" at bounding box center [1247, 90] width 93 height 29
click at [80, 220] on span "Invoices" at bounding box center [92, 229] width 107 height 25
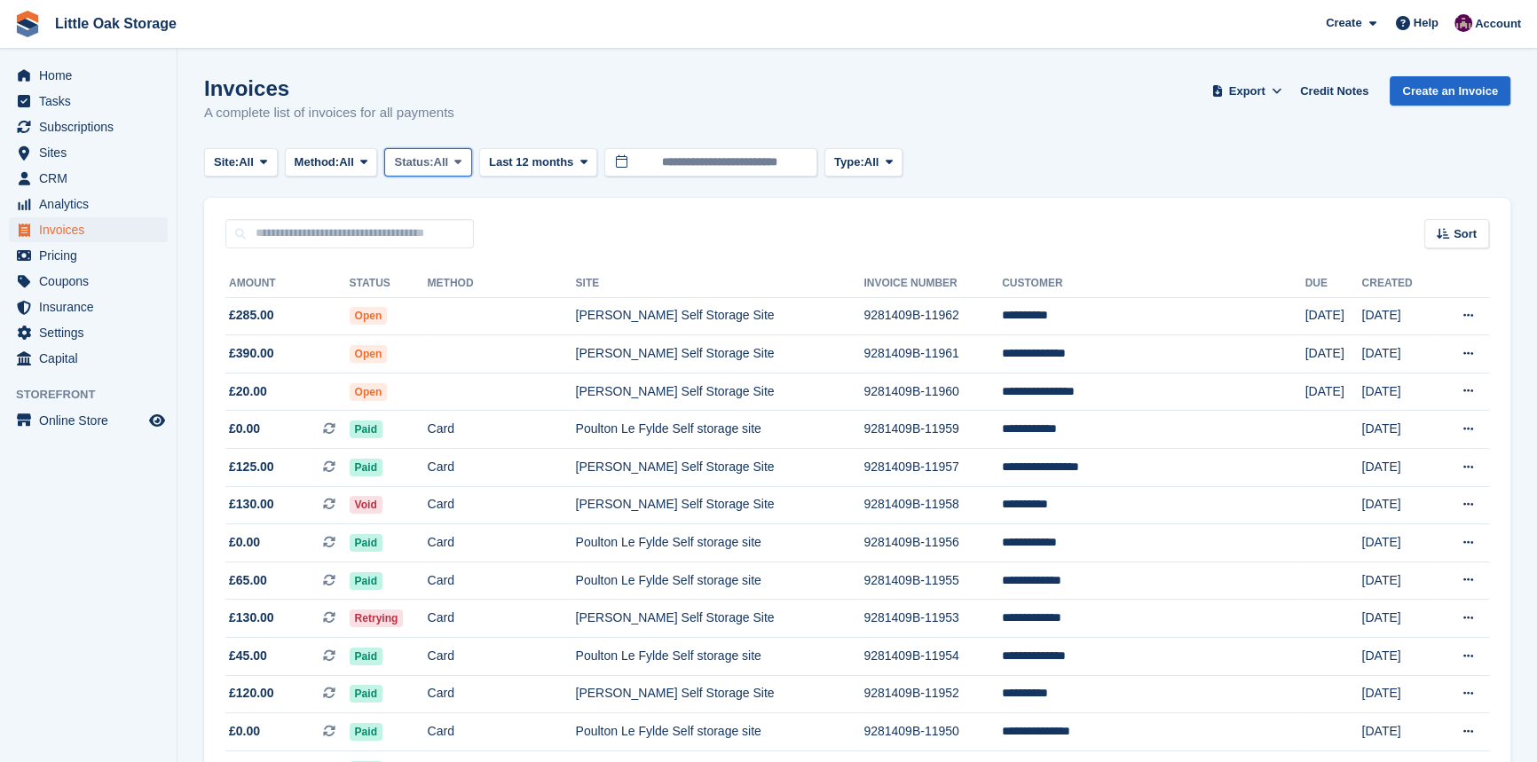
click at [430, 162] on span "Status:" at bounding box center [413, 163] width 39 height 18
click at [443, 293] on link "Open" at bounding box center [469, 300] width 154 height 32
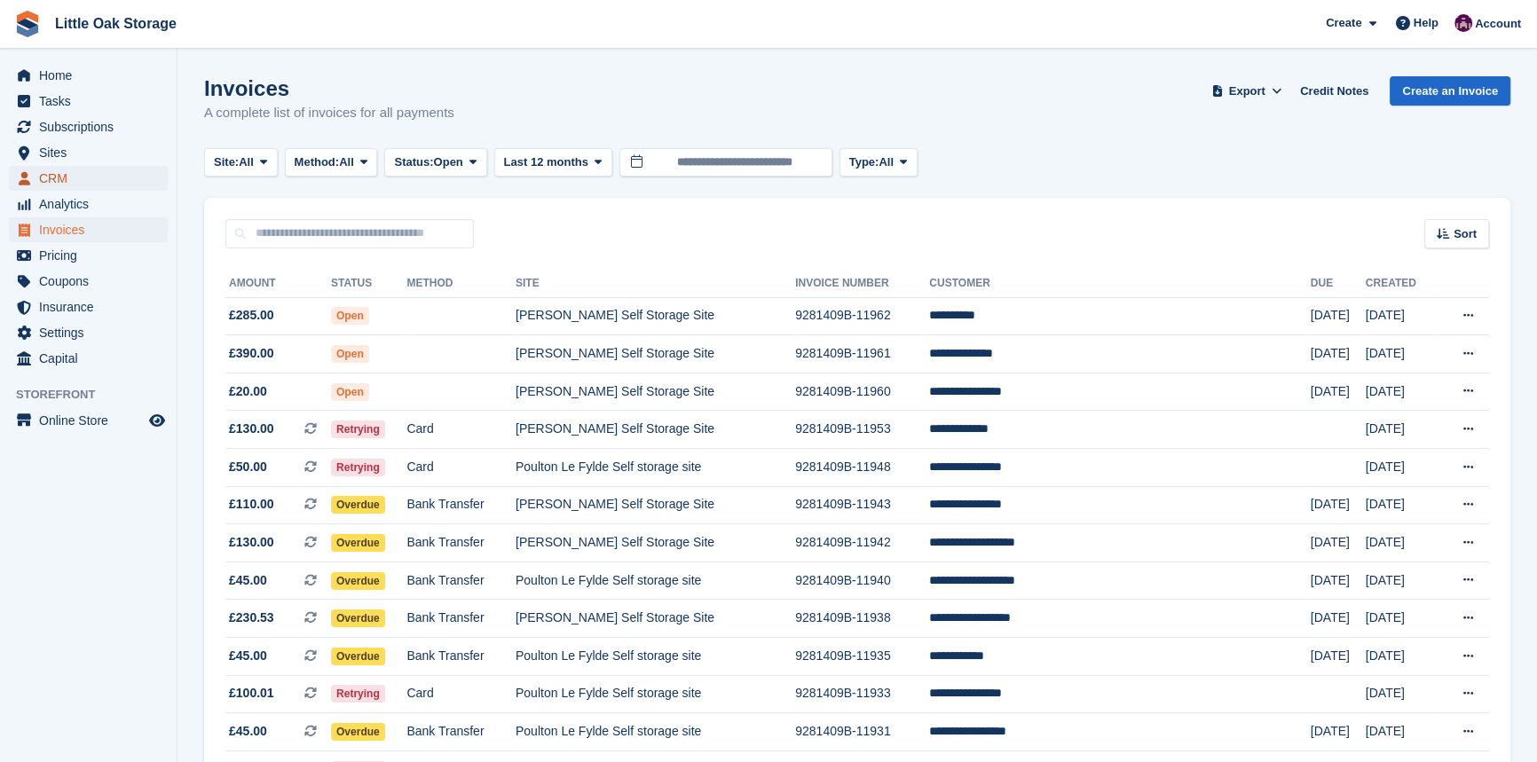
drag, startPoint x: 43, startPoint y: 176, endPoint x: 431, endPoint y: 201, distance: 388.7
click at [43, 176] on span "CRM" at bounding box center [92, 178] width 107 height 25
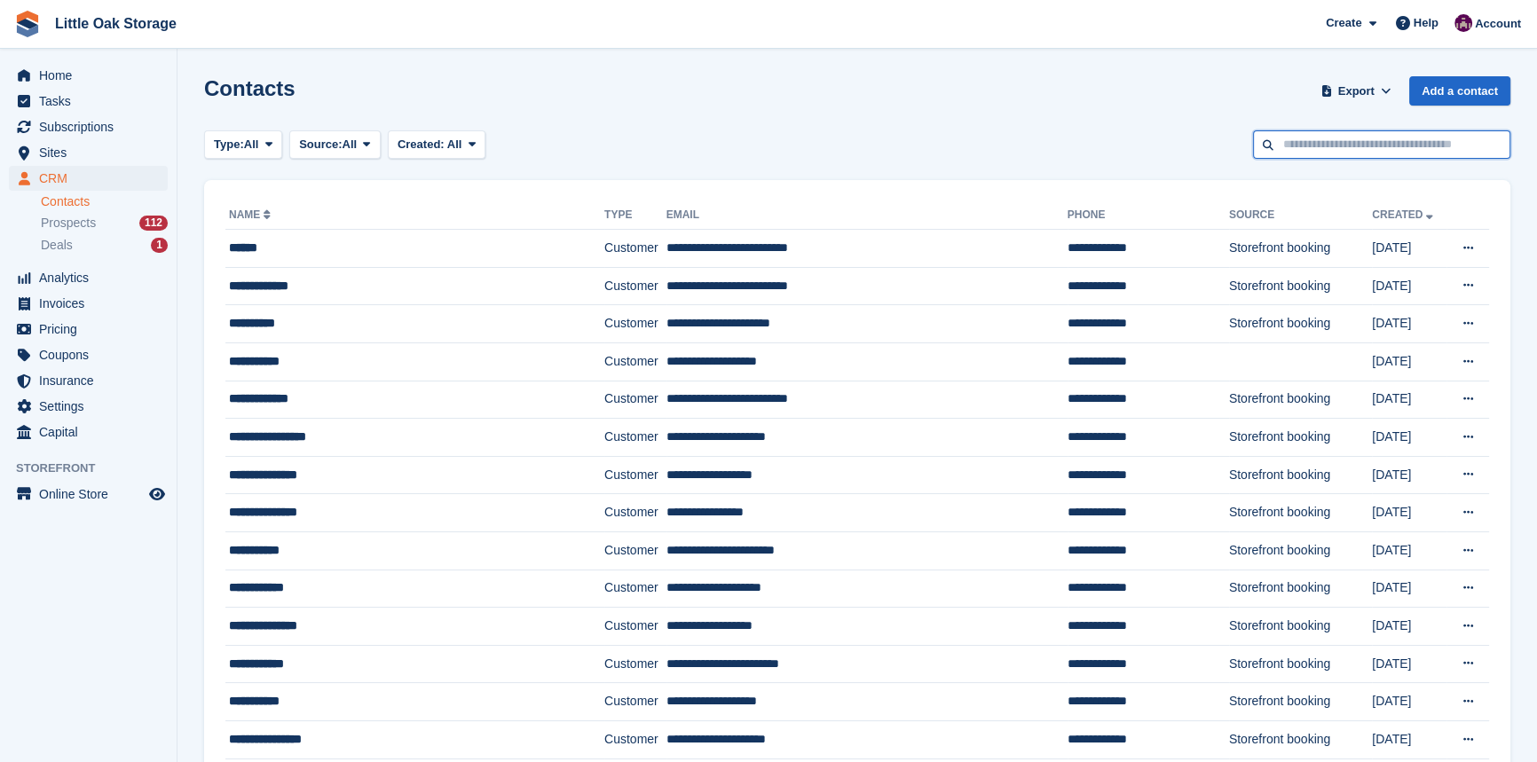
drag, startPoint x: 1367, startPoint y: 153, endPoint x: 1357, endPoint y: 154, distance: 9.9
click at [1367, 154] on input "text" at bounding box center [1381, 144] width 257 height 29
type input "***"
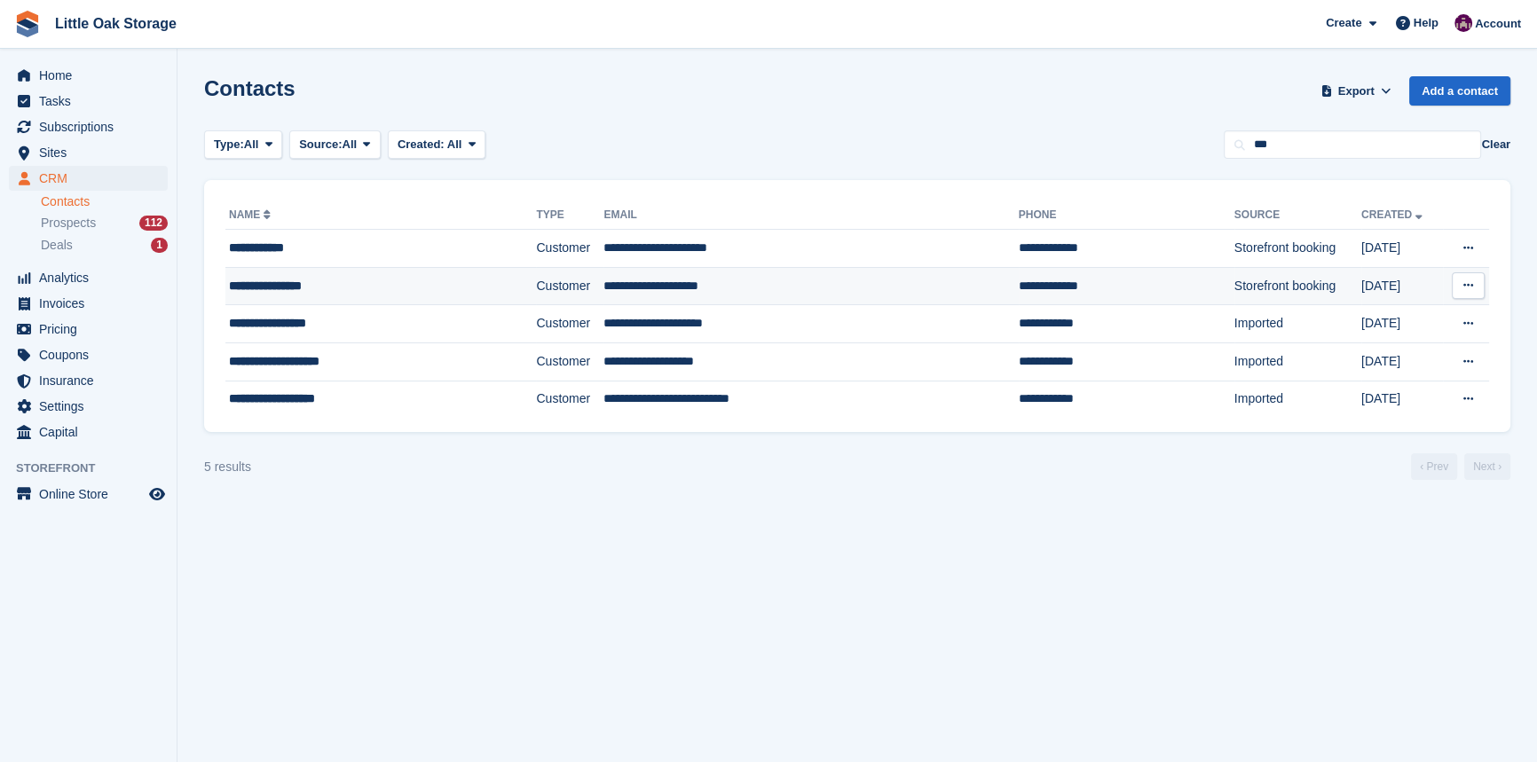
click at [536, 291] on td "Customer" at bounding box center [569, 286] width 67 height 38
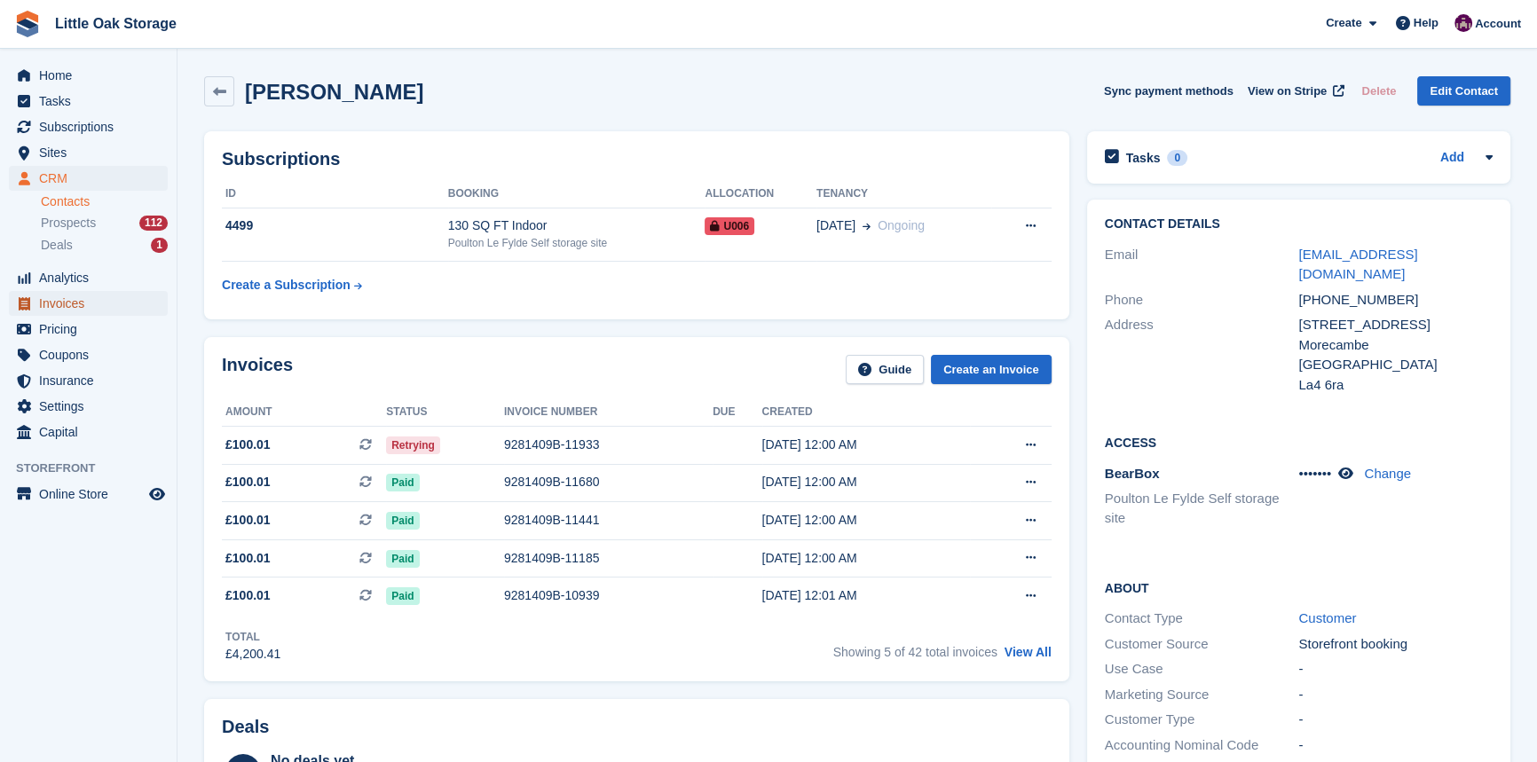
click at [91, 304] on span "Invoices" at bounding box center [92, 303] width 107 height 25
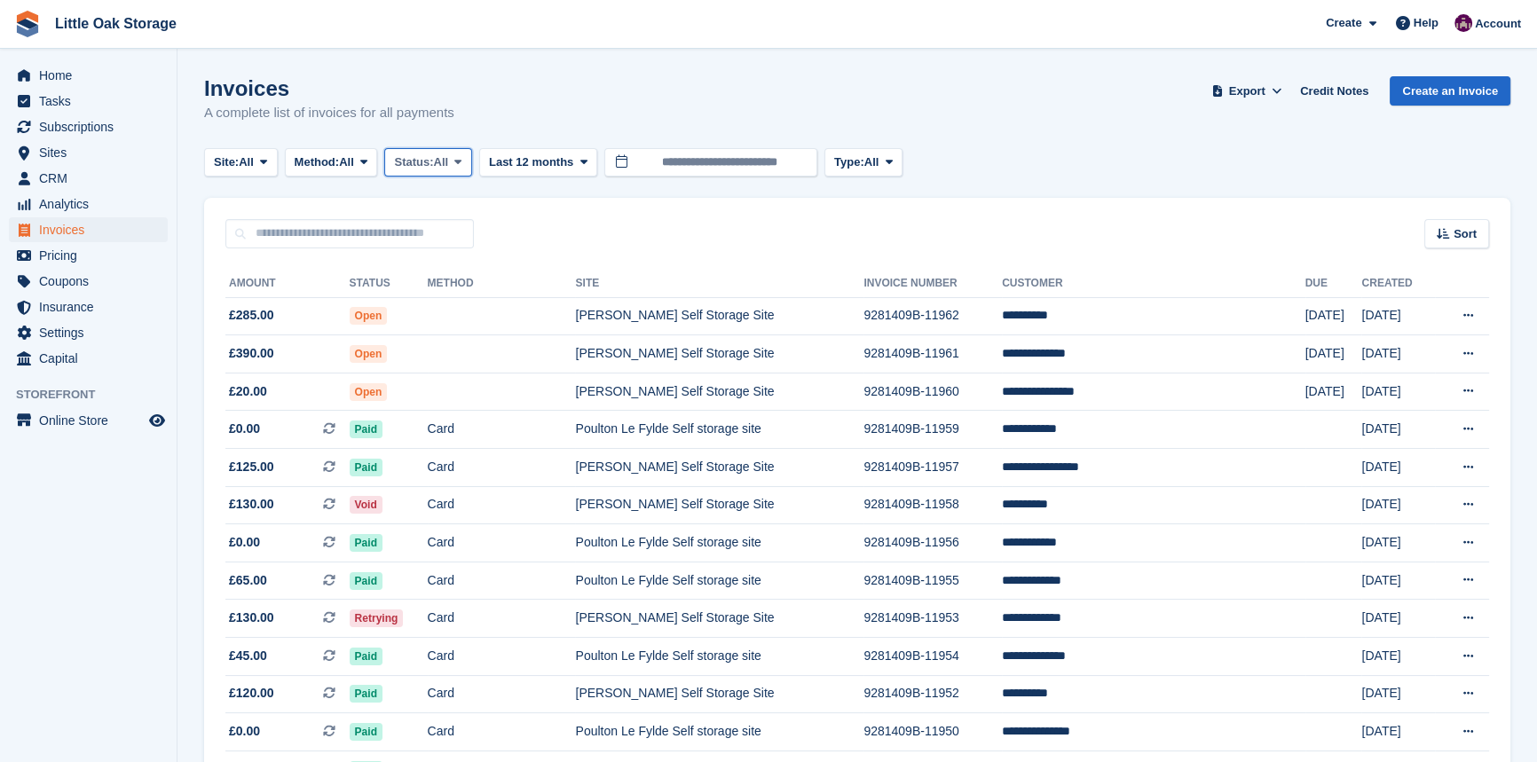
click at [449, 154] on span "All" at bounding box center [441, 163] width 15 height 18
click at [504, 300] on link "Open" at bounding box center [469, 300] width 154 height 32
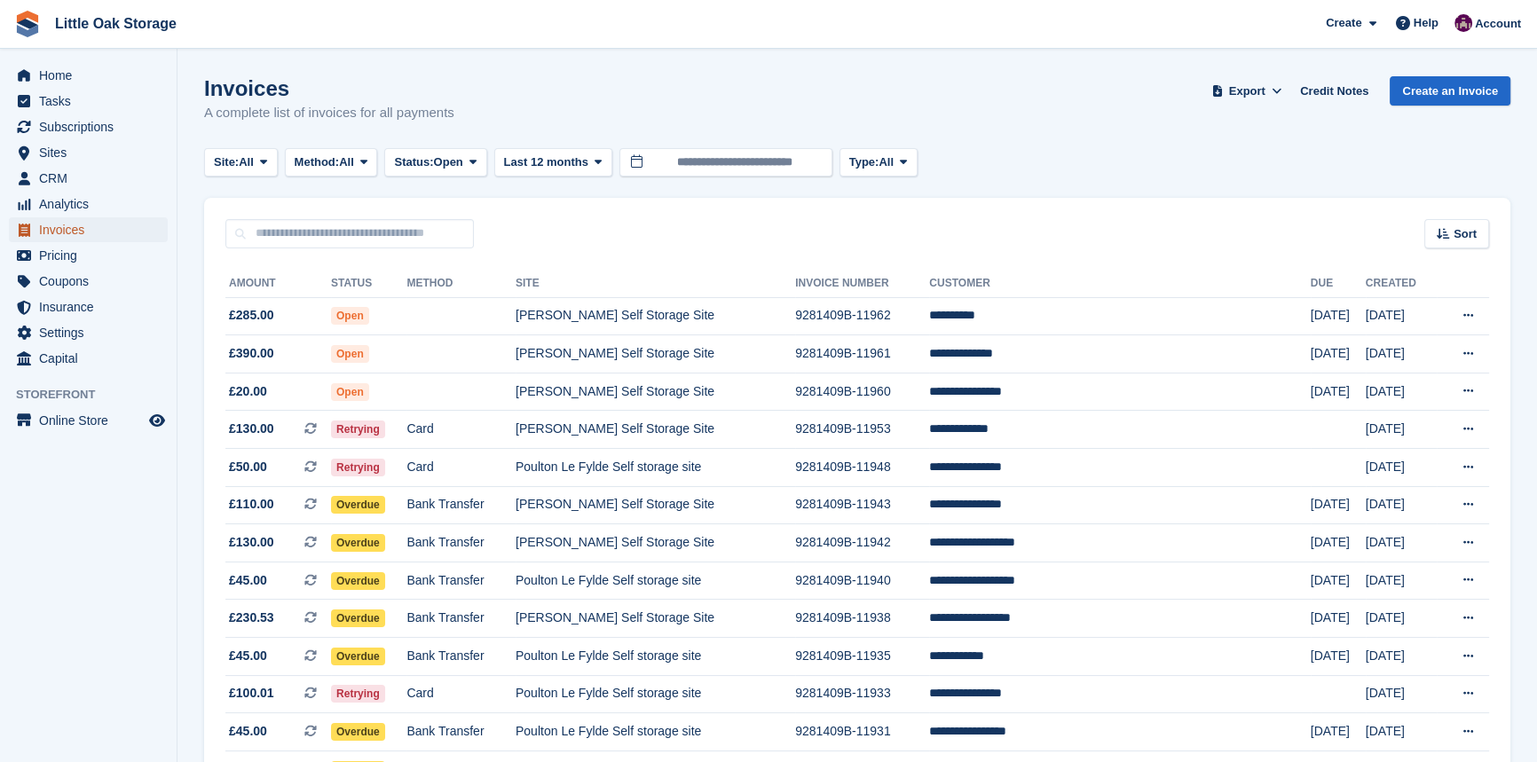
click at [48, 228] on span "Invoices" at bounding box center [92, 229] width 107 height 25
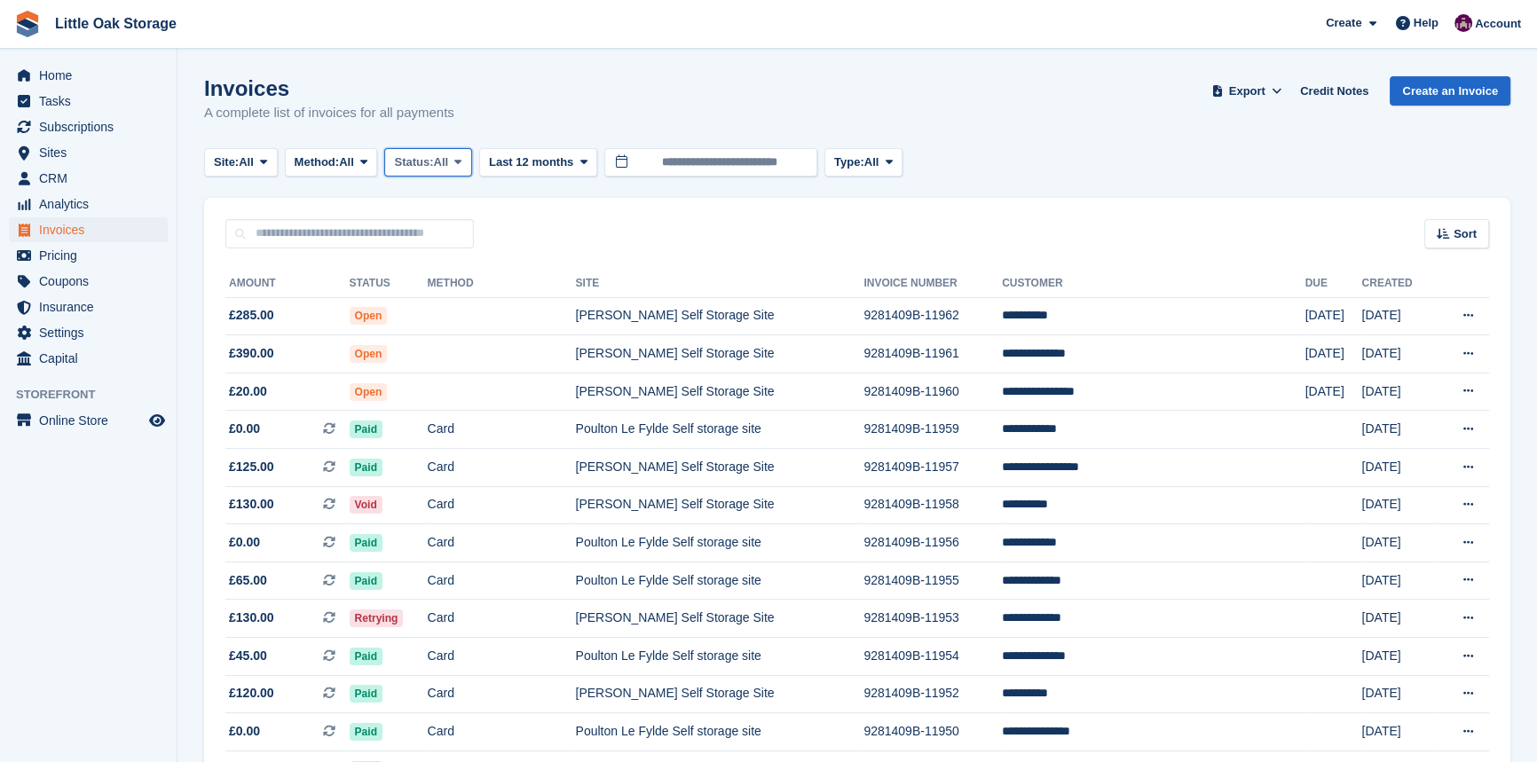
click at [428, 171] on button "Status: All" at bounding box center [427, 162] width 87 height 29
drag, startPoint x: 433, startPoint y: 290, endPoint x: 598, endPoint y: 408, distance: 202.9
click at [433, 290] on link "Open" at bounding box center [469, 300] width 154 height 32
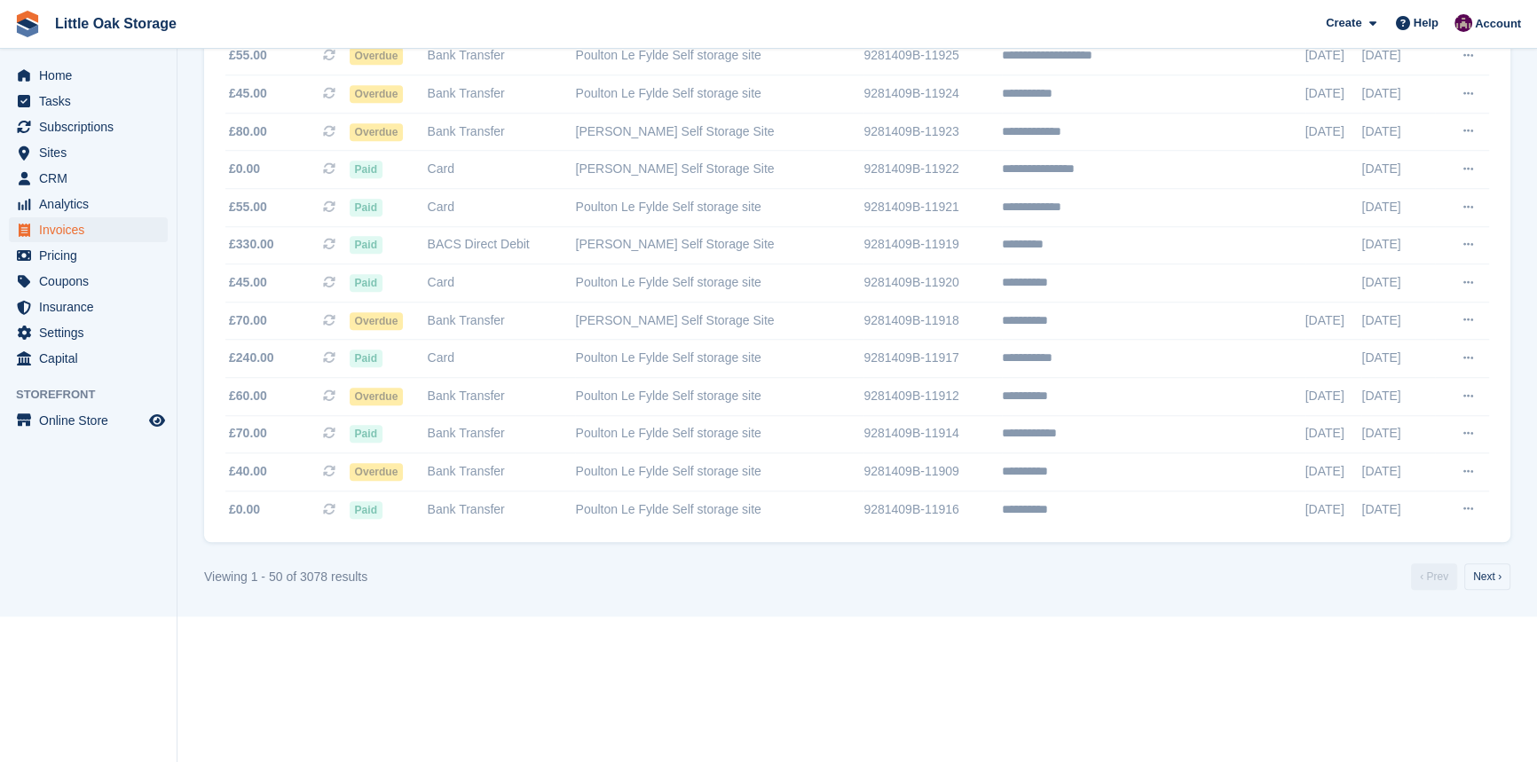
scroll to position [1688, 0]
drag, startPoint x: 1479, startPoint y: 563, endPoint x: 1476, endPoint y: 586, distance: 23.2
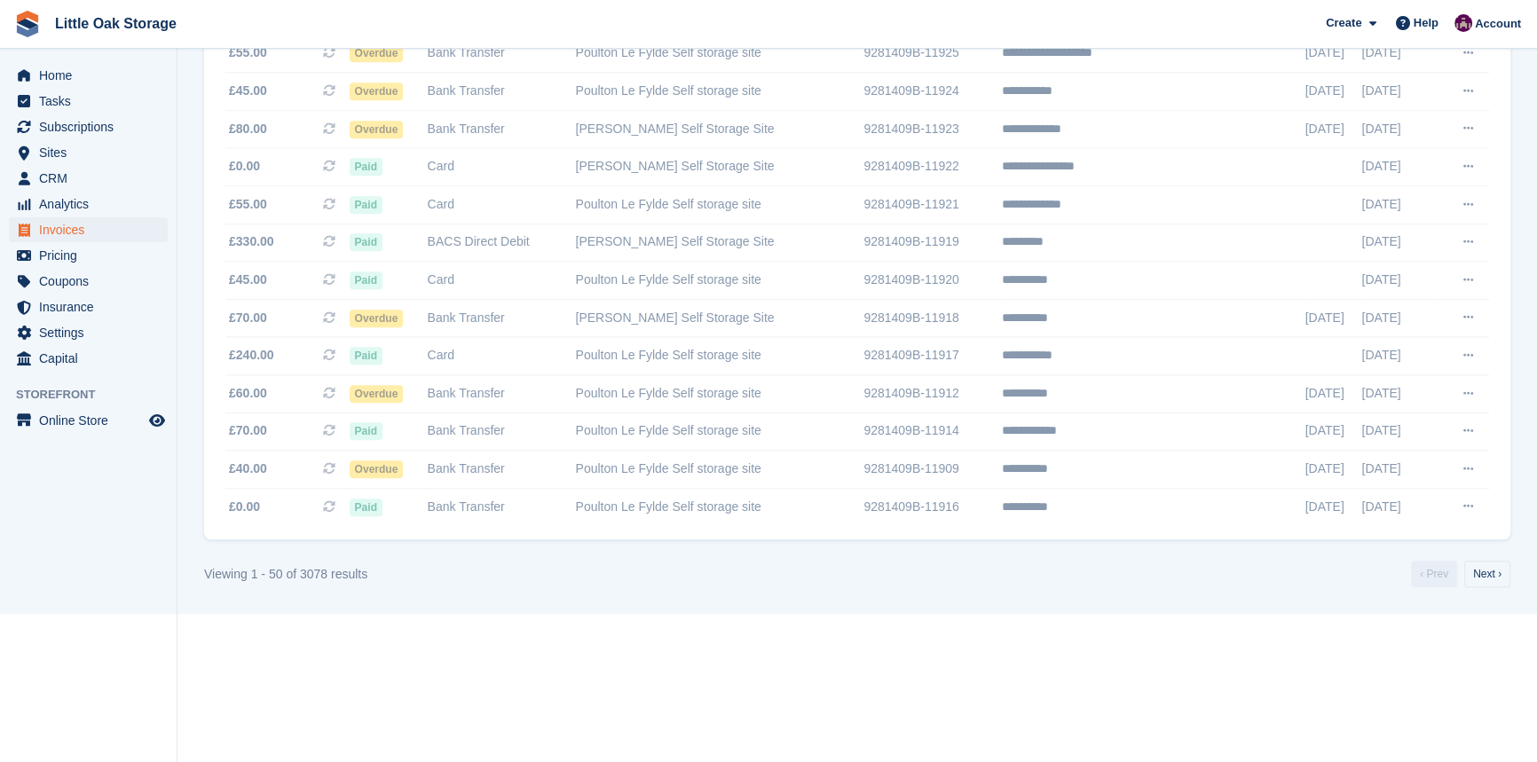
drag, startPoint x: 1484, startPoint y: 599, endPoint x: 1417, endPoint y: 667, distance: 95.4
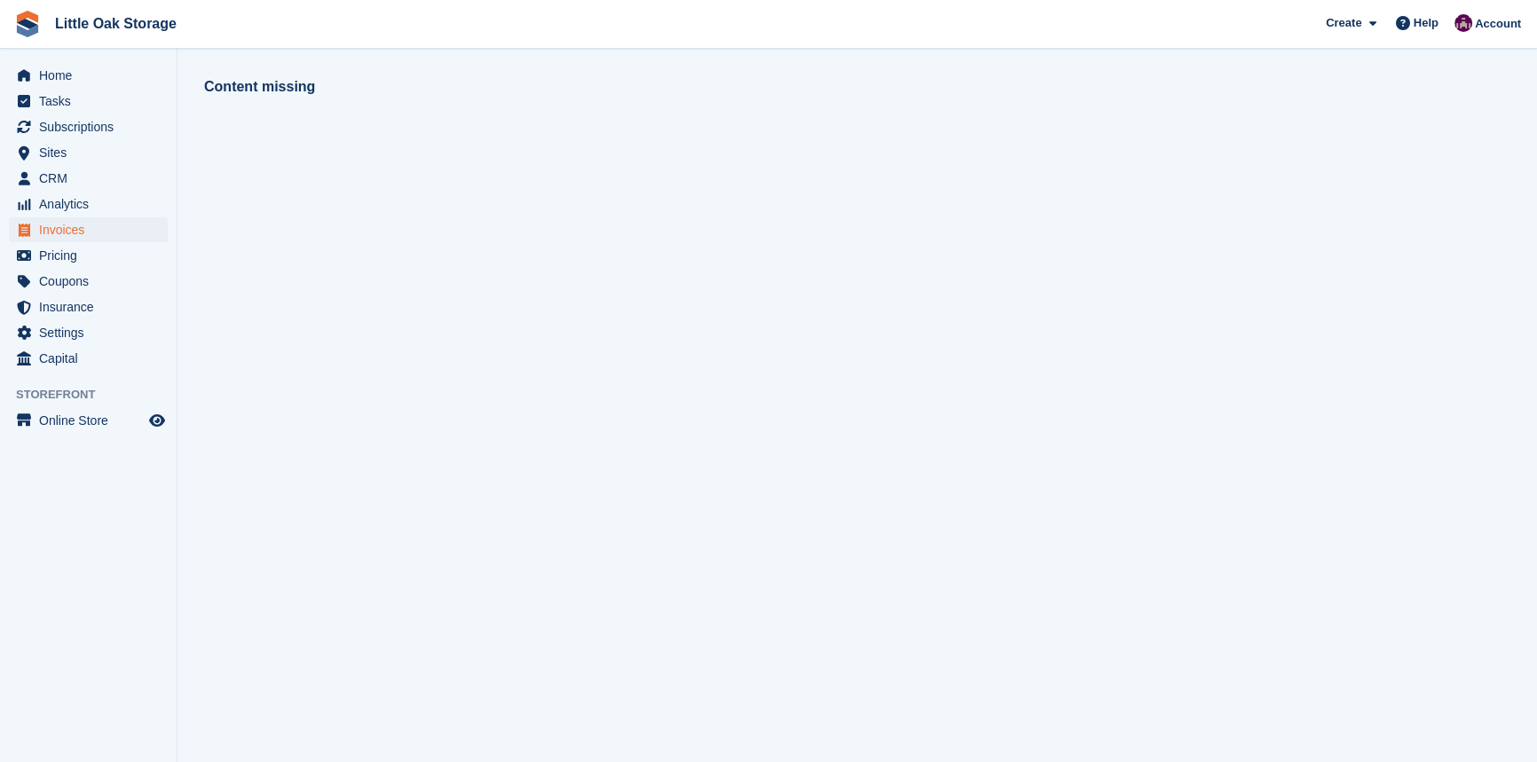
scroll to position [0, 0]
click at [559, 335] on section "Content missing" at bounding box center [858, 381] width 1360 height 762
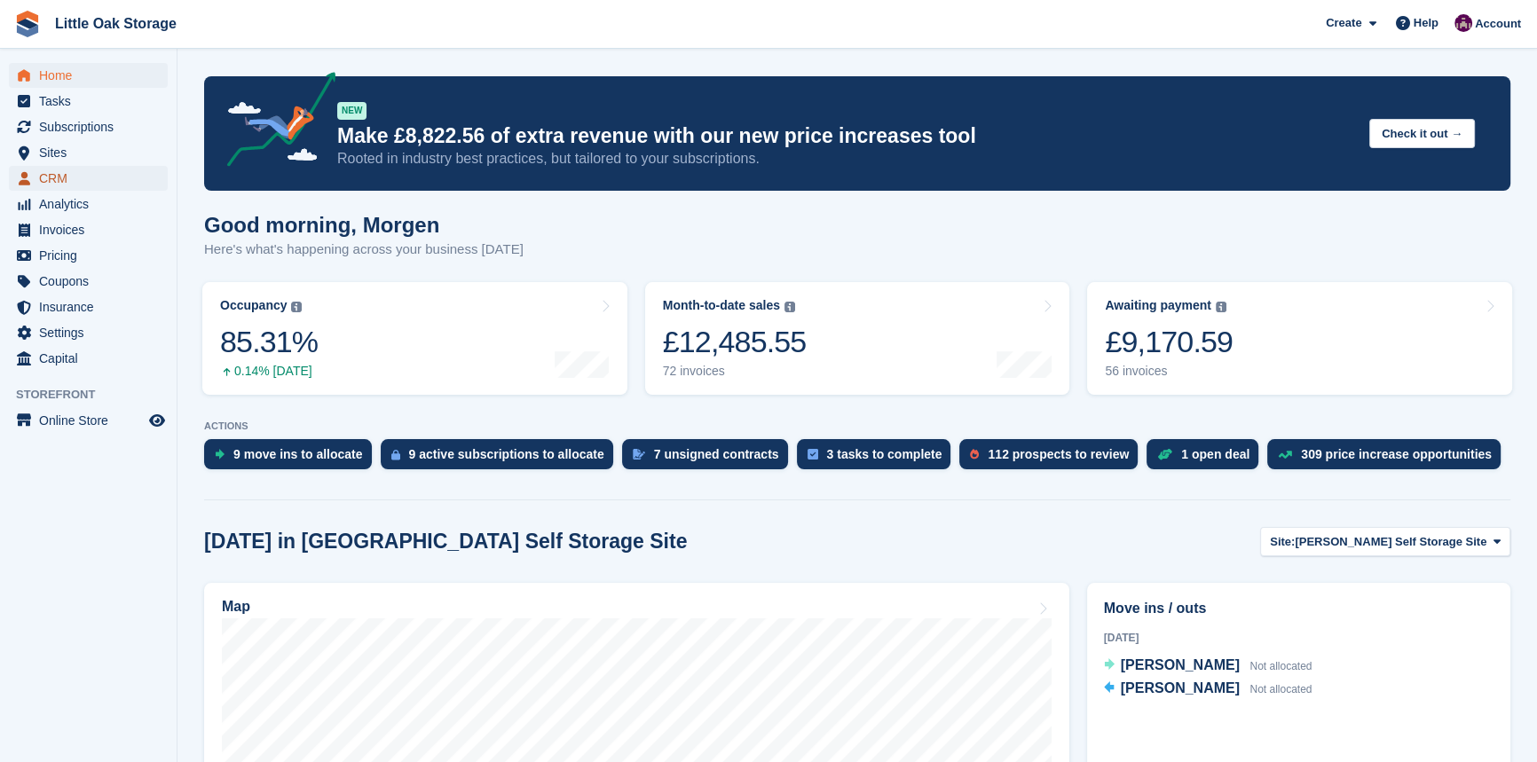
click at [80, 184] on span "CRM" at bounding box center [92, 178] width 107 height 25
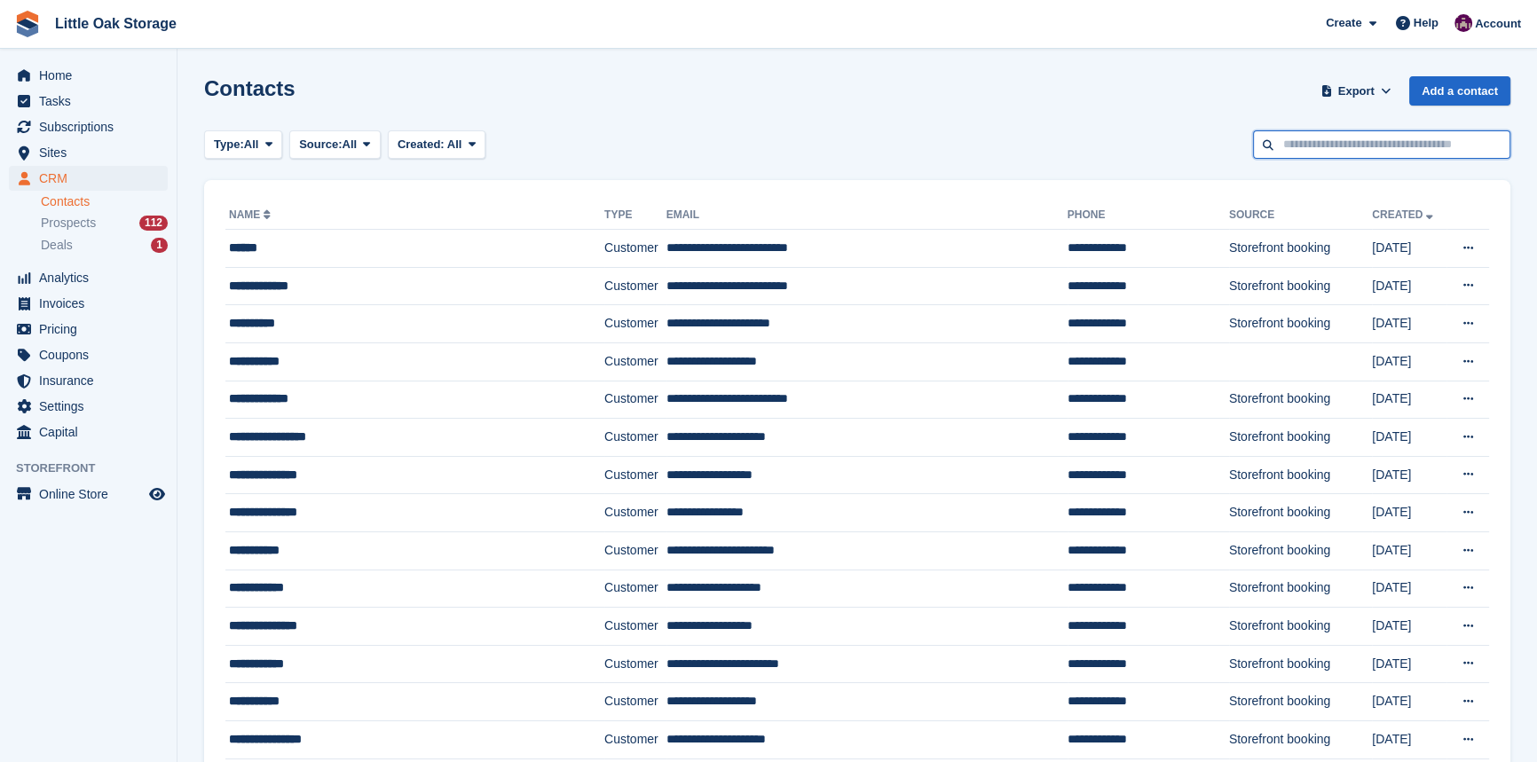
click at [1325, 147] on input "text" at bounding box center [1381, 144] width 257 height 29
type input "*****"
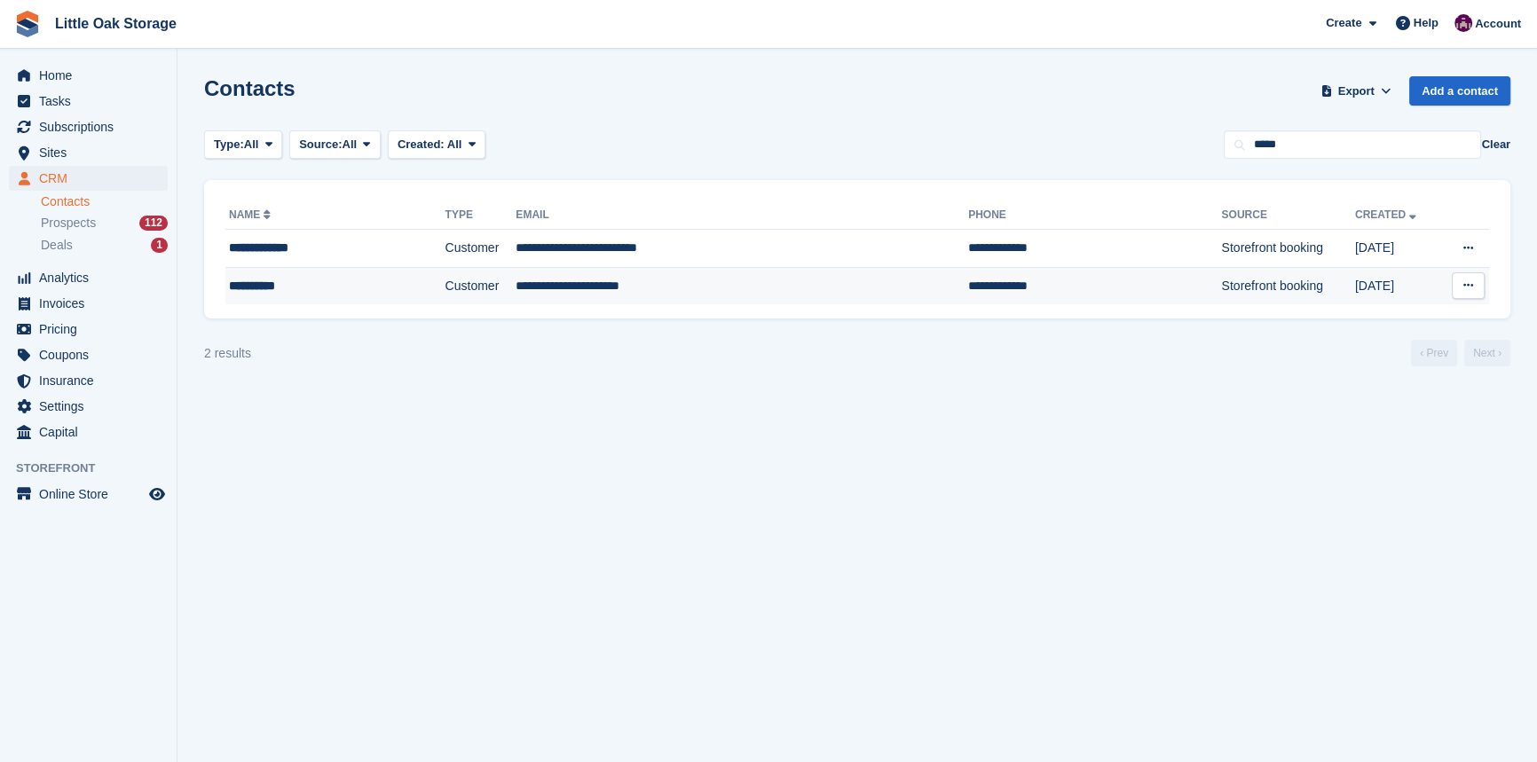
click at [968, 303] on td "**********" at bounding box center [1094, 285] width 253 height 37
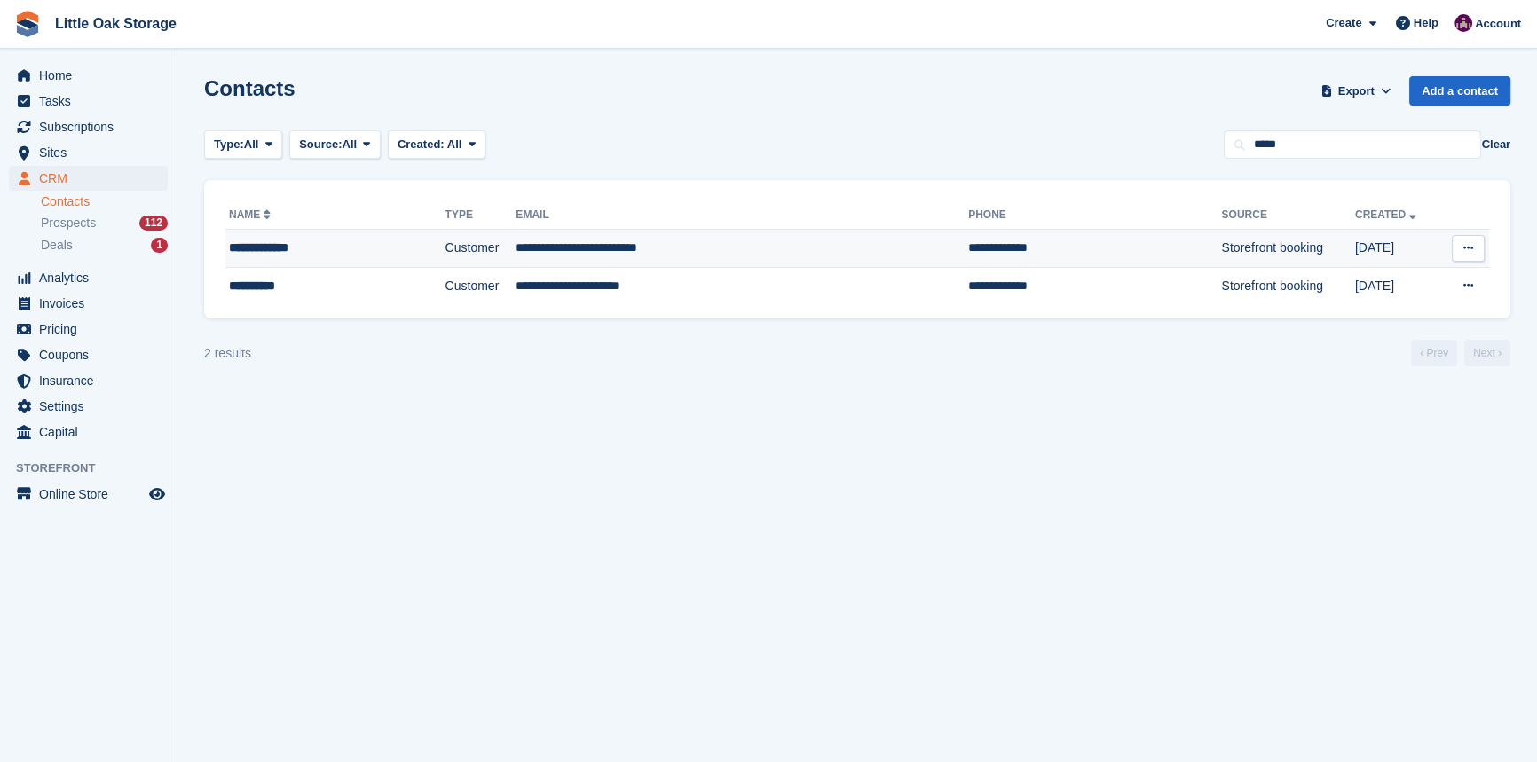
click at [545, 257] on td "**********" at bounding box center [742, 249] width 453 height 38
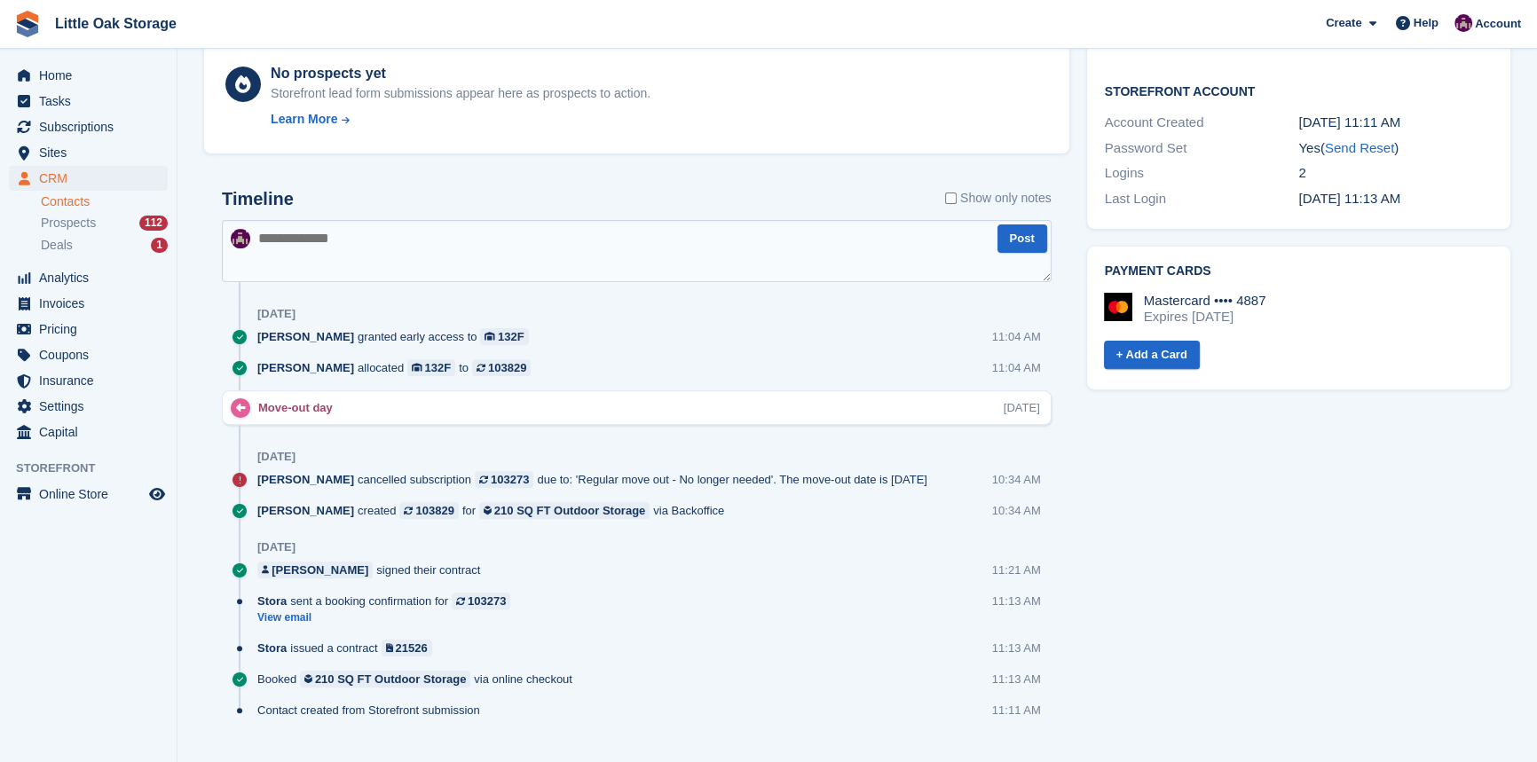
scroll to position [746, 0]
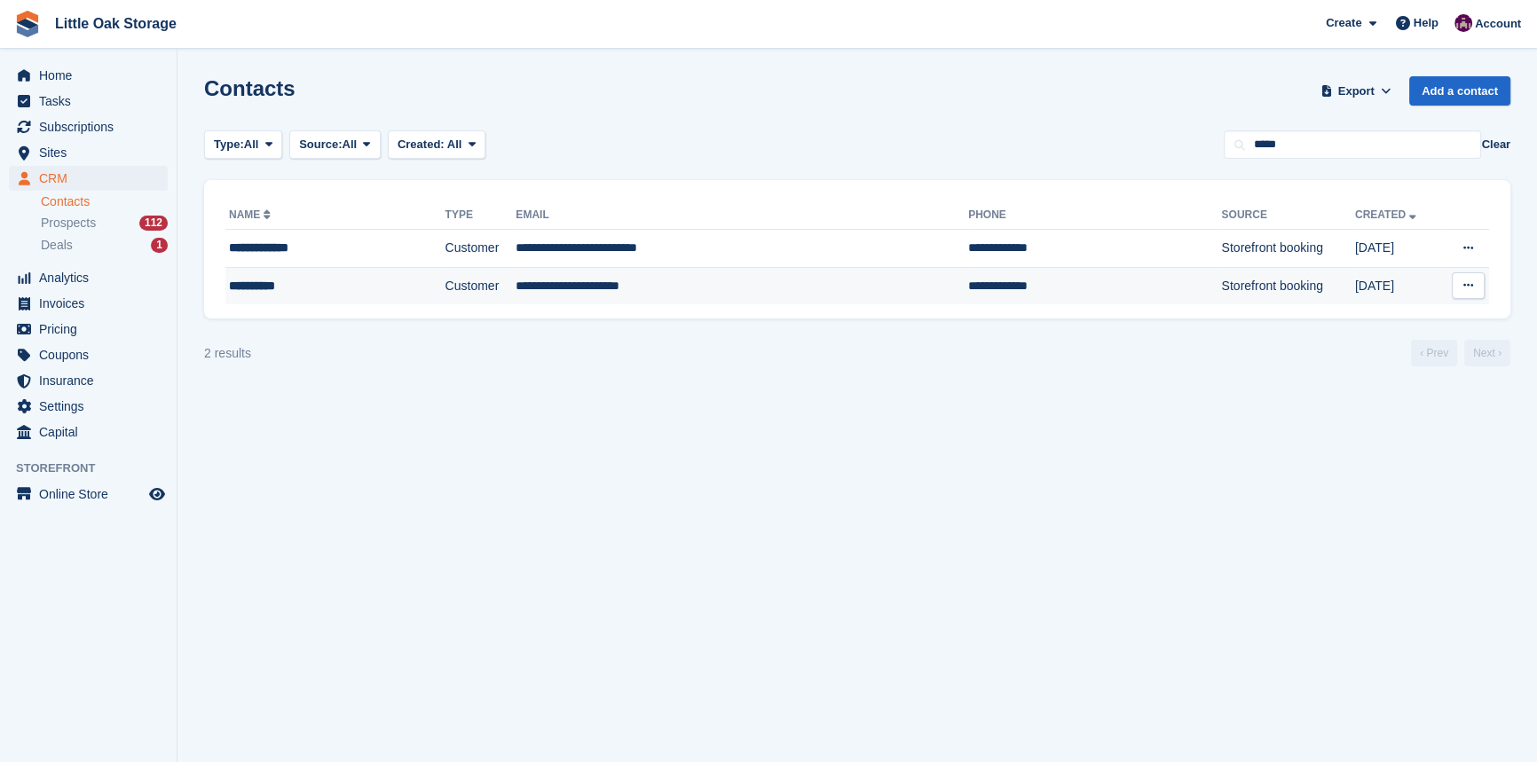
click at [476, 284] on td "Customer" at bounding box center [481, 285] width 71 height 37
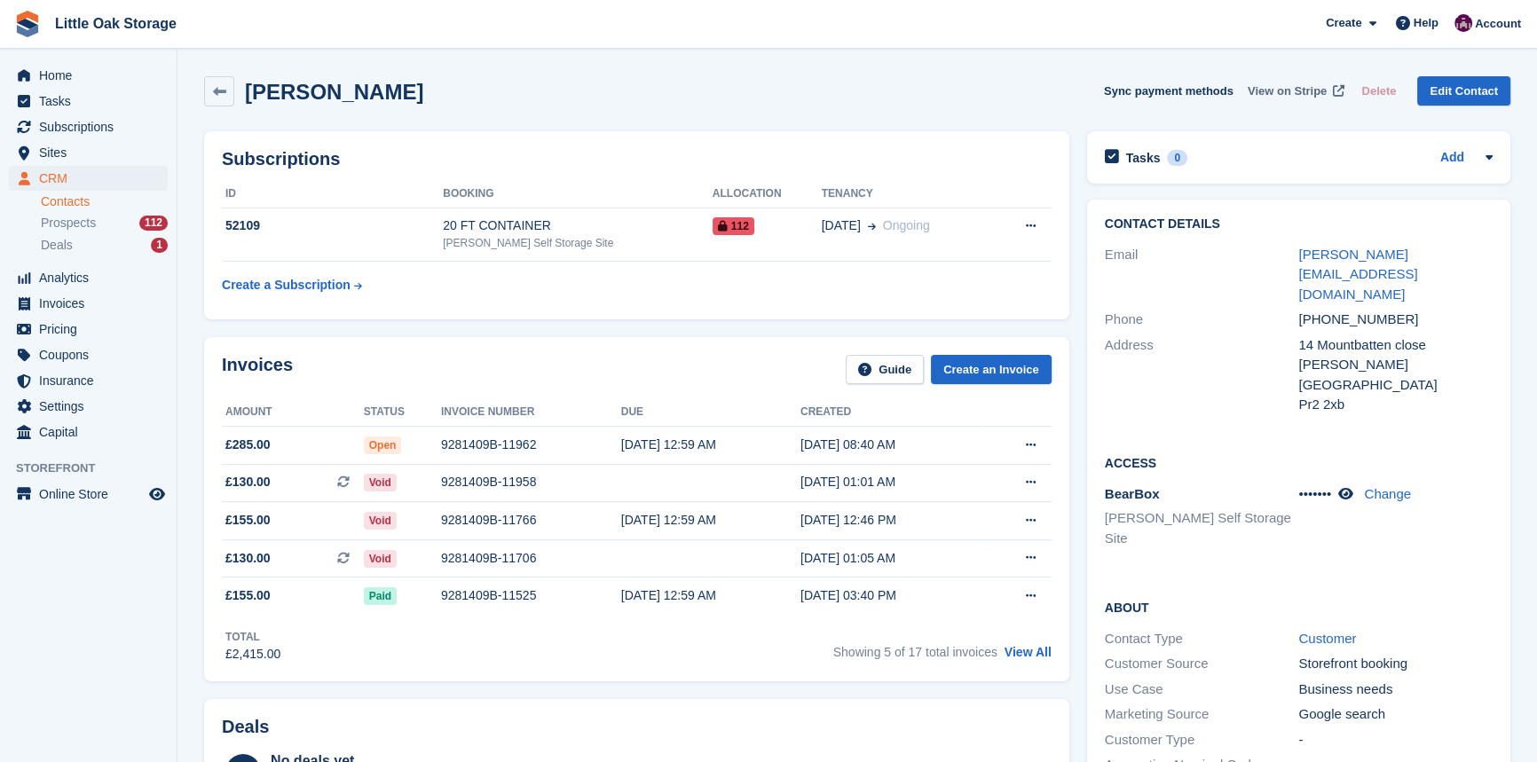
click at [1286, 88] on span "View on Stripe" at bounding box center [1287, 92] width 79 height 18
click at [66, 146] on span "Sites" at bounding box center [92, 152] width 107 height 25
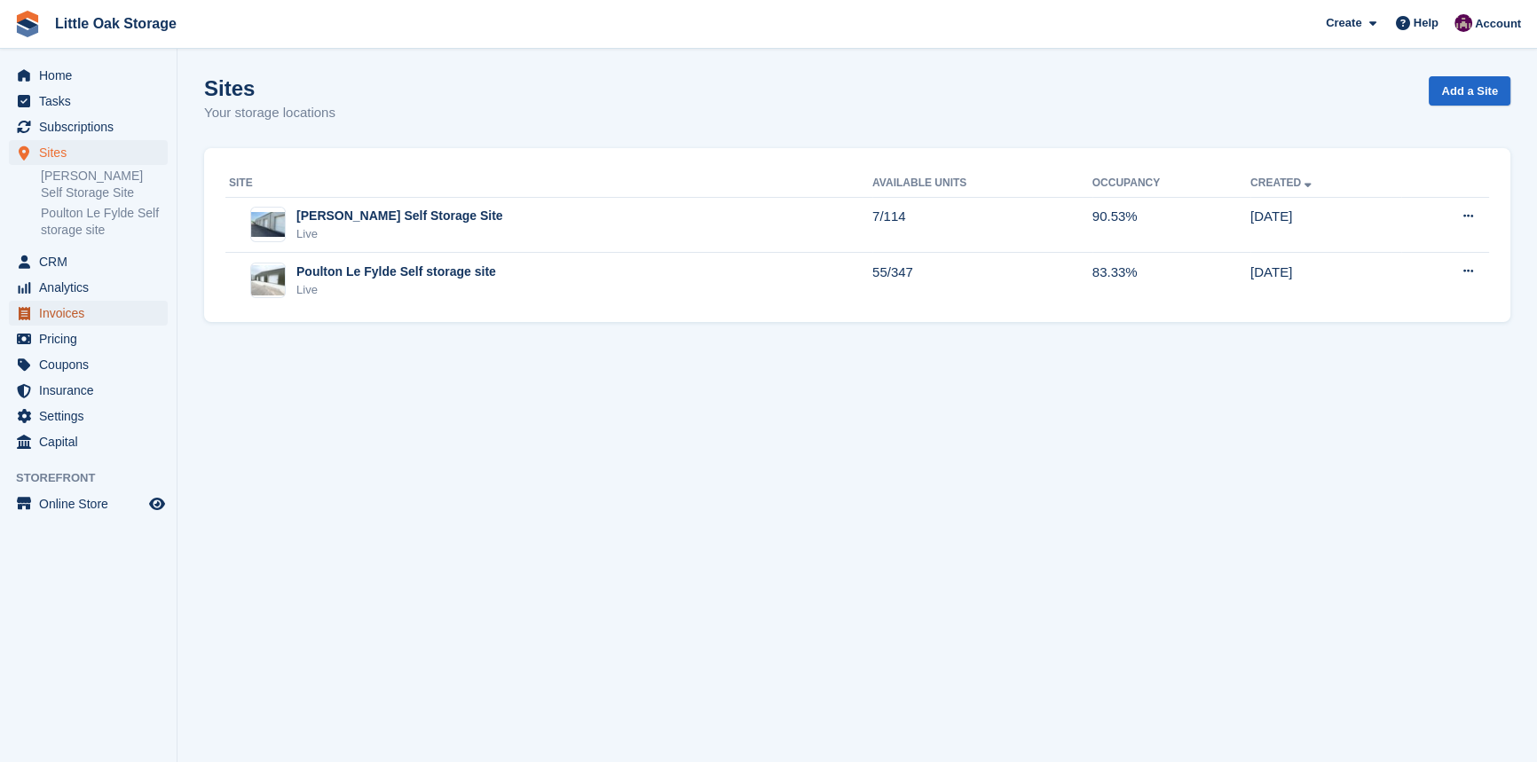
click at [66, 324] on span "Invoices" at bounding box center [92, 313] width 107 height 25
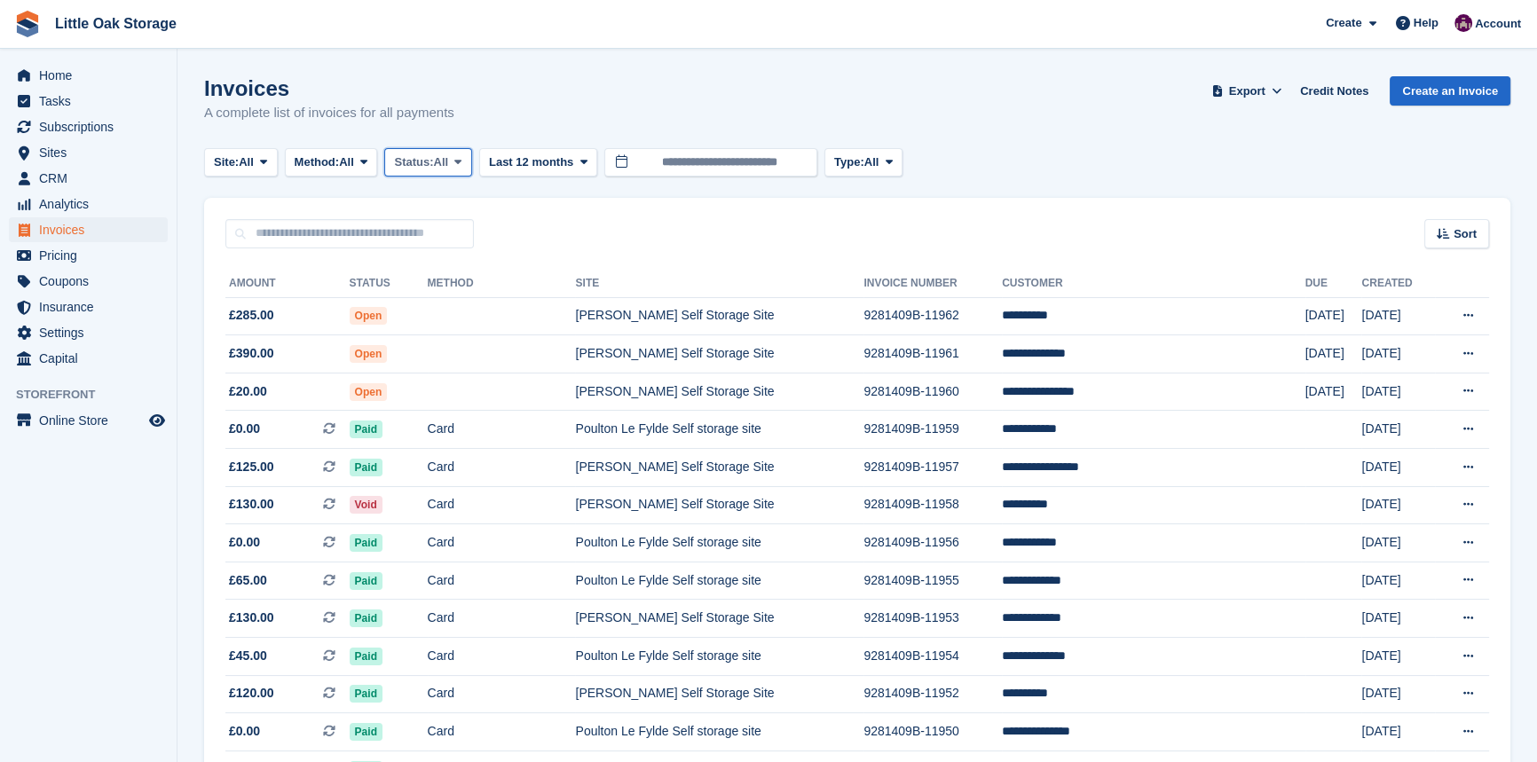
click at [465, 169] on span at bounding box center [458, 162] width 14 height 14
click at [471, 299] on link "Open" at bounding box center [469, 300] width 154 height 32
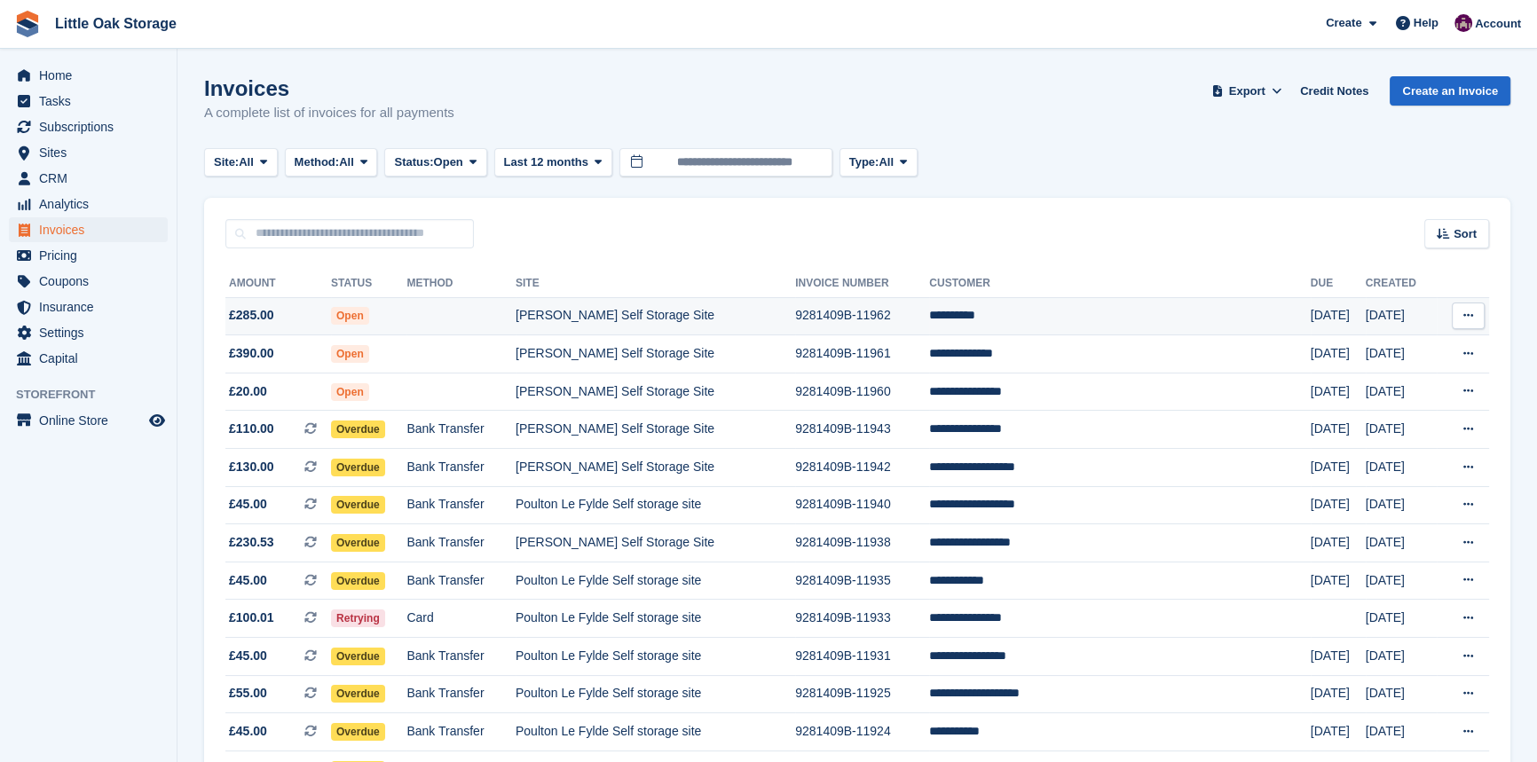
click at [889, 309] on td "9281409B-11962" at bounding box center [862, 316] width 134 height 38
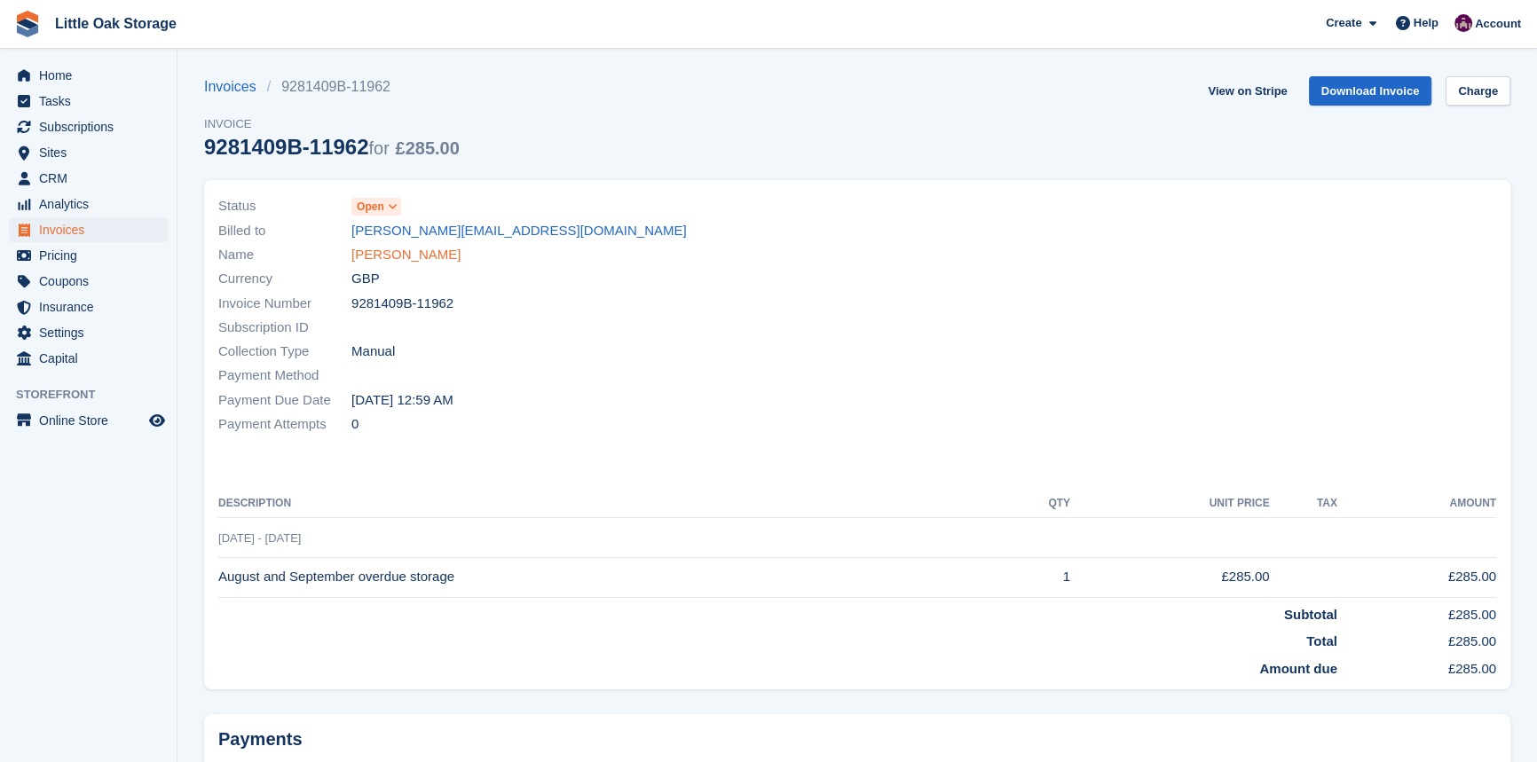
drag, startPoint x: 0, startPoint y: 0, endPoint x: 381, endPoint y: 262, distance: 462.1
click at [381, 262] on link "[PERSON_NAME]" at bounding box center [405, 255] width 109 height 20
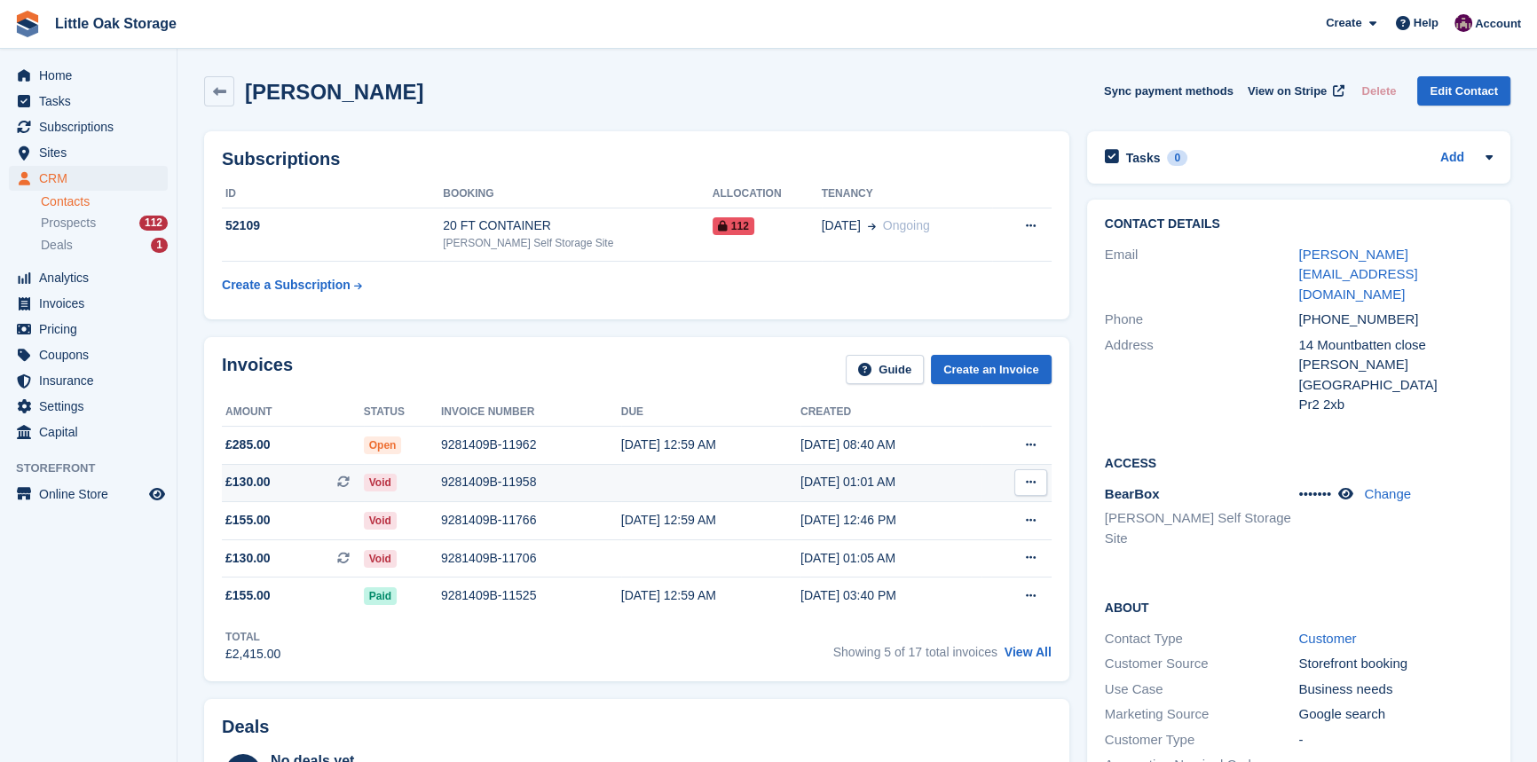
click at [573, 490] on div "9281409B-11958" at bounding box center [531, 482] width 180 height 19
click at [81, 178] on span "CRM" at bounding box center [92, 178] width 107 height 25
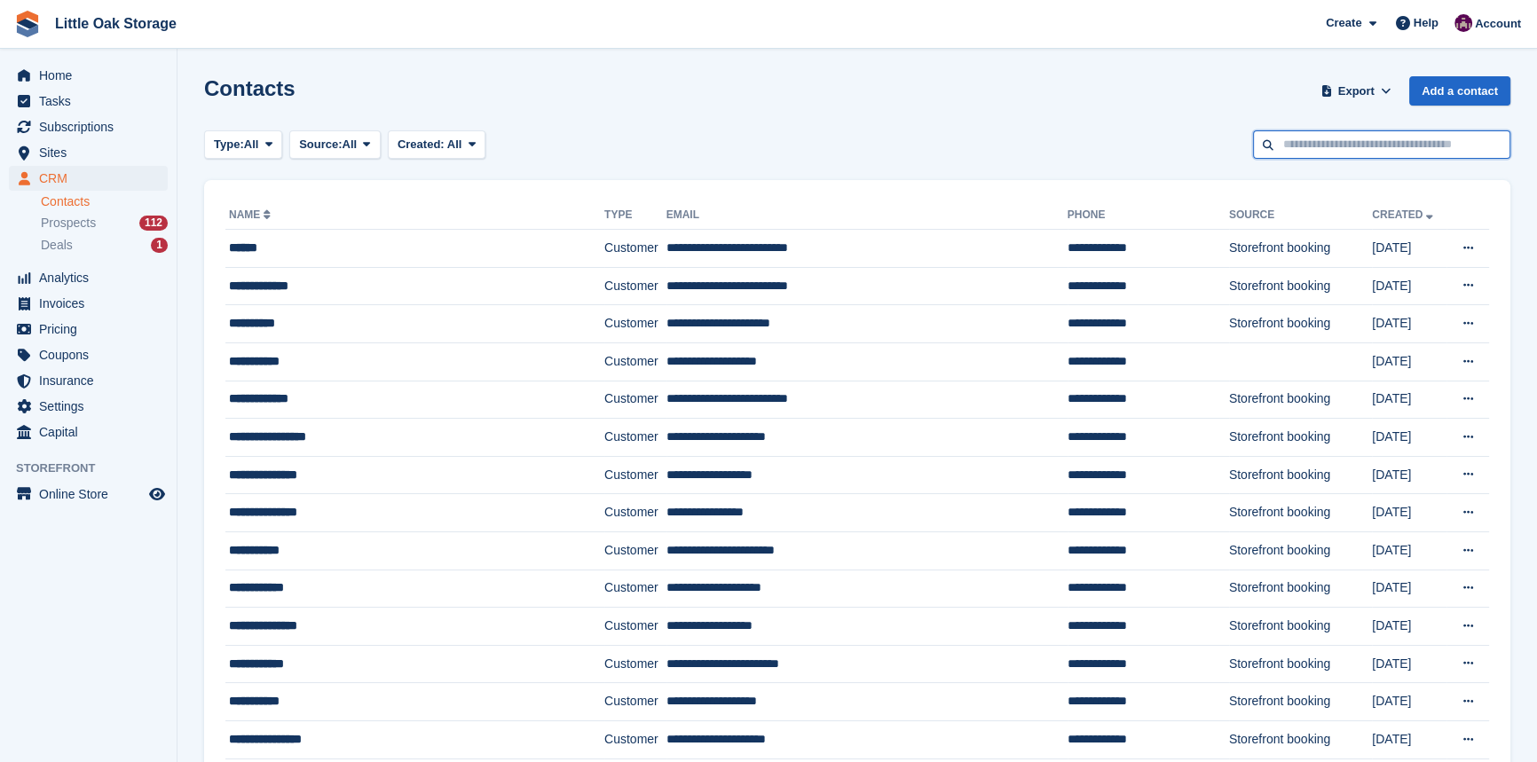
click at [1403, 137] on input "text" at bounding box center [1381, 144] width 257 height 29
type input "*****"
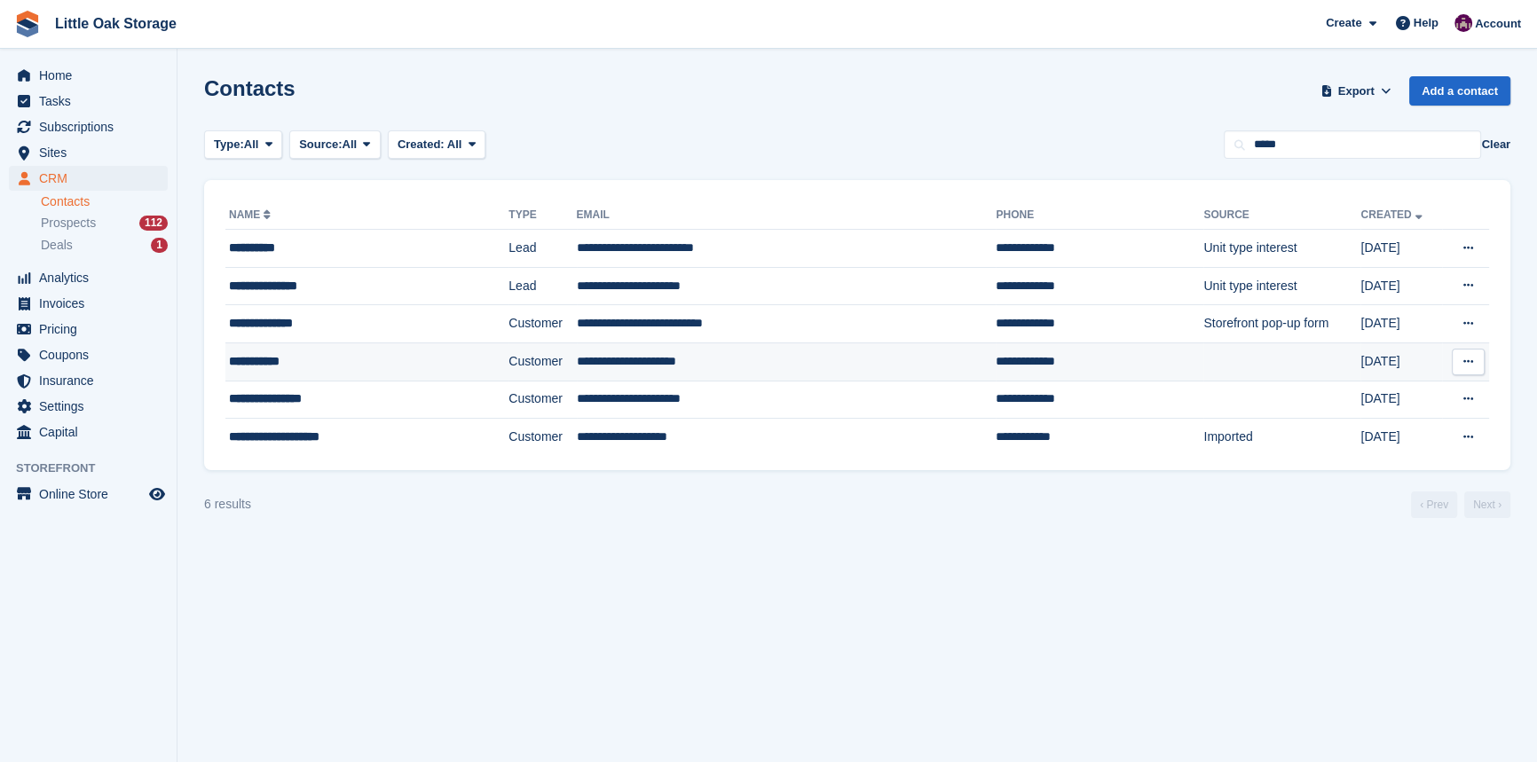
click at [582, 358] on td "**********" at bounding box center [787, 362] width 420 height 38
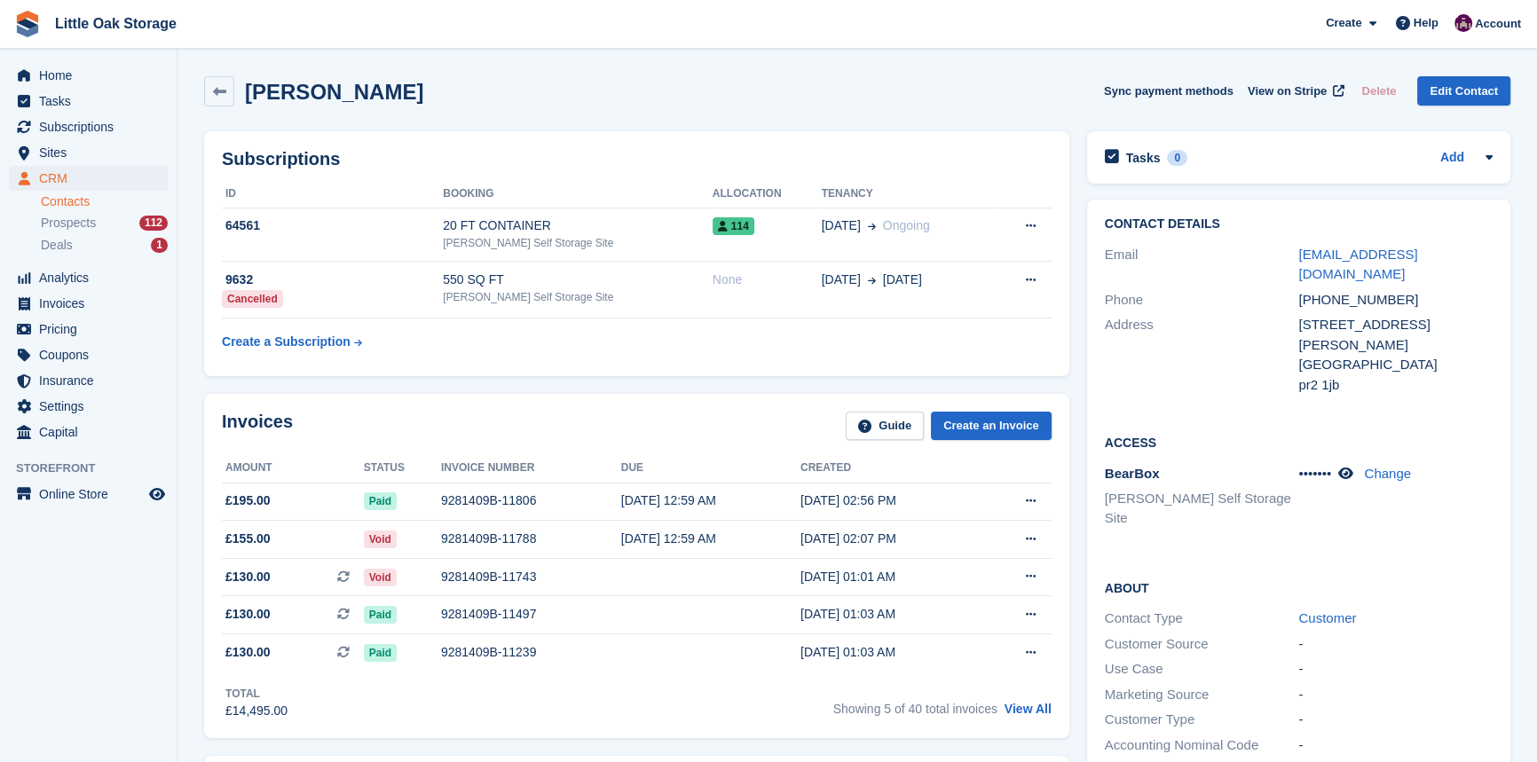
click at [75, 206] on link "Contacts" at bounding box center [104, 201] width 127 height 17
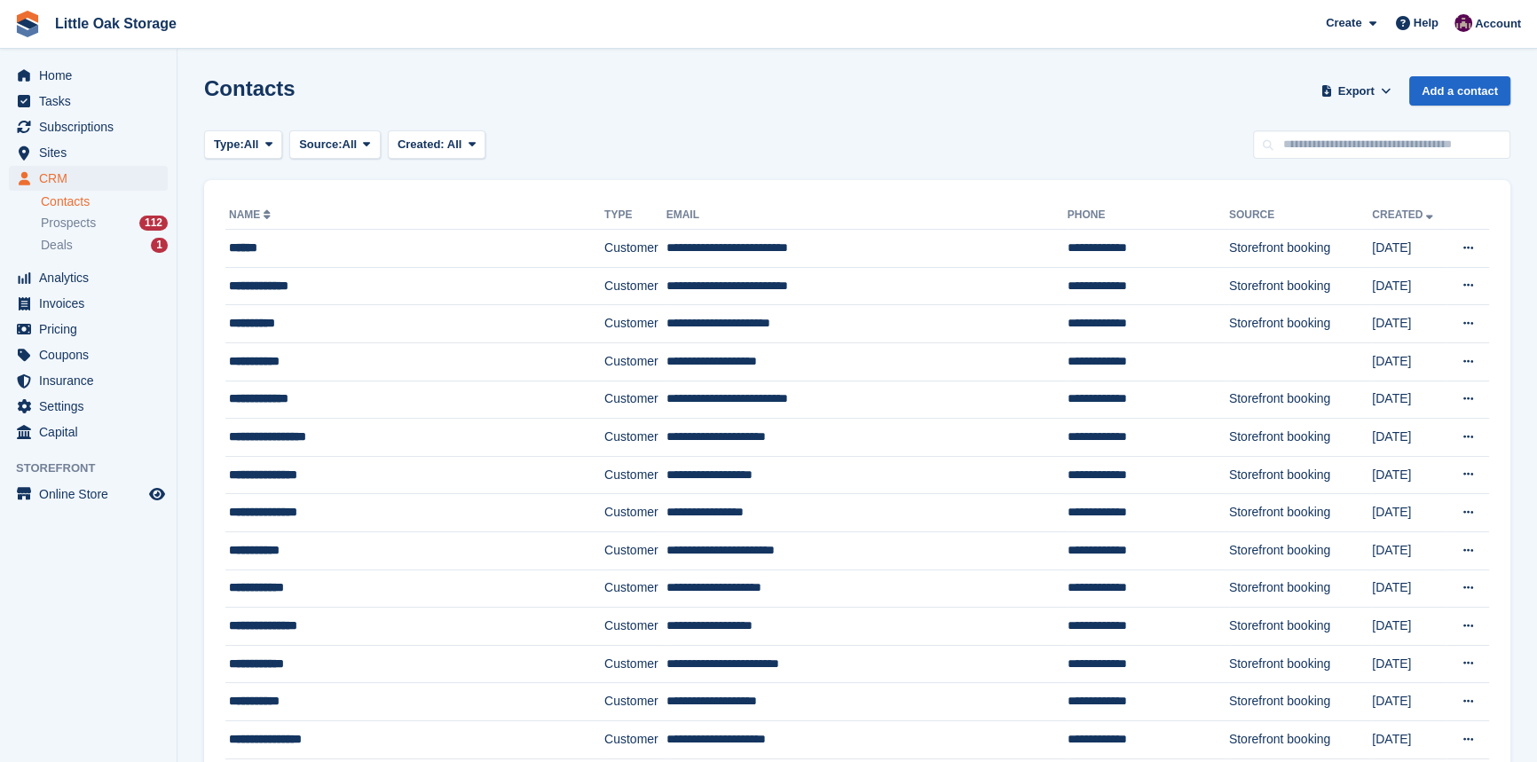
click at [73, 209] on link "Contacts" at bounding box center [104, 201] width 127 height 17
click at [1358, 150] on input "text" at bounding box center [1381, 144] width 257 height 29
type input "******"
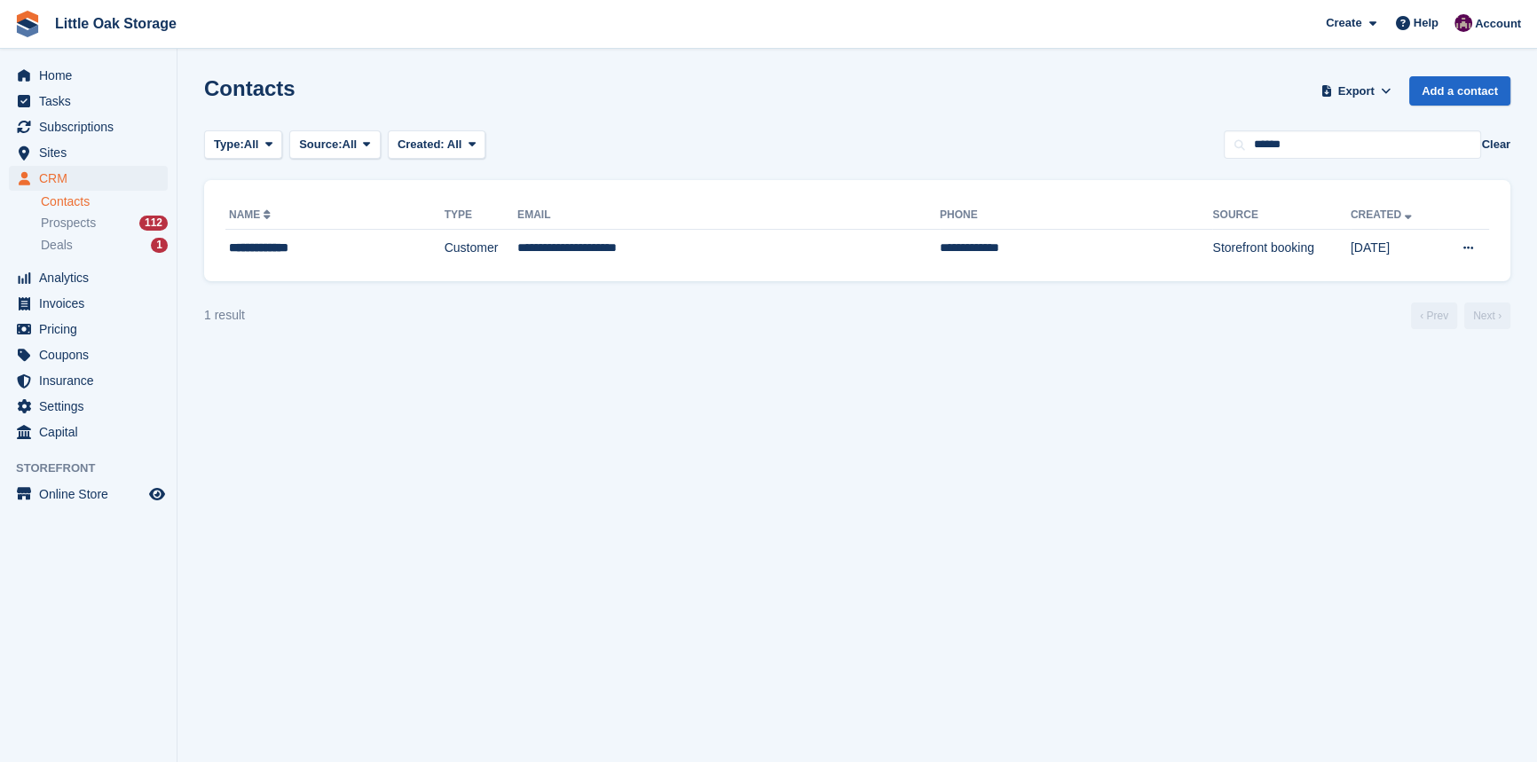
drag, startPoint x: 539, startPoint y: 251, endPoint x: 520, endPoint y: 320, distance: 70.8
click at [539, 250] on td "**********" at bounding box center [728, 248] width 422 height 37
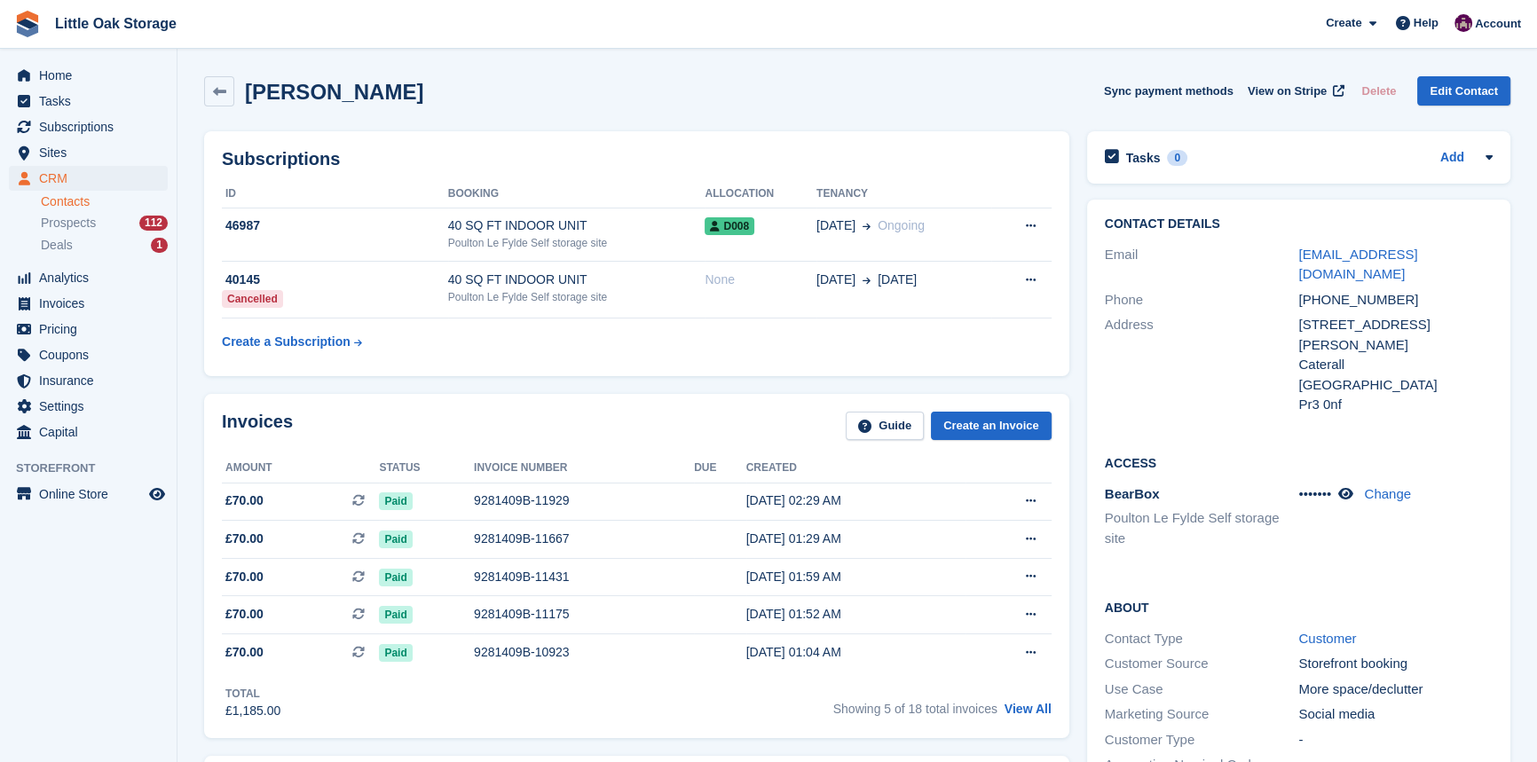
click at [533, 374] on div "Subscriptions ID Booking Allocation Tenancy 46987 40 SQ FT INDOOR UNIT Poulton …" at bounding box center [636, 253] width 865 height 245
click at [39, 152] on span "Sites" at bounding box center [92, 152] width 107 height 25
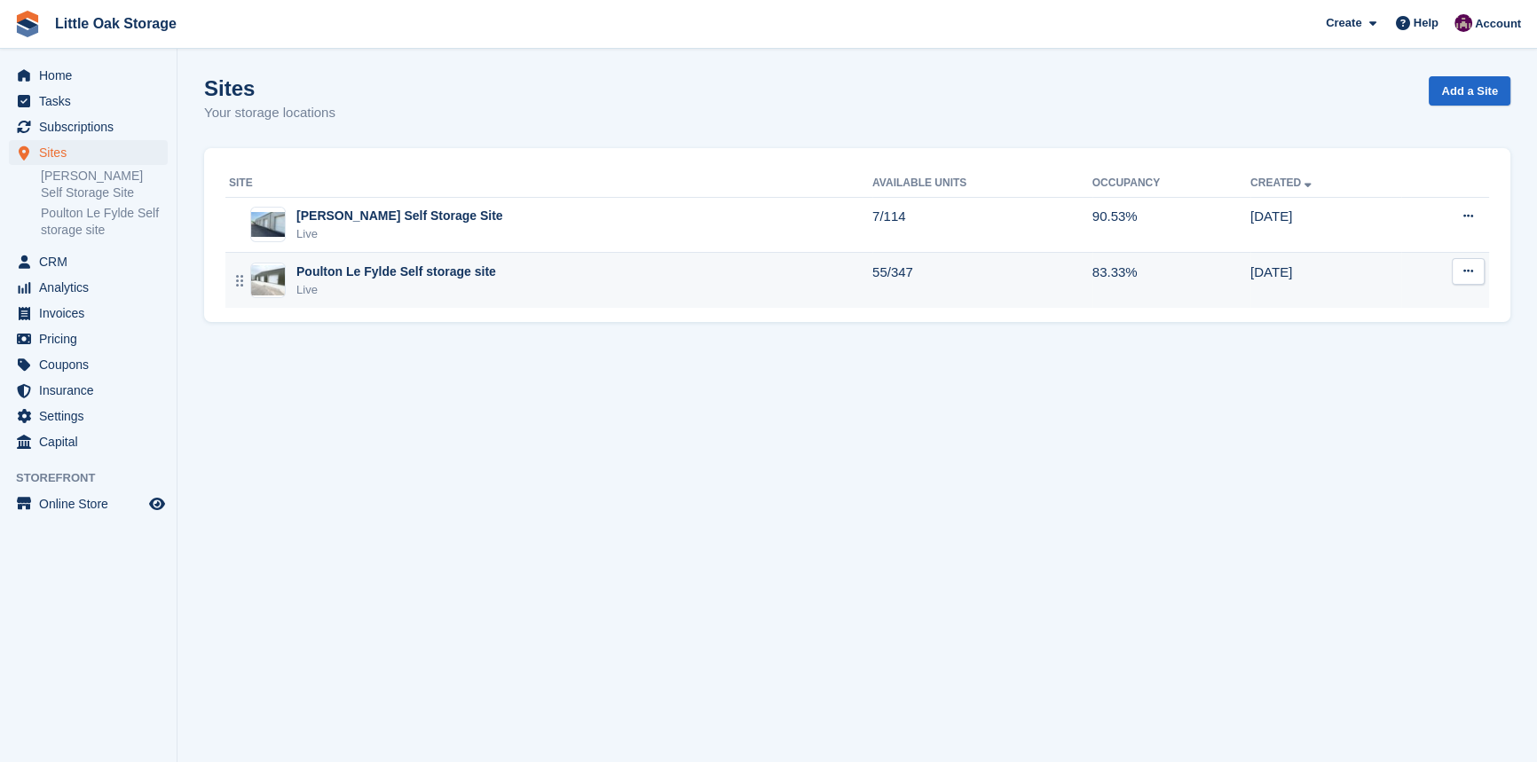
click at [375, 284] on div "Live" at bounding box center [396, 290] width 200 height 18
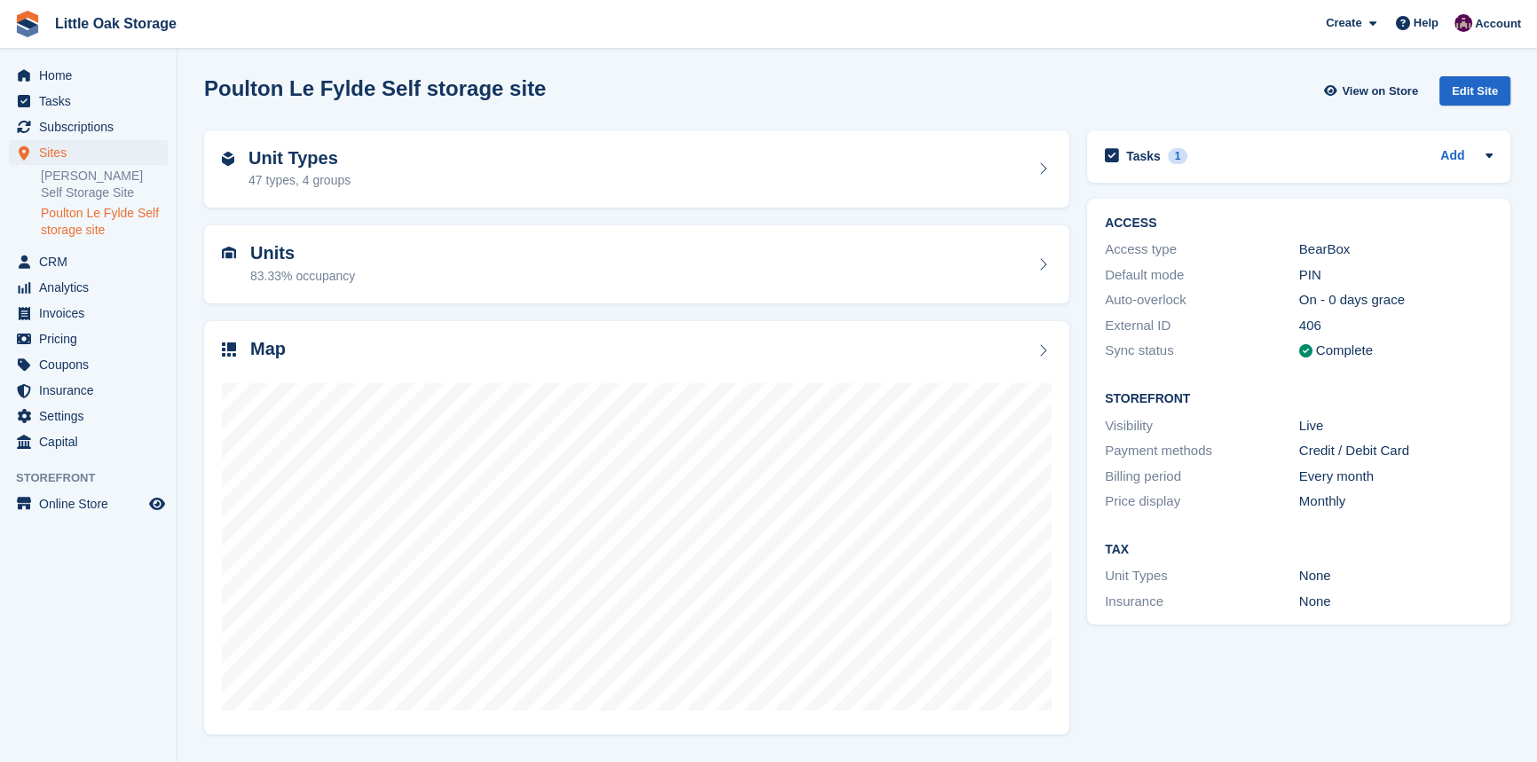
click at [383, 270] on div "Units 83.33% occupancy" at bounding box center [637, 264] width 830 height 43
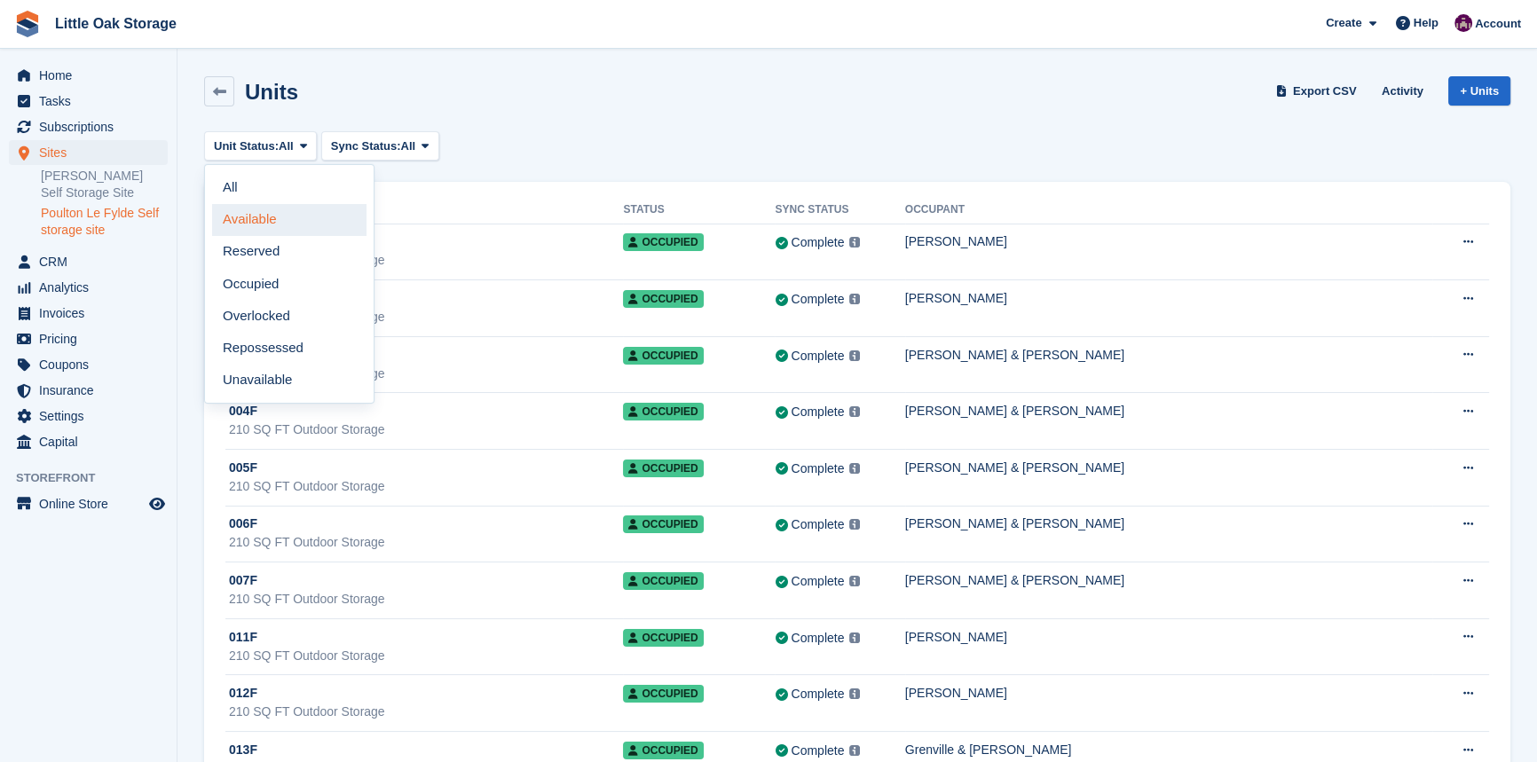
click at [264, 214] on link "Available" at bounding box center [289, 220] width 154 height 32
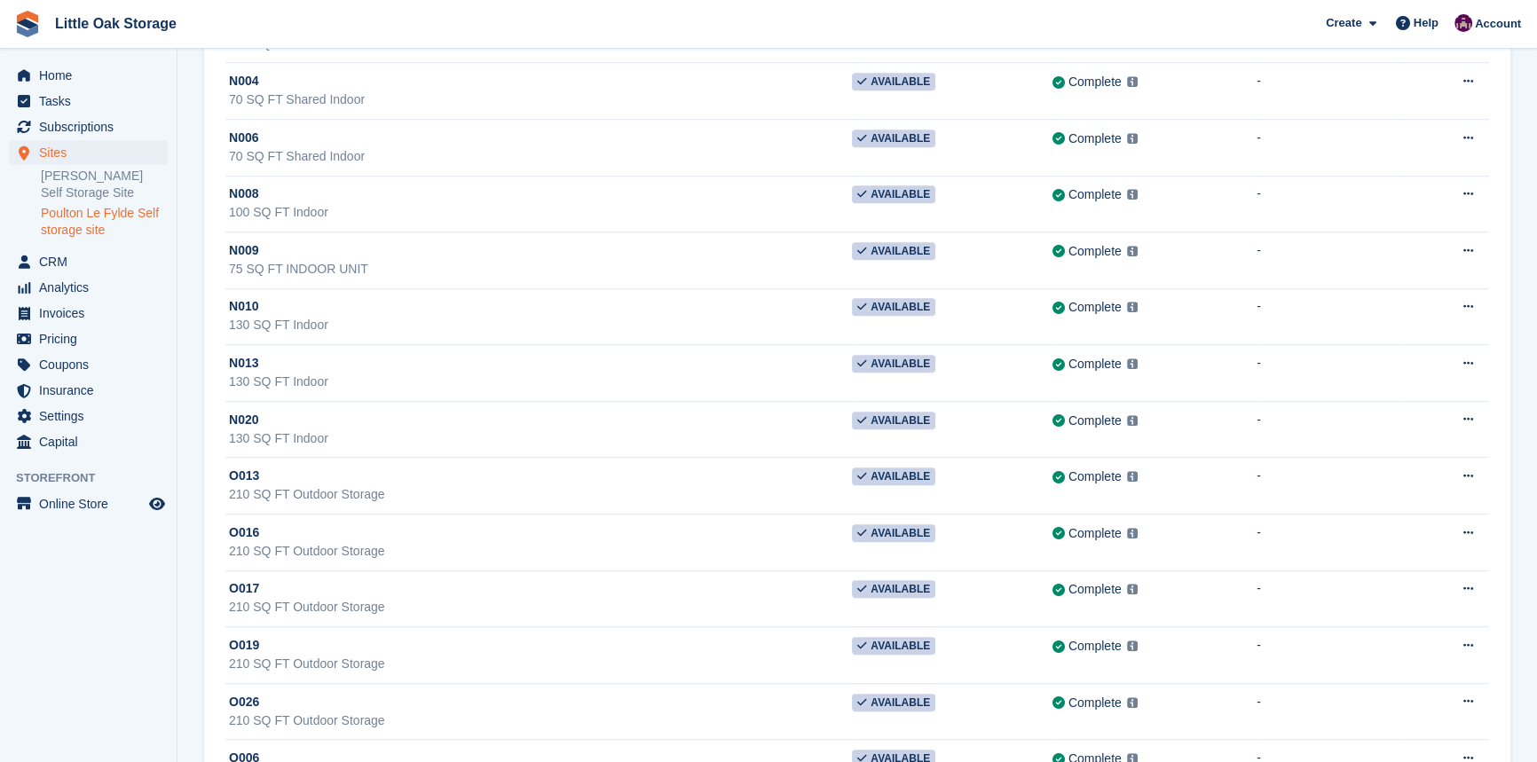
scroll to position [1766, 0]
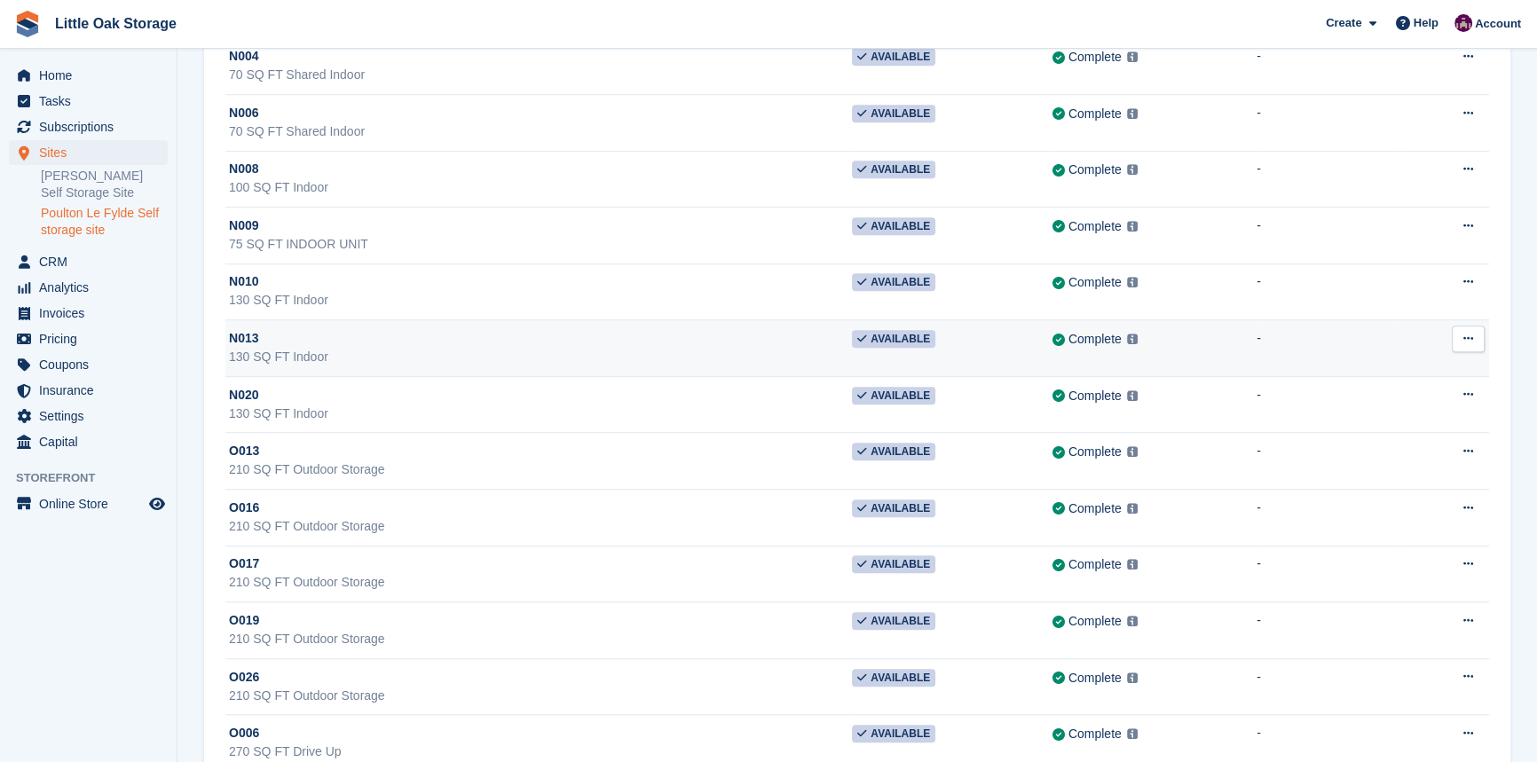
click at [347, 359] on div "130 SQ FT Indoor" at bounding box center [540, 357] width 623 height 19
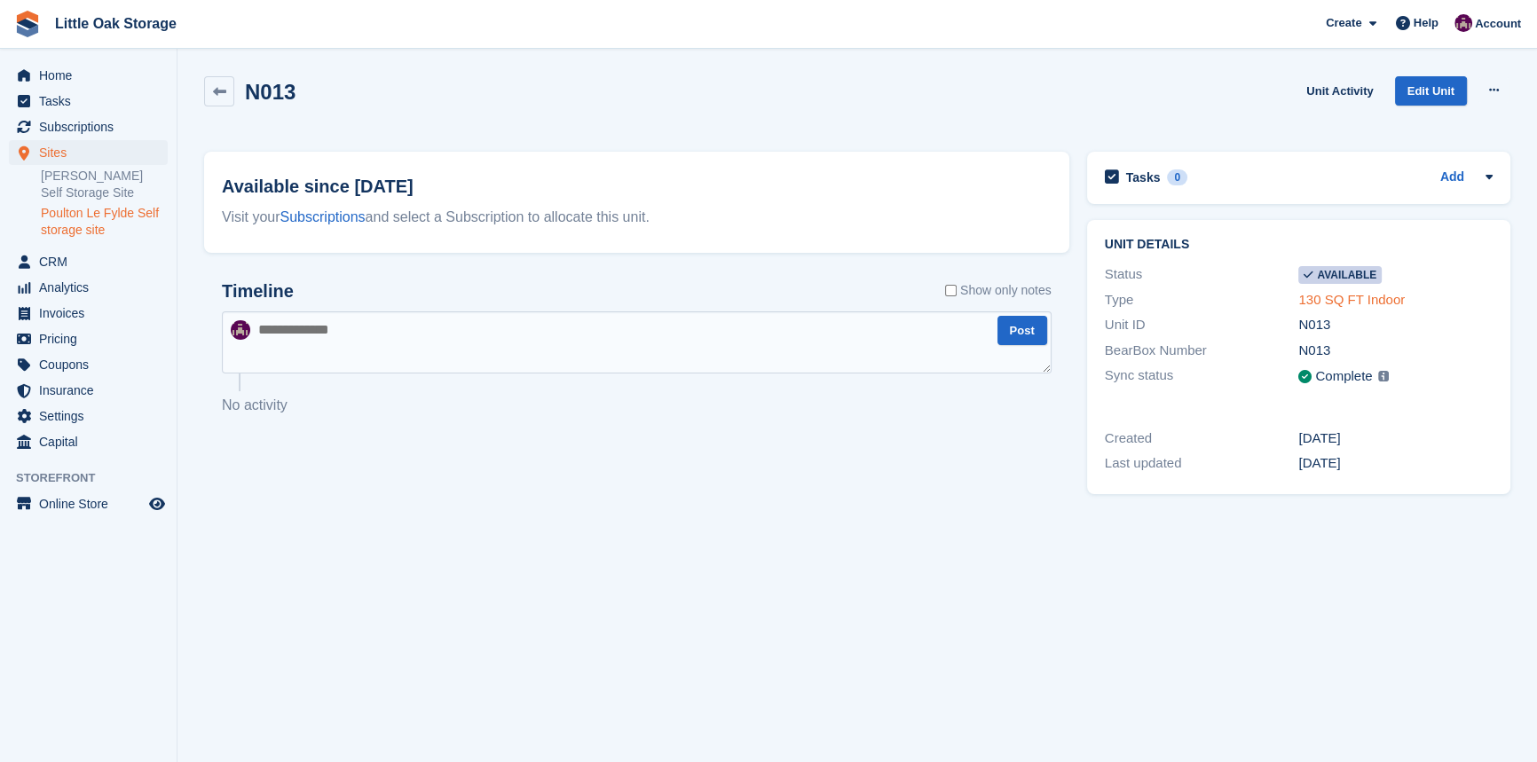
click at [1351, 300] on link "130 SQ FT Indoor" at bounding box center [1351, 299] width 107 height 15
click at [215, 89] on icon at bounding box center [219, 91] width 13 height 13
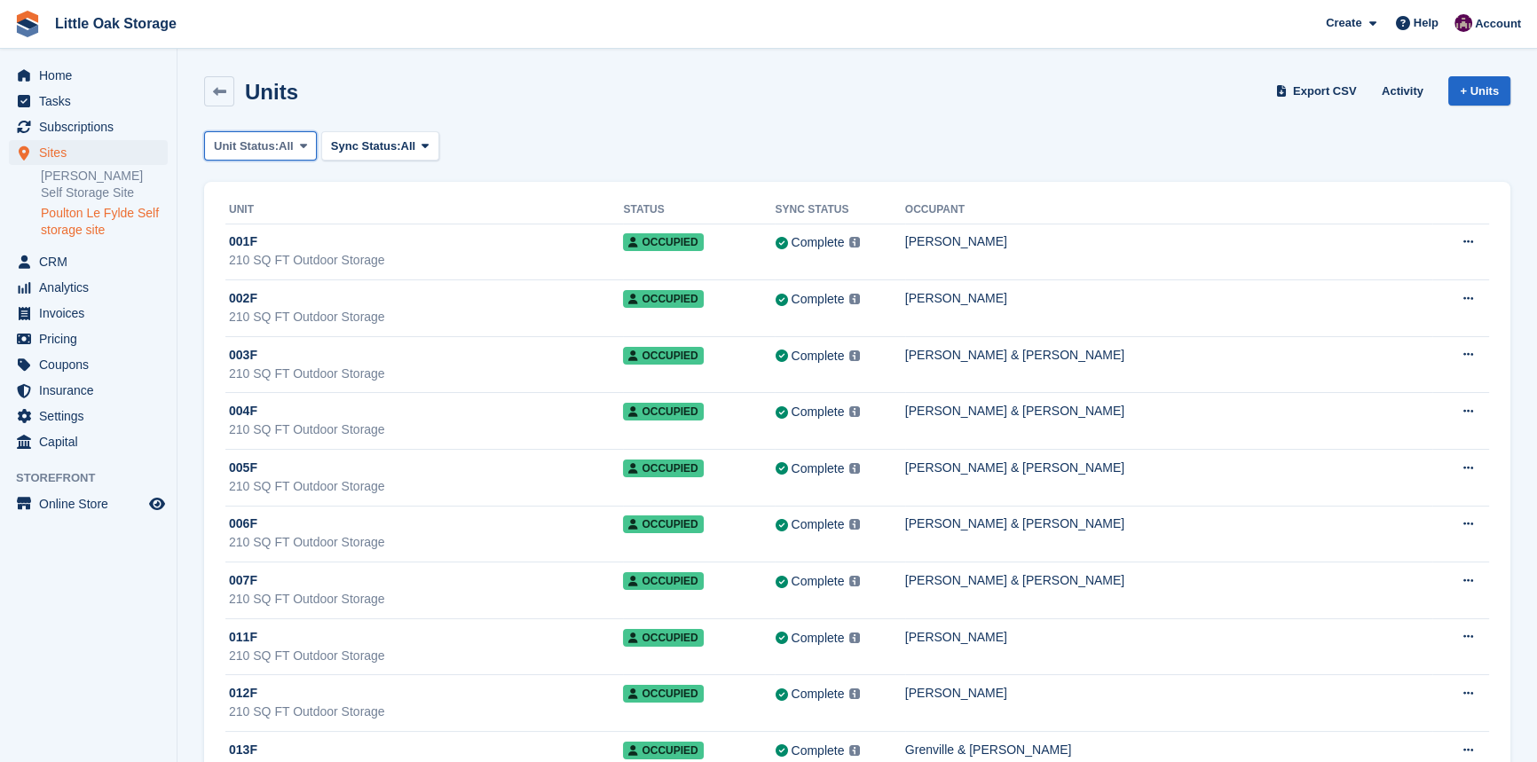
click at [304, 160] on button "Unit Status: All" at bounding box center [260, 145] width 113 height 29
click at [299, 153] on button "Unit Status: All" at bounding box center [260, 145] width 113 height 29
click at [297, 155] on button "Unit Status: All" at bounding box center [260, 145] width 113 height 29
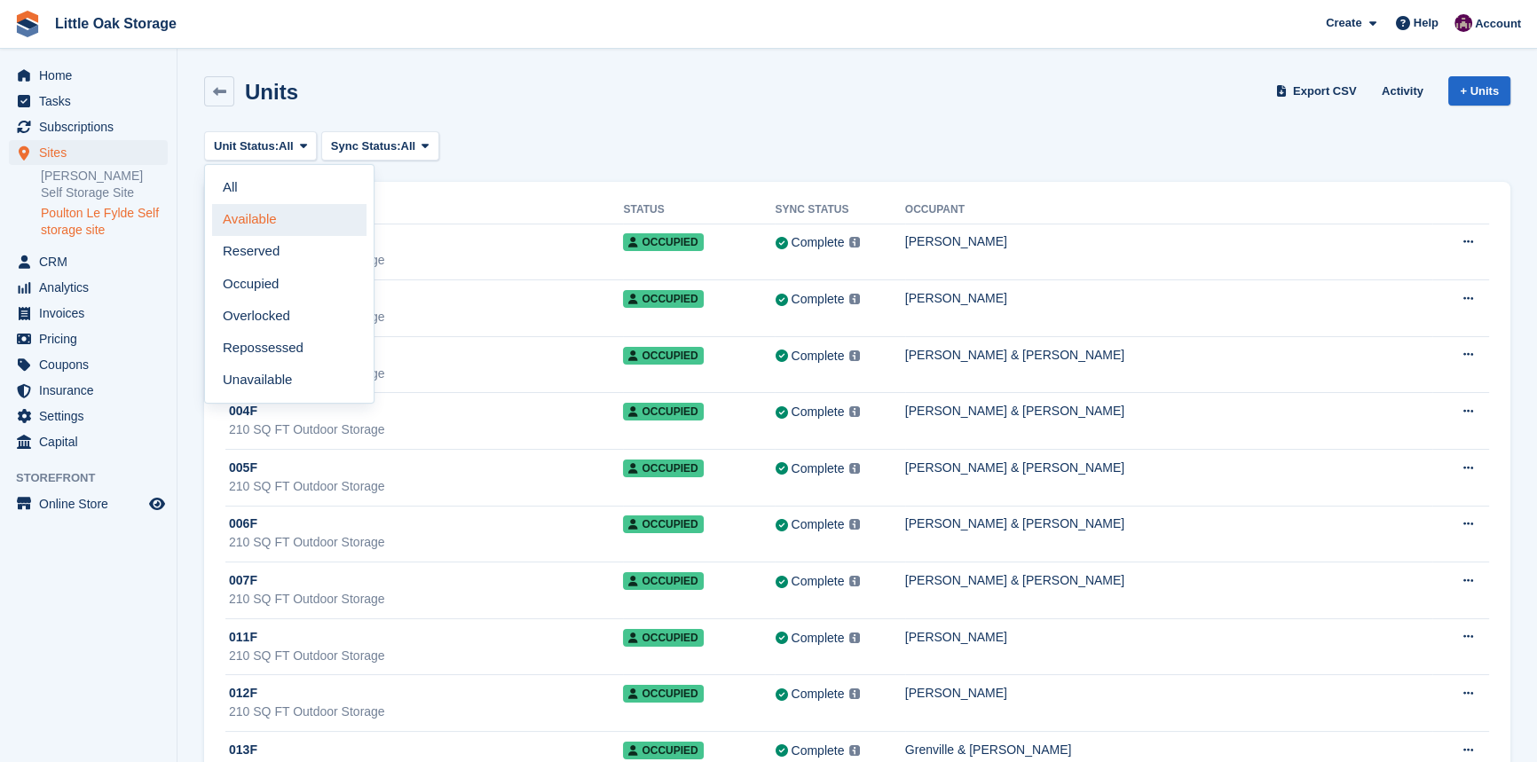
click at [305, 232] on link "Available" at bounding box center [289, 220] width 154 height 32
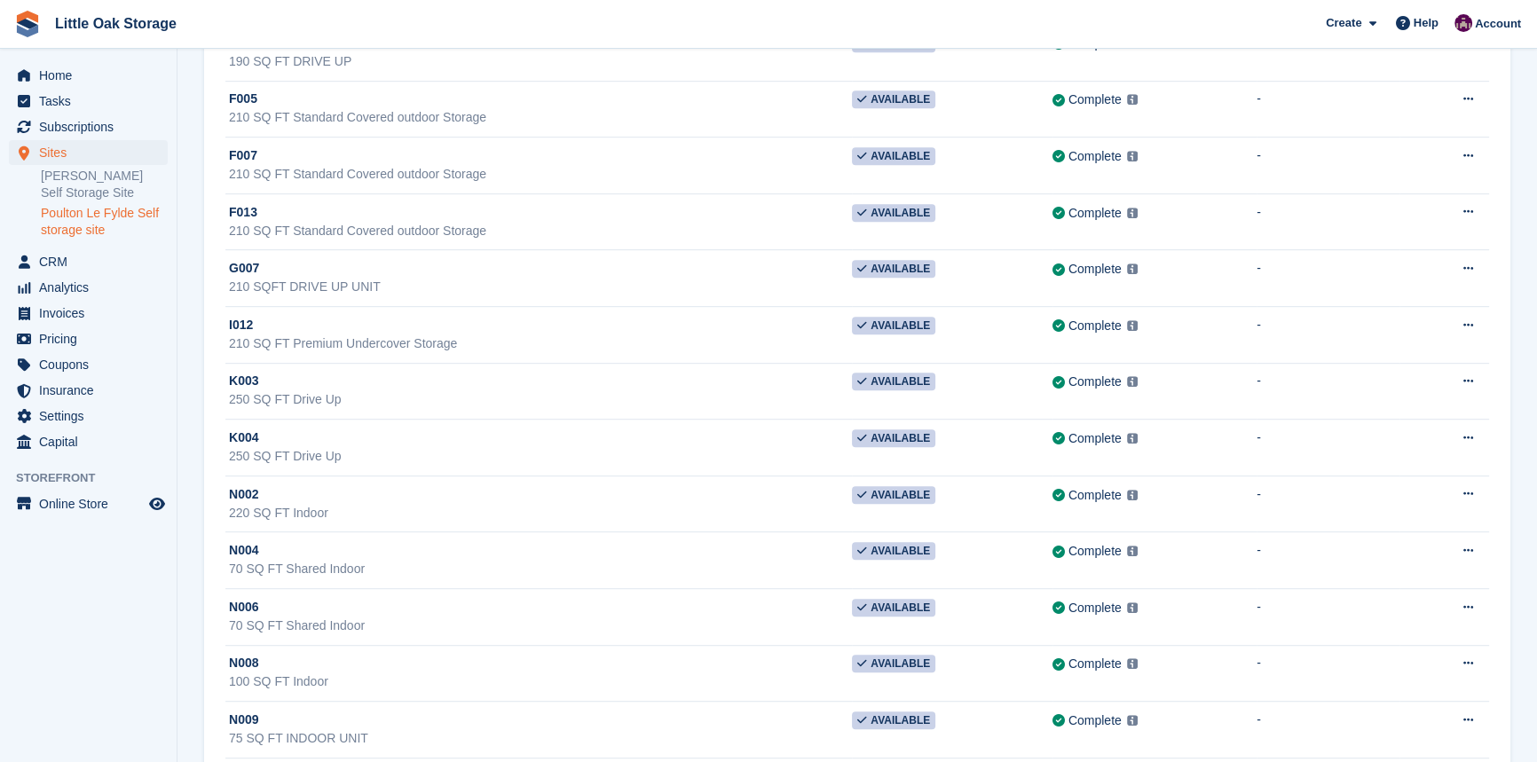
scroll to position [1260, 0]
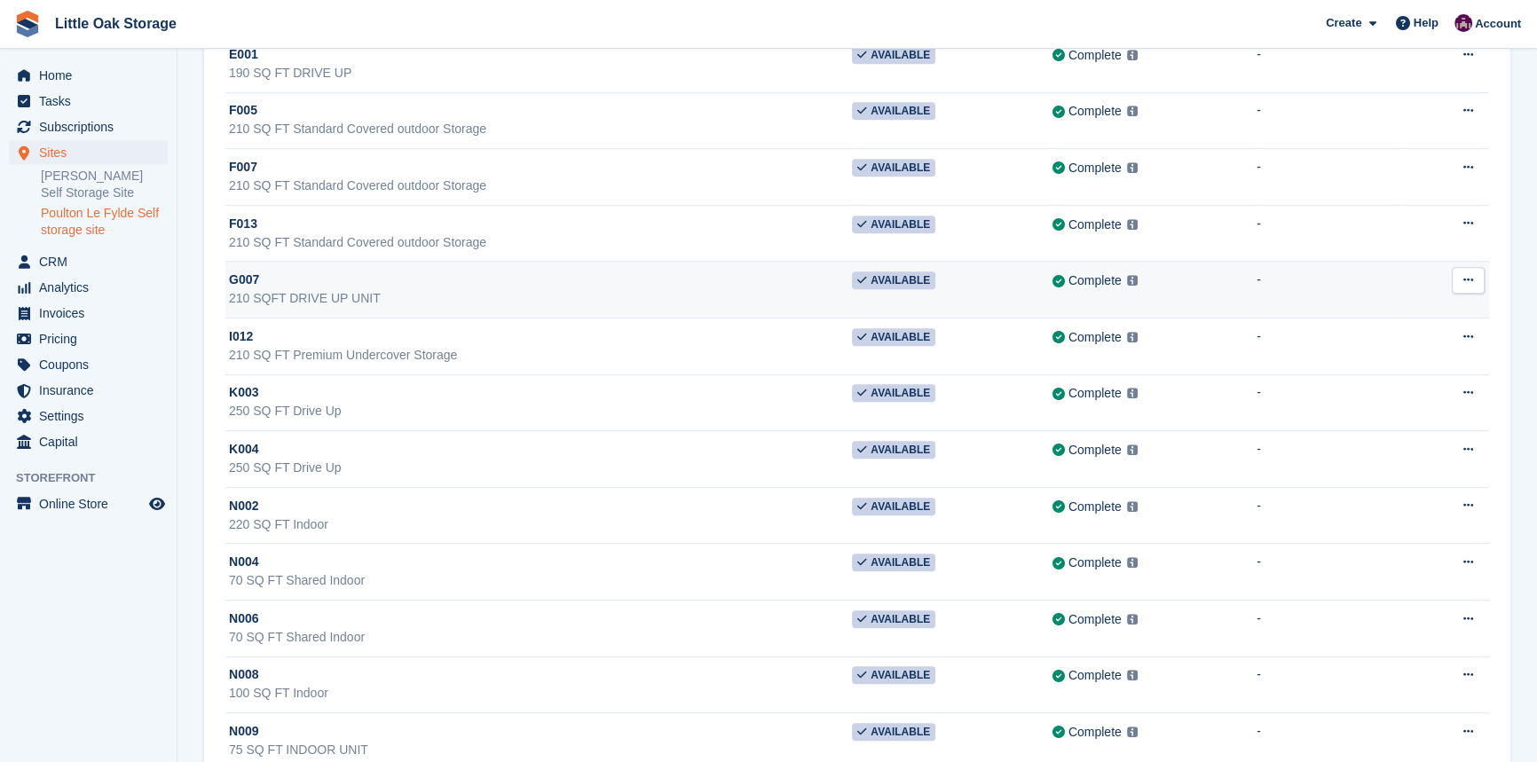
click at [436, 275] on div "G007" at bounding box center [540, 280] width 623 height 19
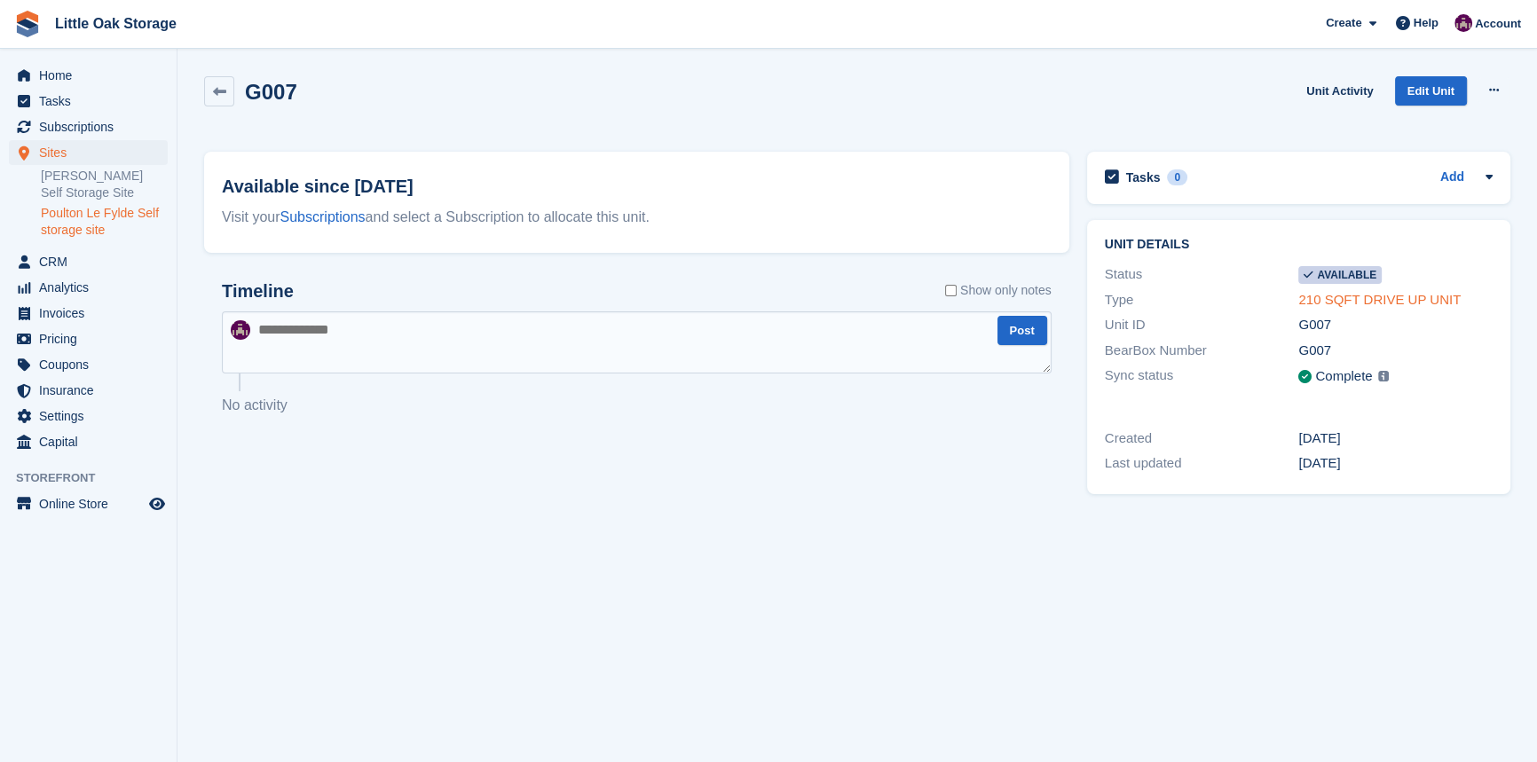
click at [1346, 299] on link "210 SQFT DRIVE UP UNIT" at bounding box center [1379, 299] width 162 height 15
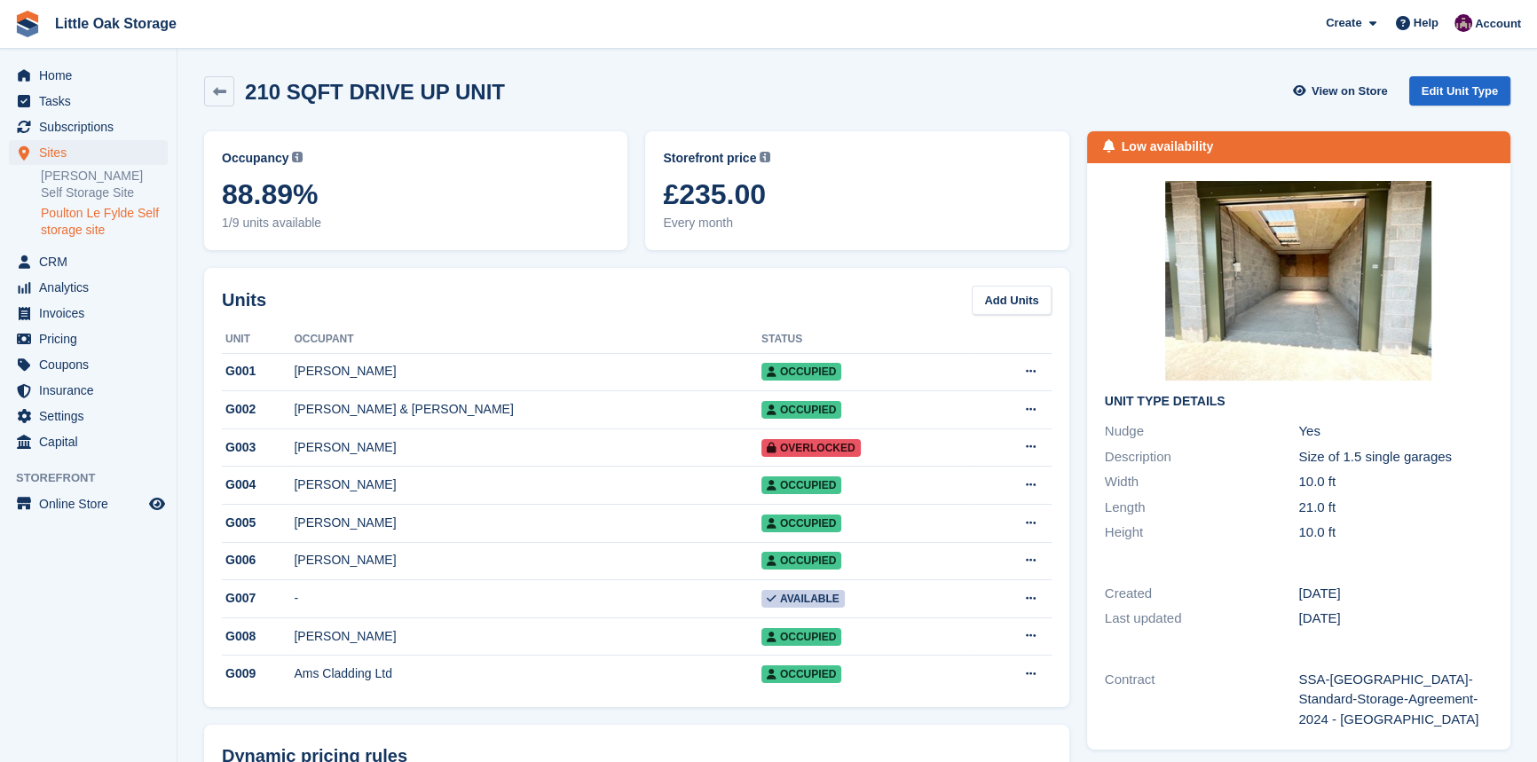
click at [808, 261] on div "Occupancy Current percentage of all currently allocated units of this unit type…" at bounding box center [636, 764] width 883 height 1284
